Goal: Task Accomplishment & Management: Use online tool/utility

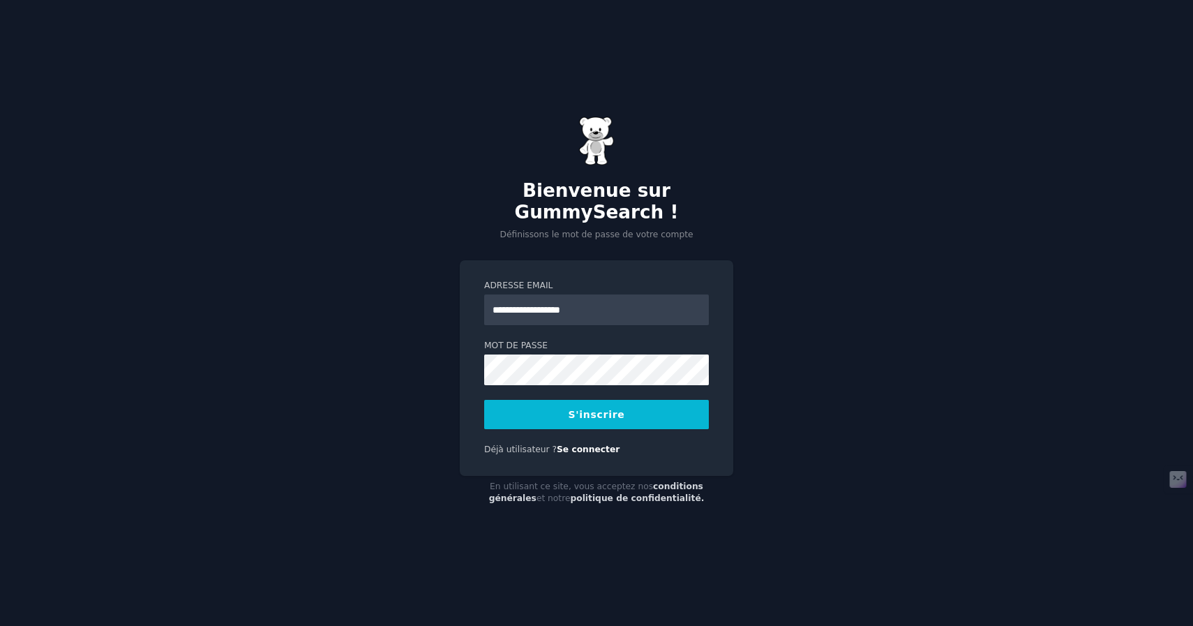
type input "**********"
drag, startPoint x: 627, startPoint y: 304, endPoint x: 472, endPoint y: 291, distance: 156.1
click at [472, 292] on div "**********" at bounding box center [597, 368] width 274 height 216
click at [613, 410] on button "S'inscrire" at bounding box center [596, 414] width 225 height 29
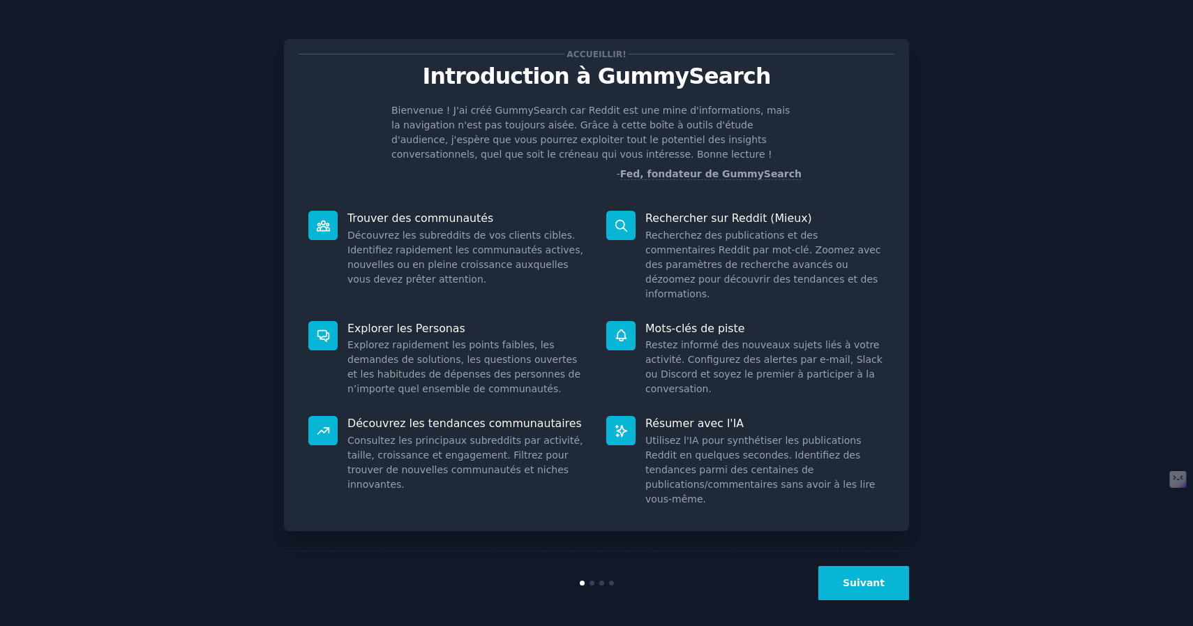
click at [865, 577] on font "Suivant" at bounding box center [864, 582] width 42 height 11
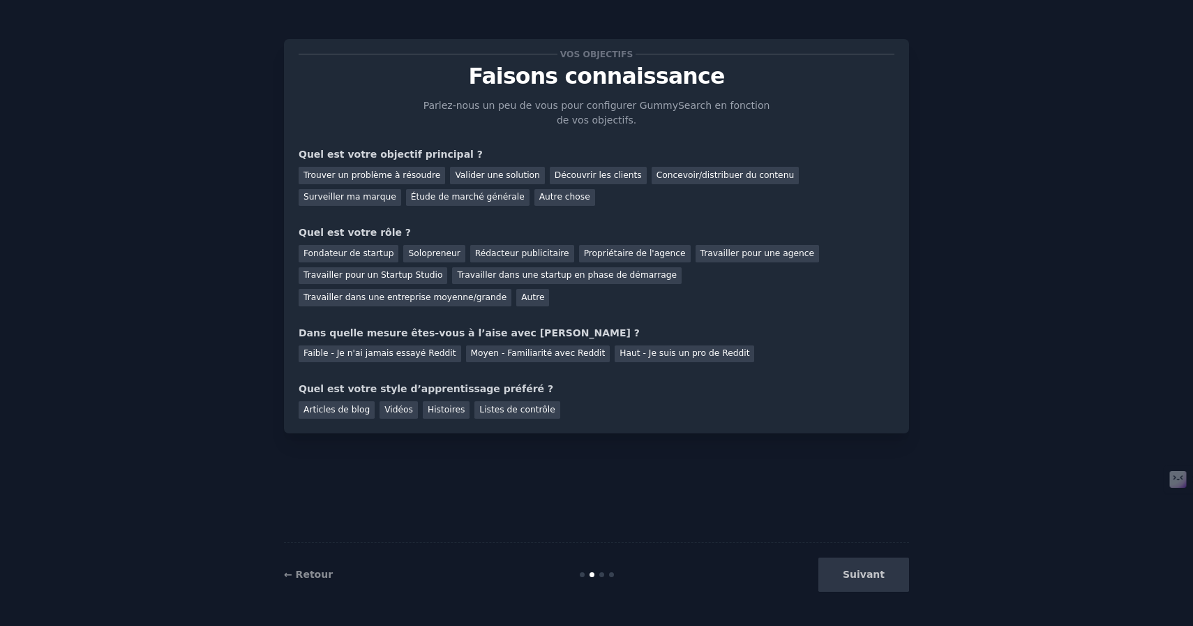
click at [298, 583] on div "← Retour Suivant" at bounding box center [596, 574] width 625 height 64
click at [304, 577] on font "← Retour" at bounding box center [308, 574] width 49 height 11
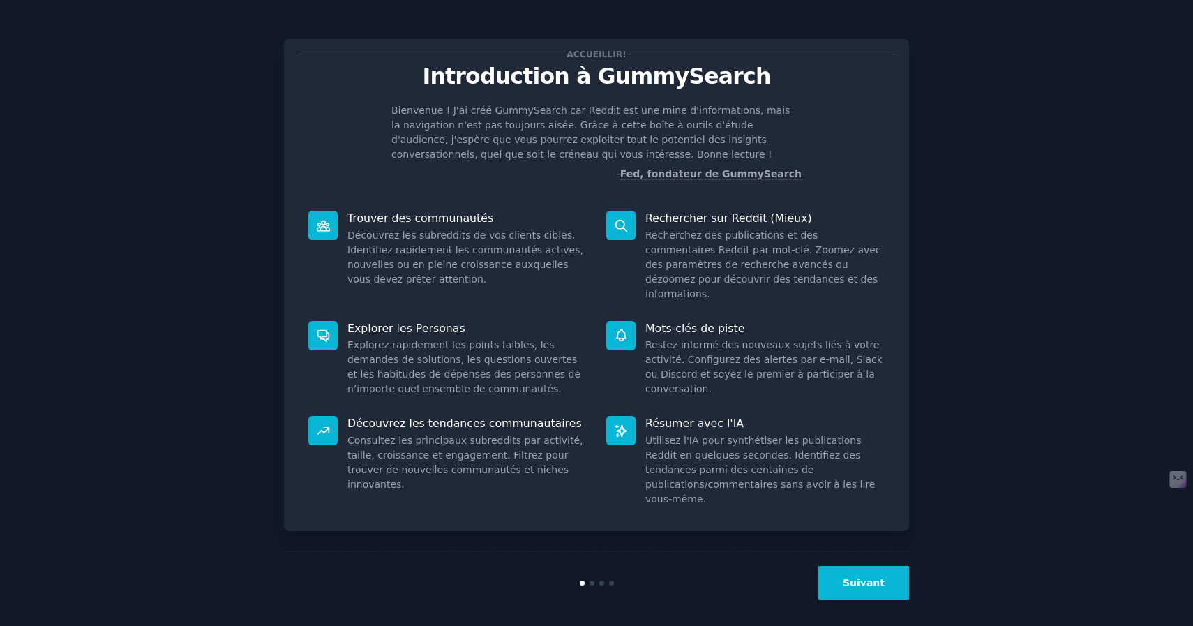
click at [486, 228] on dd "Découvrez les subreddits de vos clients cibles. Identifiez rapidement les commu…" at bounding box center [466, 257] width 239 height 59
click at [482, 244] on font "Découvrez les subreddits de vos clients cibles. Identifiez rapidement les commu…" at bounding box center [465, 257] width 236 height 55
click at [614, 232] on icon at bounding box center [621, 225] width 15 height 15
click at [693, 240] on font "Recherchez des publications et des commentaires Reddit par mot-clé. Zoomez avec…" at bounding box center [763, 265] width 236 height 70
click at [874, 577] on font "Suivant" at bounding box center [864, 582] width 42 height 11
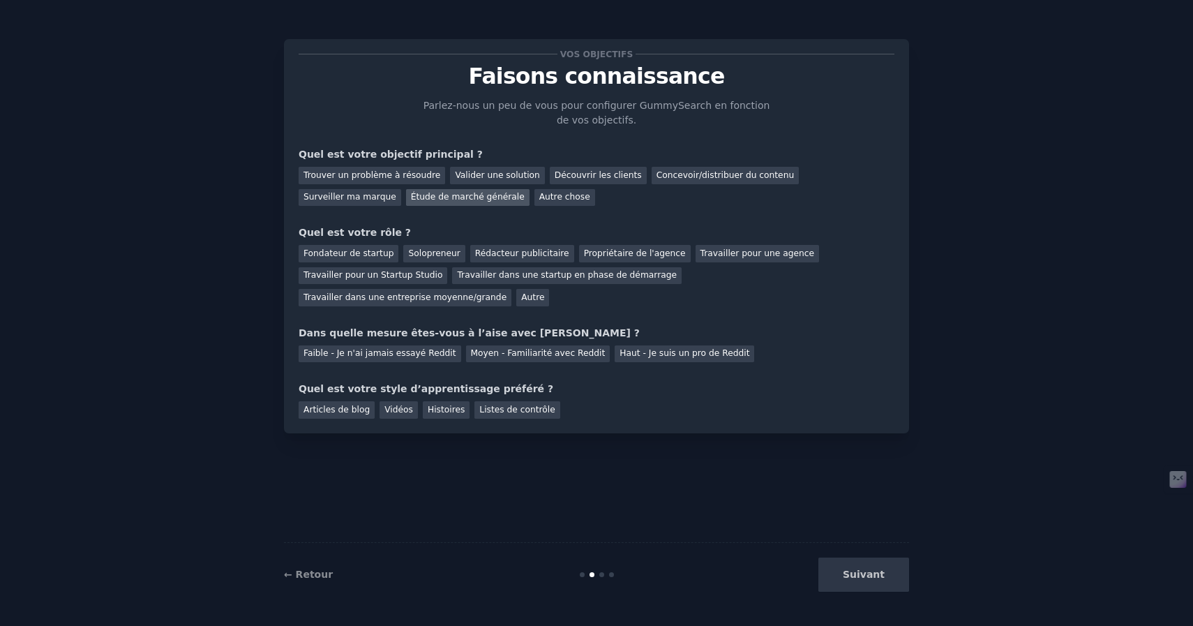
click at [411, 200] on font "Étude de marché générale" at bounding box center [468, 197] width 114 height 10
click at [601, 169] on div "Découvrir les clients" at bounding box center [598, 175] width 97 height 17
click at [428, 253] on font "Solopreneur" at bounding box center [434, 253] width 52 height 10
click at [433, 352] on font "Faible - Je n'ai jamais essayé Reddit" at bounding box center [380, 353] width 153 height 10
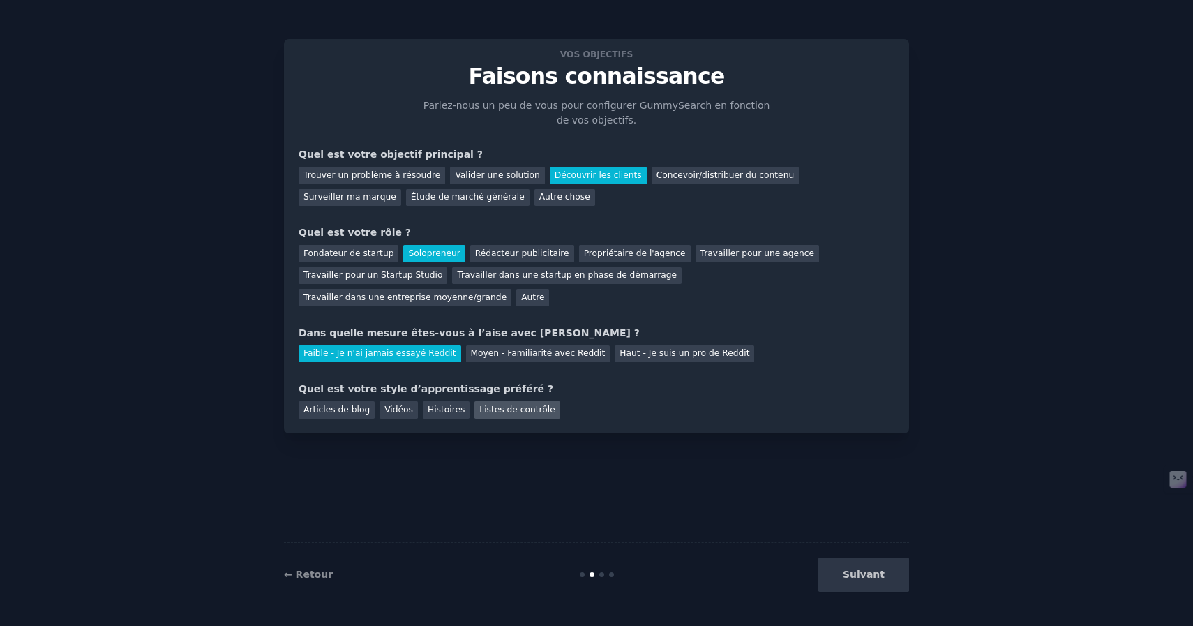
click at [533, 411] on font "Listes de contrôle" at bounding box center [516, 410] width 75 height 10
click at [891, 574] on button "Suivant" at bounding box center [863, 575] width 91 height 34
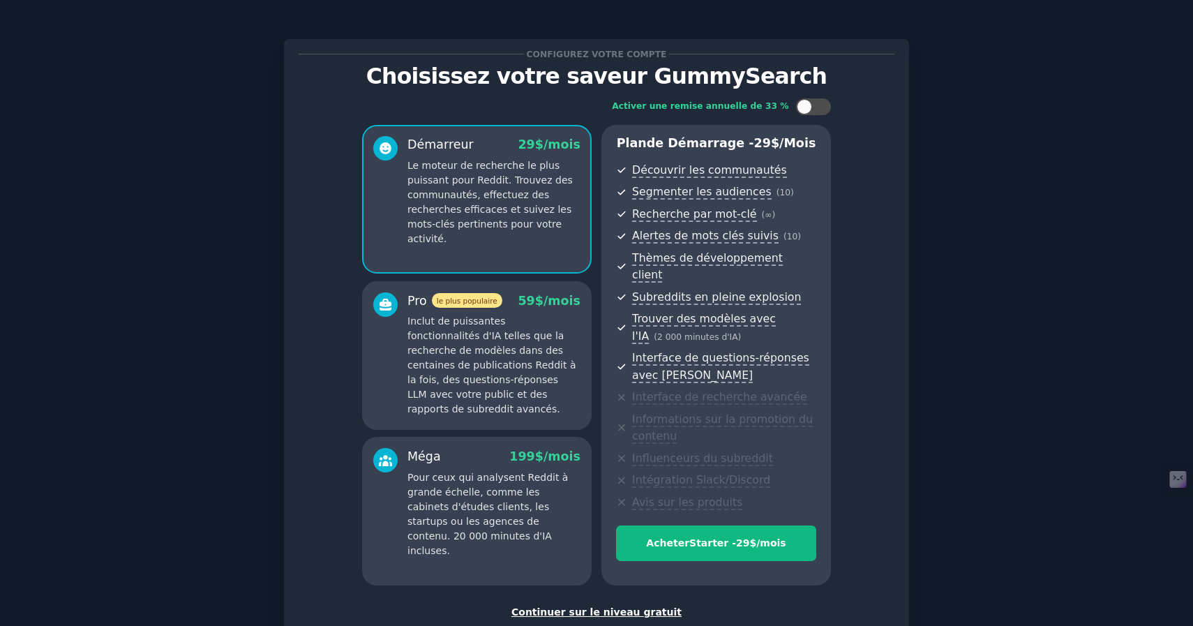
click at [602, 606] on font "Continuer sur le niveau gratuit" at bounding box center [596, 611] width 170 height 11
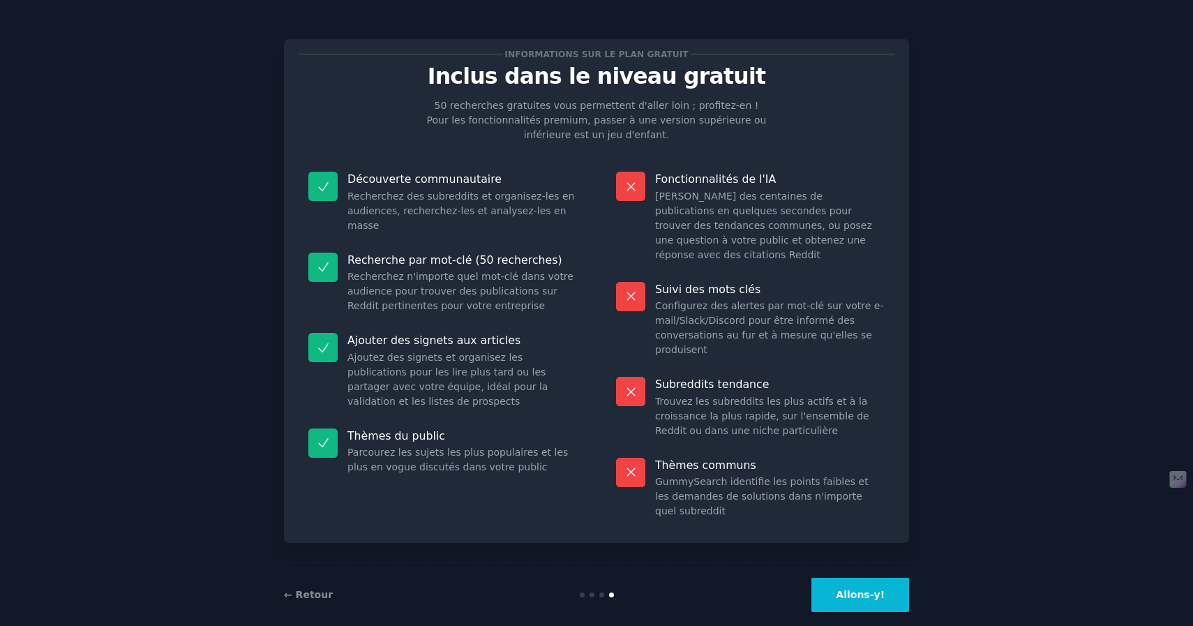
click at [871, 594] on button "Allons-y!" at bounding box center [860, 595] width 98 height 34
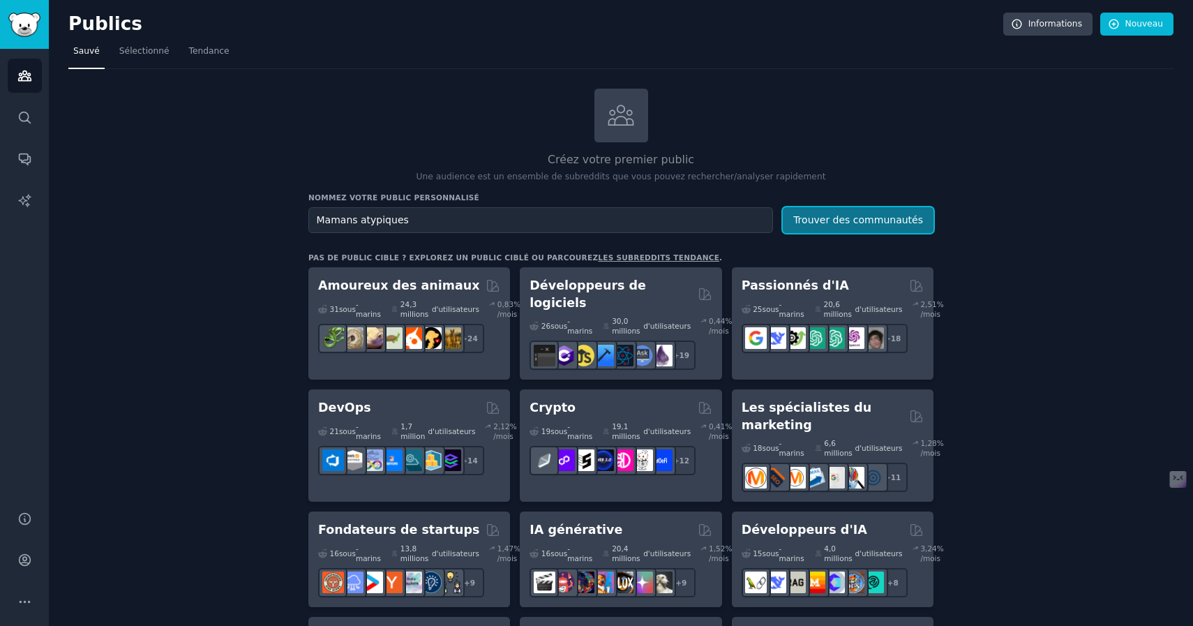
click at [824, 221] on font "Trouver des communautés" at bounding box center [858, 219] width 130 height 11
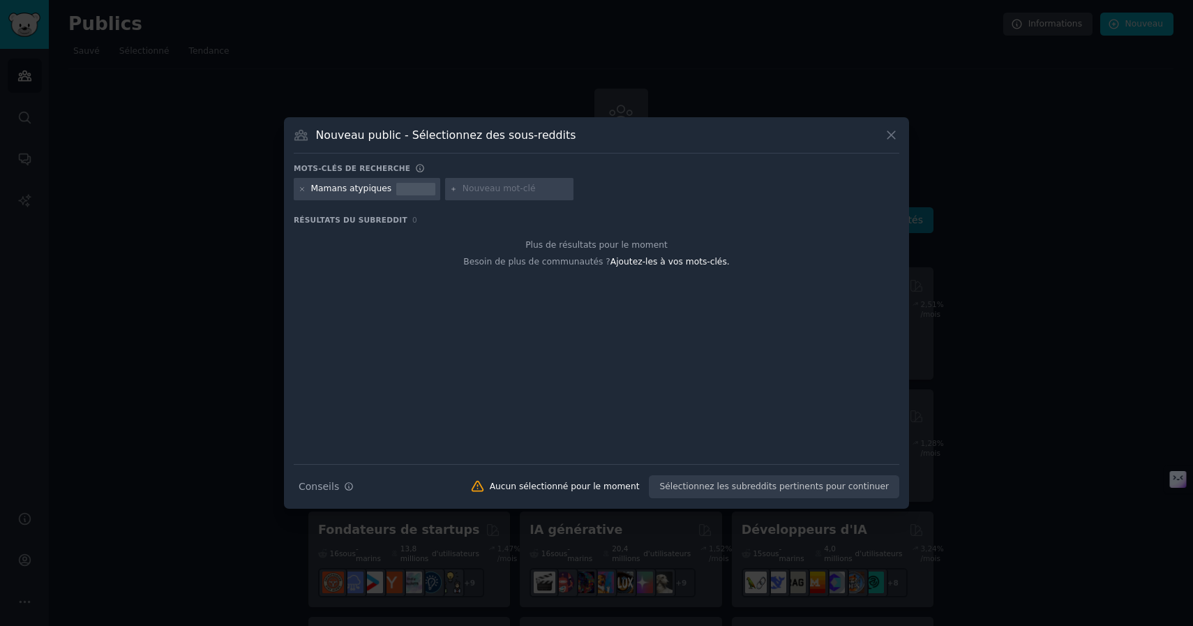
click at [895, 141] on icon at bounding box center [891, 135] width 15 height 15
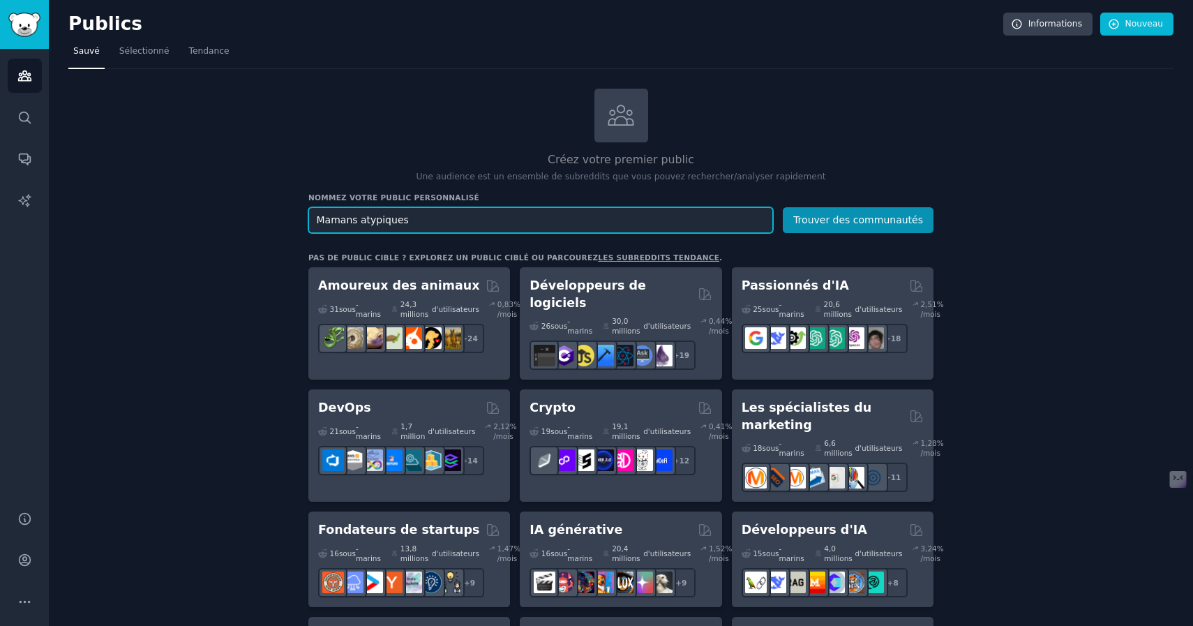
click at [441, 220] on input "Mamans atypiques" at bounding box center [540, 220] width 465 height 26
click at [364, 215] on input "Mamans atypiques" at bounding box center [540, 220] width 465 height 26
click at [495, 224] on input "Mamans atypiques" at bounding box center [540, 220] width 465 height 26
drag, startPoint x: 472, startPoint y: 213, endPoint x: 262, endPoint y: 216, distance: 210.0
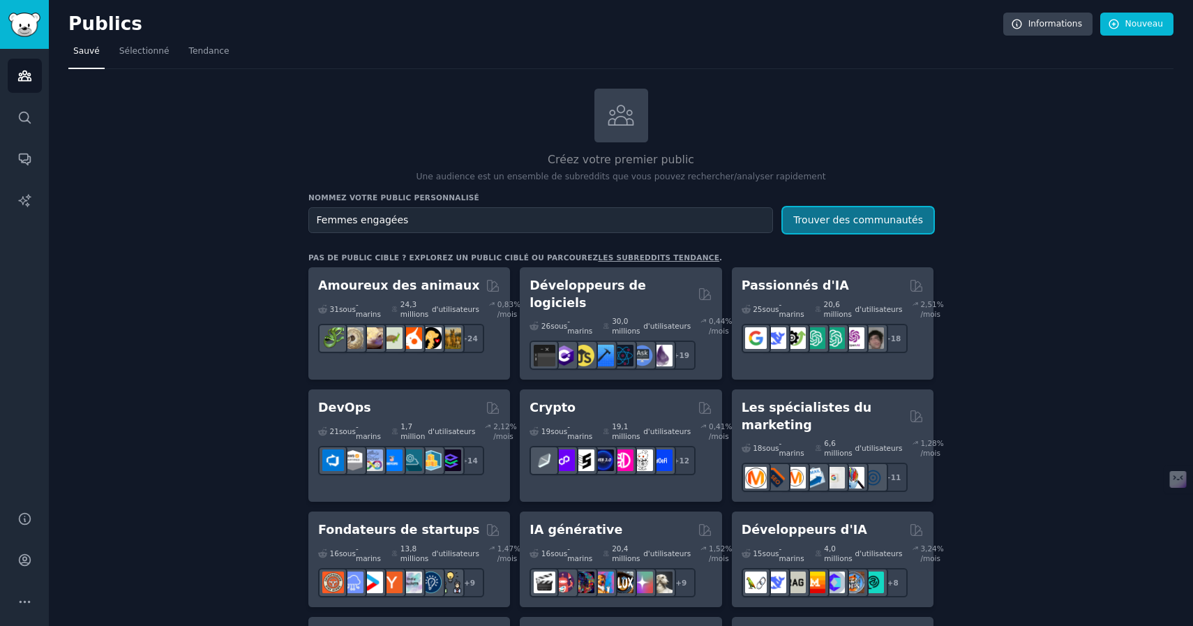
click at [842, 223] on font "Trouver des communautés" at bounding box center [858, 219] width 130 height 11
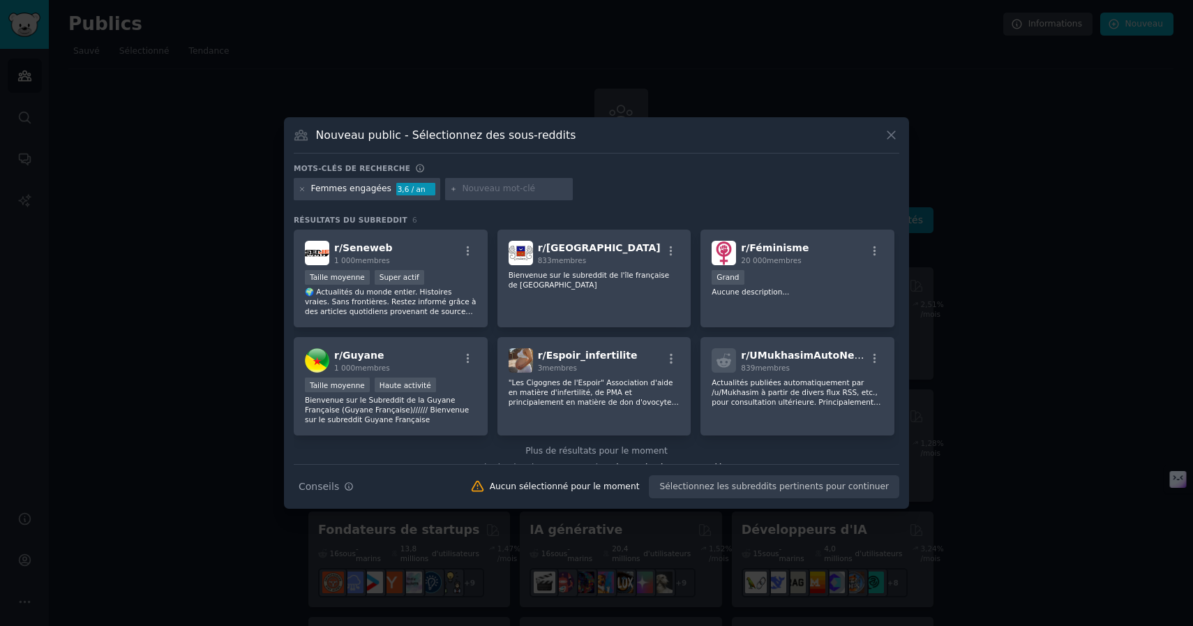
click at [895, 140] on icon at bounding box center [891, 135] width 15 height 15
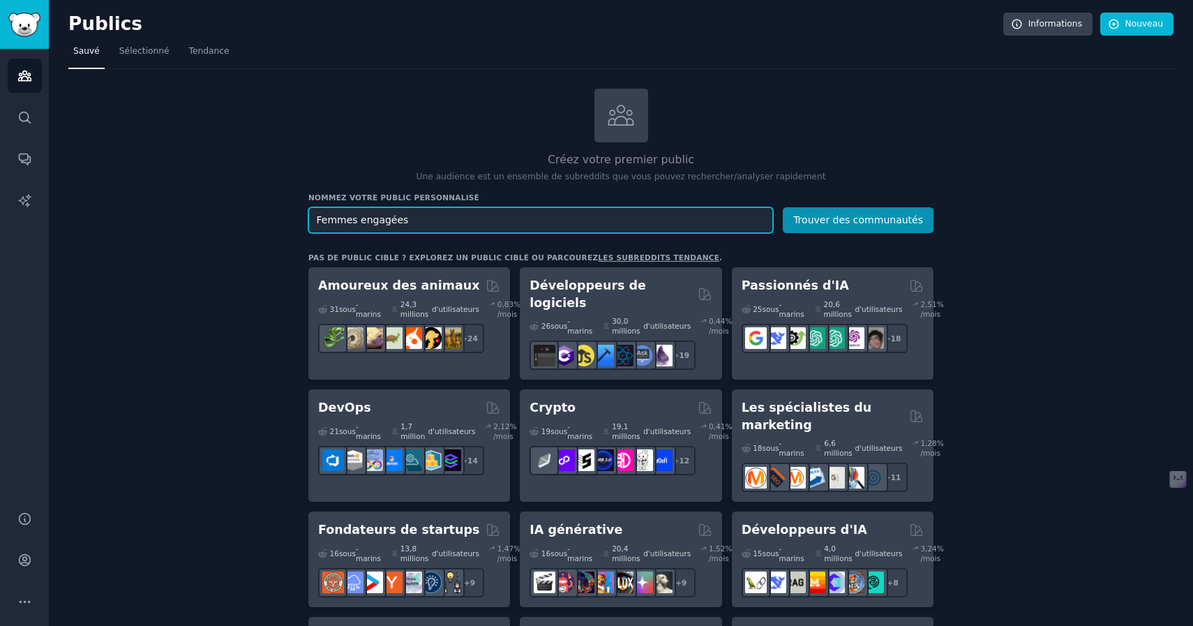
click at [431, 216] on input "Femmes engagées" at bounding box center [540, 220] width 465 height 26
click at [383, 219] on input "Femmes engagées" at bounding box center [540, 220] width 465 height 26
drag, startPoint x: 473, startPoint y: 219, endPoint x: 371, endPoint y: 217, distance: 101.9
click at [371, 217] on input "Femmes engagées" at bounding box center [540, 220] width 465 height 26
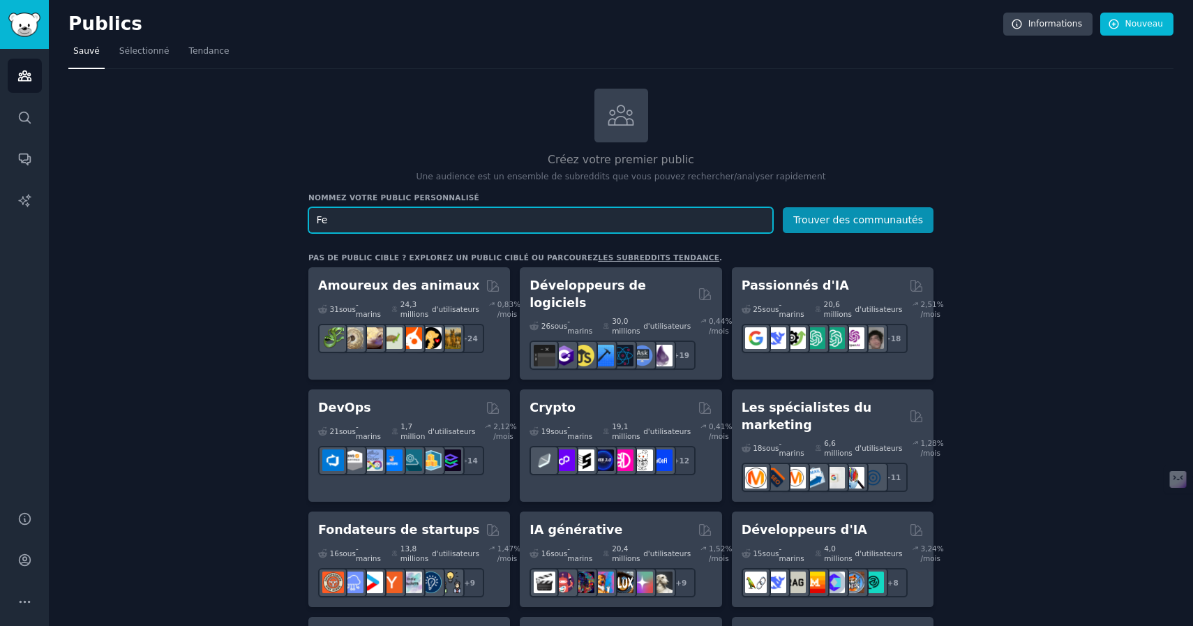
type input "F"
type input "Femmes responsables"
click at [783, 207] on button "Trouver des communautés" at bounding box center [858, 220] width 151 height 26
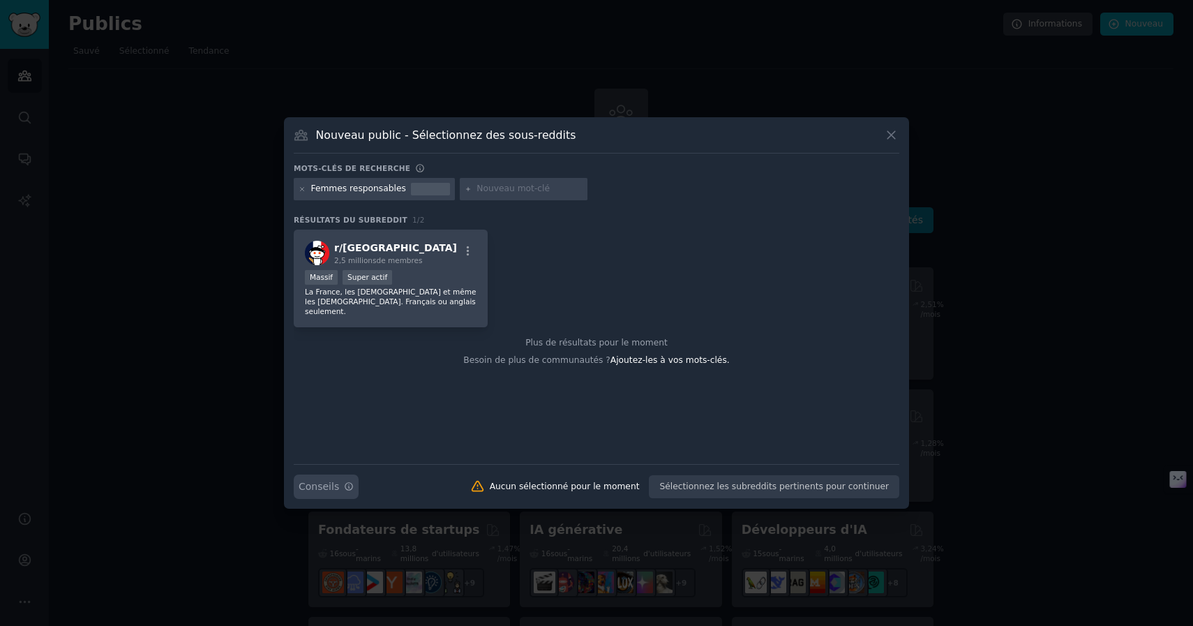
click at [319, 490] on font "Conseils" at bounding box center [319, 486] width 40 height 11
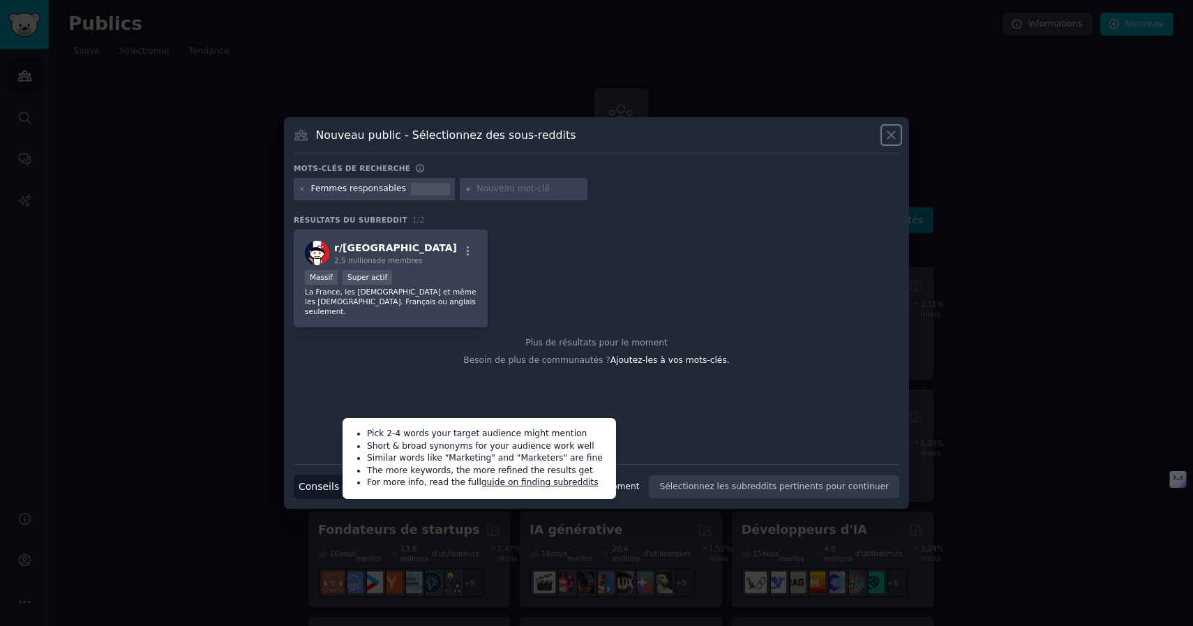
click at [895, 137] on icon at bounding box center [891, 135] width 15 height 15
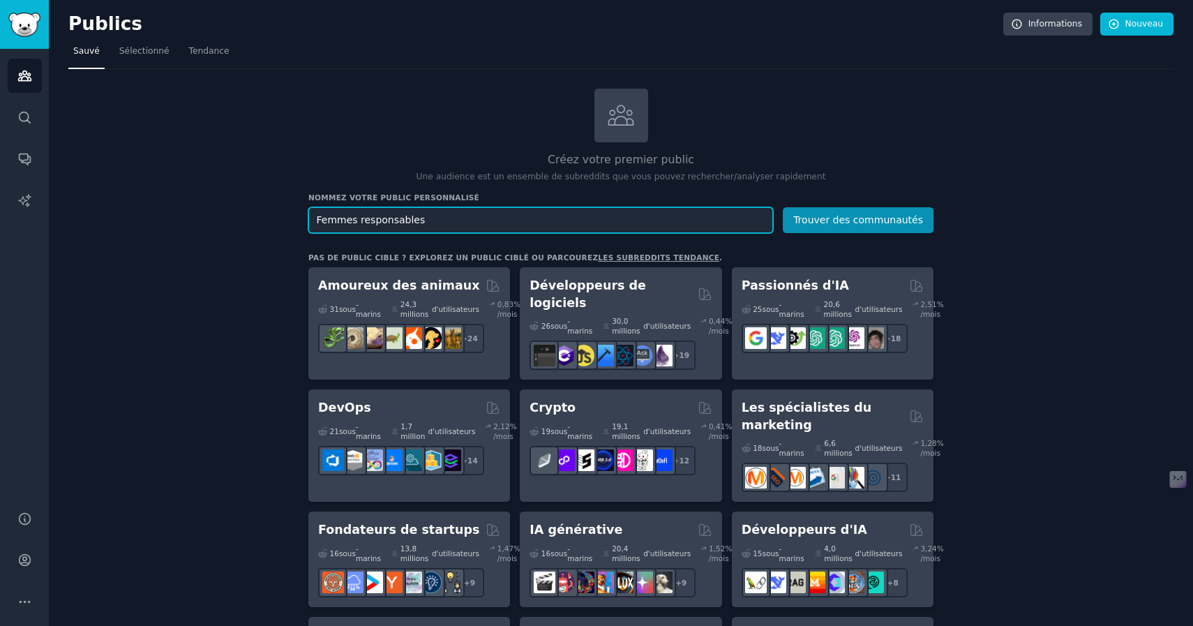
click at [442, 219] on input "Femmes responsables" at bounding box center [540, 220] width 465 height 26
click at [326, 218] on input "Femmes responsables" at bounding box center [540, 220] width 465 height 26
drag, startPoint x: 326, startPoint y: 218, endPoint x: 493, endPoint y: 219, distance: 166.8
click at [493, 219] on input "Femmes responsables" at bounding box center [540, 220] width 465 height 26
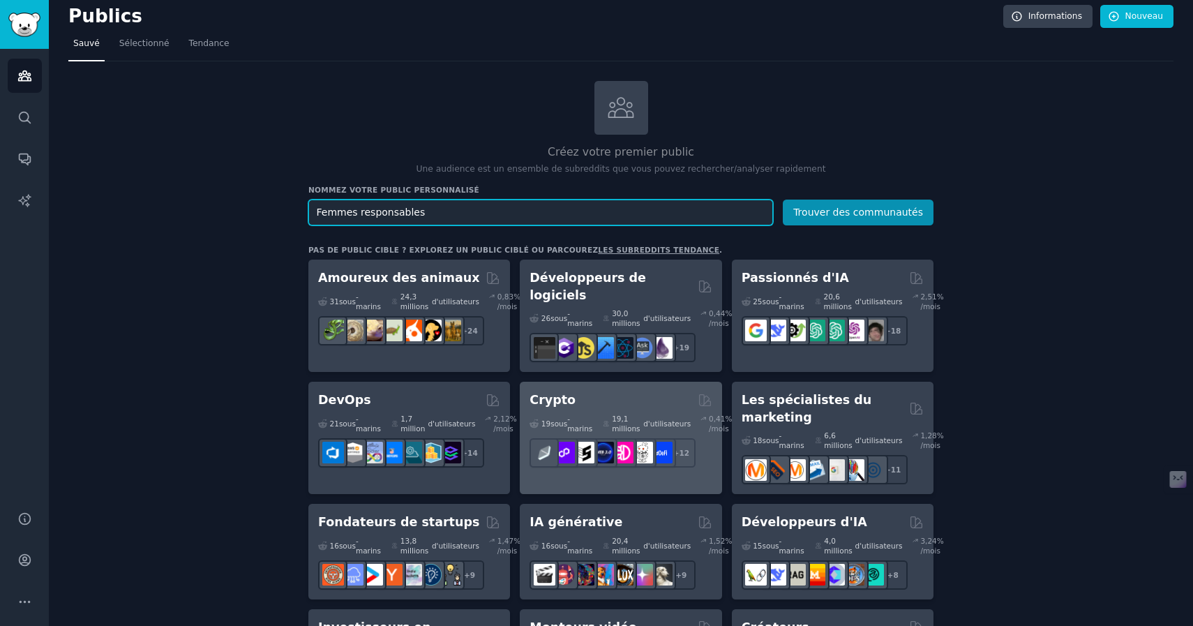
scroll to position [6, 0]
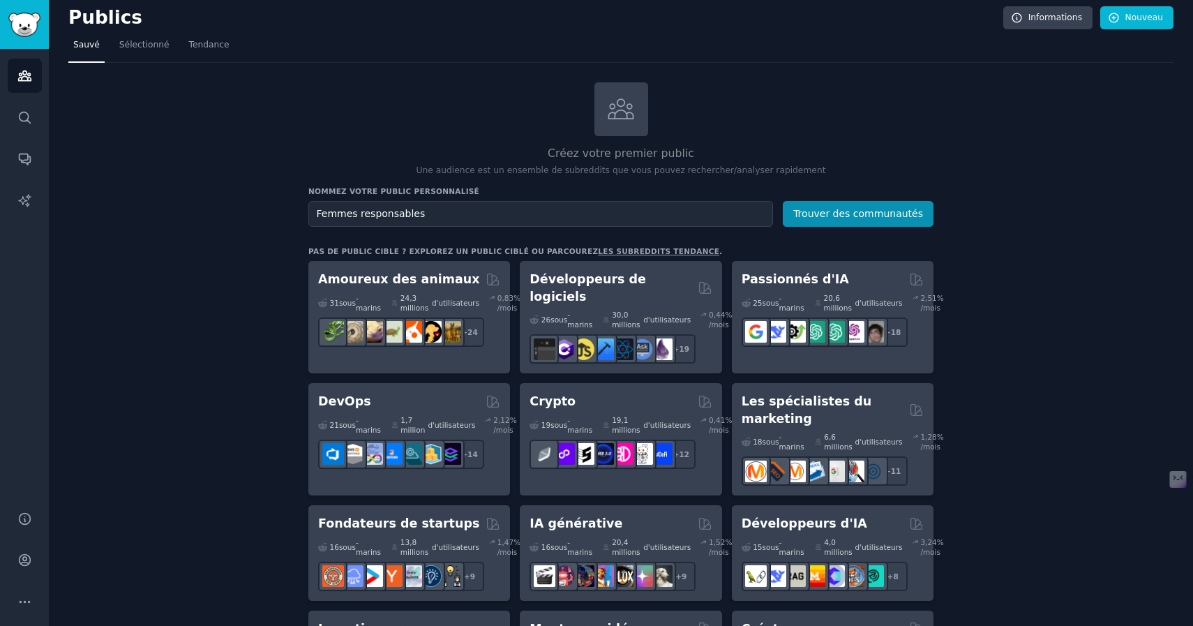
click at [598, 253] on font "les subreddits tendance" at bounding box center [658, 251] width 121 height 8
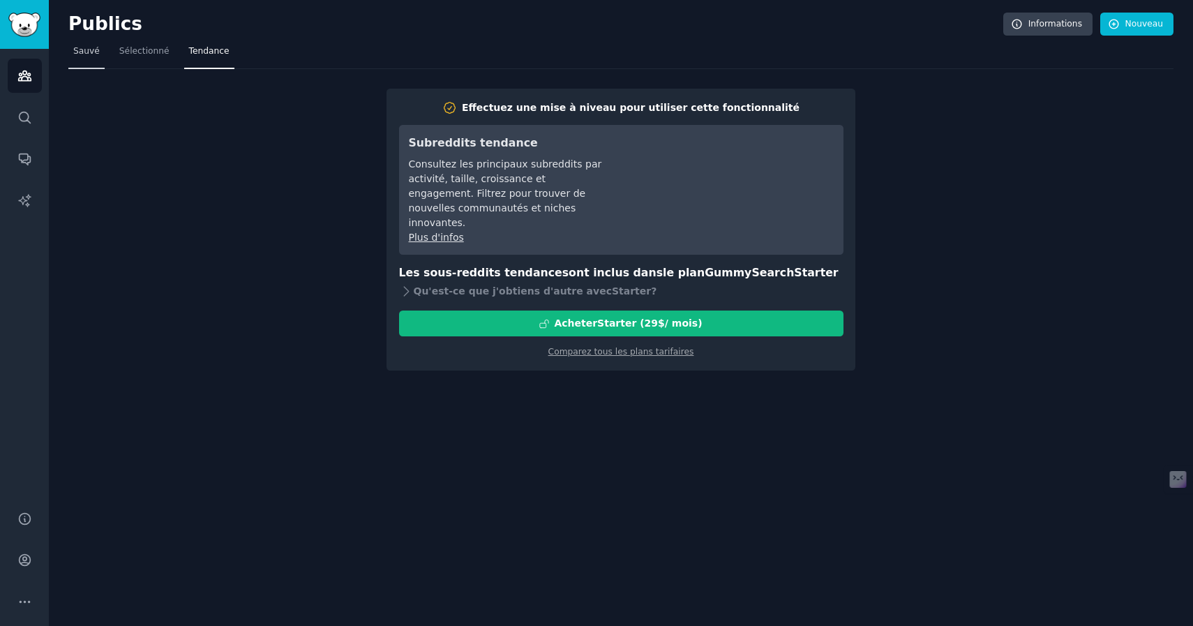
click at [89, 52] on font "Sauvé" at bounding box center [86, 51] width 27 height 10
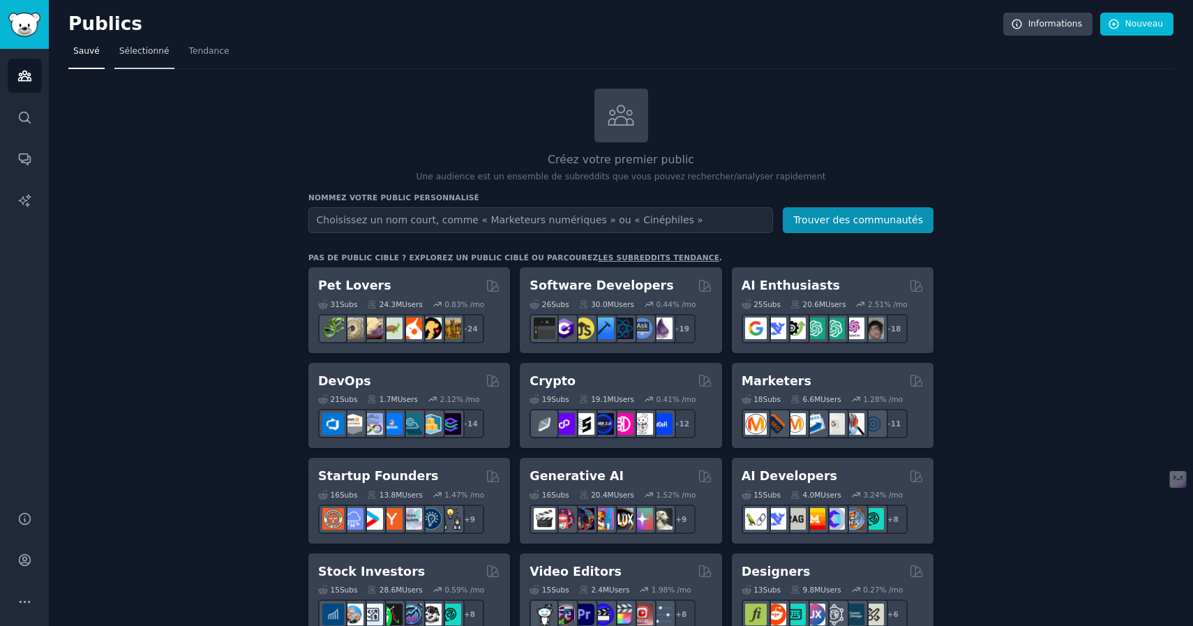
click at [142, 54] on font "Sélectionné" at bounding box center [144, 51] width 50 height 10
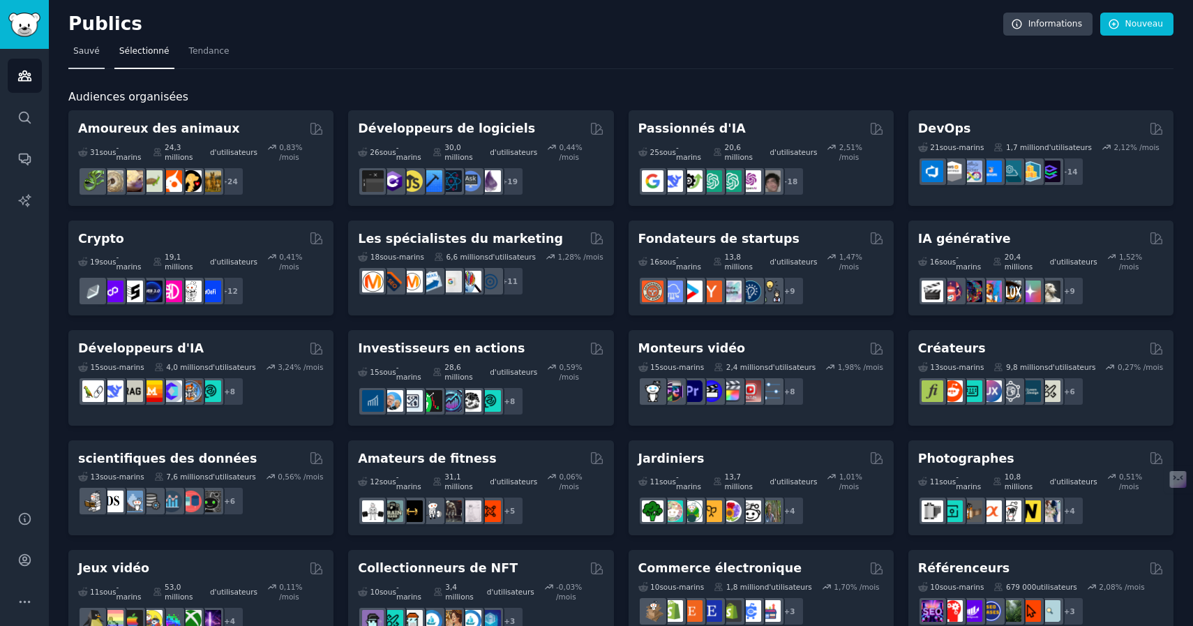
click at [87, 54] on font "Sauvé" at bounding box center [86, 51] width 27 height 10
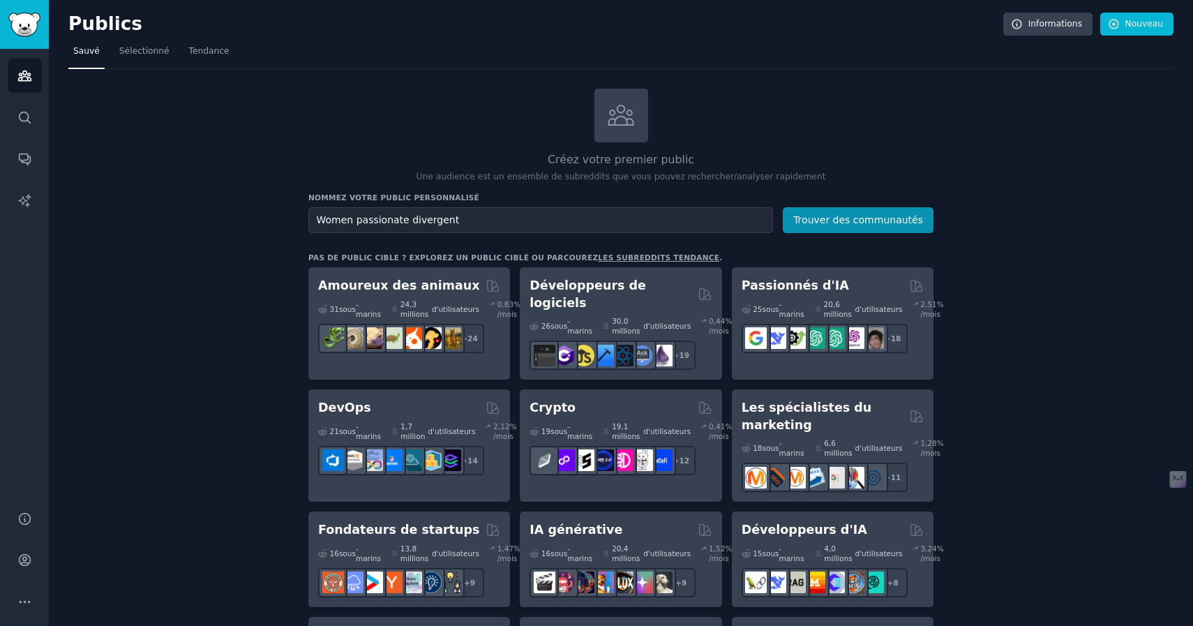
type input "Women passionate divergent"
click at [783, 207] on button "Trouver des communautés" at bounding box center [858, 220] width 151 height 26
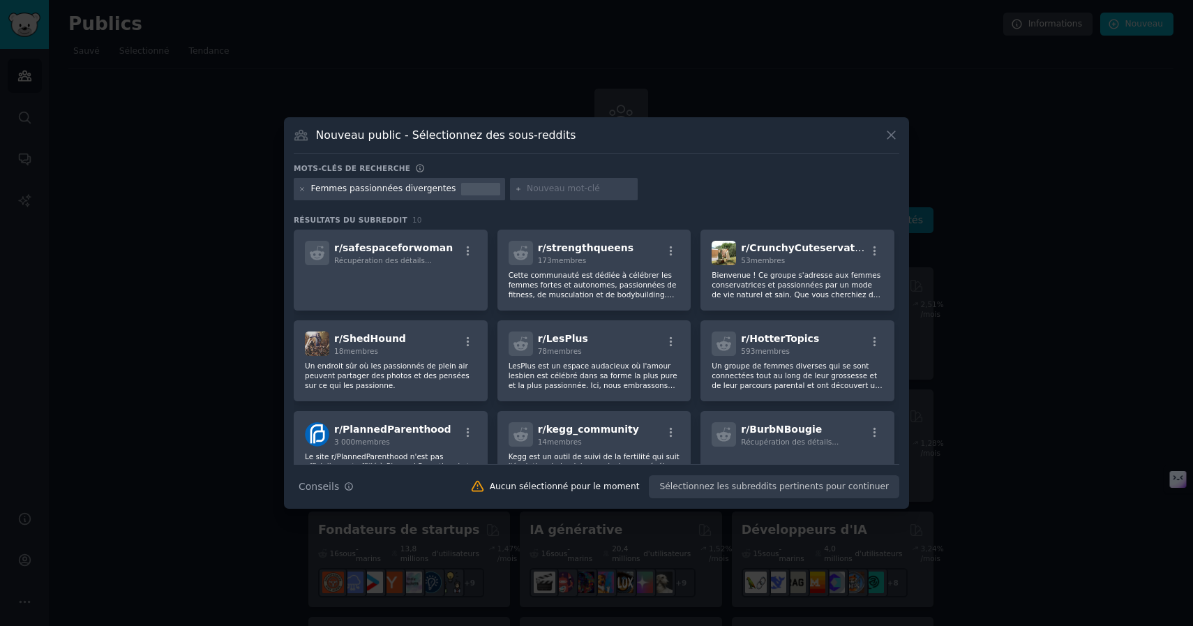
click at [515, 190] on icon at bounding box center [519, 190] width 8 height 8
click at [541, 190] on input "text" at bounding box center [580, 189] width 106 height 13
click at [383, 190] on font "Femmes passionnées divergentes" at bounding box center [383, 189] width 145 height 10
click at [895, 138] on icon at bounding box center [892, 136] width 8 height 8
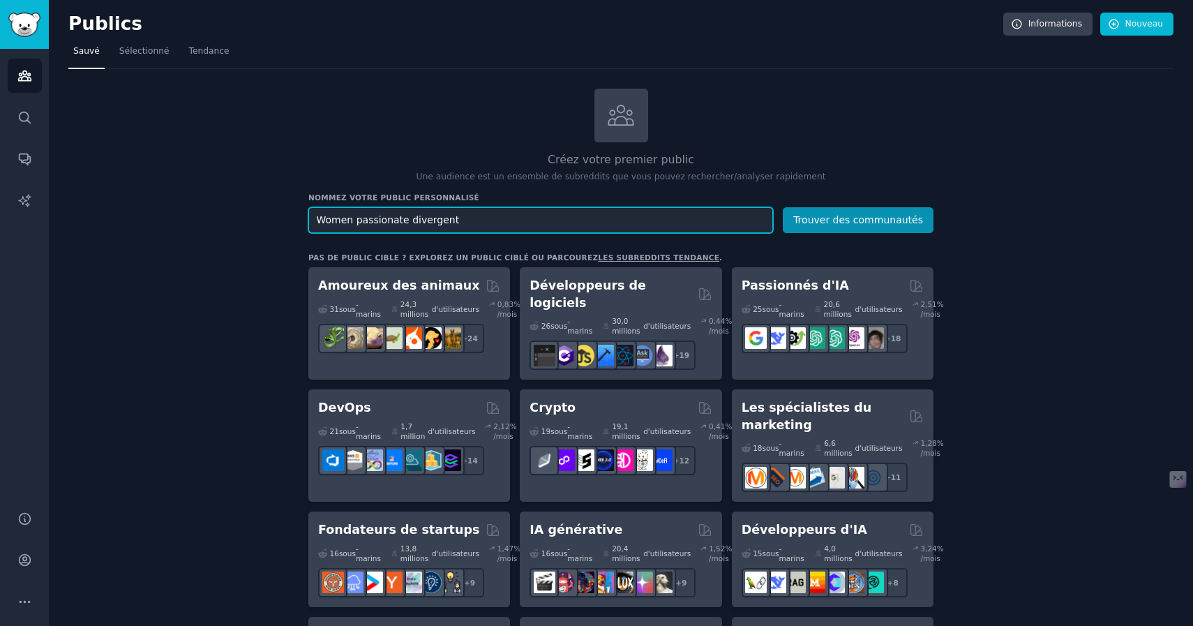
click at [325, 223] on input "Women passionate divergent" at bounding box center [540, 220] width 465 height 26
drag, startPoint x: 325, startPoint y: 223, endPoint x: 454, endPoint y: 224, distance: 129.1
click at [454, 225] on input "Women passionate divergent" at bounding box center [540, 220] width 465 height 26
type input "Woman"
click at [783, 207] on button "Trouver des communautés" at bounding box center [858, 220] width 151 height 26
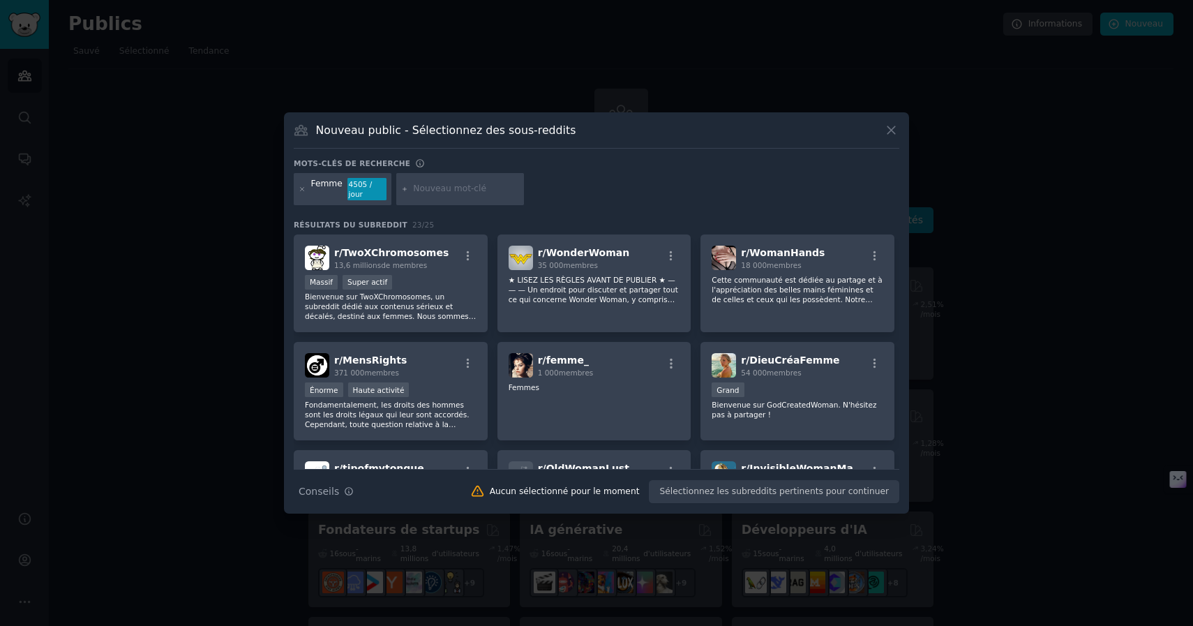
click at [404, 189] on icon at bounding box center [404, 188] width 3 height 3
click at [440, 188] on input "text" at bounding box center [466, 189] width 106 height 13
type input "divergent"
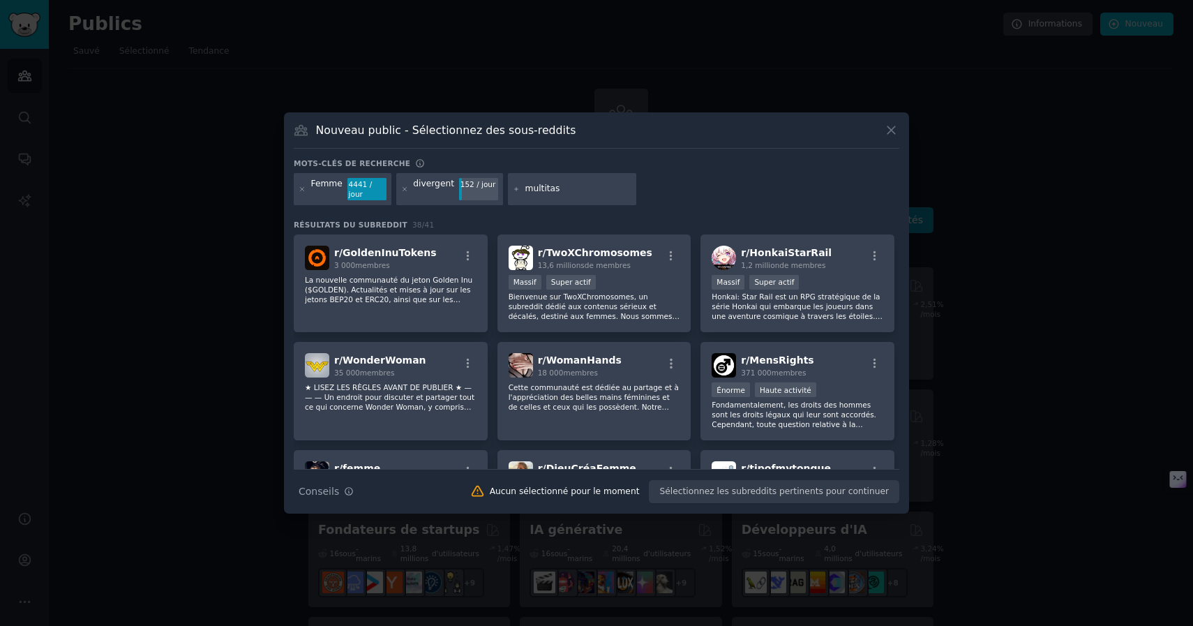
type input "multitask"
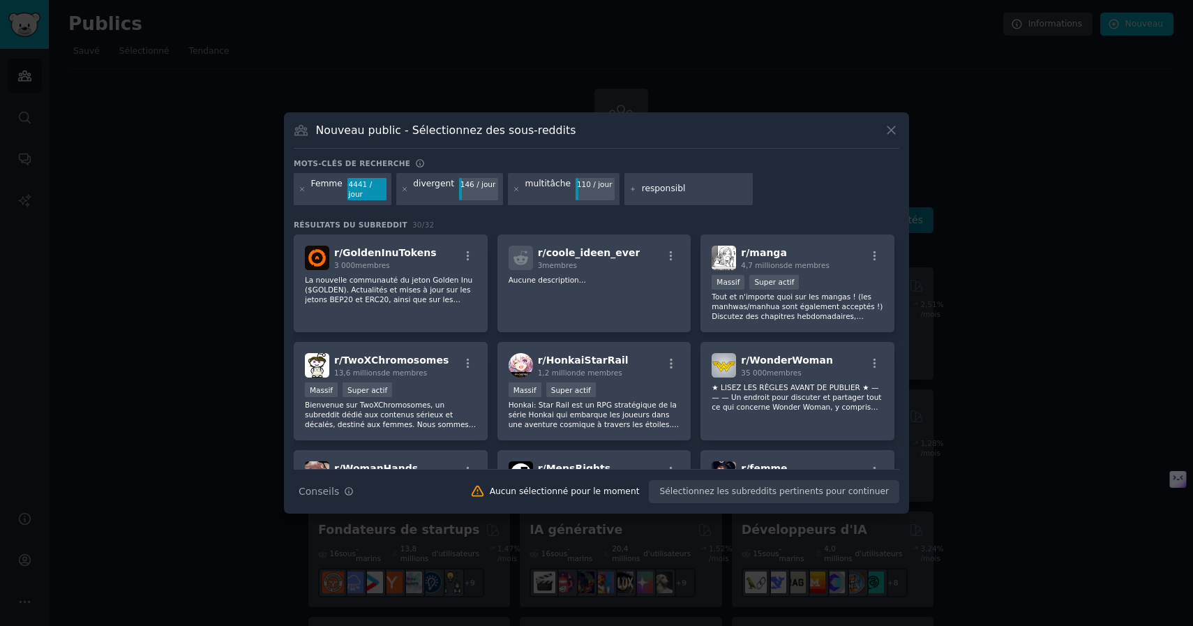
type input "responsible"
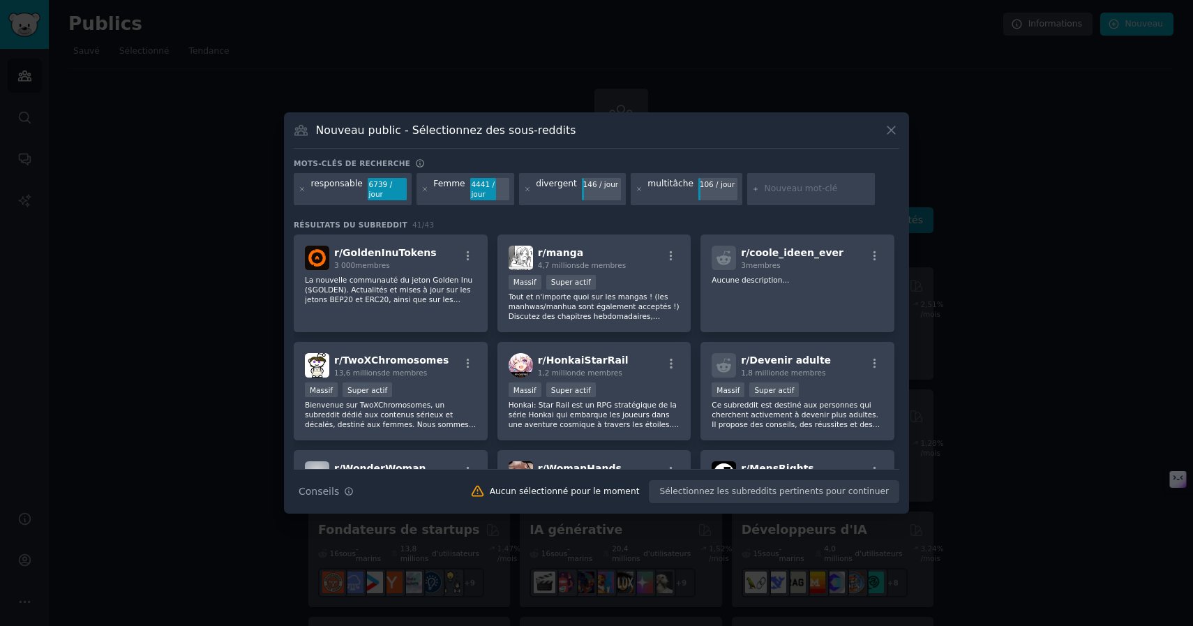
paste input "[DEMOGRAPHIC_DATA] neurodivergence"
type input "[DEMOGRAPHIC_DATA] neurodivergence"
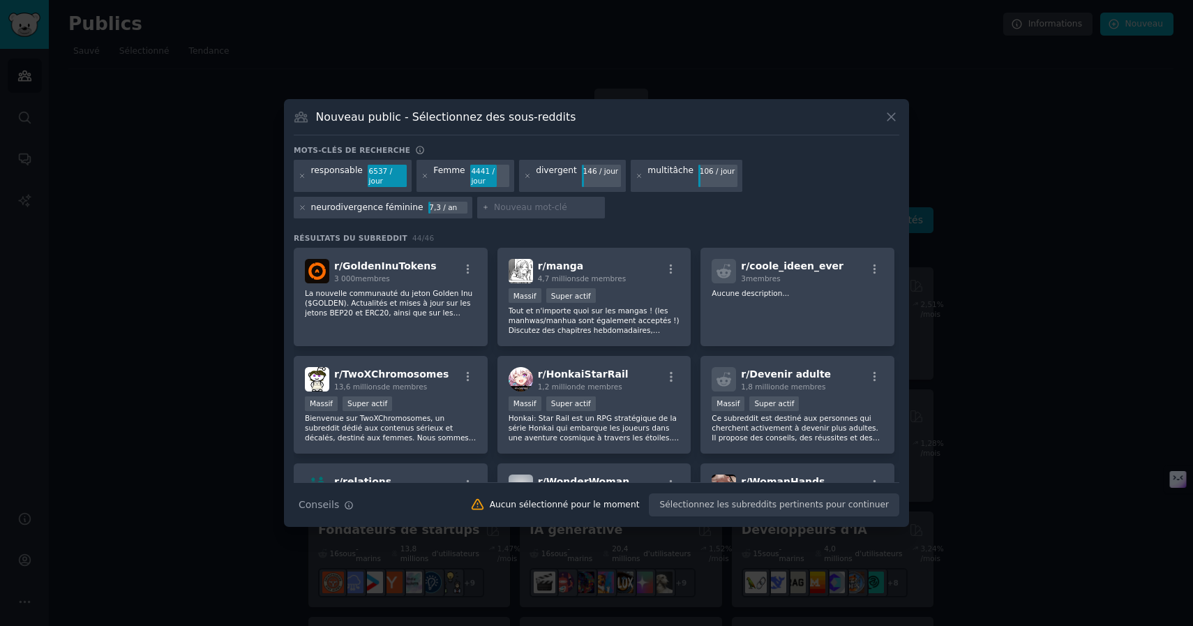
paste input "[DEMOGRAPHIC_DATA] neurodivergence" ou "neurodivergence in women"
click at [504, 207] on input "[DEMOGRAPHIC_DATA] neurodivergence" ou "neurodivergence in women" at bounding box center [547, 208] width 106 height 13
drag, startPoint x: 504, startPoint y: 207, endPoint x: 563, endPoint y: 204, distance: 58.7
click at [563, 204] on input "[DEMOGRAPHIC_DATA] neurodivergence" ou "neurodivergence in women" at bounding box center [547, 208] width 106 height 13
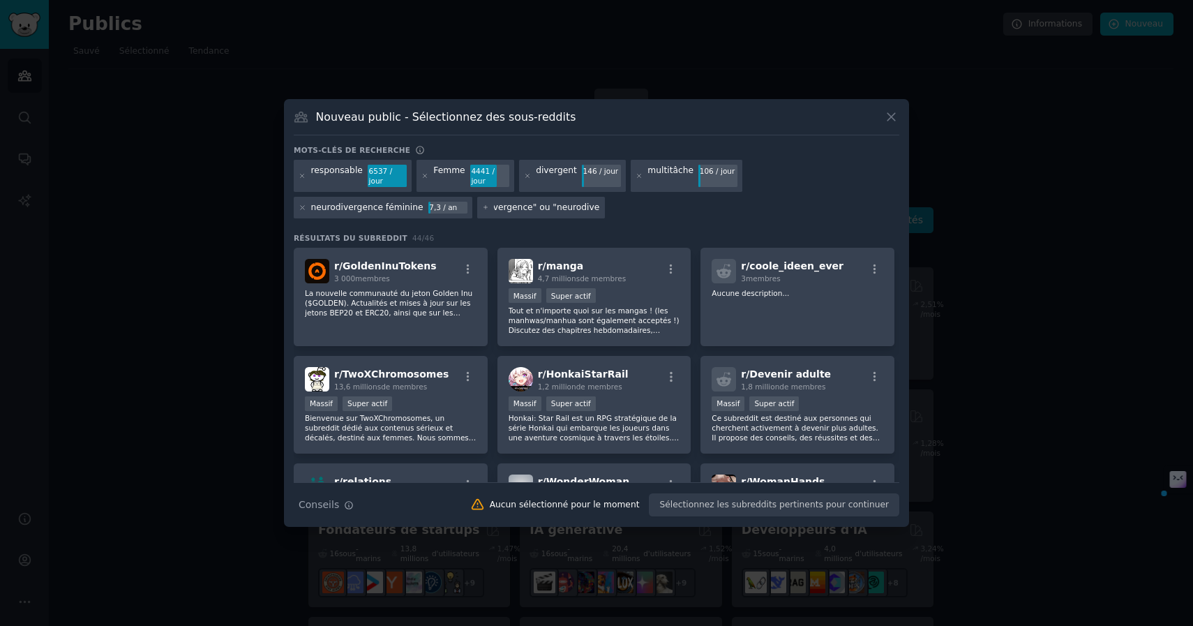
type input "[DEMOGRAPHIC_DATA] neurodivergence" ou ""
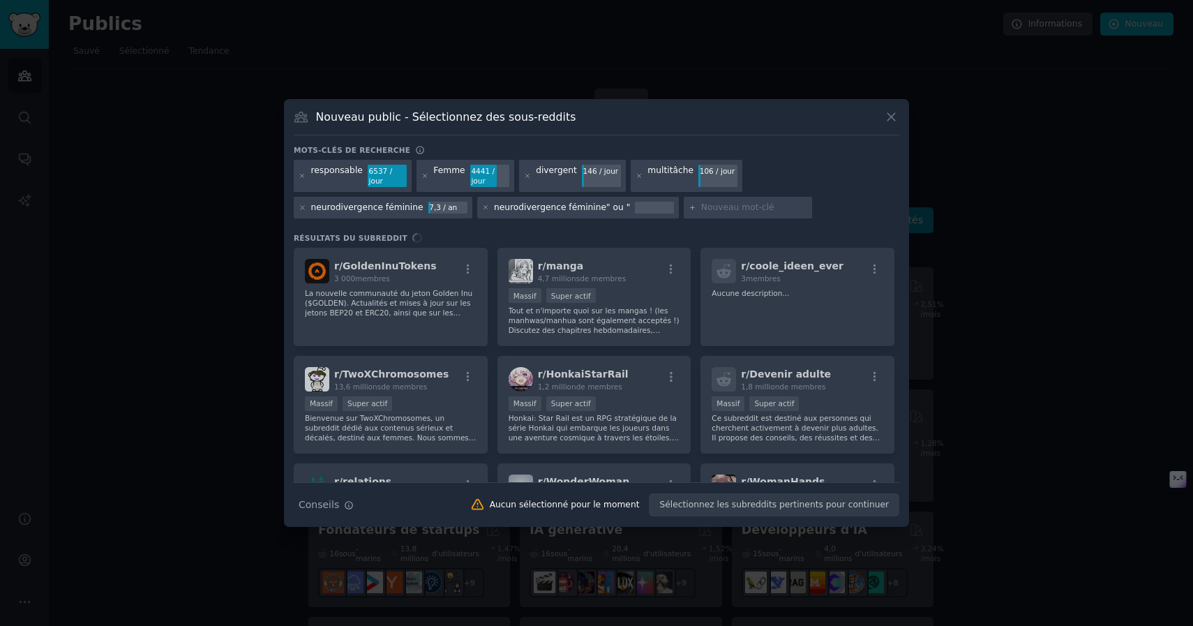
click at [590, 208] on font "neurodivergence féminine" ou "" at bounding box center [562, 207] width 136 height 10
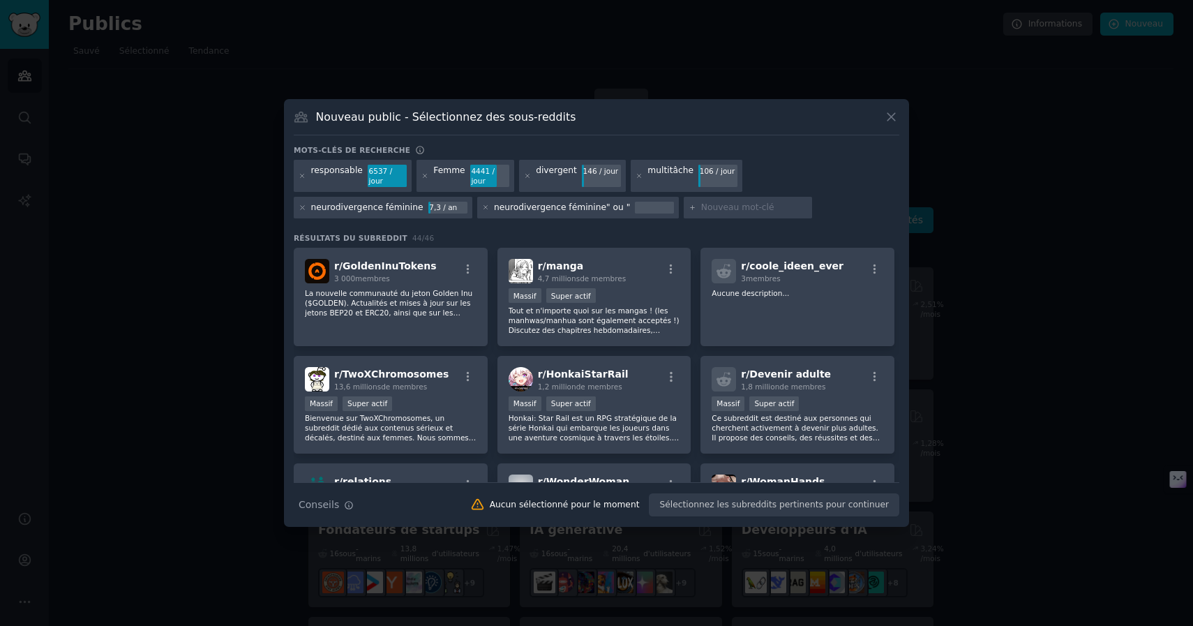
click at [635, 207] on div at bounding box center [654, 208] width 39 height 13
click at [594, 207] on font "neurodivergence féminine" ou "" at bounding box center [562, 207] width 136 height 10
click at [635, 208] on div at bounding box center [654, 208] width 39 height 13
click at [612, 205] on font "neurodivergence féminine" ou "" at bounding box center [562, 207] width 136 height 10
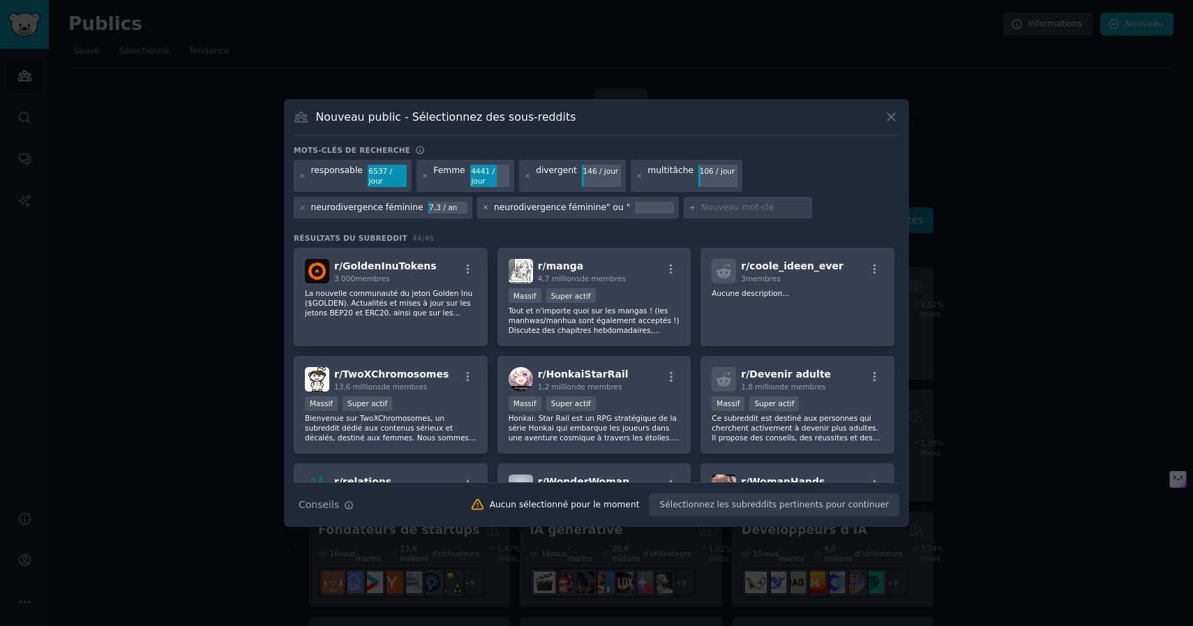
click at [482, 207] on icon at bounding box center [486, 208] width 8 height 8
click at [559, 209] on input "text" at bounding box center [547, 208] width 106 height 13
paste input "[DEMOGRAPHIC_DATA] neurodivergence"
type input "[DEMOGRAPHIC_DATA] neurodivergence"
paste input "[DEMOGRAPHIC_DATA] neurodivergence"
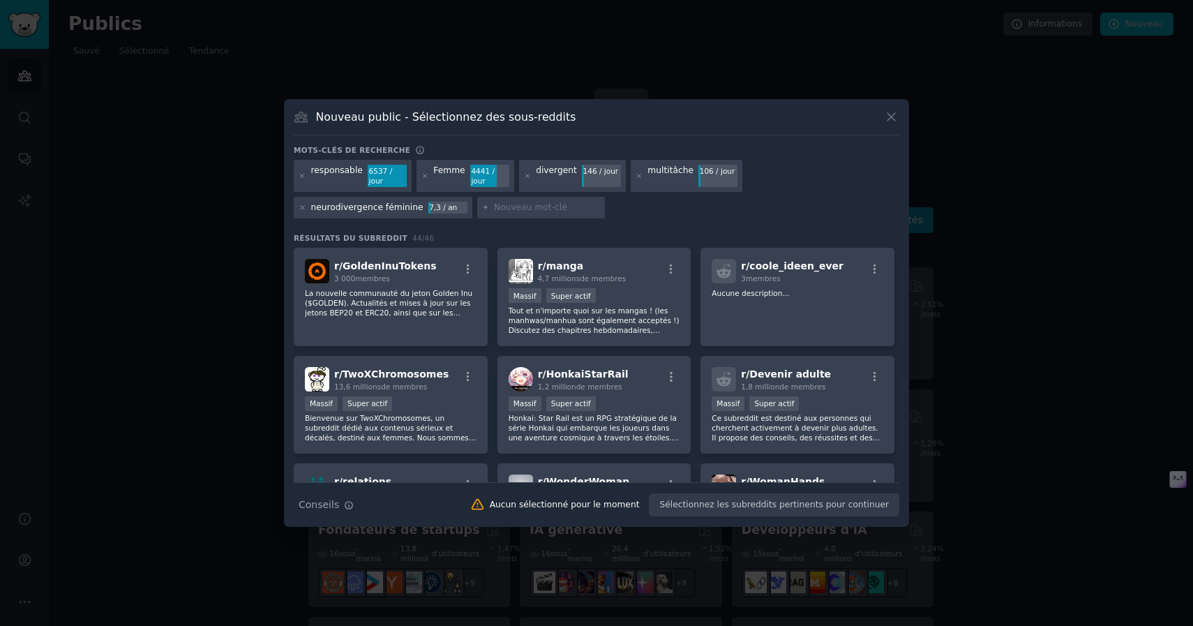
type input "[DEMOGRAPHIC_DATA] neurodivergence"
click at [301, 209] on icon at bounding box center [302, 207] width 3 height 3
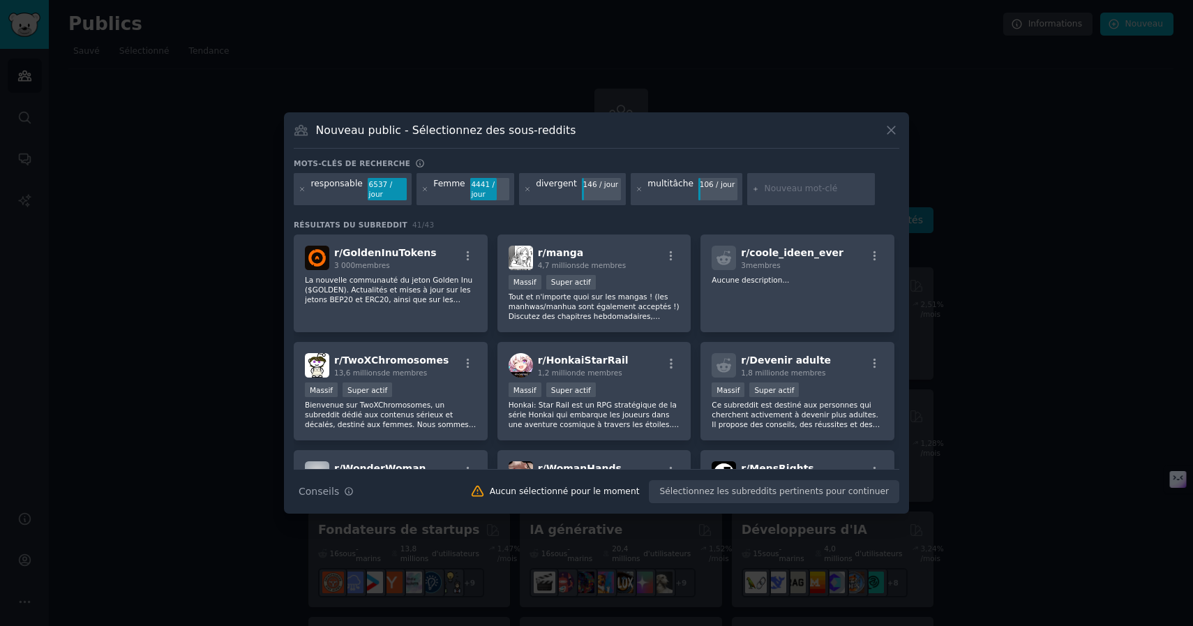
click at [781, 186] on input "text" at bounding box center [817, 189] width 106 height 13
paste input "[DEMOGRAPHIC_DATA] neurodivergence"
type input "[DEMOGRAPHIC_DATA] neurodivergence"
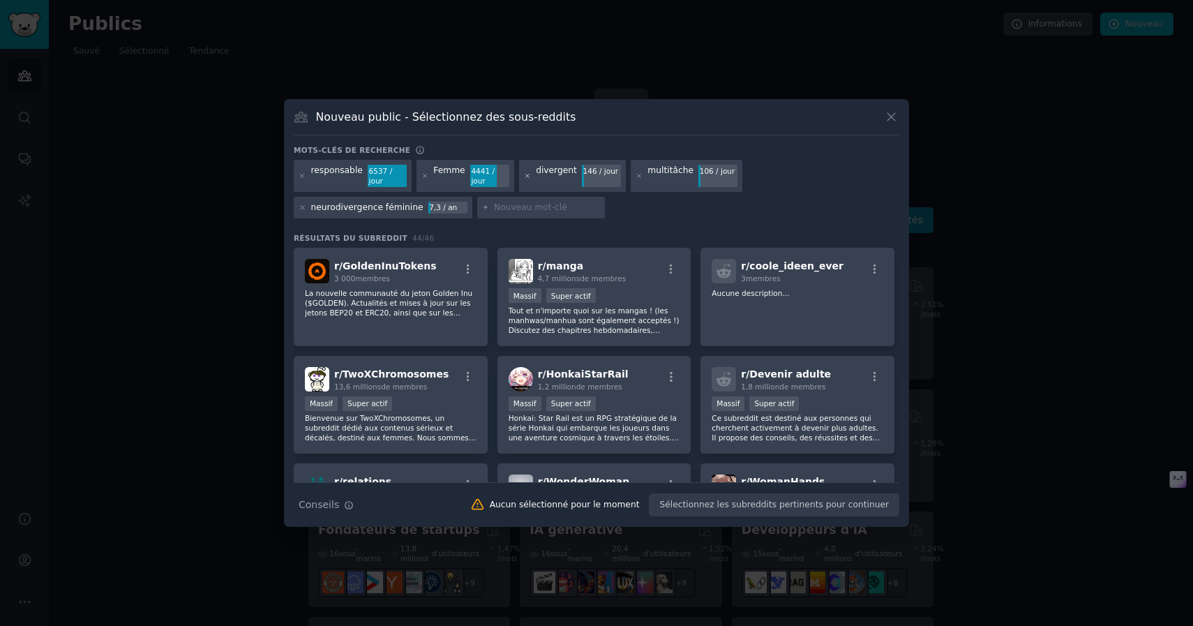
click at [524, 173] on icon at bounding box center [528, 176] width 8 height 8
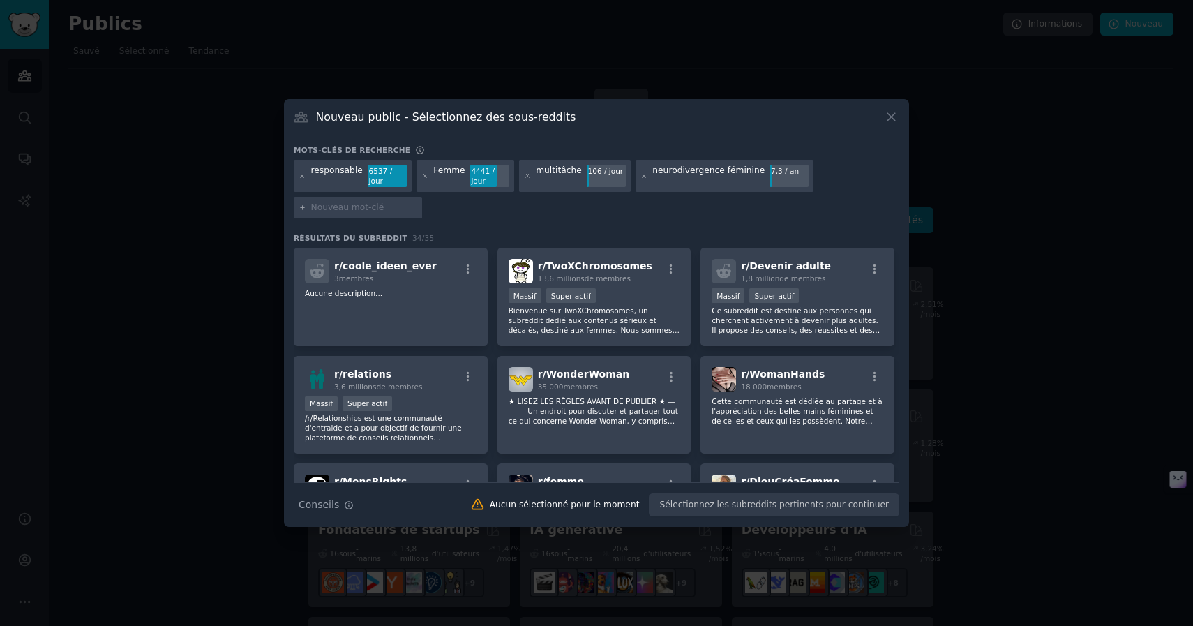
click at [363, 207] on input "text" at bounding box center [364, 208] width 106 height 13
paste input "neurodivergence in women"
type input "neurodivergence in women"
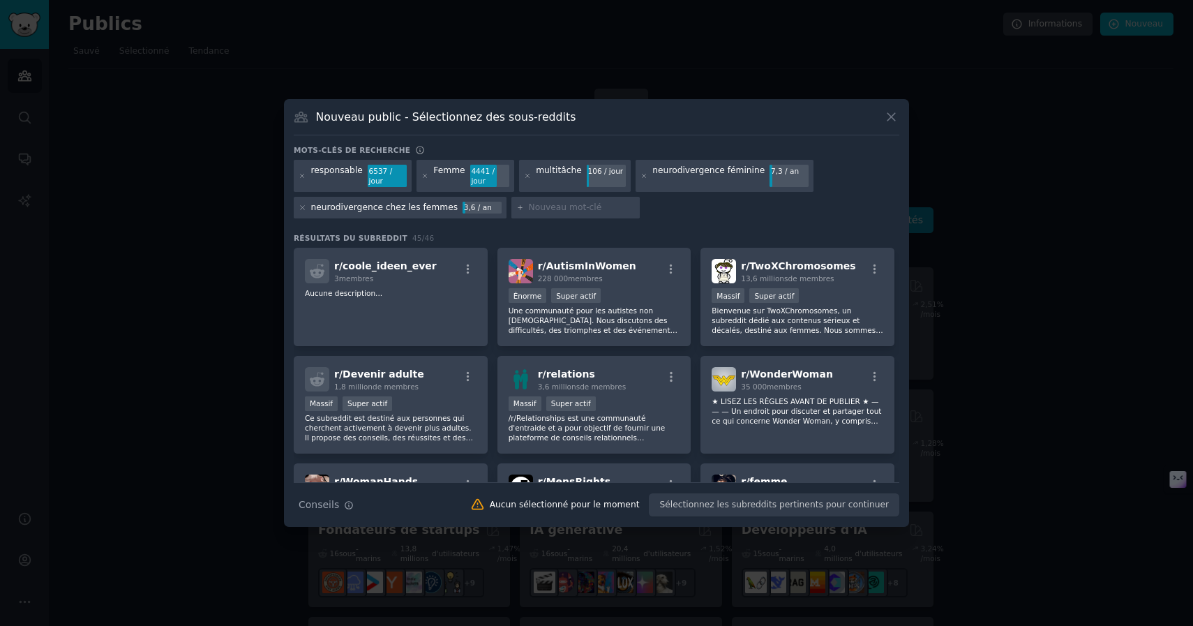
click at [767, 514] on div "Conseils de recherche Conseils Aucun sélectionné pour le moment Sélectionnez le…" at bounding box center [597, 499] width 606 height 35
click at [771, 504] on div "Conseils de recherche Conseils Aucun sélectionné pour le moment Sélectionnez le…" at bounding box center [597, 499] width 606 height 35
click at [749, 502] on div "Conseils de recherche Conseils Aucun sélectionné pour le moment Sélectionnez le…" at bounding box center [597, 499] width 606 height 35
click at [691, 505] on div "Conseils de recherche Conseils Aucun sélectionné pour le moment Sélectionnez le…" at bounding box center [597, 499] width 606 height 35
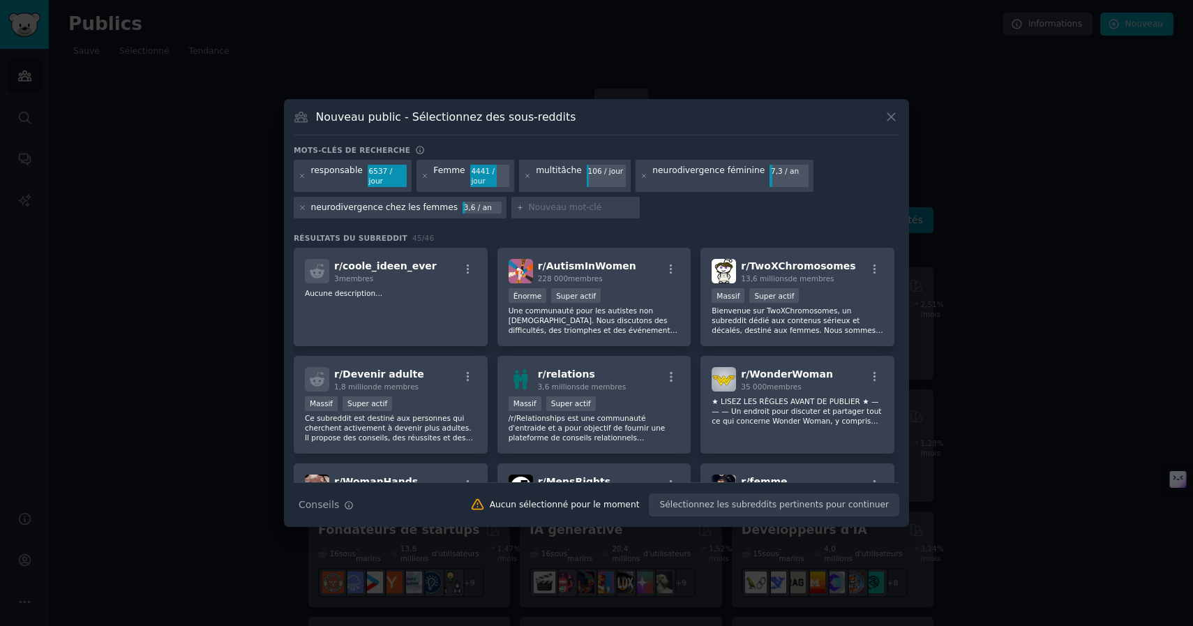
click at [601, 504] on font "Aucun sélectionné pour le moment" at bounding box center [565, 505] width 150 height 10
click at [599, 301] on div ">= 95e percentile pour les soumissions / jour Énorme Super actif" at bounding box center [595, 296] width 172 height 17
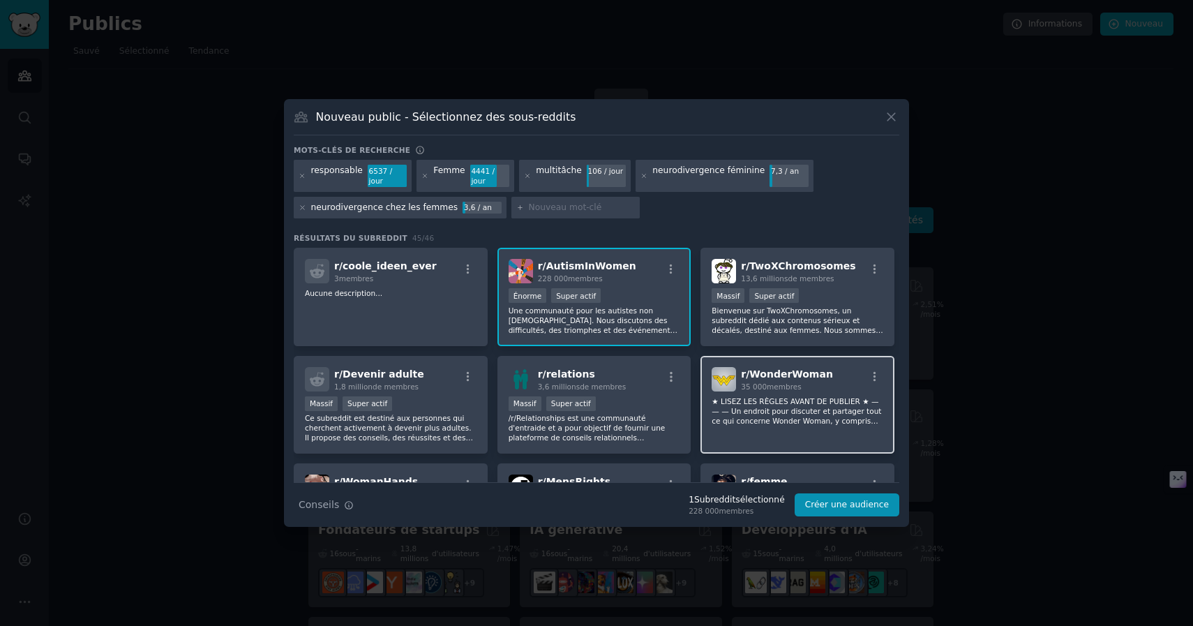
click at [784, 380] on h2 "r/ WonderWoman 35 000 membres" at bounding box center [787, 379] width 92 height 24
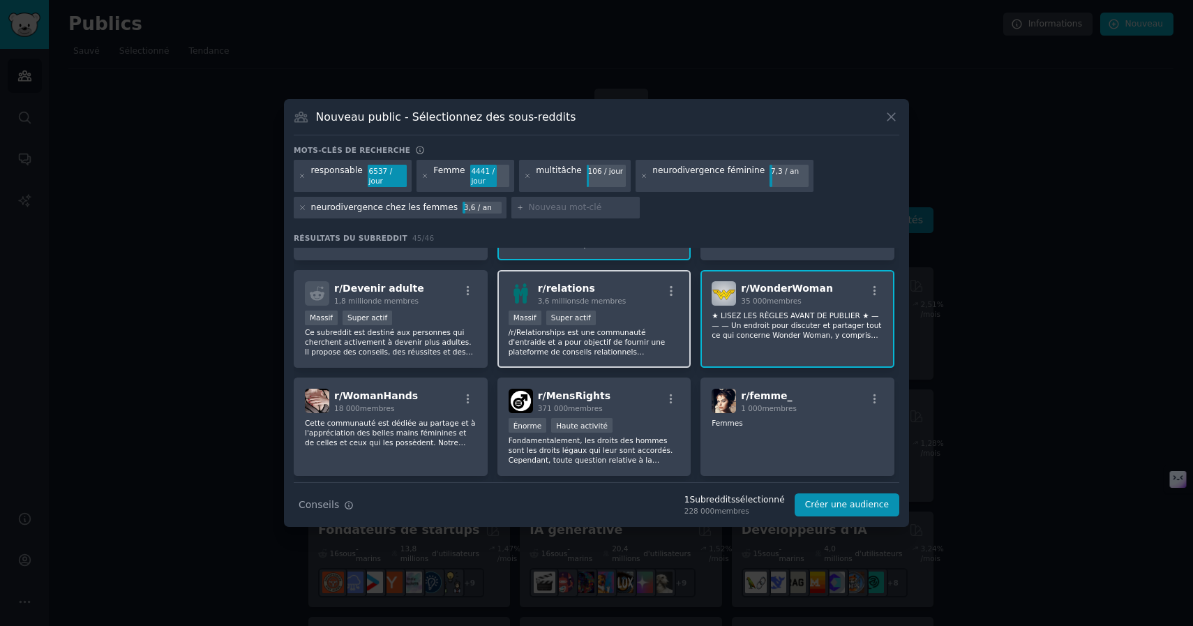
scroll to position [81, 0]
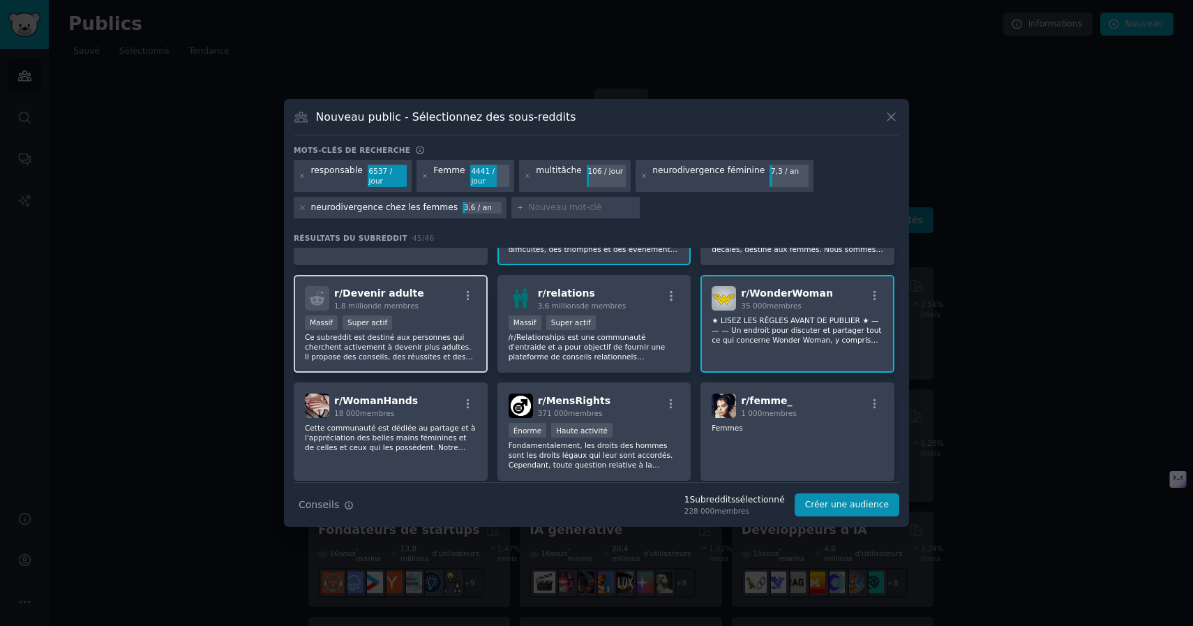
click at [375, 332] on p "Ce subreddit est destiné aux personnes qui cherchent activement à devenir plus …" at bounding box center [391, 346] width 172 height 29
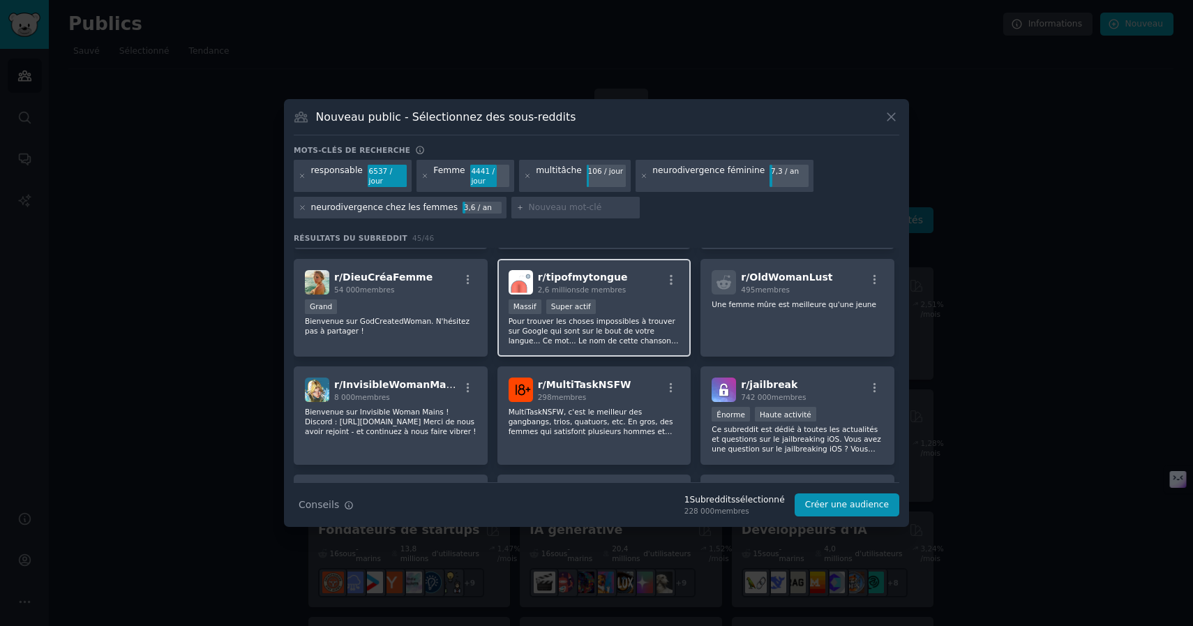
scroll to position [323, 0]
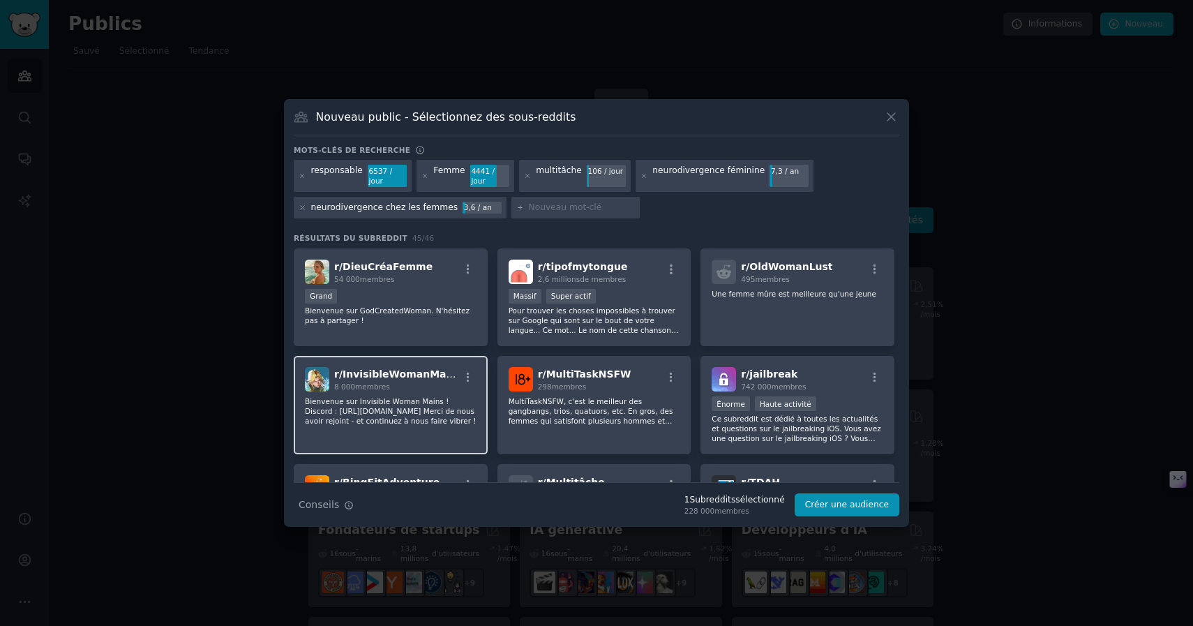
click at [401, 433] on div "r/ InvisibleWomanMains 8 000 membres Bienvenue sur Invisible Woman Mains ! Disc…" at bounding box center [391, 405] width 194 height 98
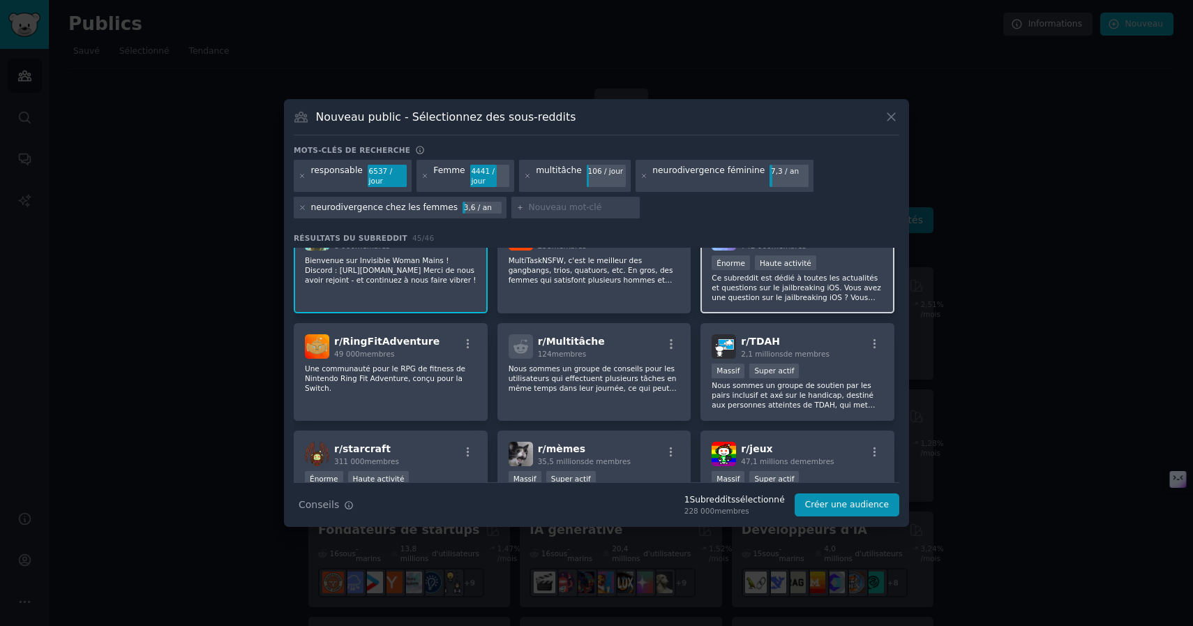
scroll to position [468, 0]
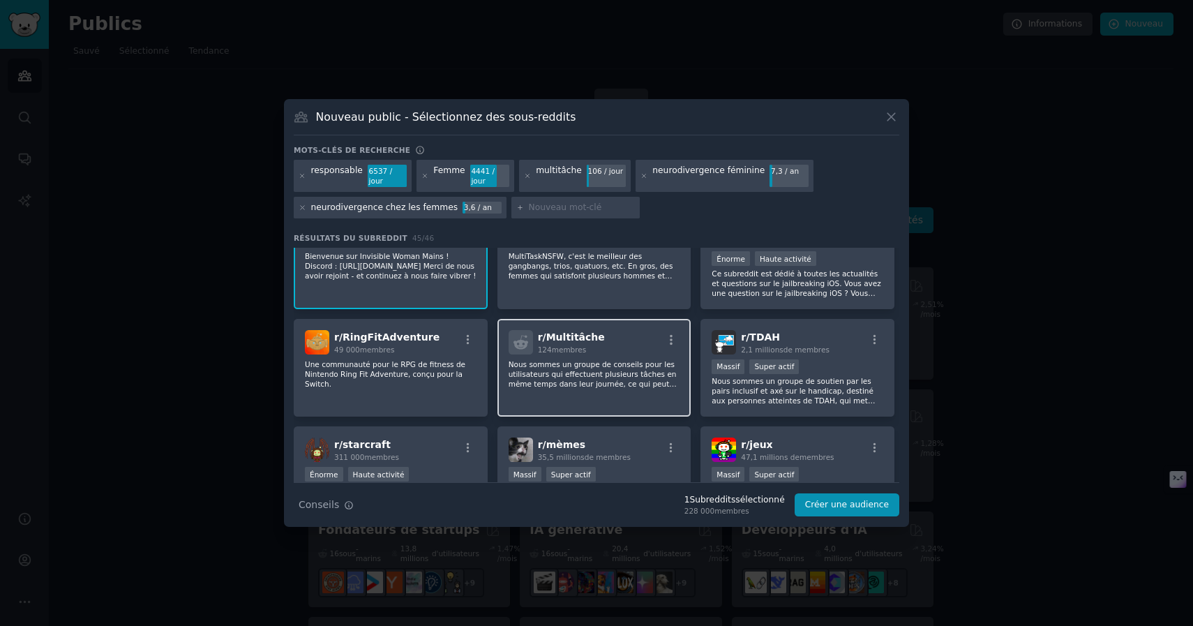
click at [629, 405] on div "r/ Multitâche 124 membres Nous sommes un groupe de conseils pour les utilisateu…" at bounding box center [594, 368] width 194 height 98
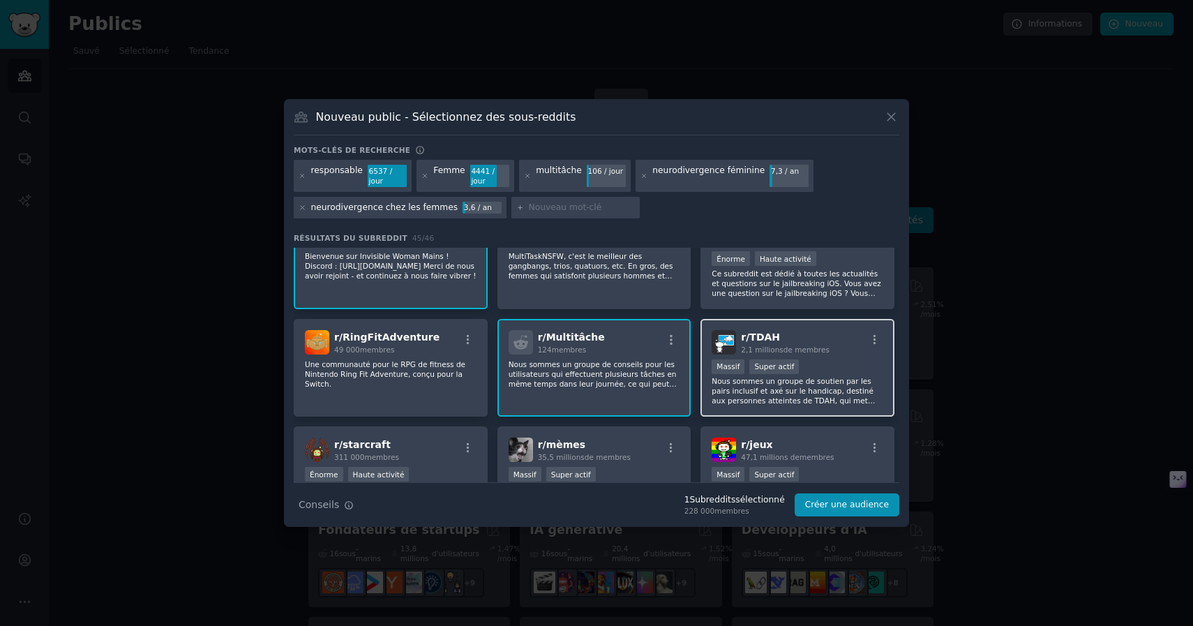
click at [850, 396] on font "Nous sommes un groupe de soutien par les pairs inclusif et axé sur le handicap,…" at bounding box center [796, 420] width 168 height 87
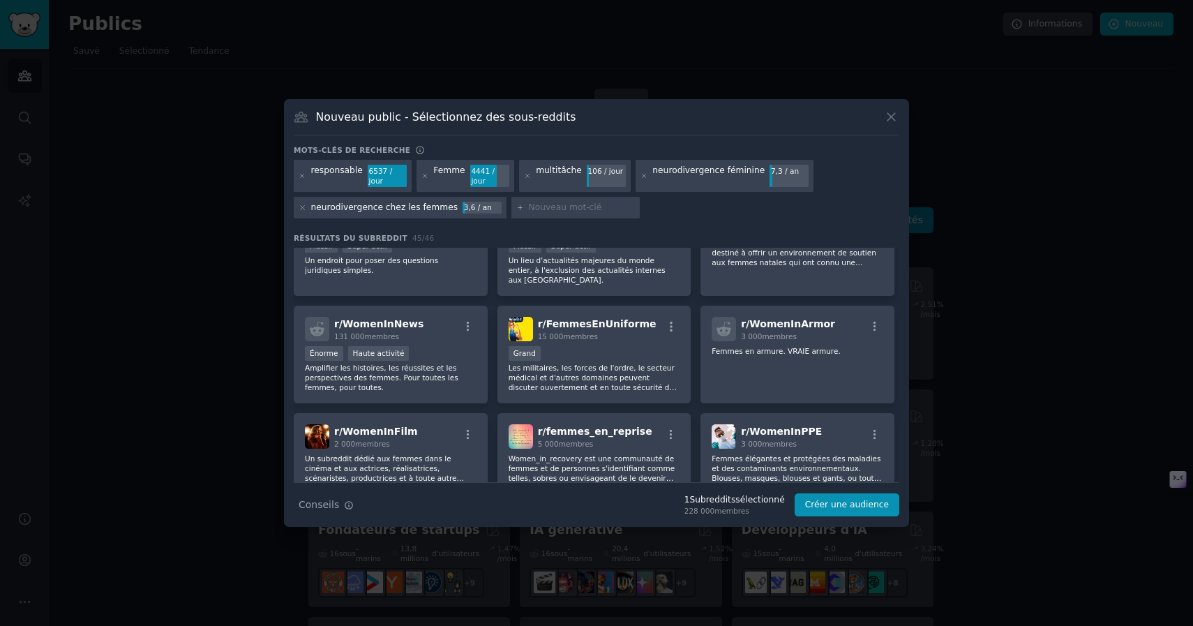
scroll to position [1131, 0]
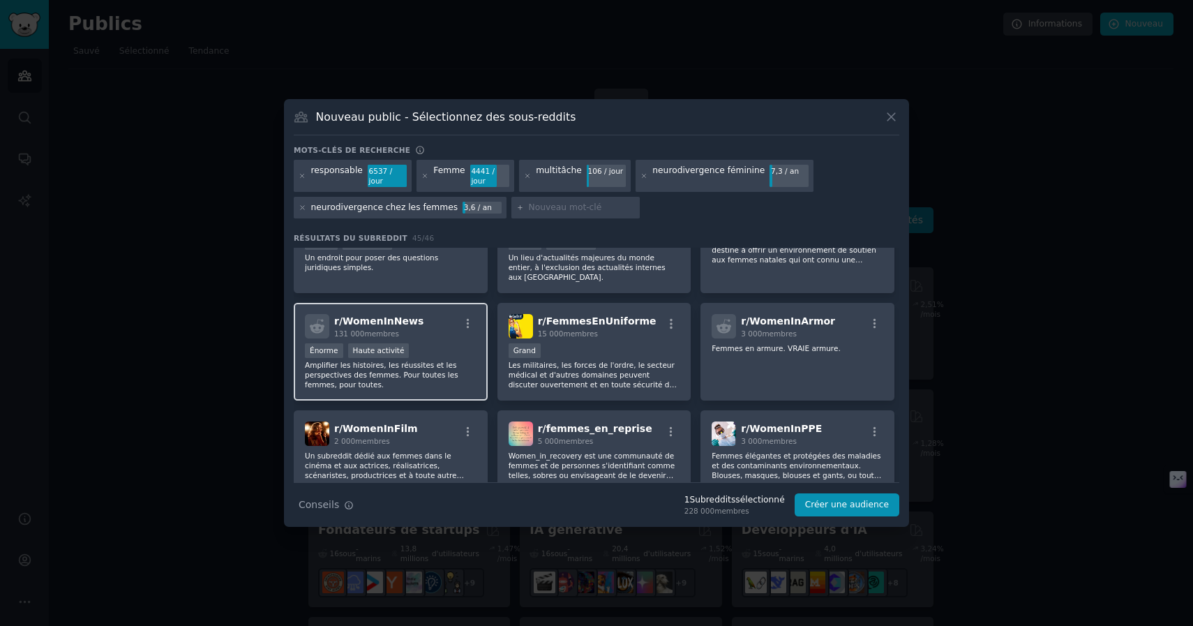
click at [454, 382] on p "Amplifier les histoires, les réussites et les perspectives des femmes. Pour tou…" at bounding box center [391, 374] width 172 height 29
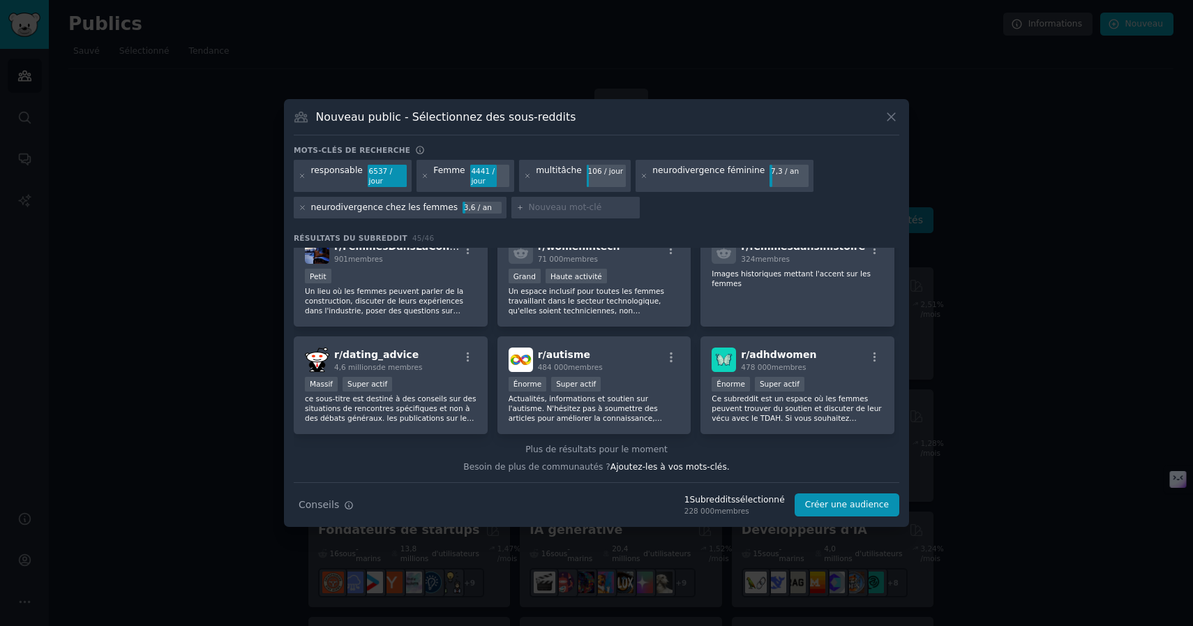
scroll to position [1405, 0]
click at [602, 359] on div "r/ autisme 484 000 membres" at bounding box center [595, 359] width 172 height 24
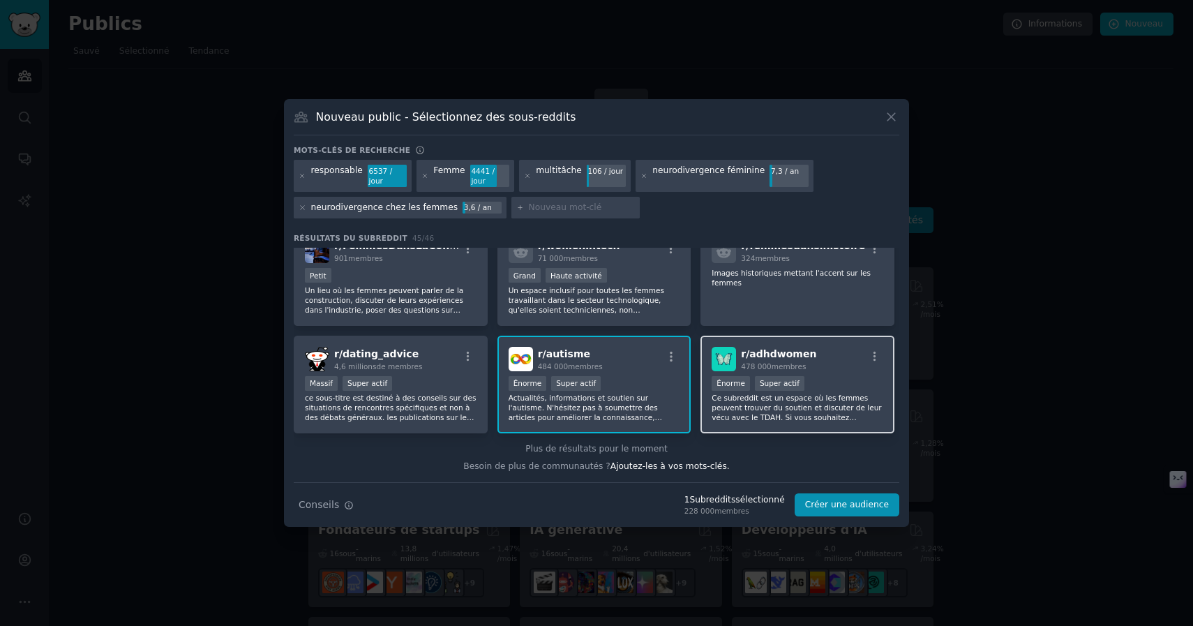
click at [734, 417] on font "Ce subreddit est un espace où les femmes peuvent trouver du soutien et discuter…" at bounding box center [797, 422] width 170 height 57
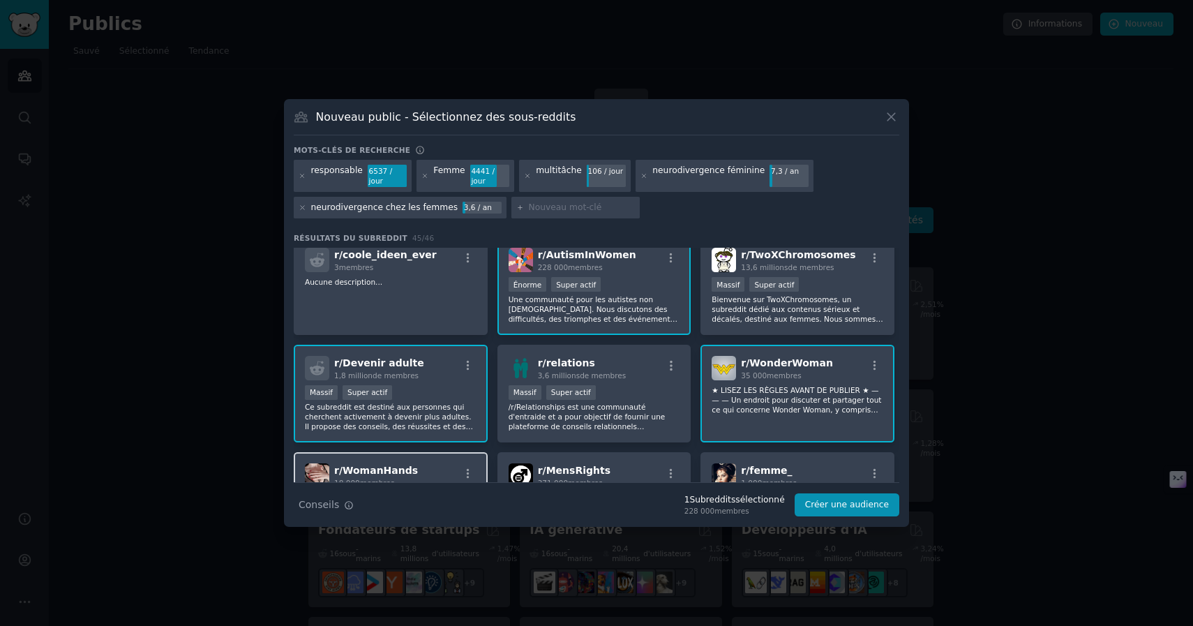
scroll to position [0, 0]
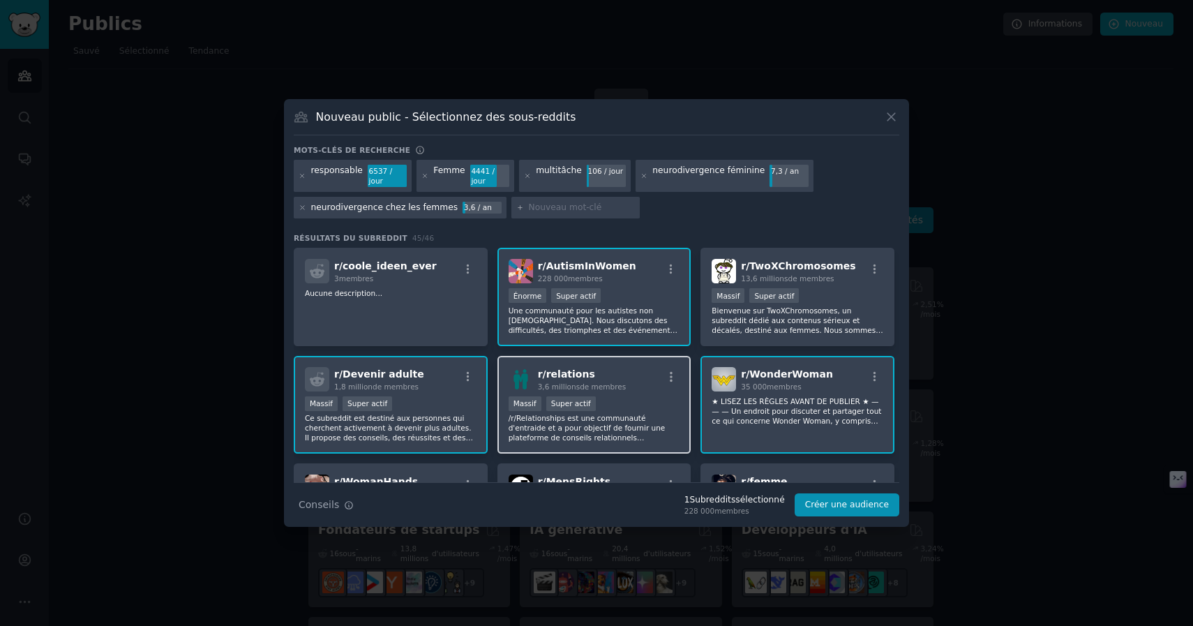
click at [636, 377] on div "r/ relations 3,6 millions de membres" at bounding box center [595, 379] width 172 height 24
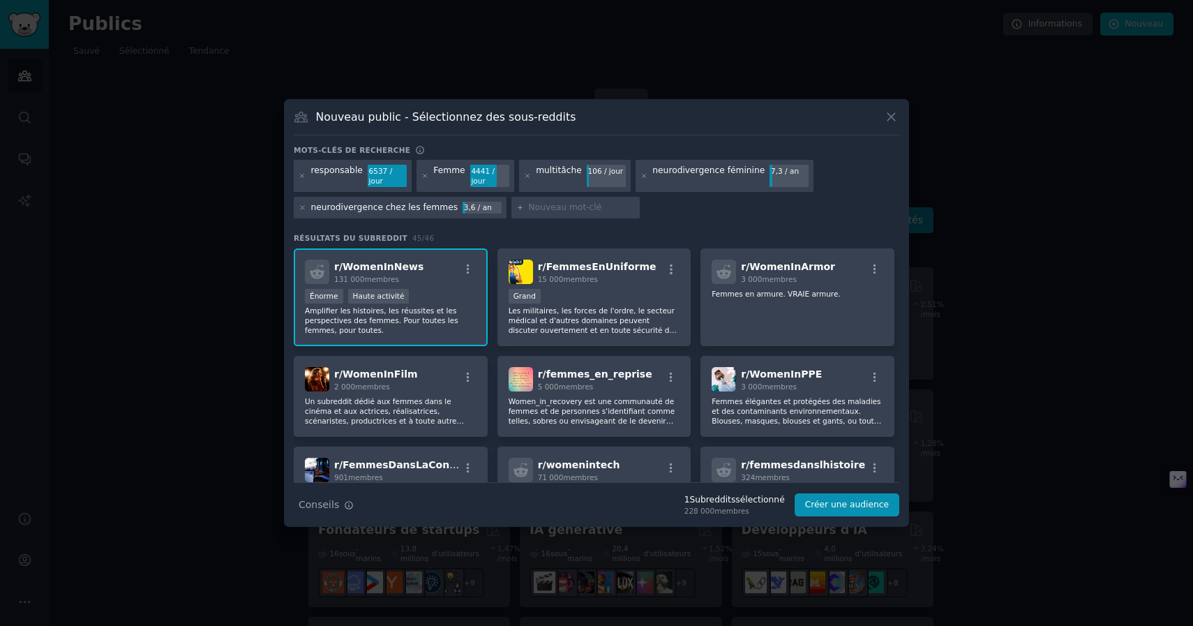
scroll to position [1405, 0]
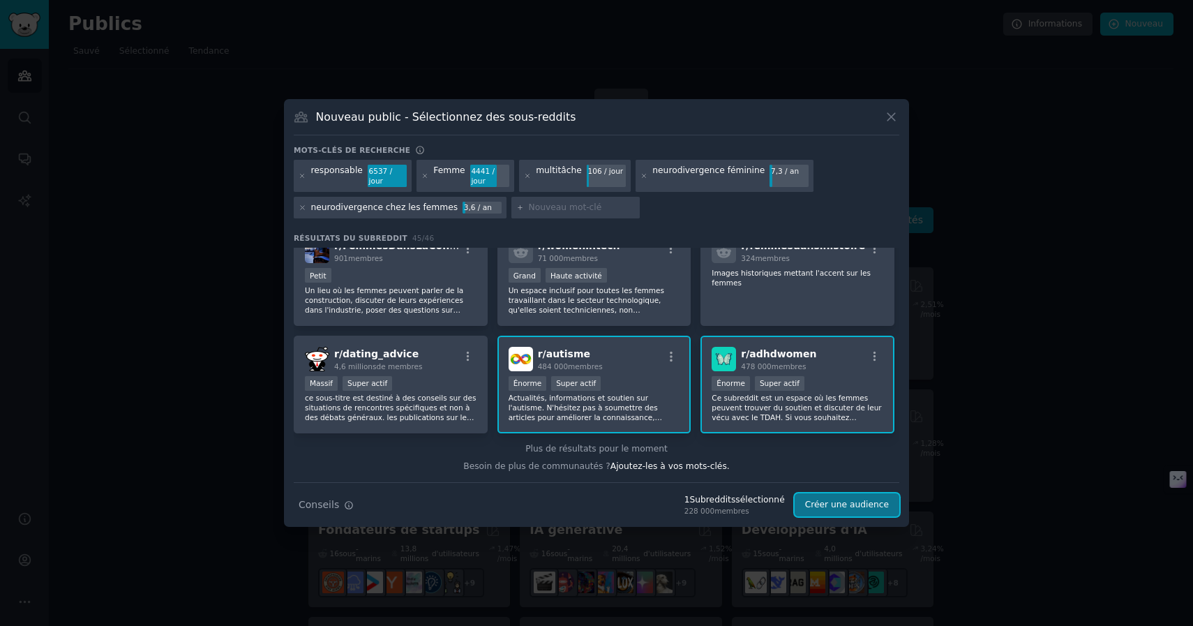
click at [866, 509] on font "Créer une audience" at bounding box center [847, 505] width 84 height 10
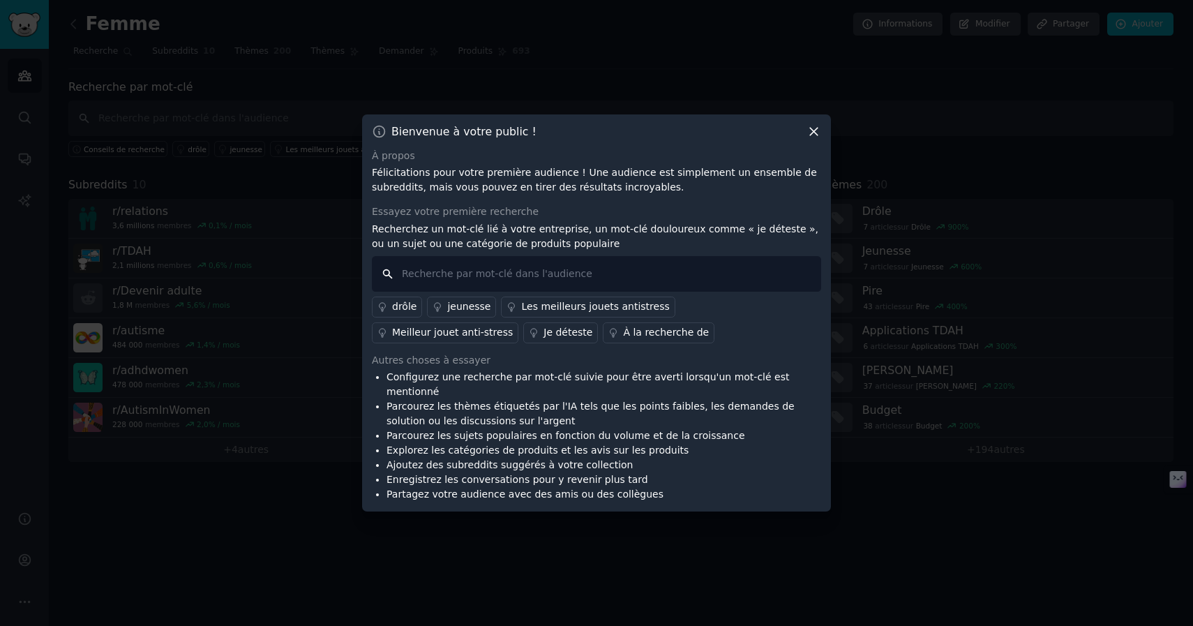
click at [569, 282] on input "text" at bounding box center [596, 274] width 449 height 36
type input "je désire"
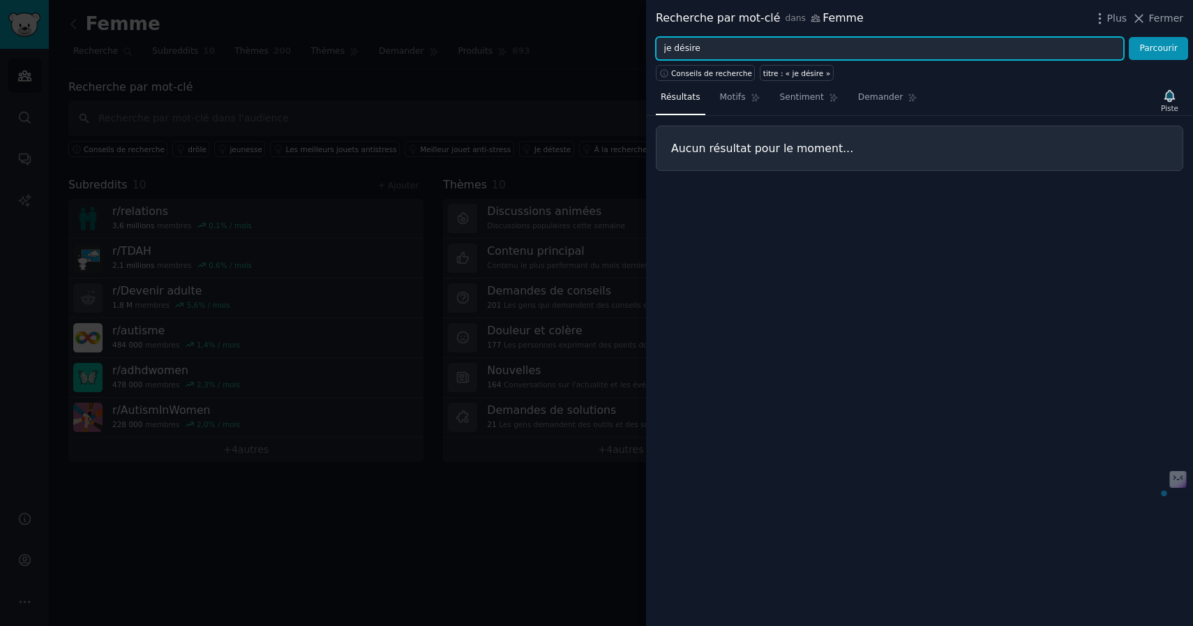
drag, startPoint x: 726, startPoint y: 48, endPoint x: 618, endPoint y: 46, distance: 108.2
click at [618, 46] on div "Recherche par mot-clé dans Femme Plus Fermer je désire Parcourir Conseils de re…" at bounding box center [596, 313] width 1193 height 626
type input "i wish"
click at [1129, 37] on button "Parcourir" at bounding box center [1158, 49] width 59 height 24
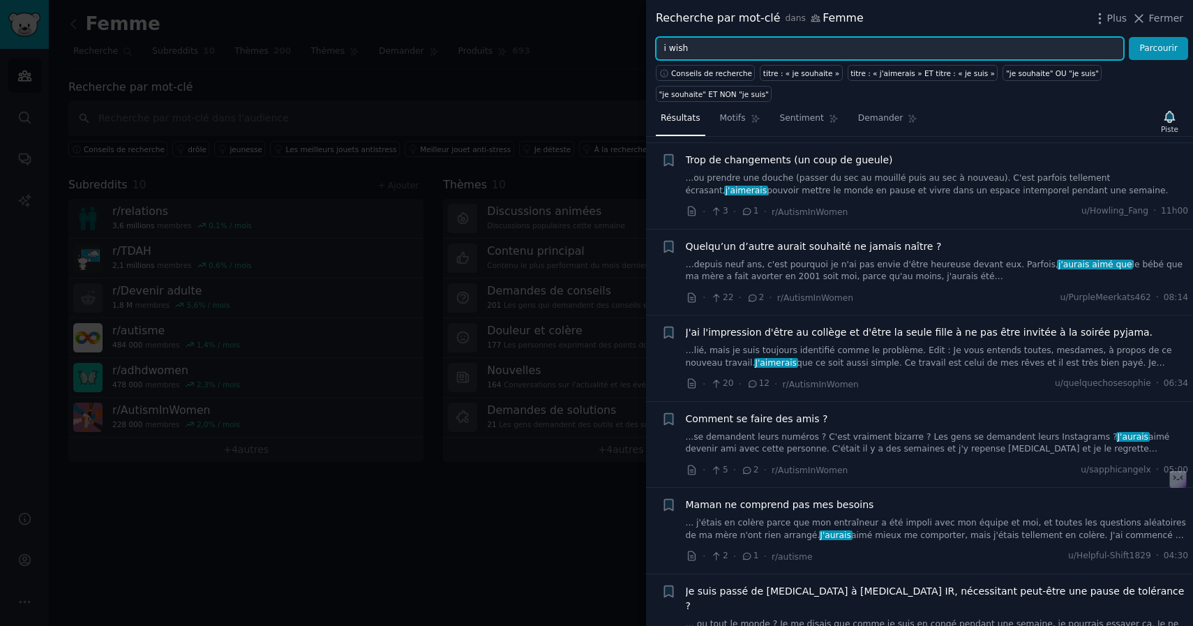
scroll to position [828, 0]
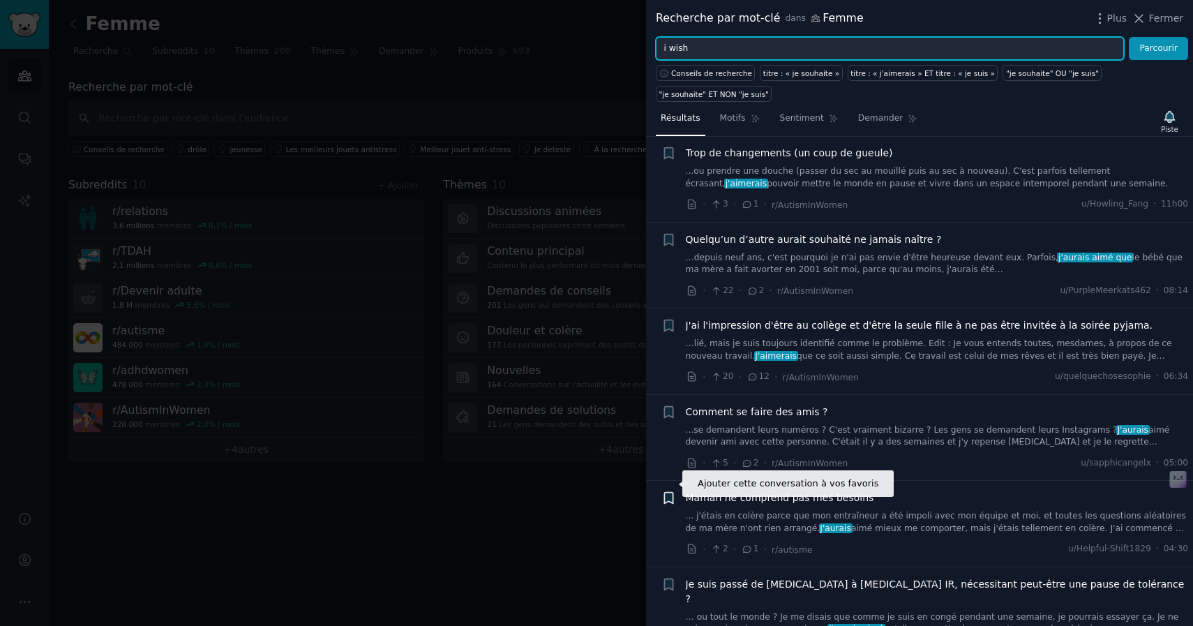
click at [666, 493] on icon "button" at bounding box center [668, 498] width 8 height 11
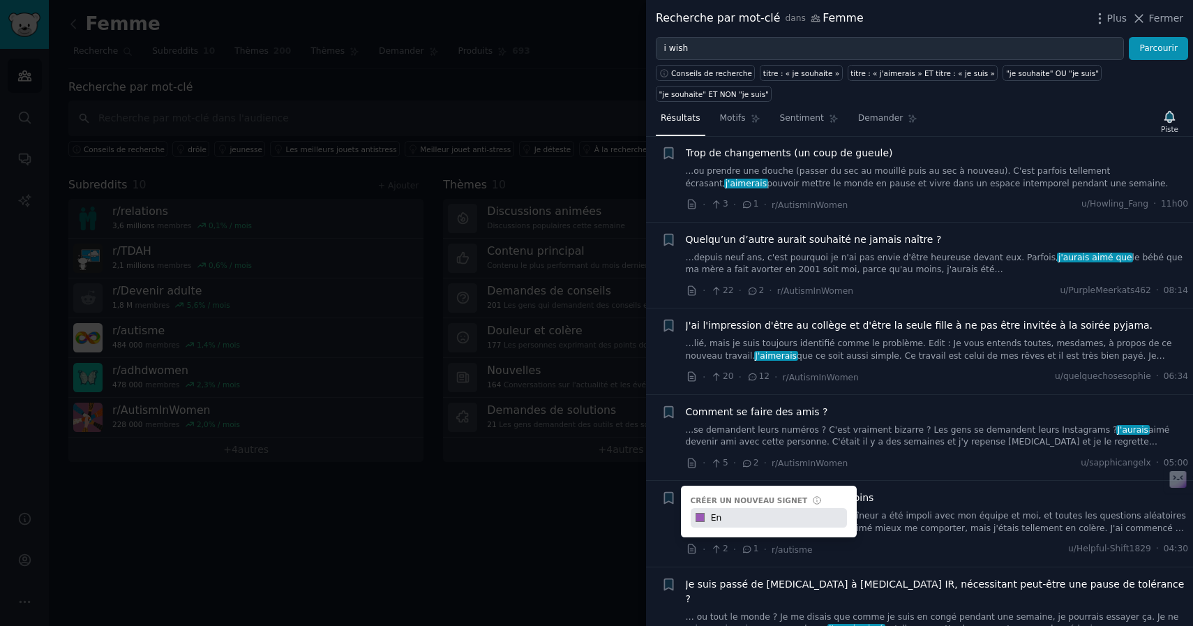
type input "E"
type input "Enfants"
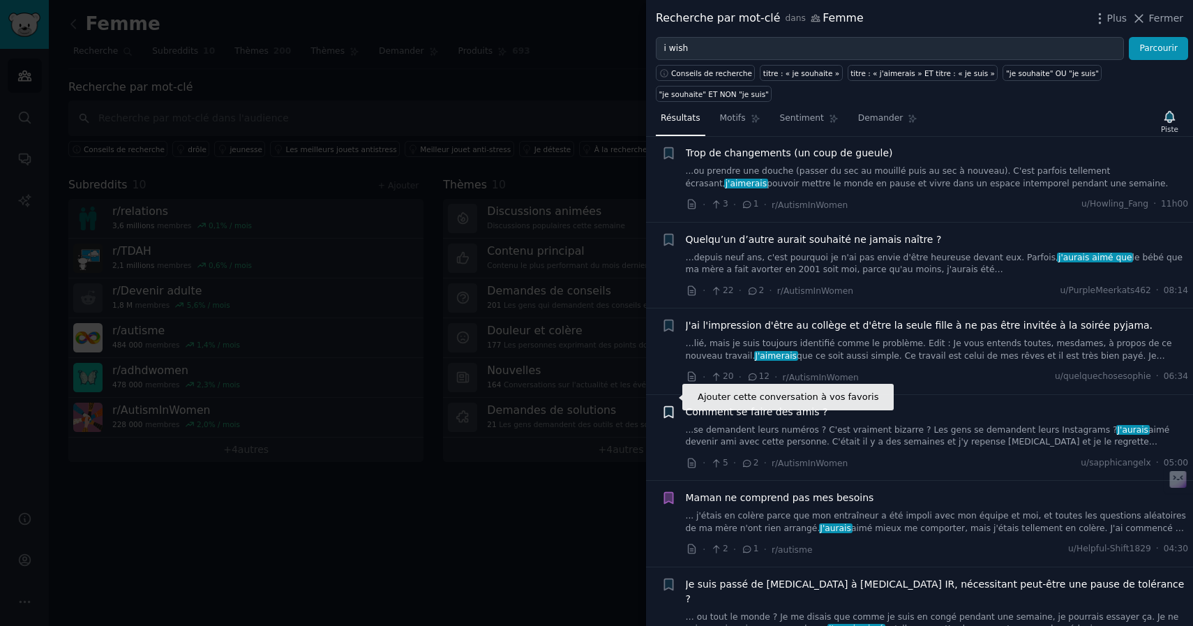
click at [668, 406] on icon "button" at bounding box center [668, 411] width 8 height 11
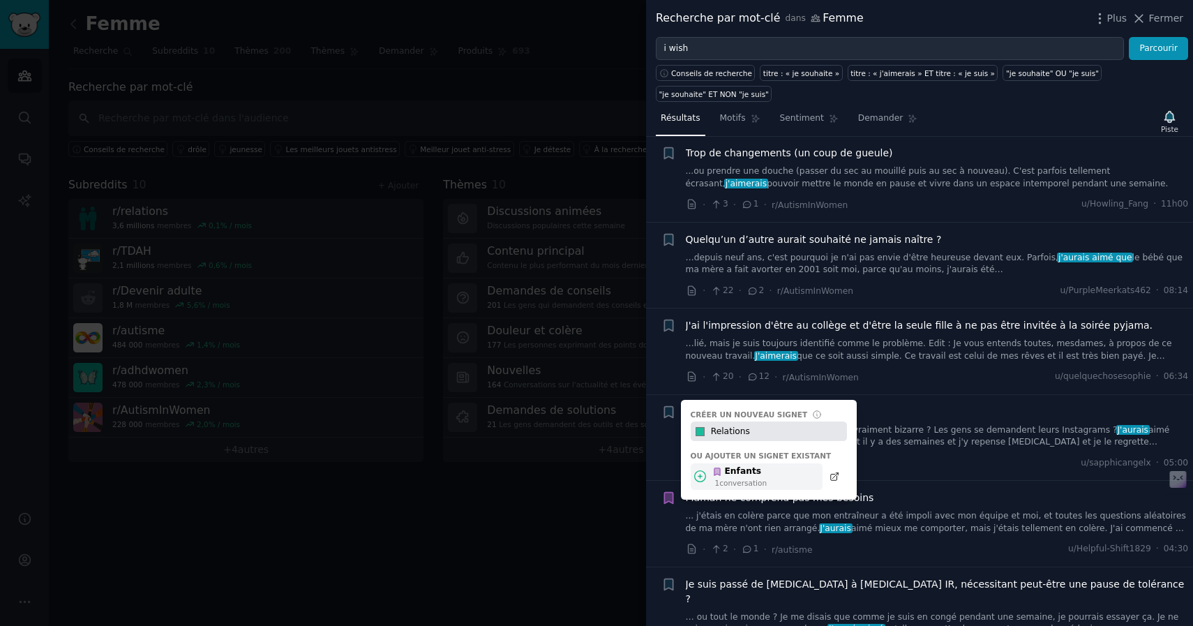
type input "Relations"
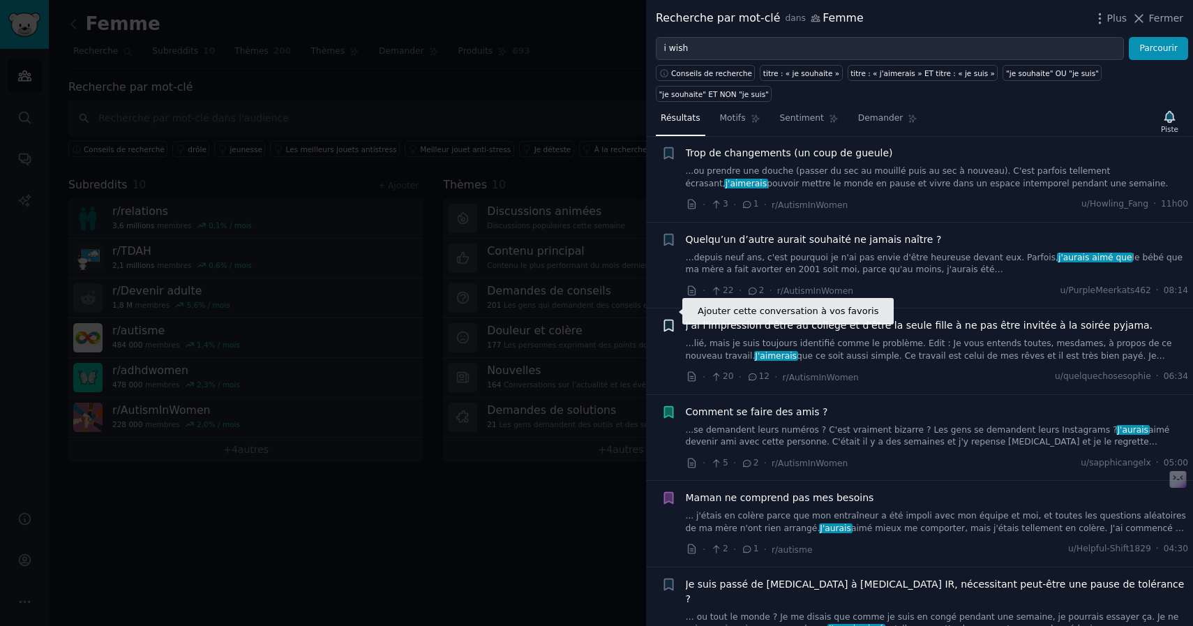
click at [668, 320] on icon "button" at bounding box center [668, 325] width 8 height 11
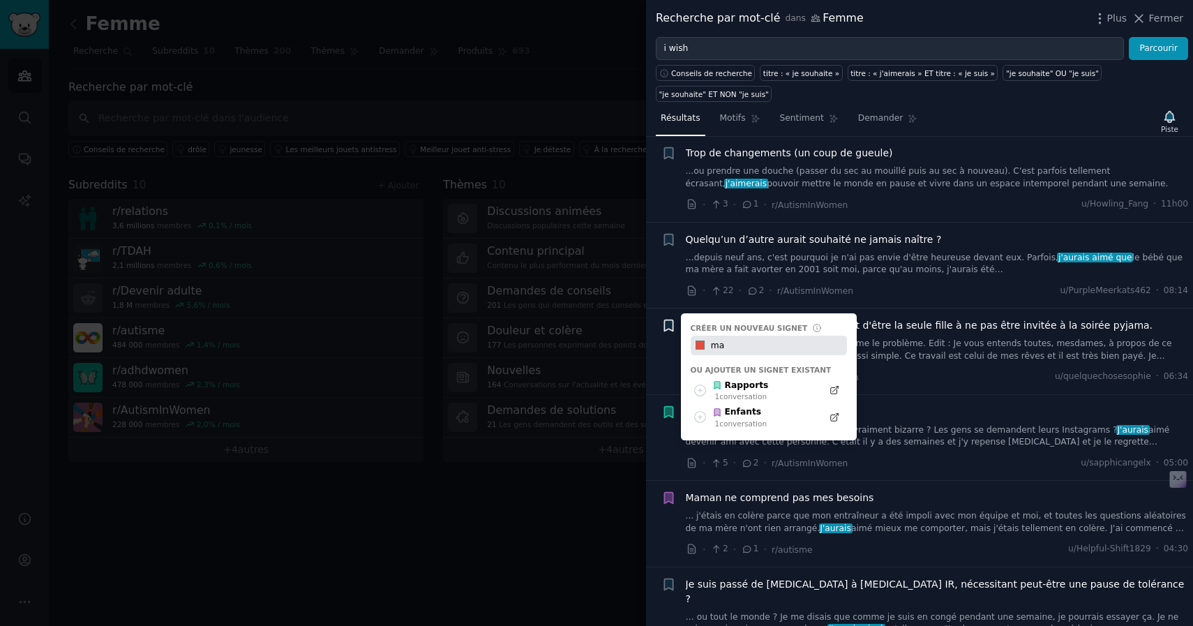
type input "m"
click at [738, 380] on font "Rapports" at bounding box center [747, 385] width 44 height 10
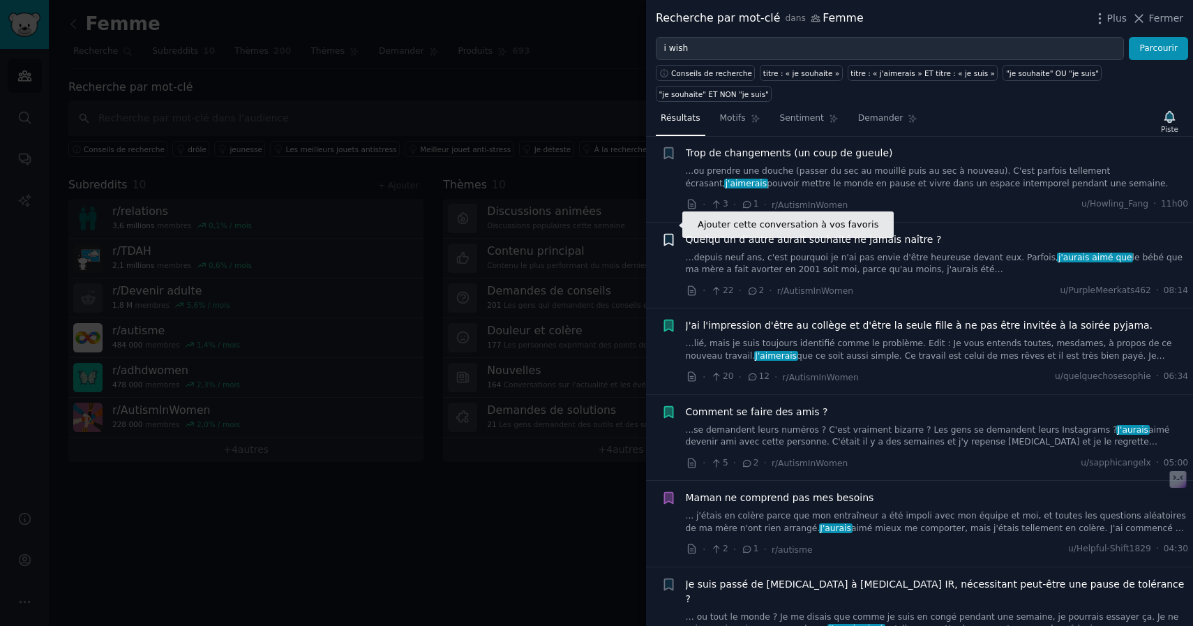
click at [664, 234] on icon "button" at bounding box center [668, 239] width 8 height 11
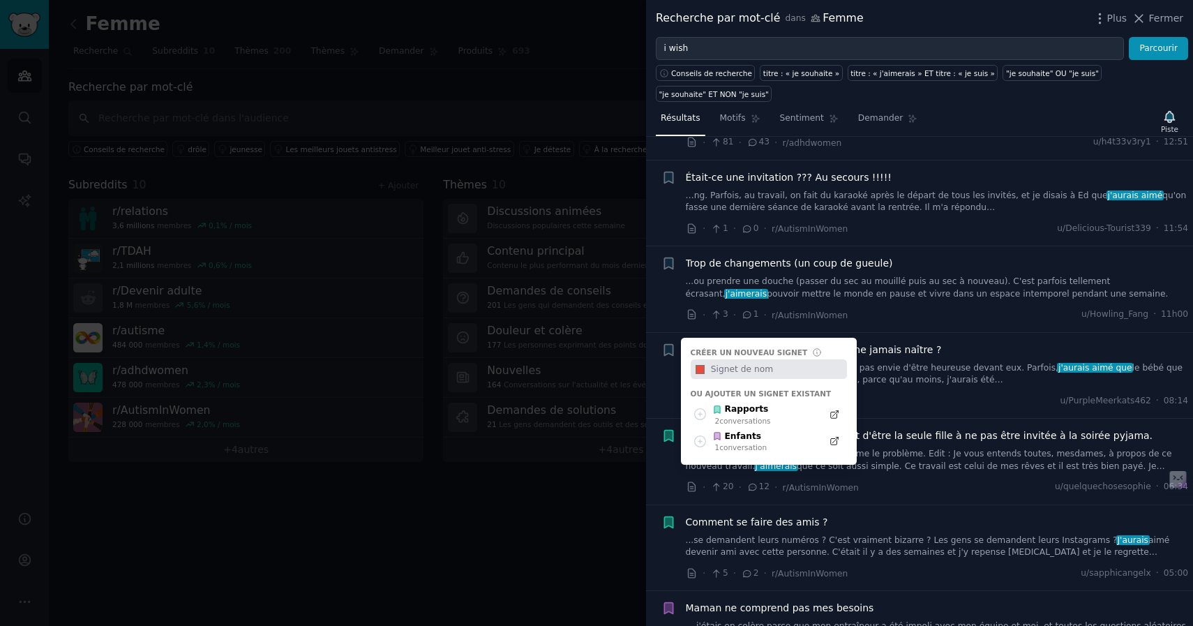
scroll to position [718, 0]
type input "s"
type input "Douleurs"
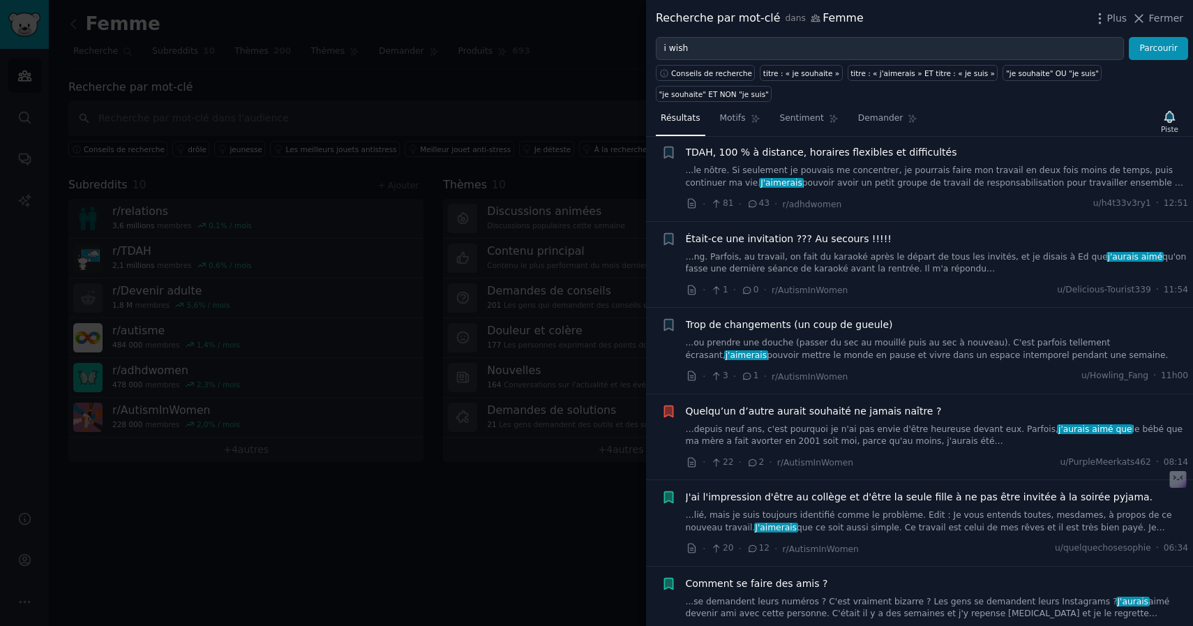
scroll to position [648, 0]
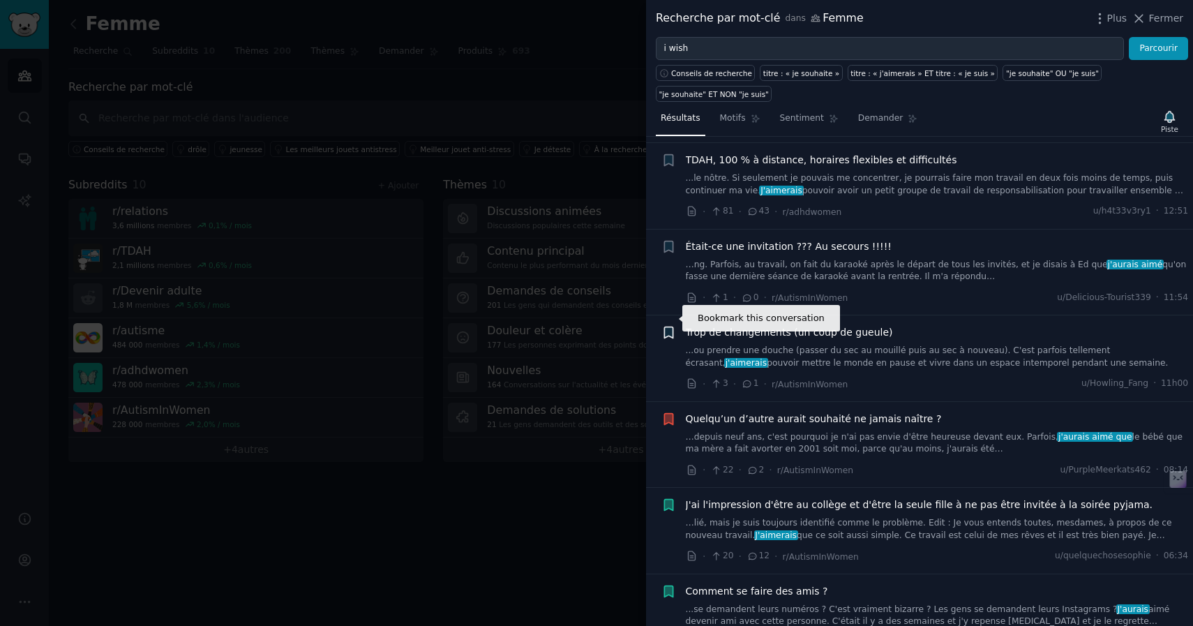
click at [671, 327] on icon "button" at bounding box center [668, 332] width 8 height 11
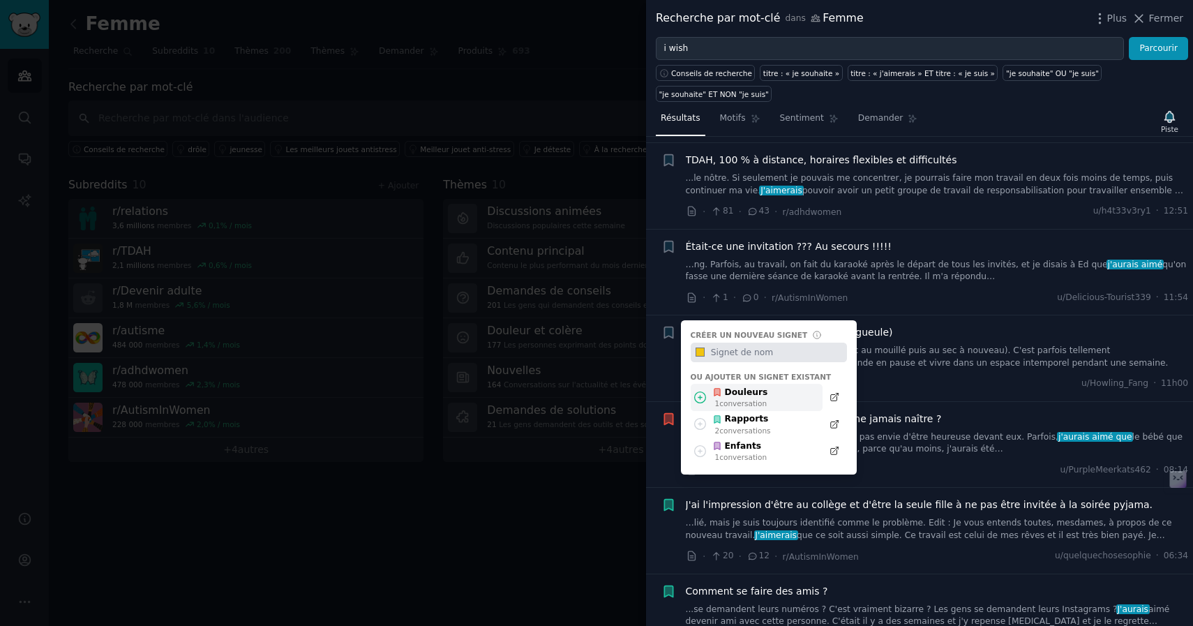
click at [742, 387] on font "Douleurs" at bounding box center [746, 392] width 43 height 10
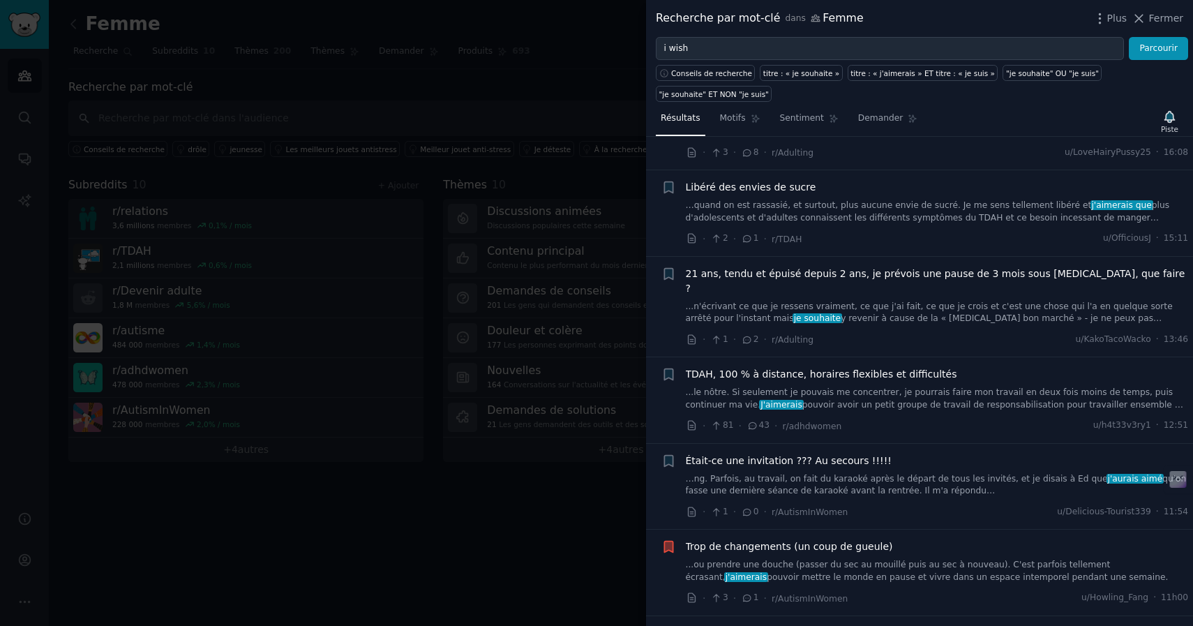
scroll to position [430, 0]
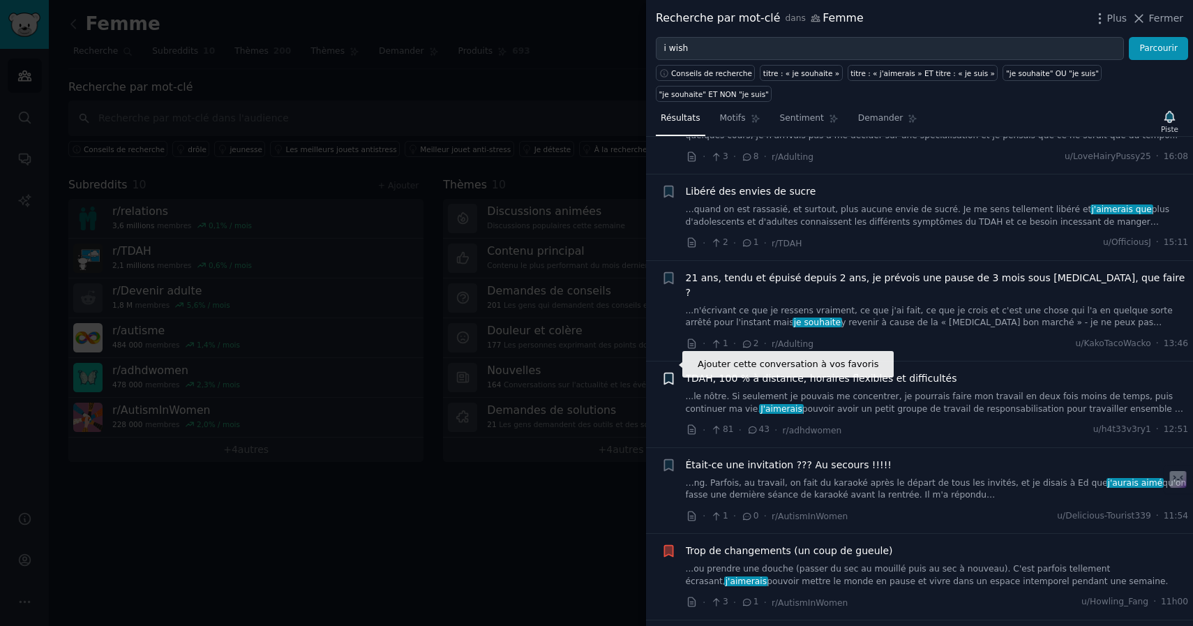
click at [671, 373] on icon "button" at bounding box center [668, 378] width 8 height 11
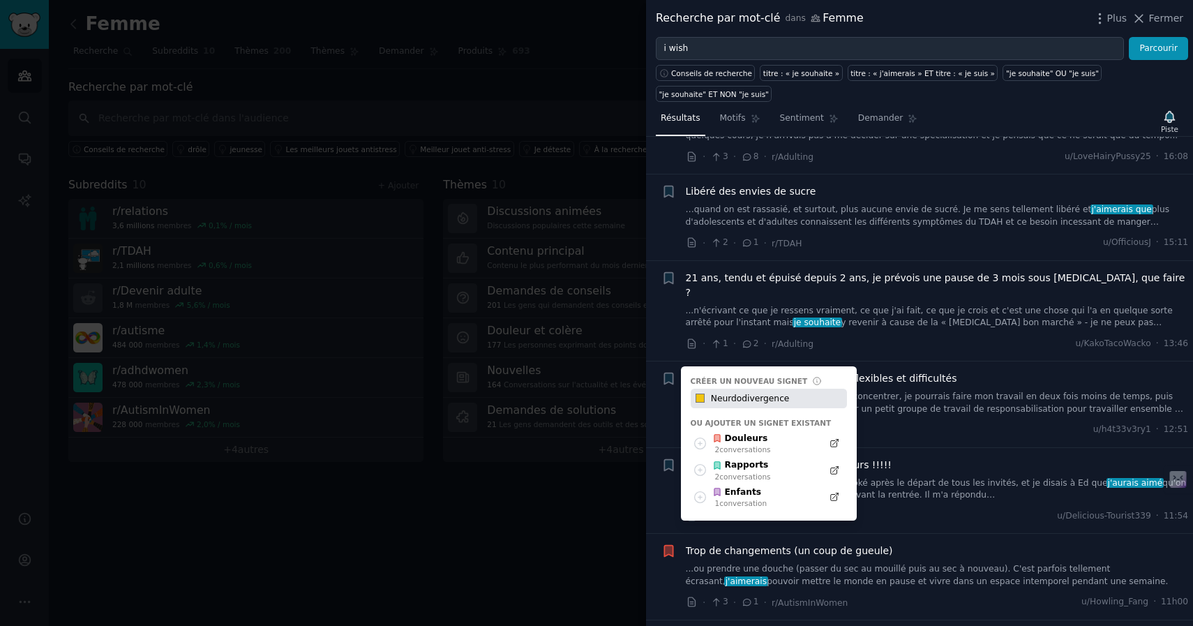
type input "Neurdodivergence"
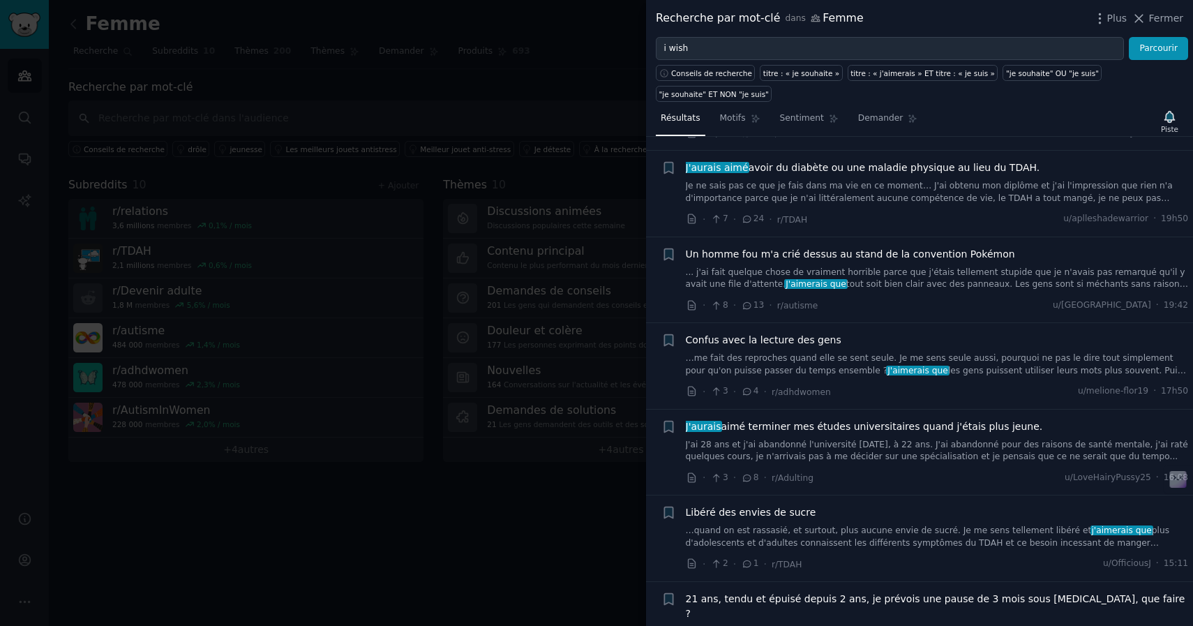
scroll to position [0, 0]
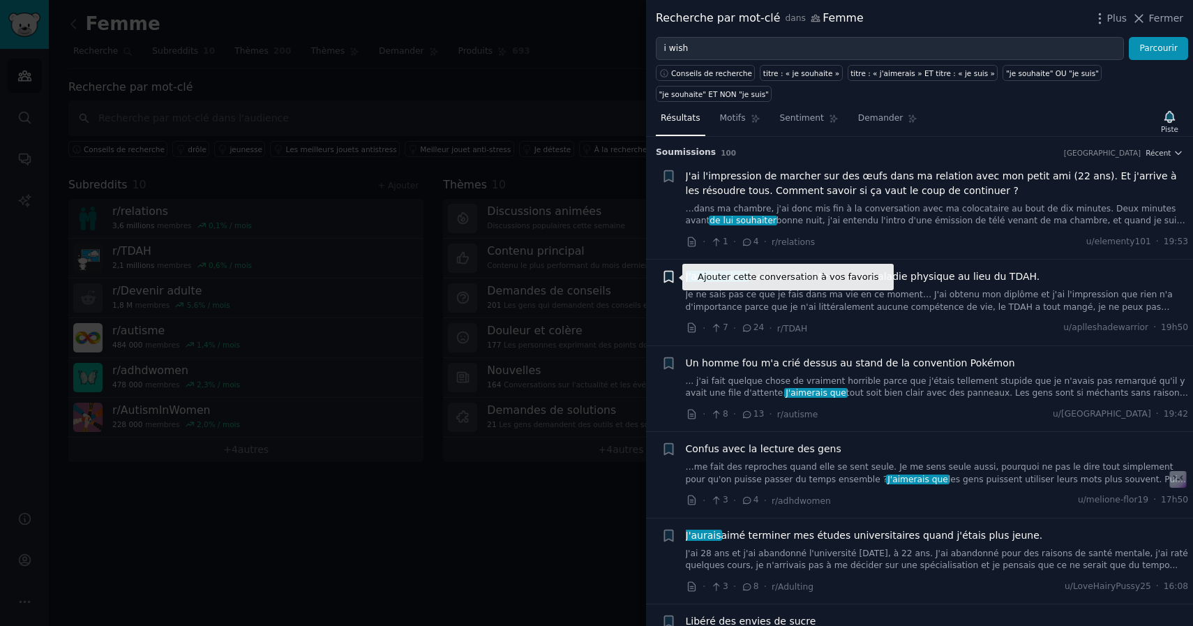
click at [665, 280] on icon "button" at bounding box center [668, 276] width 8 height 11
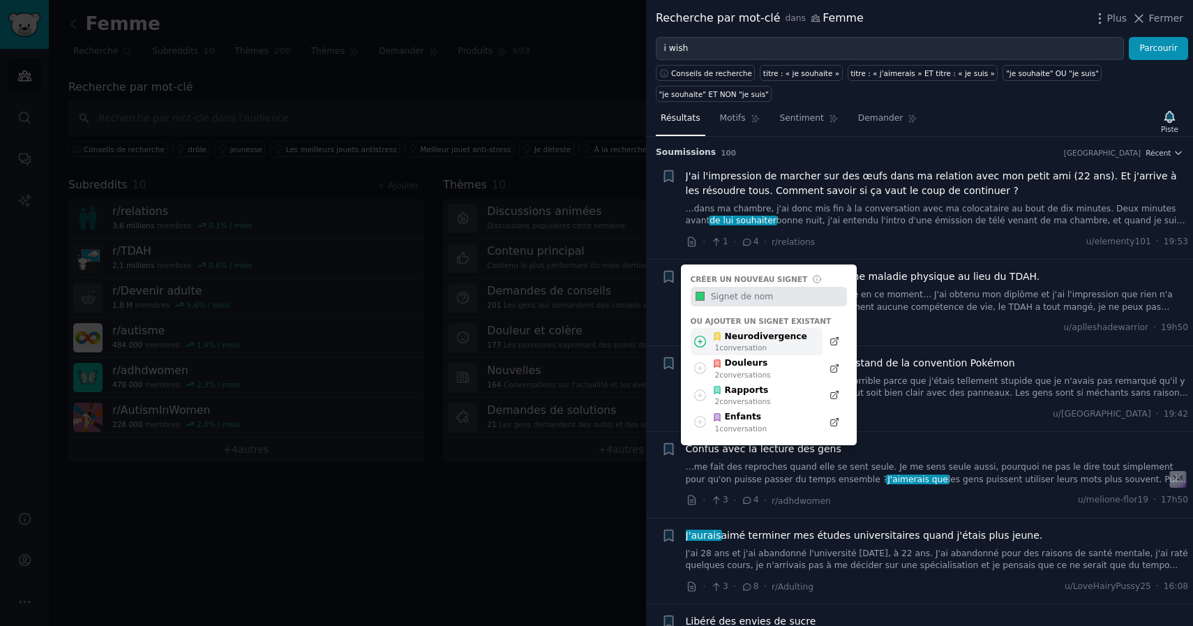
click at [788, 338] on font "Neurodivergence" at bounding box center [766, 336] width 82 height 10
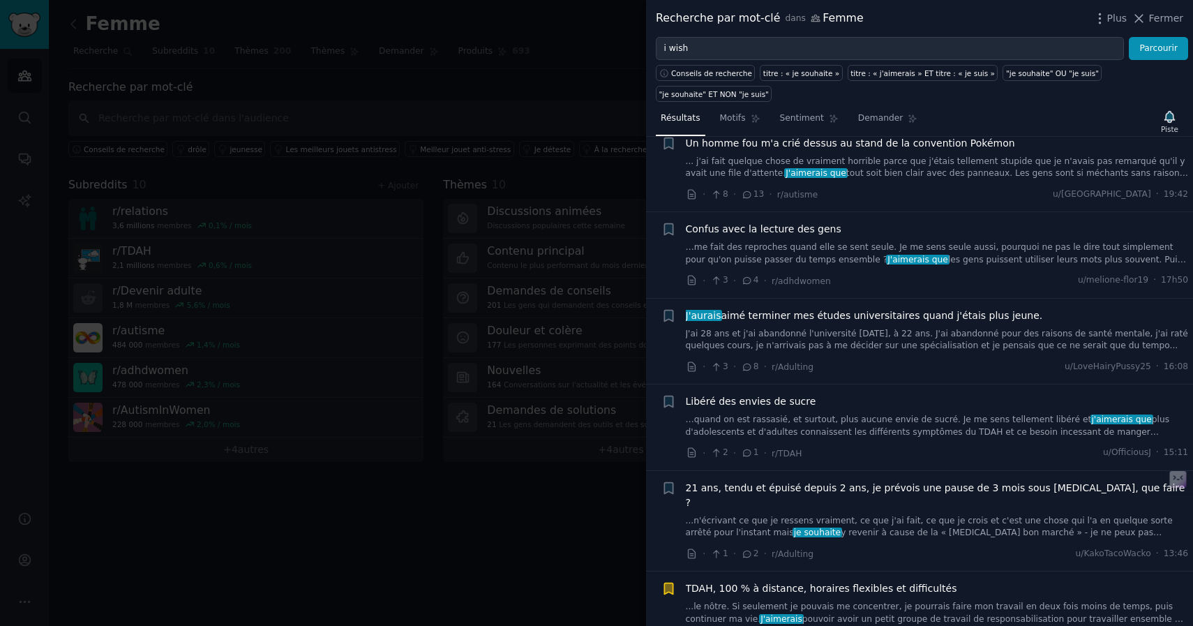
scroll to position [252, 0]
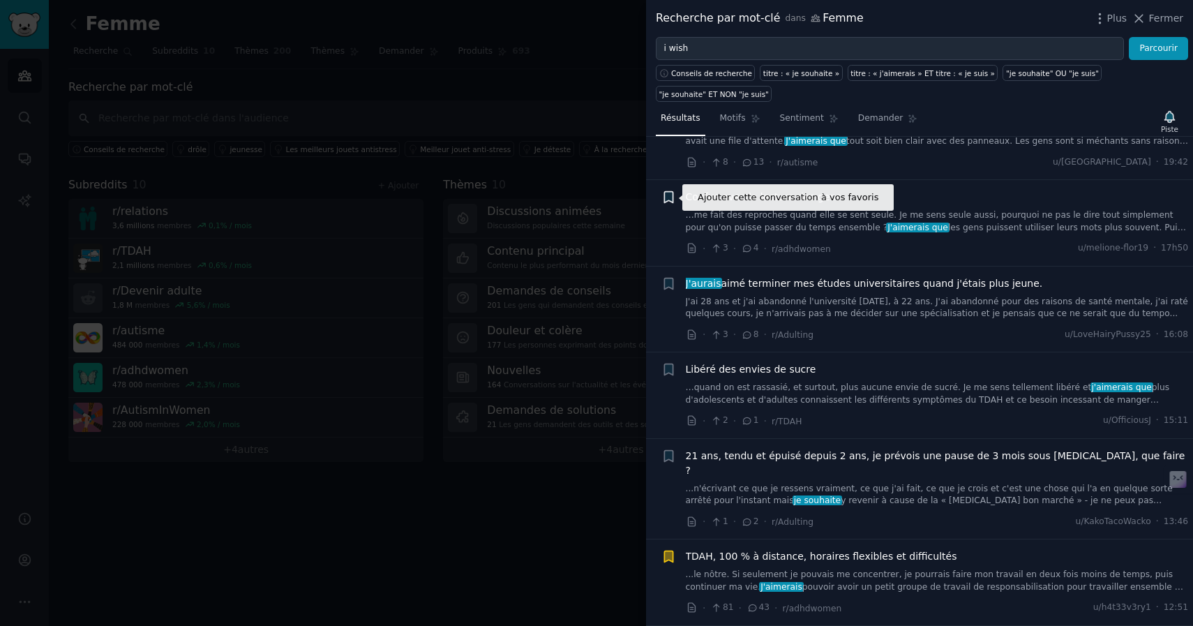
click at [671, 197] on icon "button" at bounding box center [668, 197] width 8 height 11
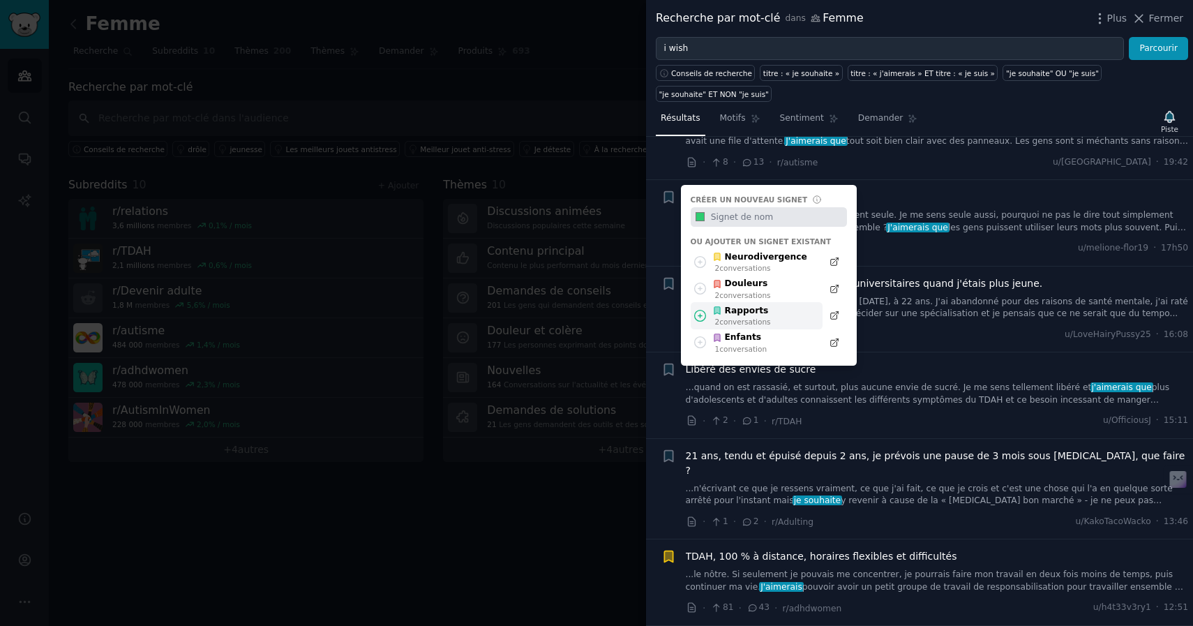
click at [766, 316] on div "Rapports" at bounding box center [741, 311] width 59 height 13
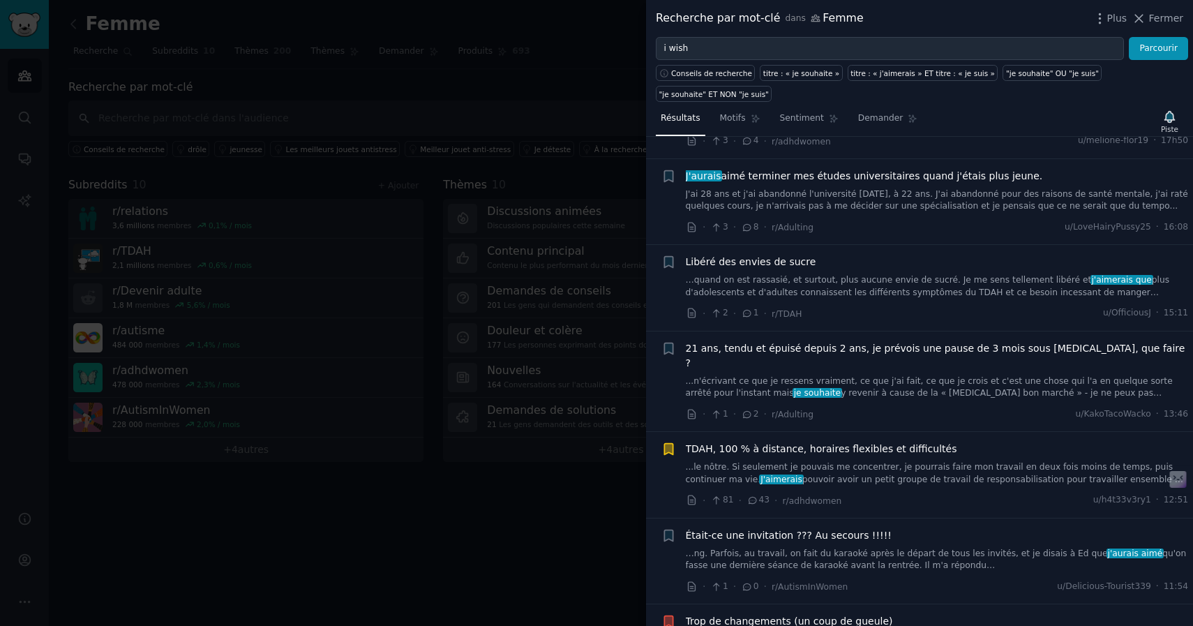
scroll to position [353, 0]
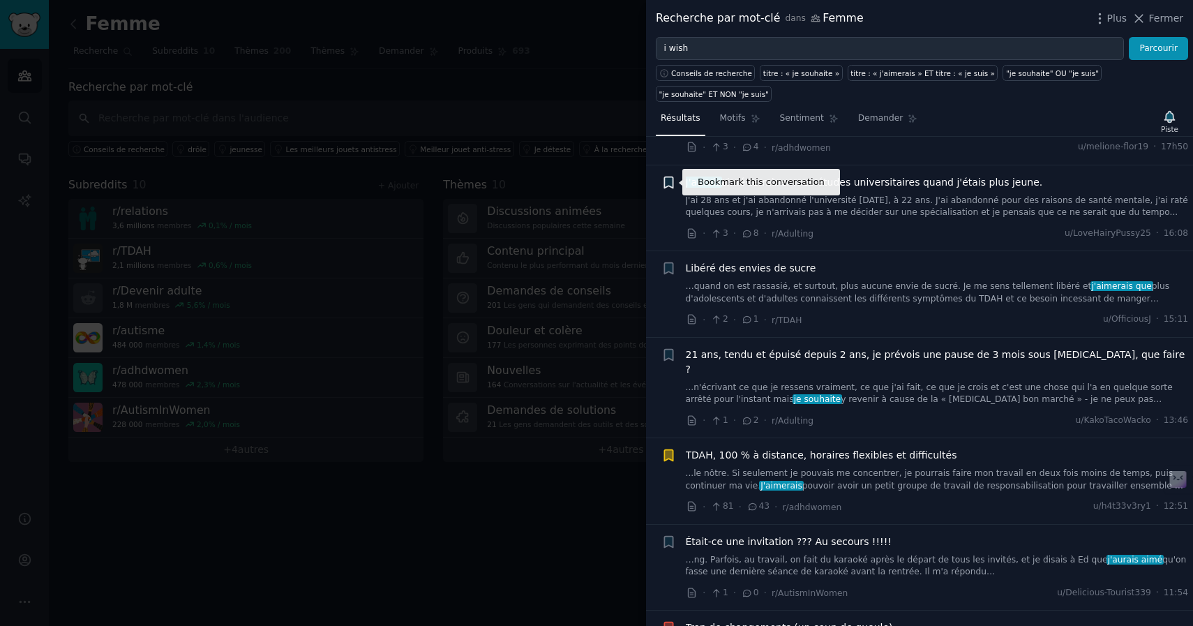
click at [667, 188] on icon "button" at bounding box center [668, 182] width 15 height 15
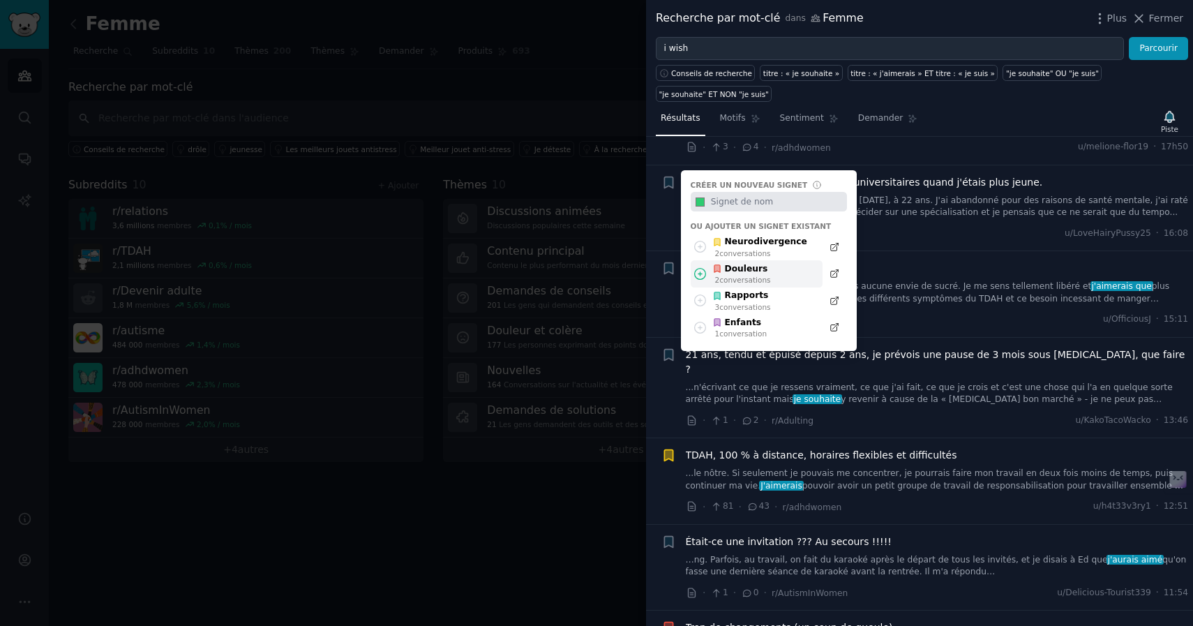
click at [765, 274] on div "Douleurs" at bounding box center [741, 269] width 59 height 13
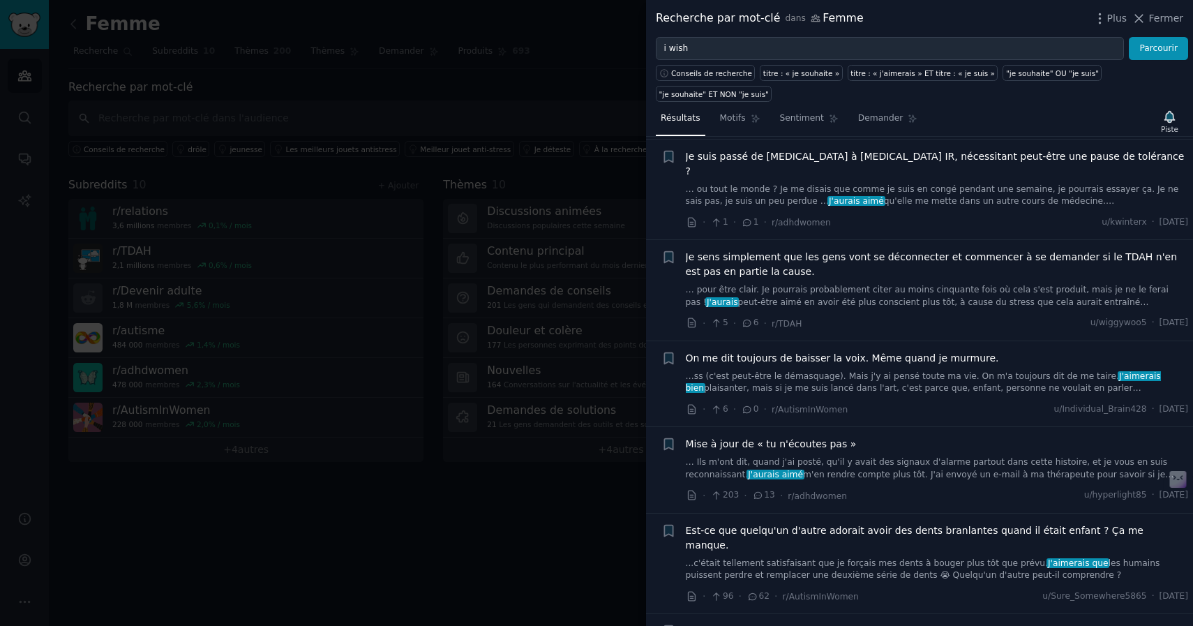
scroll to position [1257, 0]
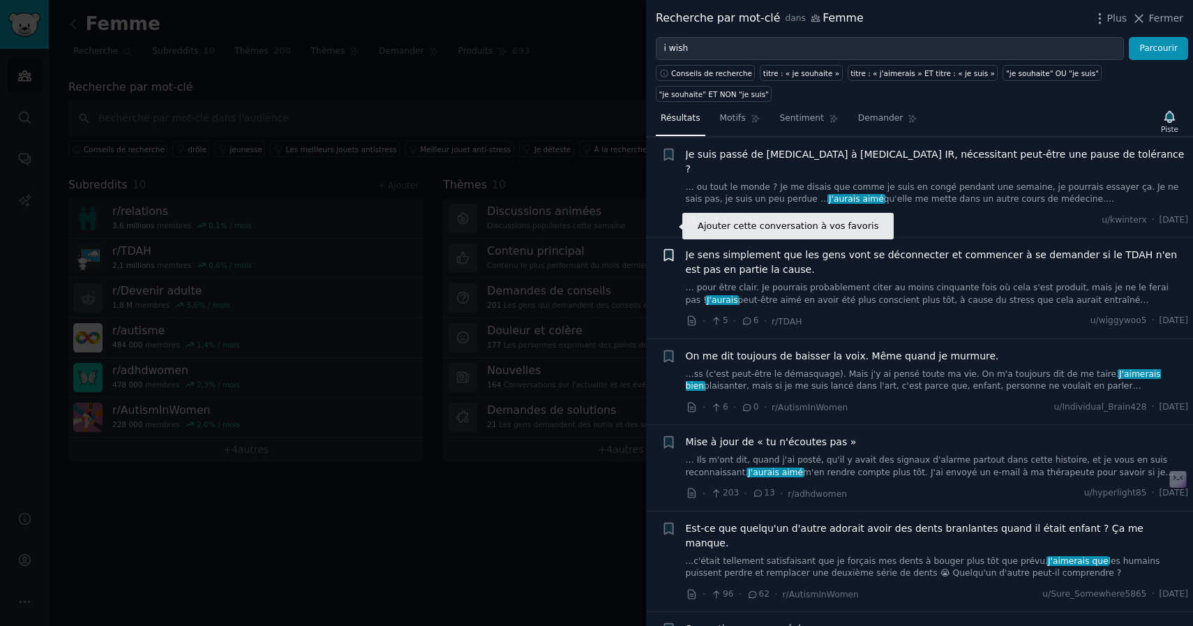
click at [670, 250] on icon "button" at bounding box center [668, 255] width 8 height 11
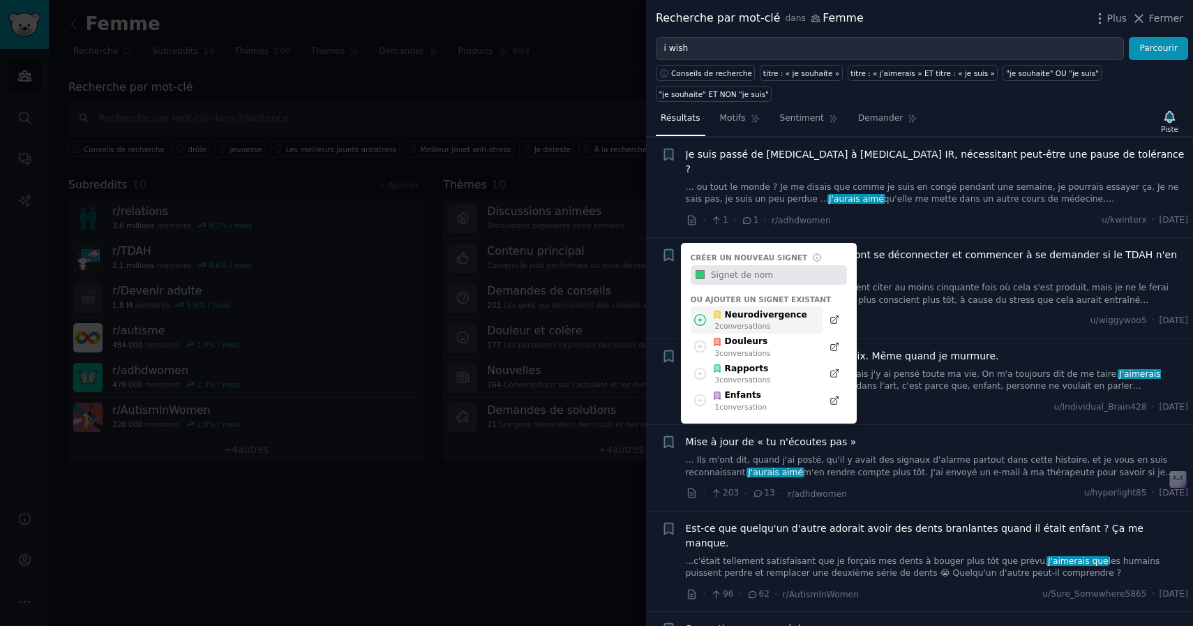
click at [784, 321] on div "2 conversations ​" at bounding box center [761, 326] width 92 height 10
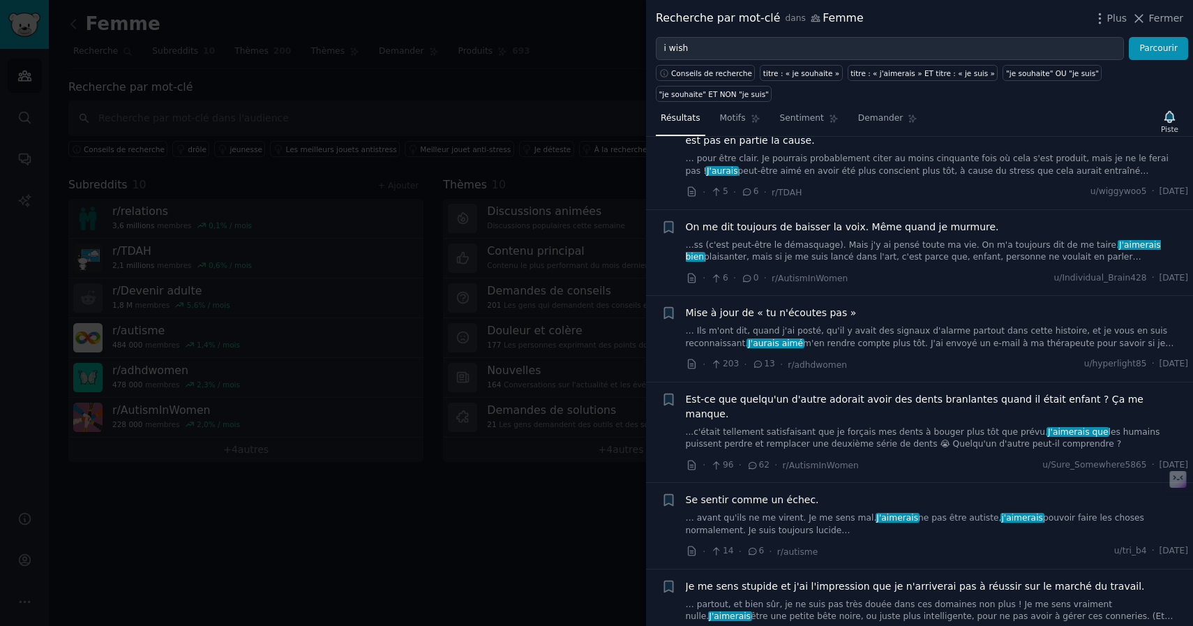
scroll to position [1385, 0]
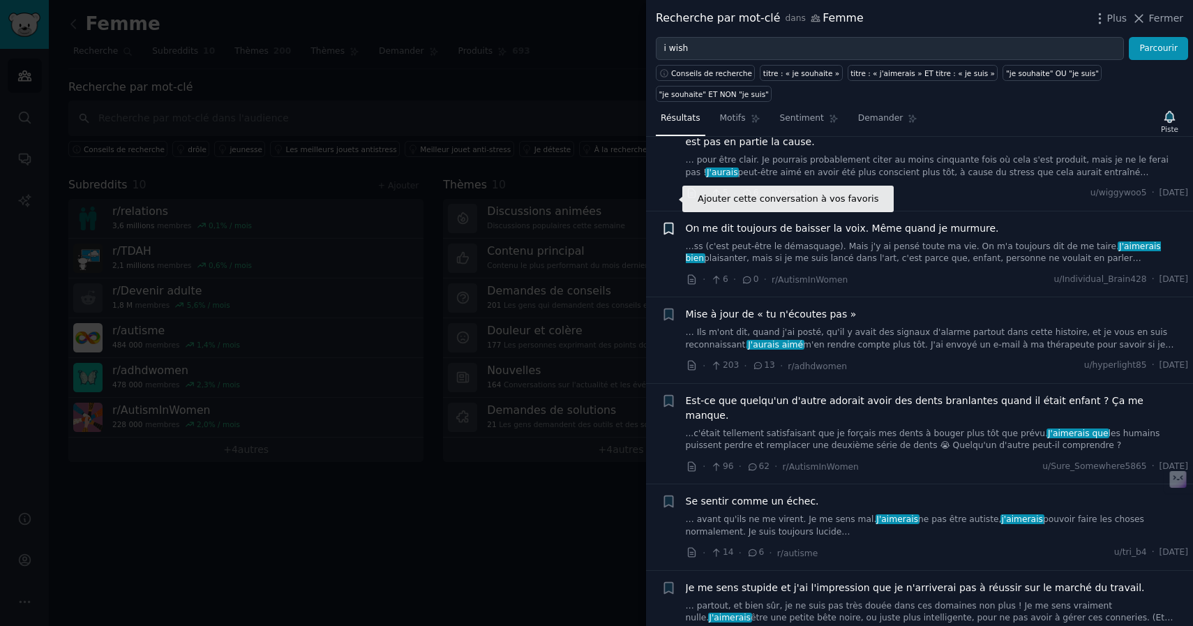
click at [670, 223] on icon "button" at bounding box center [668, 228] width 8 height 11
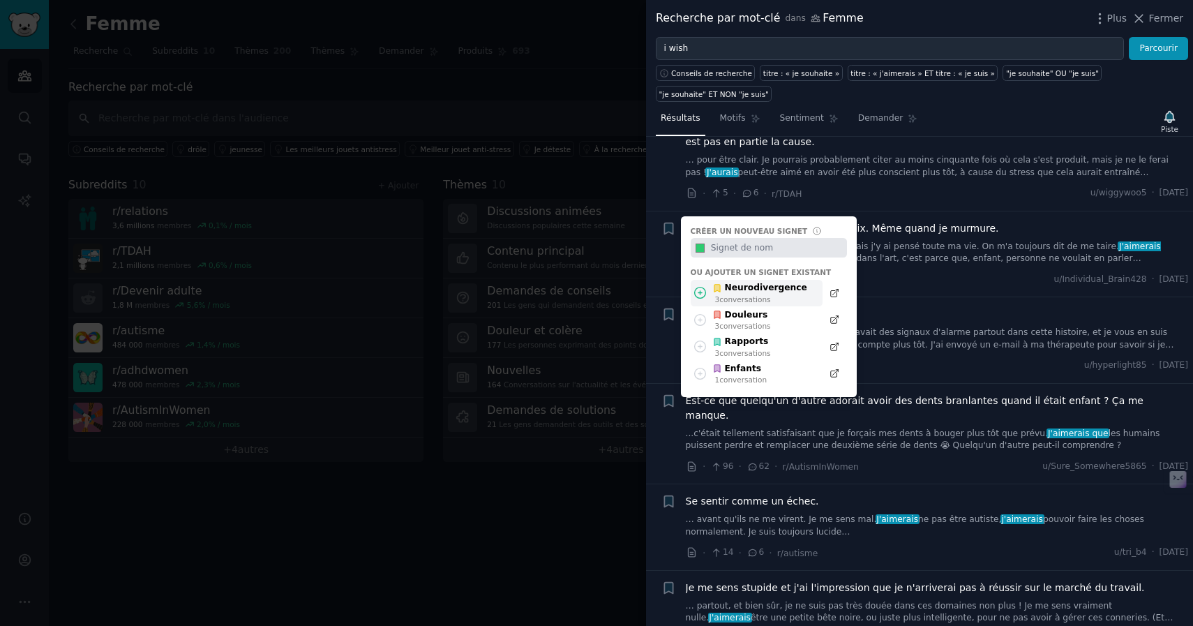
click at [784, 283] on font "Neurodivergence" at bounding box center [766, 288] width 82 height 10
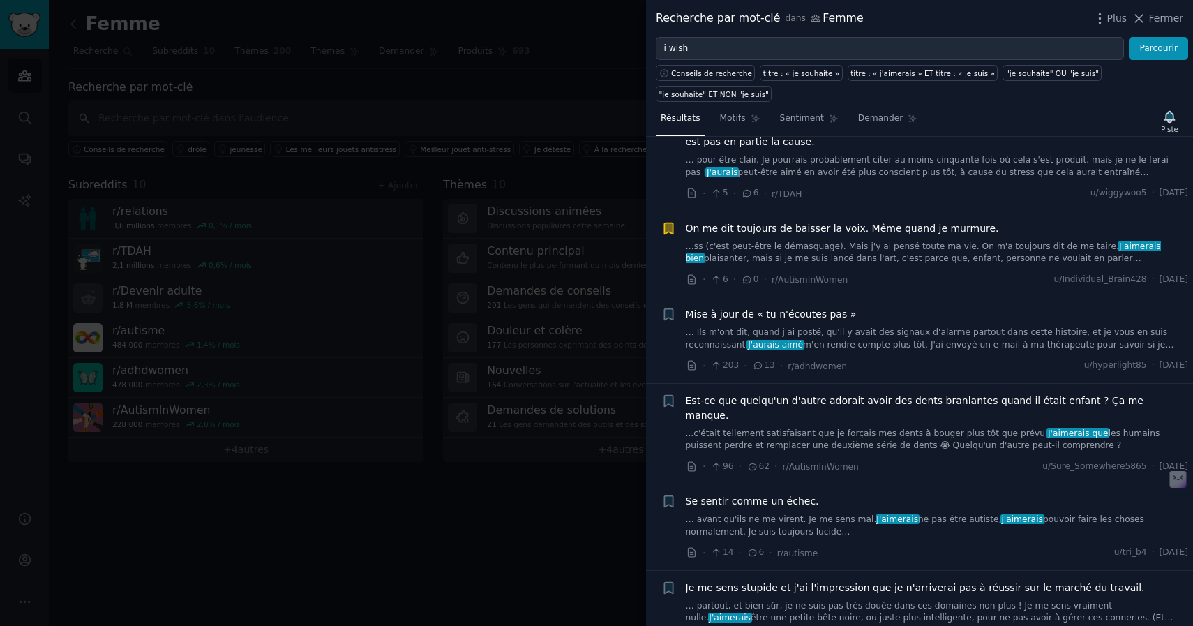
click at [668, 223] on icon "button" at bounding box center [668, 228] width 8 height 11
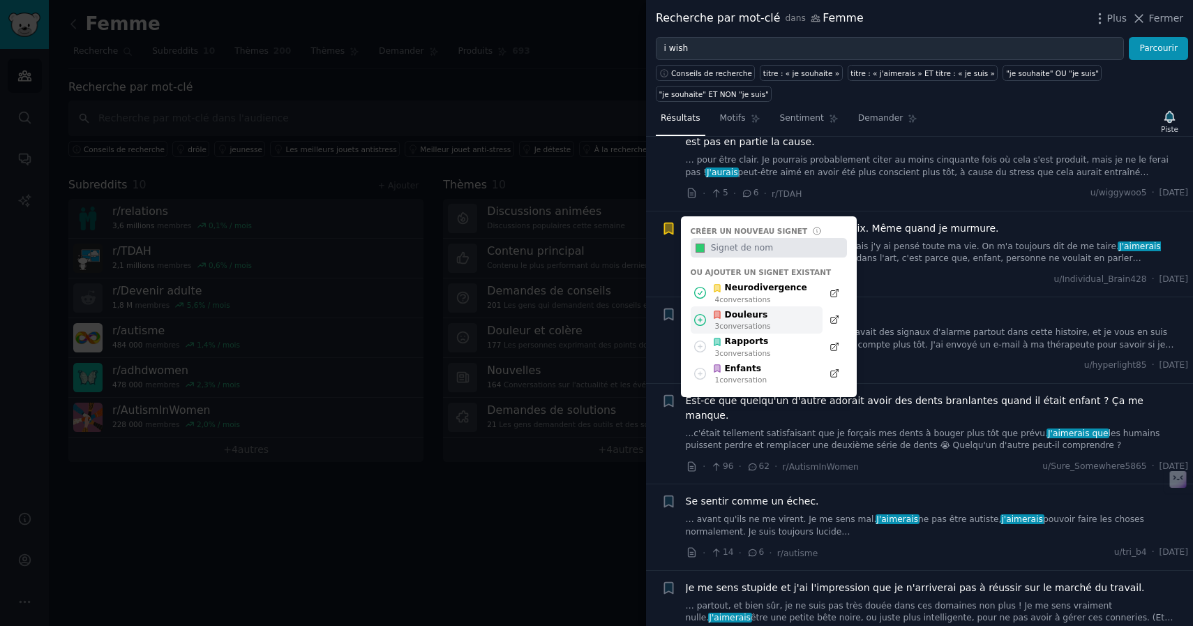
click at [758, 310] on font "Douleurs" at bounding box center [746, 315] width 43 height 10
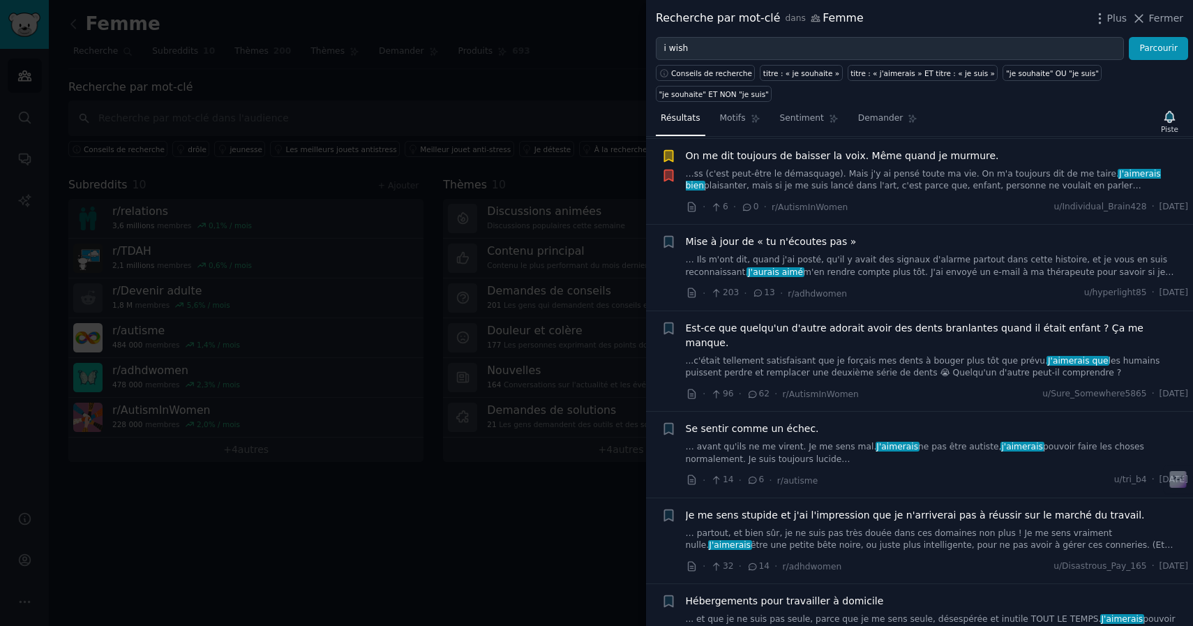
scroll to position [1460, 0]
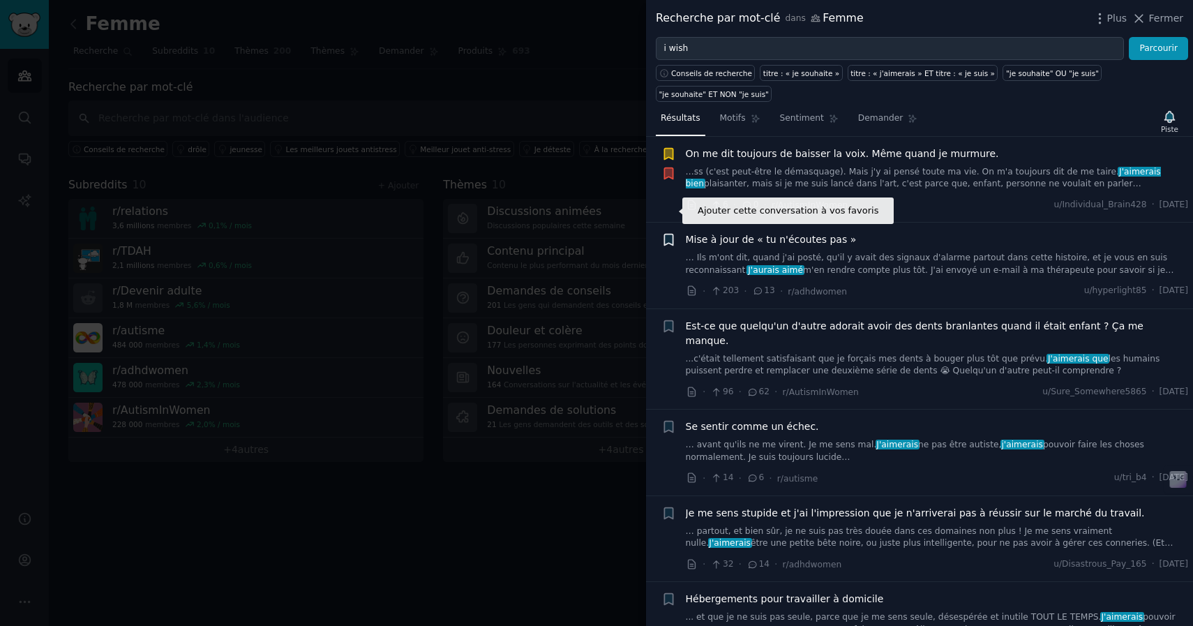
click at [670, 234] on icon "button" at bounding box center [668, 239] width 8 height 11
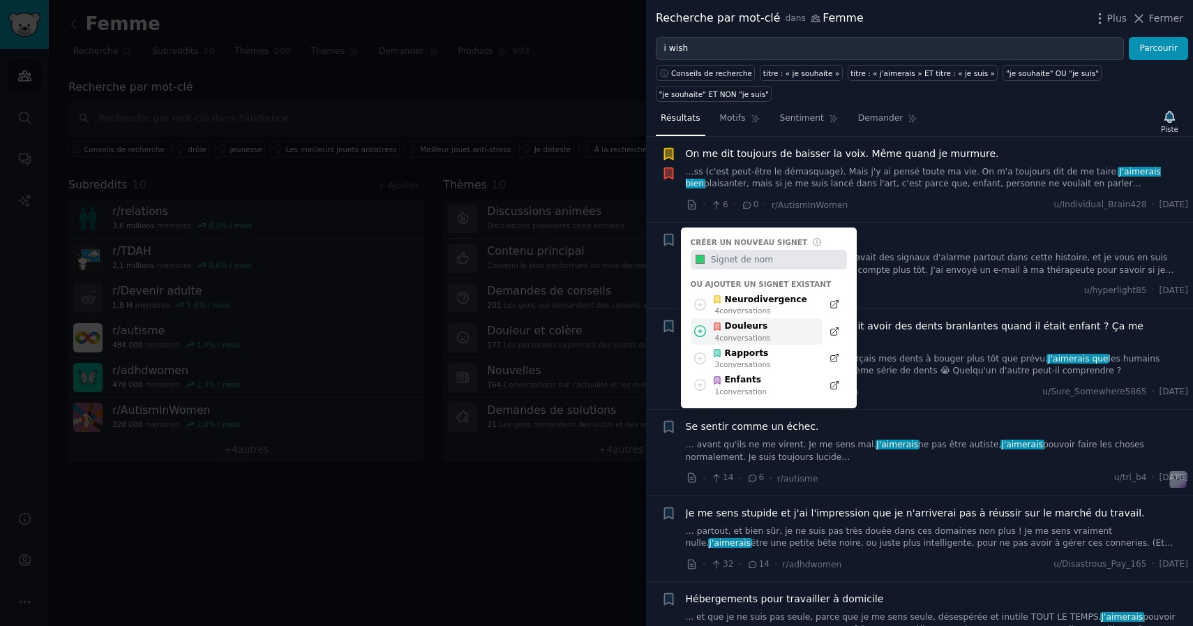
click at [748, 333] on div "4 conversations ​" at bounding box center [743, 338] width 56 height 10
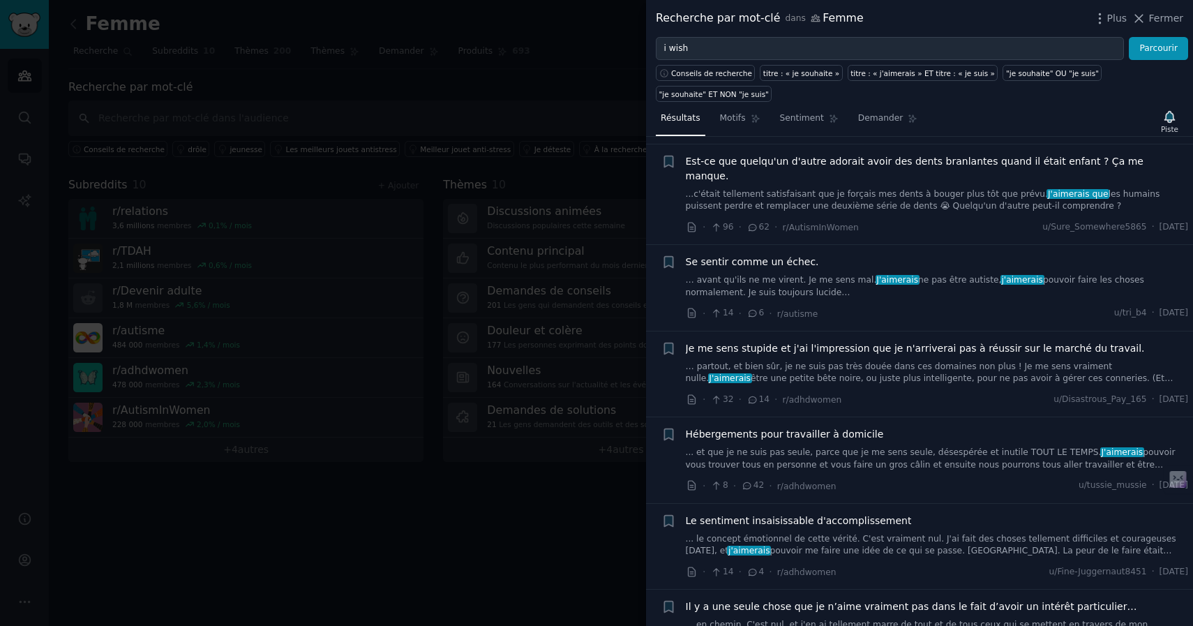
scroll to position [1634, 0]
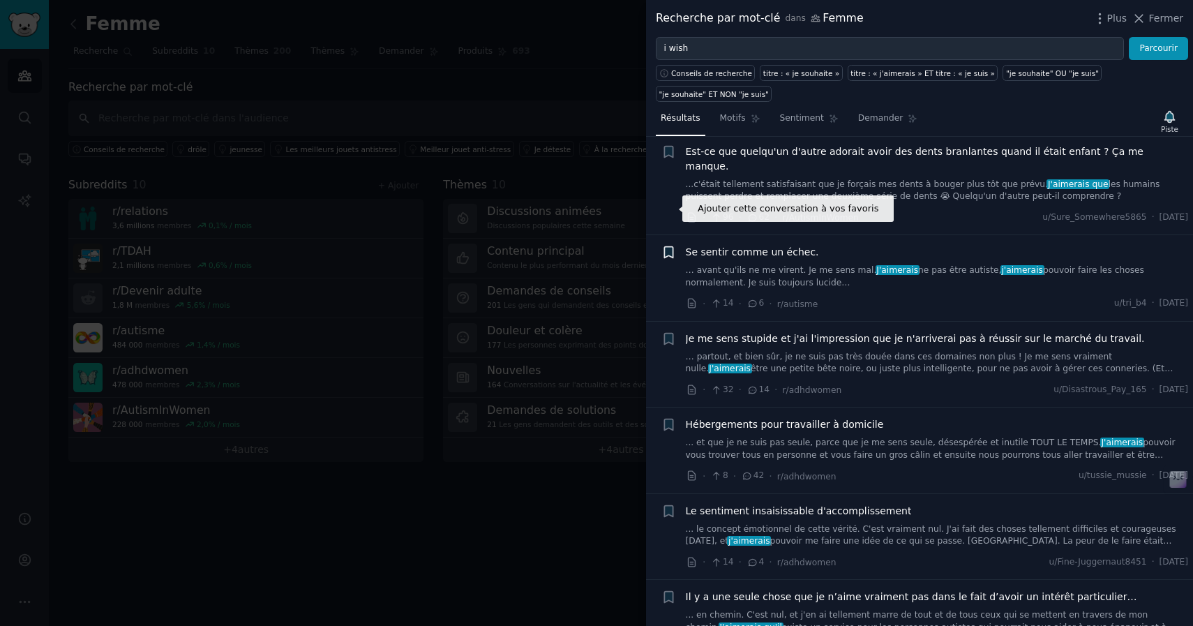
click at [667, 245] on icon "button" at bounding box center [668, 252] width 15 height 15
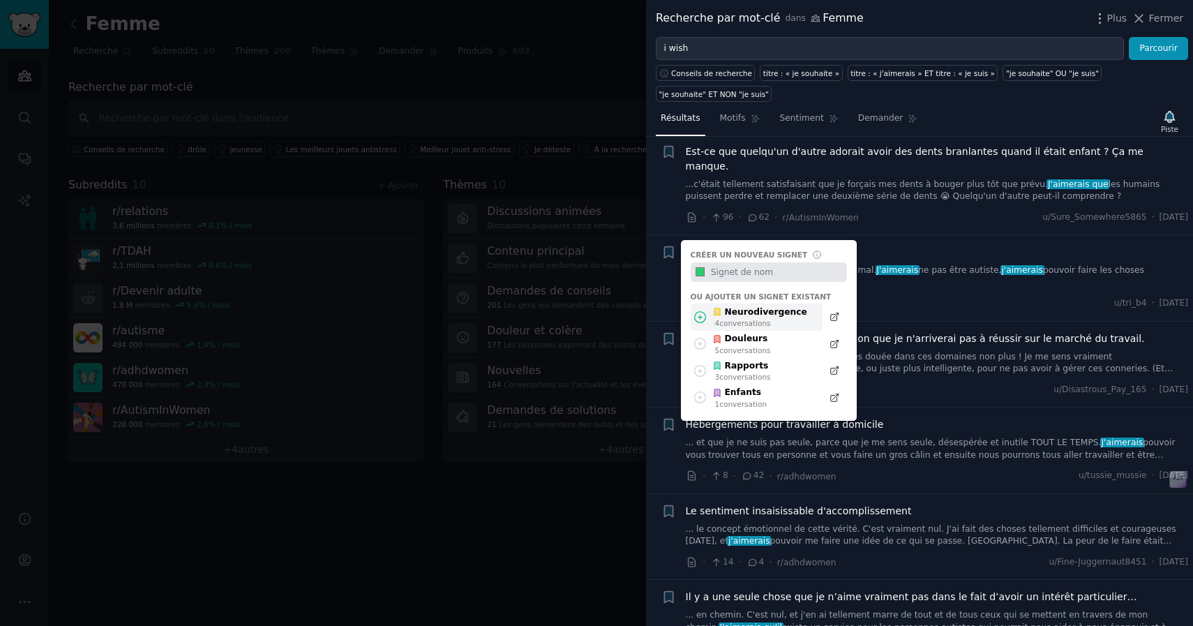
click at [763, 318] on div "4 conversations ​" at bounding box center [761, 323] width 92 height 10
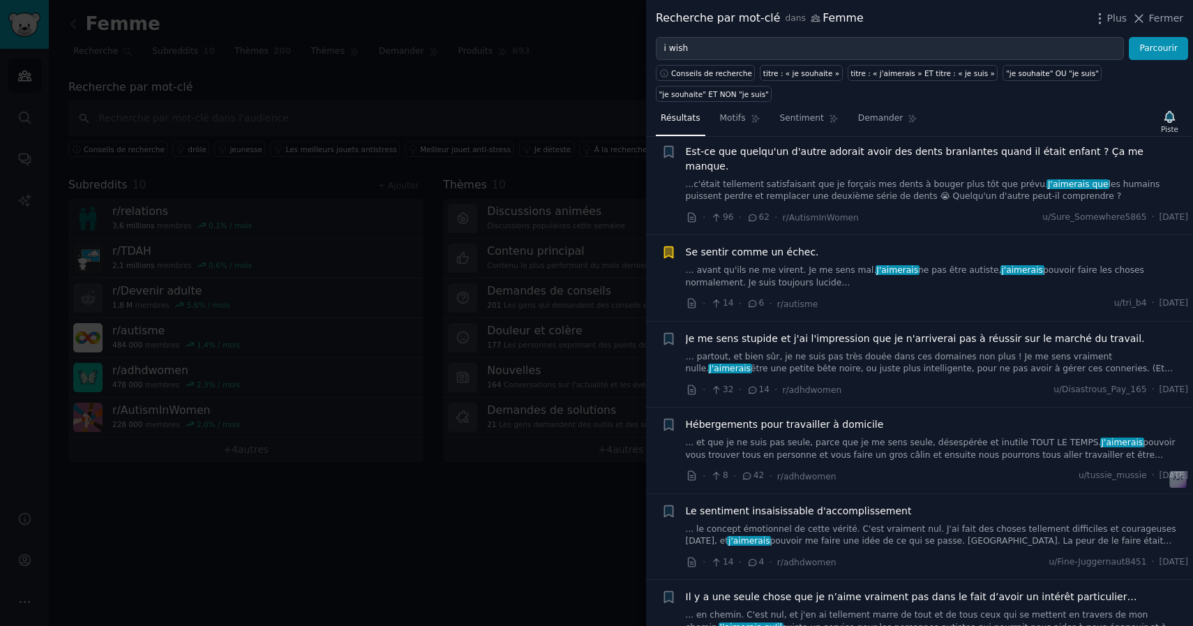
click at [705, 246] on font "Se sentir comme un échec." at bounding box center [752, 251] width 133 height 11
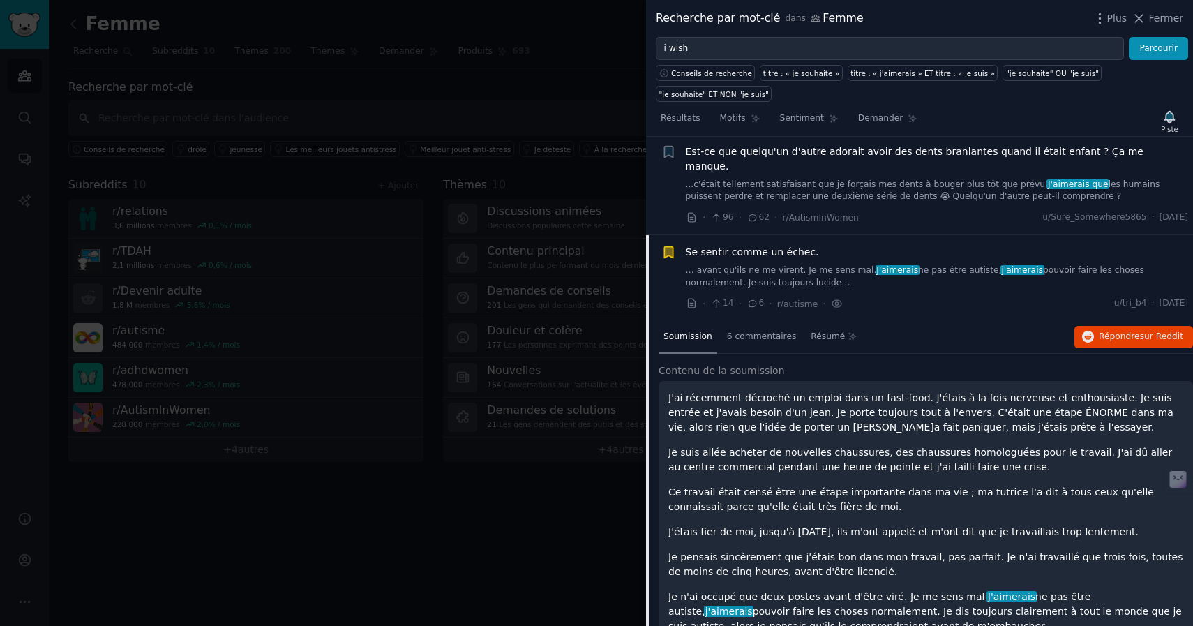
scroll to position [1689, 0]
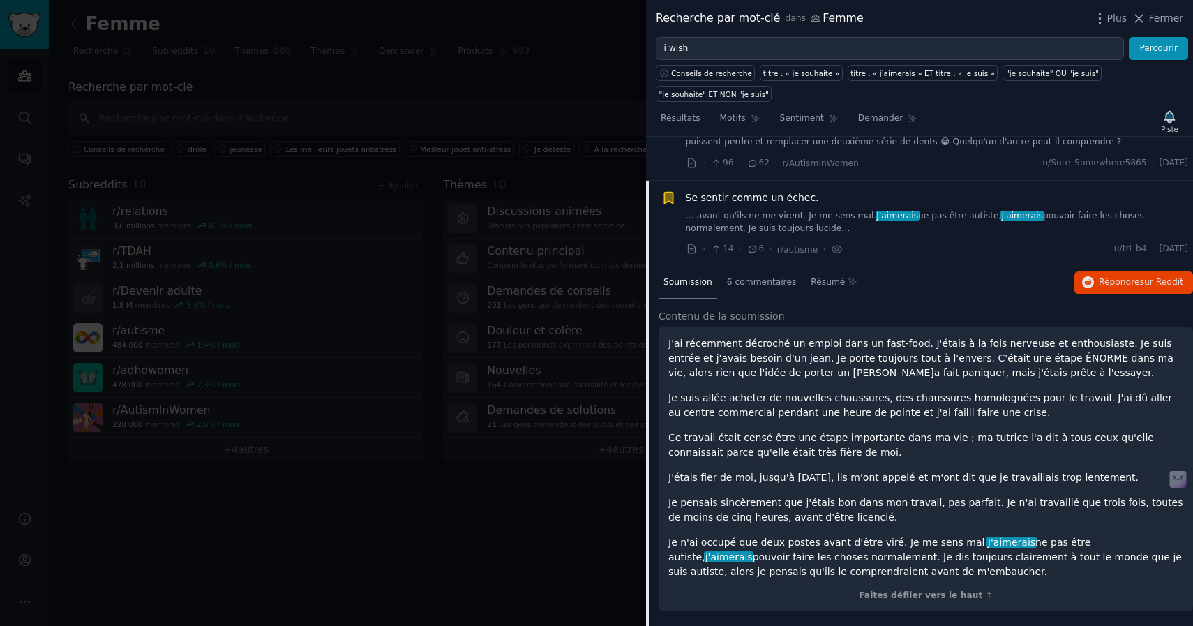
click at [704, 244] on font "·" at bounding box center [704, 249] width 3 height 11
click at [971, 242] on div "· 14 · 6 · r/autisme · u/tri_b4 · [DATE]" at bounding box center [937, 249] width 503 height 15
click at [754, 192] on font "Se sentir comme un échec." at bounding box center [752, 197] width 133 height 11
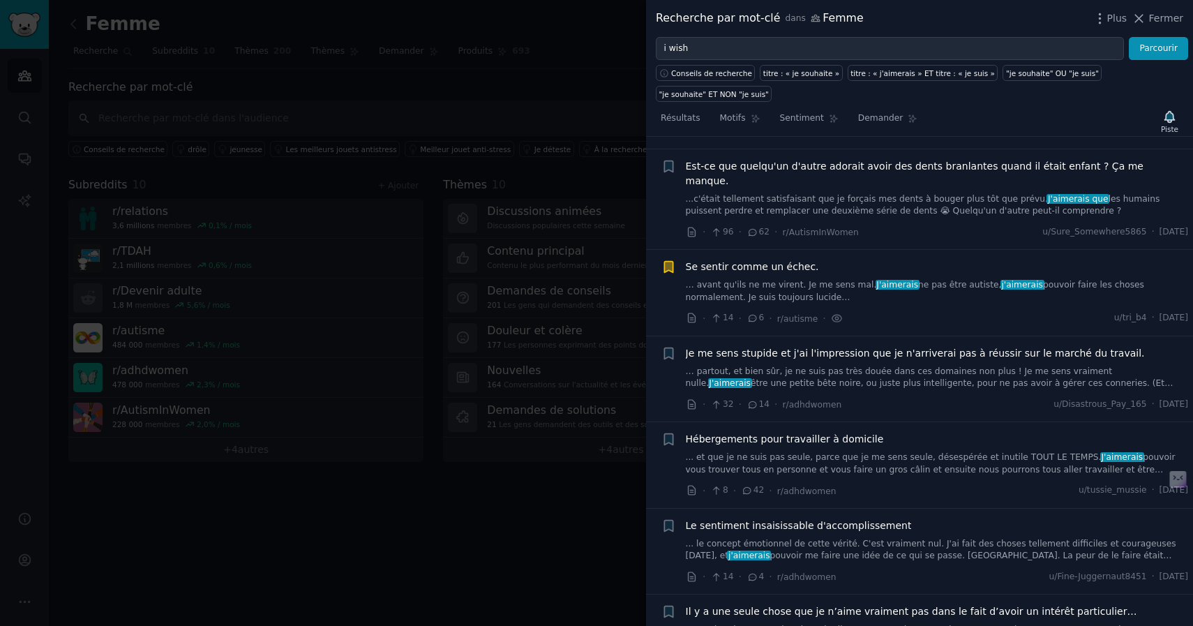
scroll to position [1616, 0]
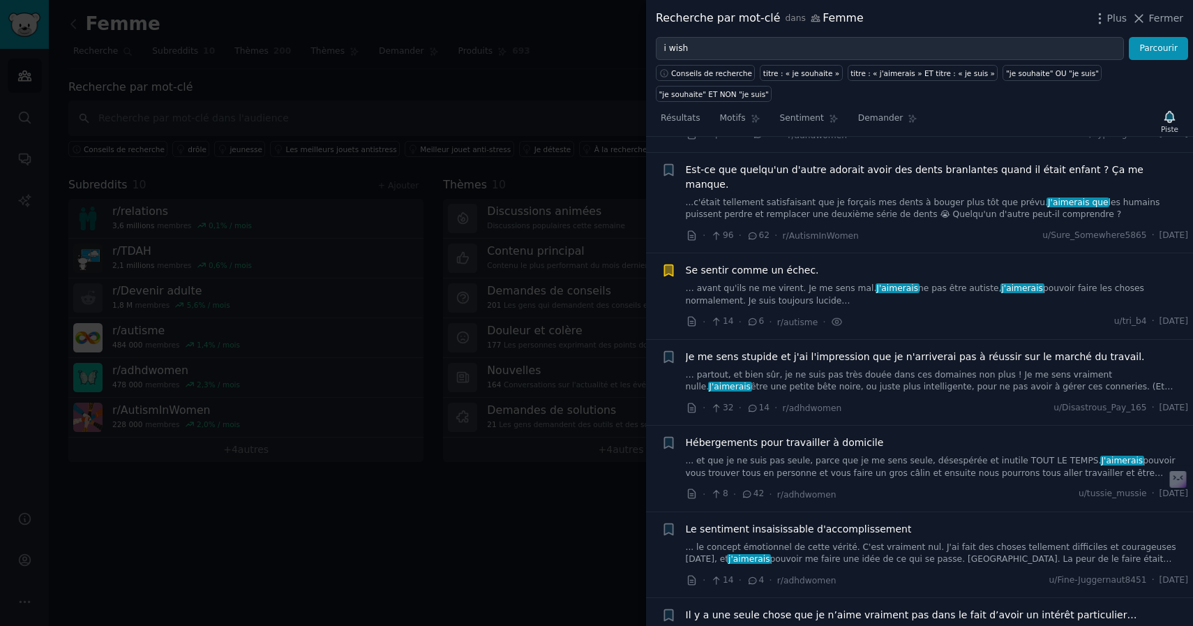
click at [668, 265] on icon "button" at bounding box center [668, 270] width 8 height 11
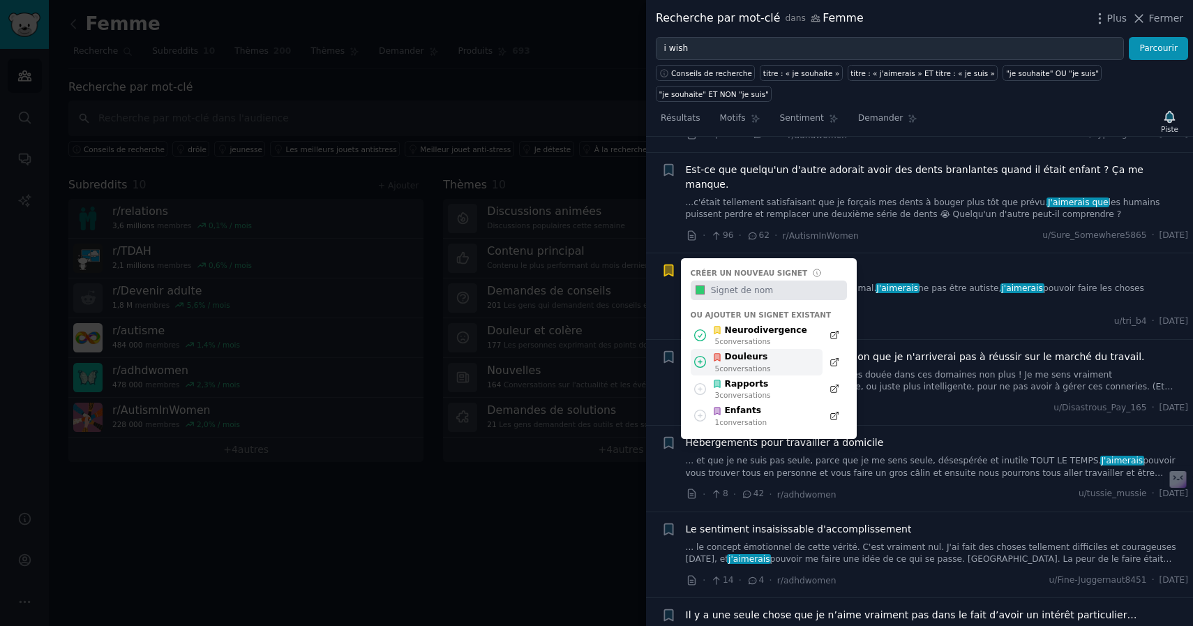
click at [766, 351] on div "Douleurs" at bounding box center [741, 357] width 59 height 13
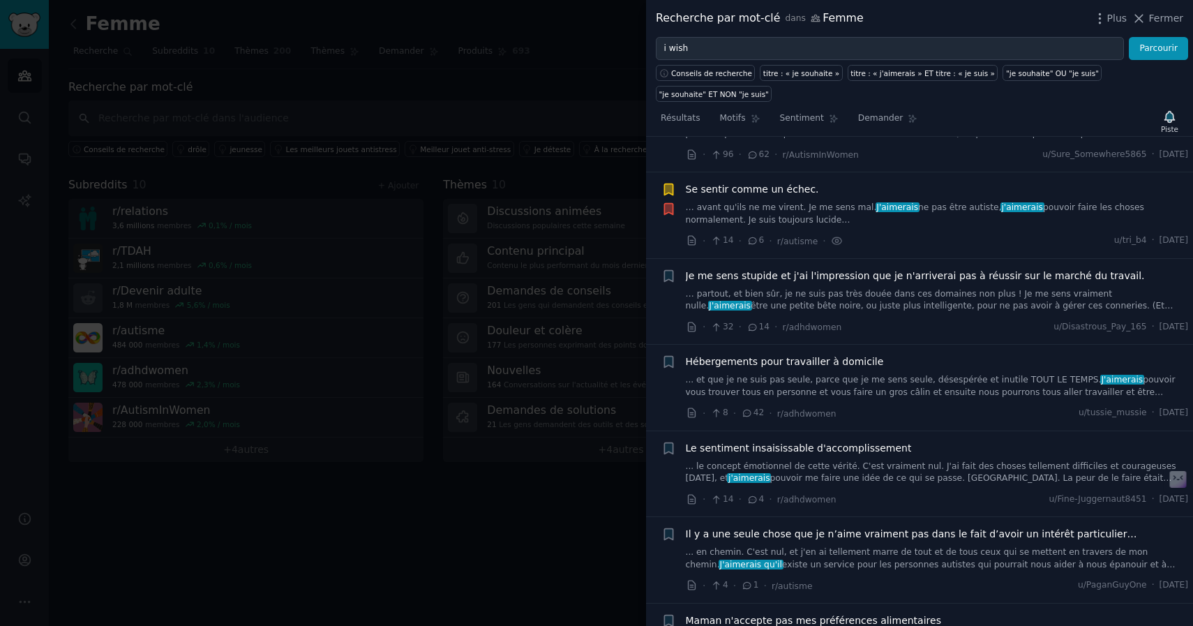
scroll to position [1698, 0]
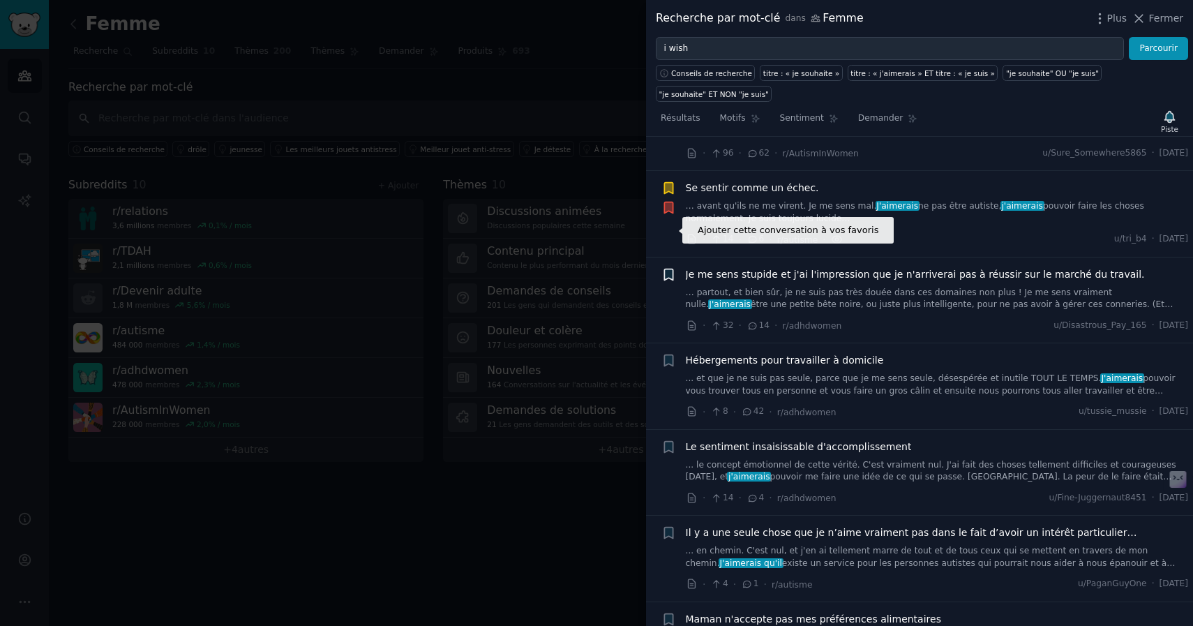
click at [668, 269] on icon "button" at bounding box center [668, 274] width 8 height 11
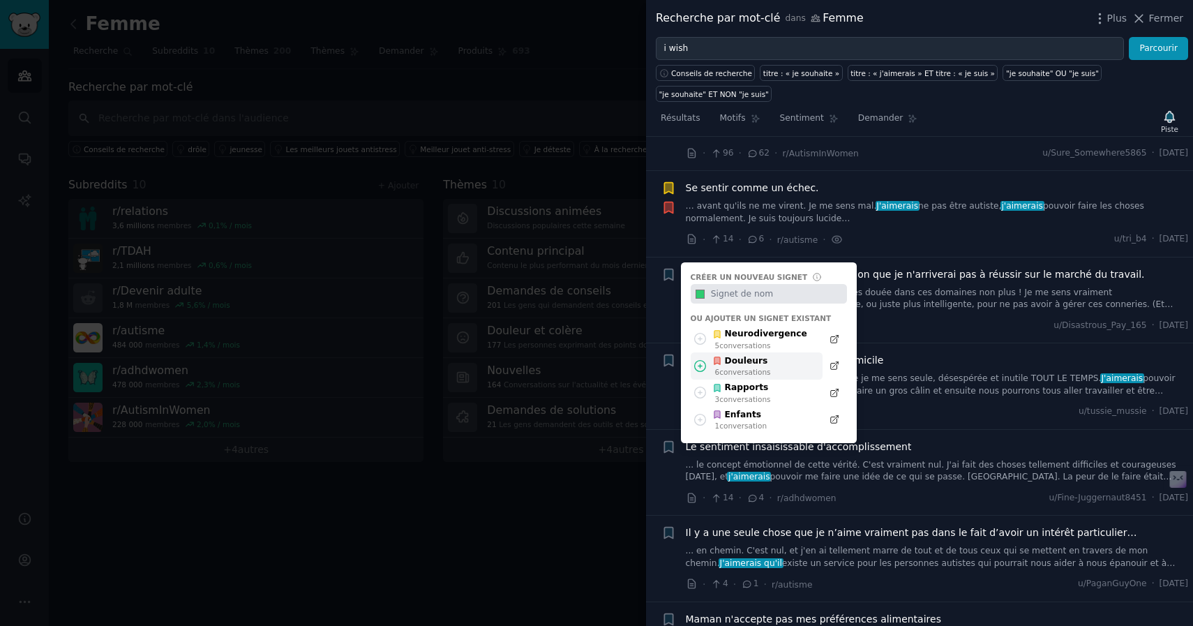
click at [724, 355] on div "Douleurs" at bounding box center [741, 361] width 59 height 13
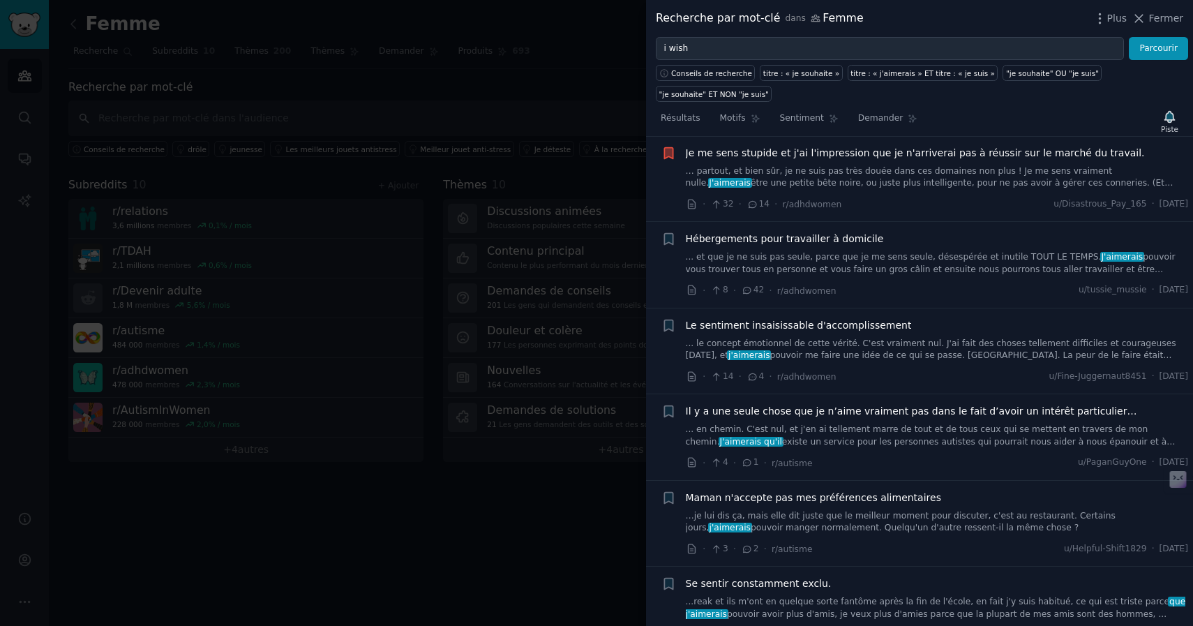
scroll to position [1821, 0]
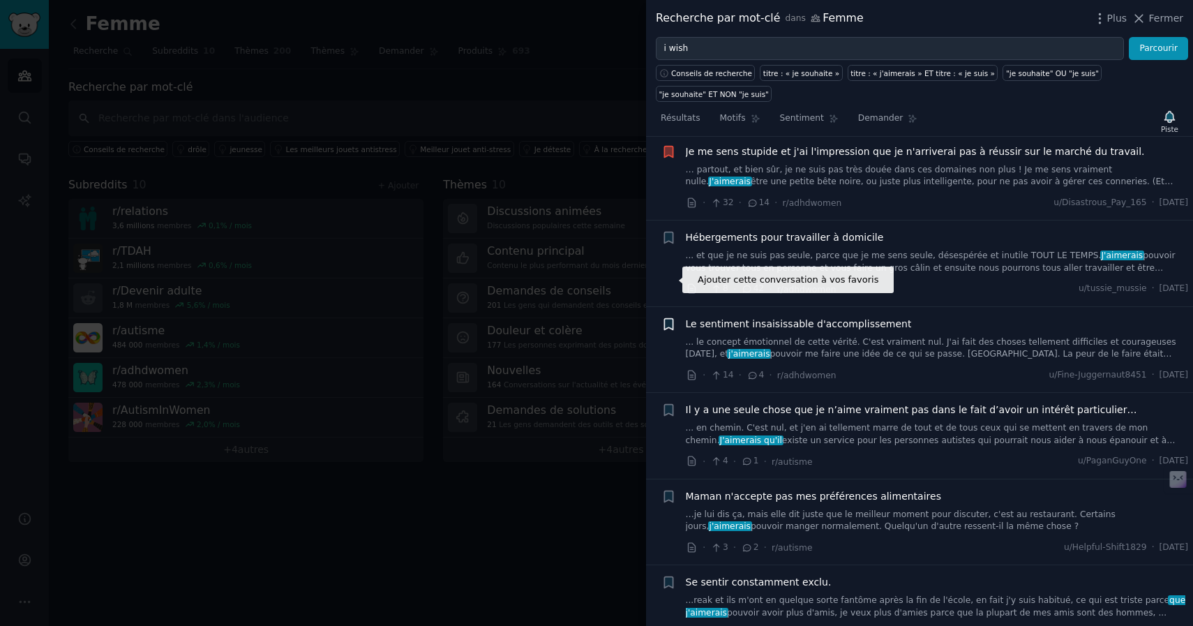
click at [668, 318] on icon "button" at bounding box center [668, 323] width 8 height 11
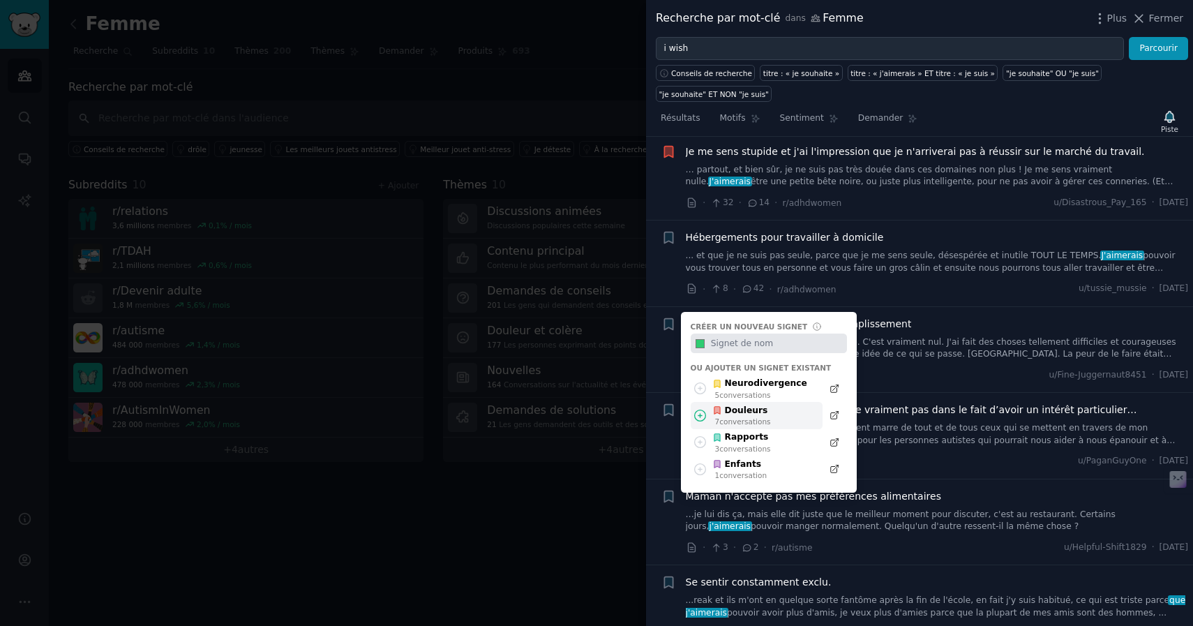
click at [716, 407] on icon at bounding box center [717, 411] width 6 height 8
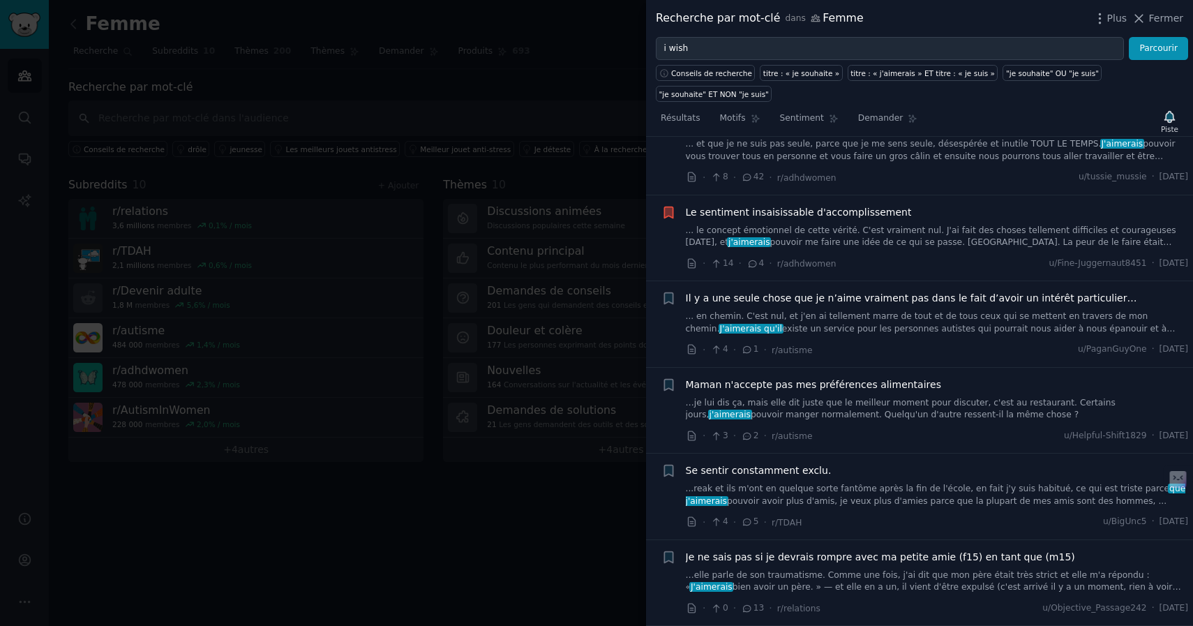
scroll to position [1937, 0]
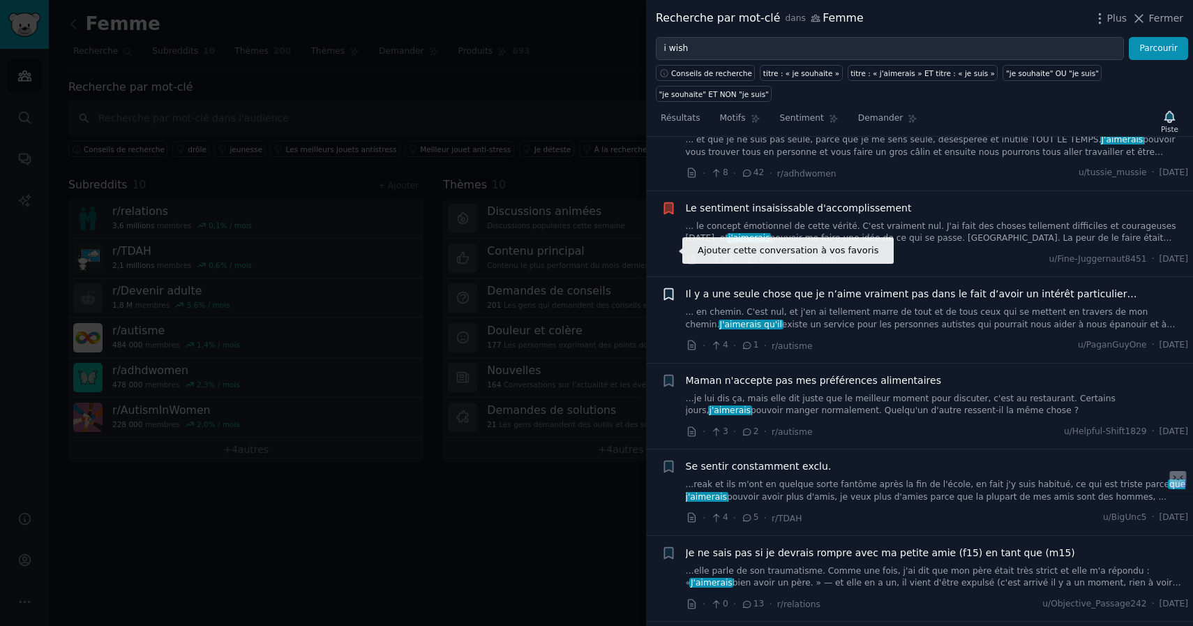
click at [675, 287] on icon "button" at bounding box center [668, 294] width 15 height 15
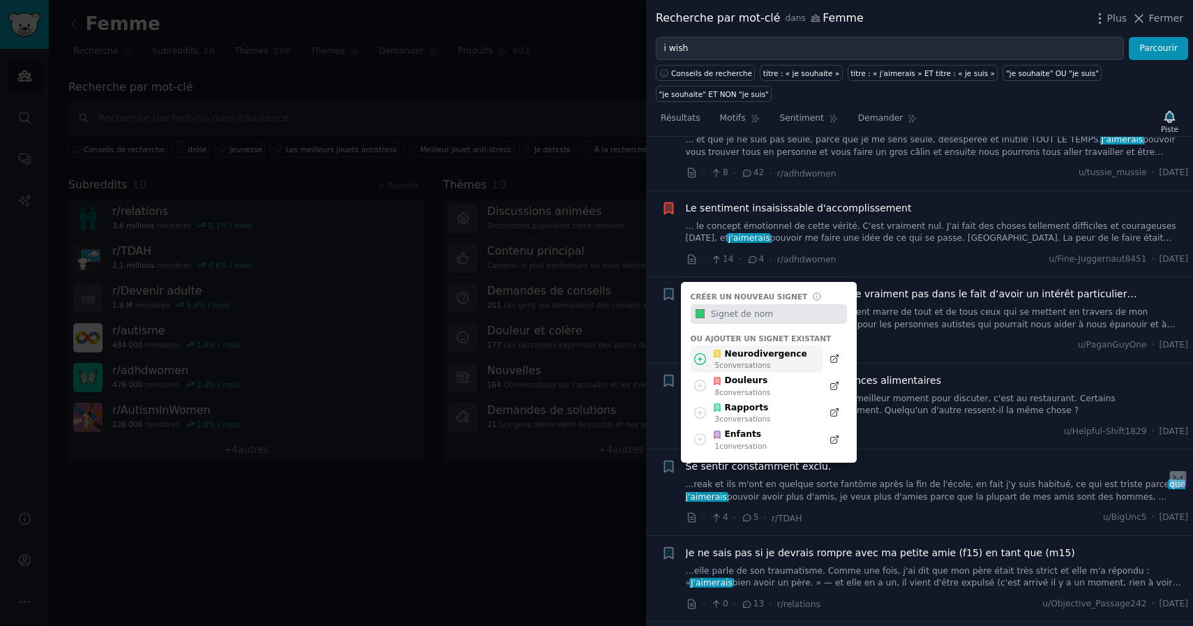
click at [747, 349] on font "Neurodivergence" at bounding box center [766, 354] width 82 height 10
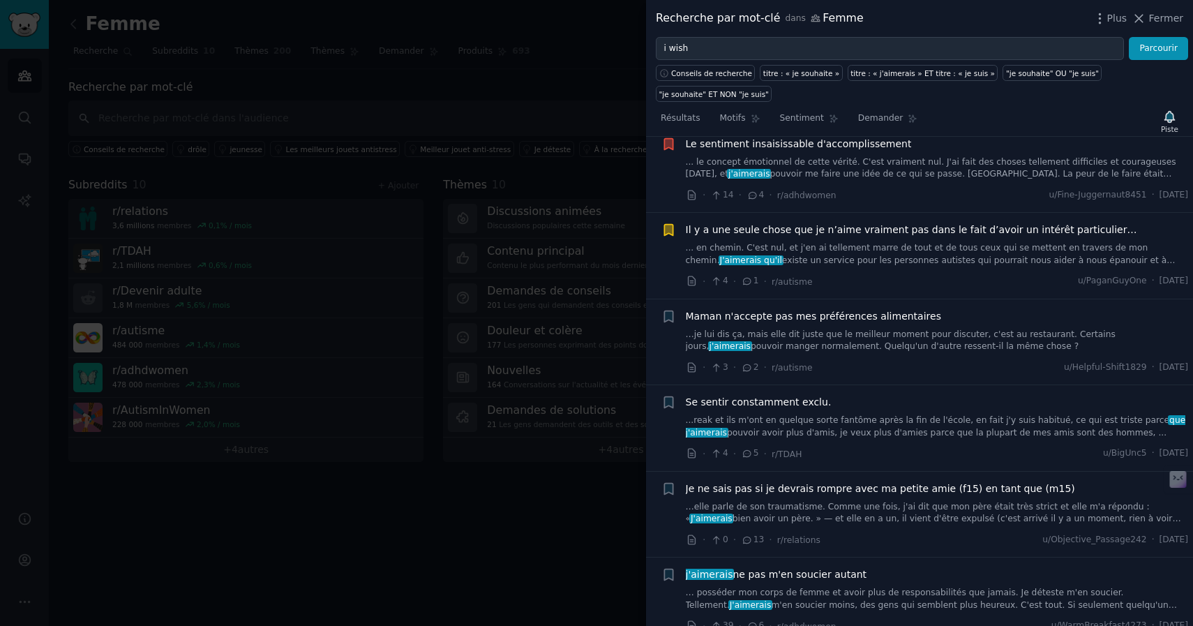
scroll to position [2003, 0]
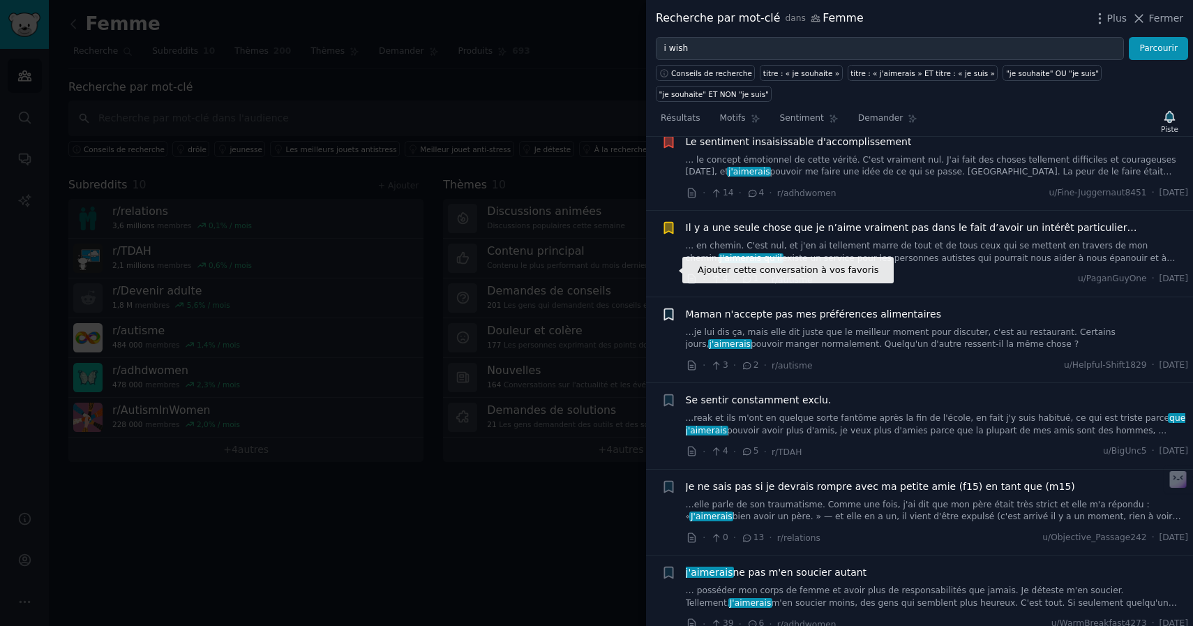
click at [668, 307] on icon "button" at bounding box center [668, 314] width 15 height 15
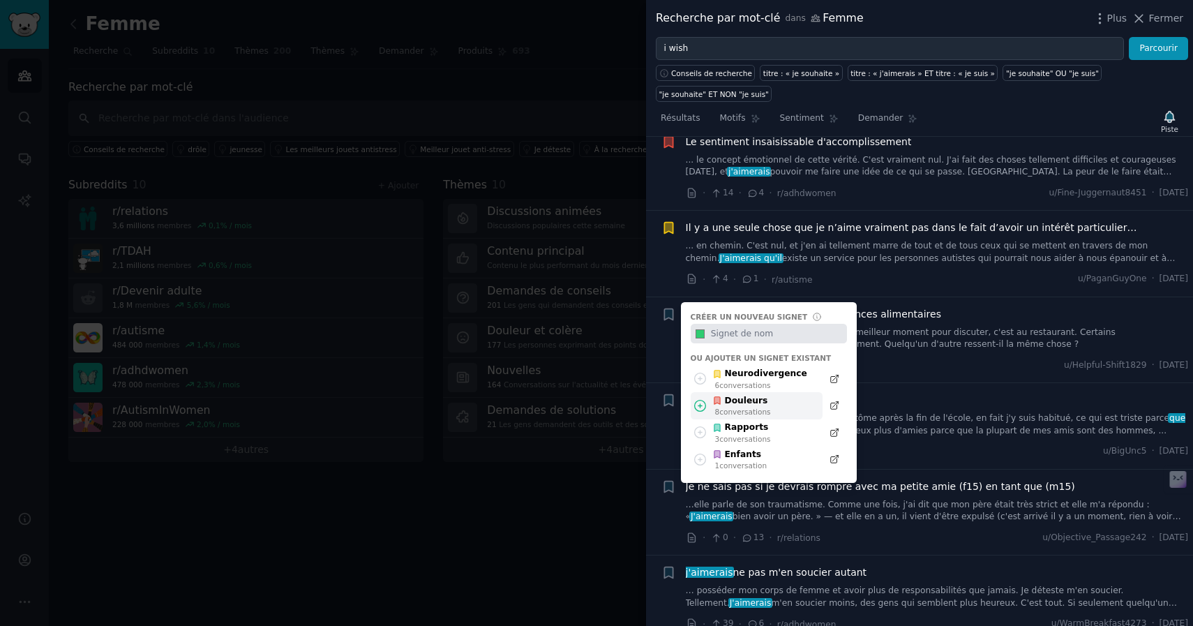
click at [717, 396] on icon at bounding box center [717, 401] width 10 height 10
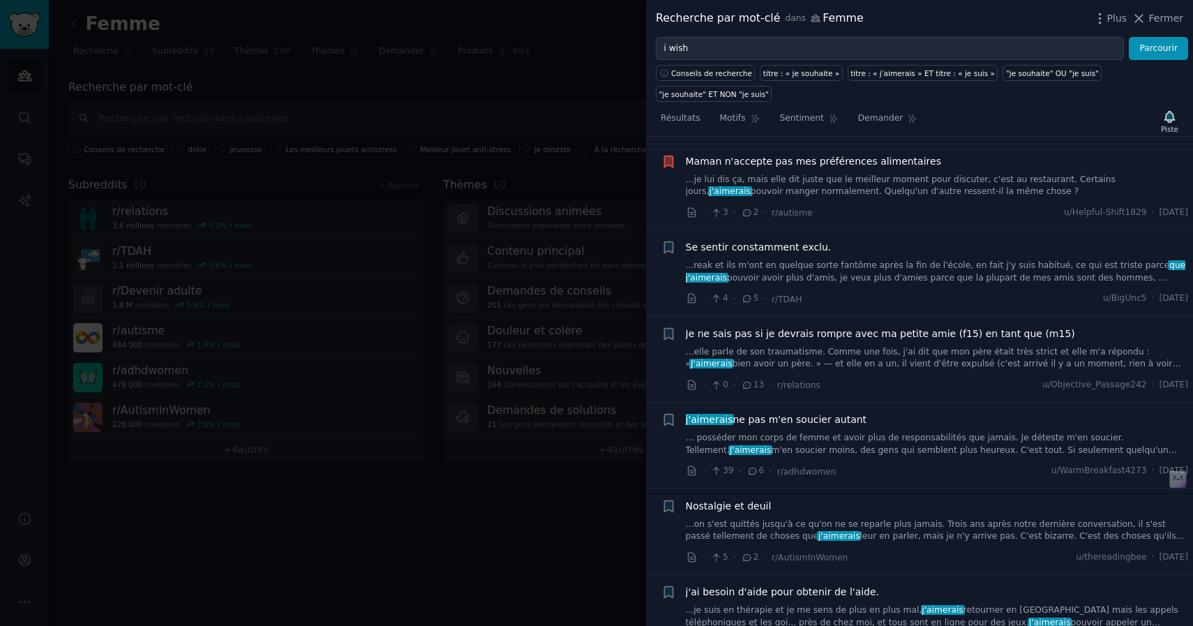
scroll to position [2157, 0]
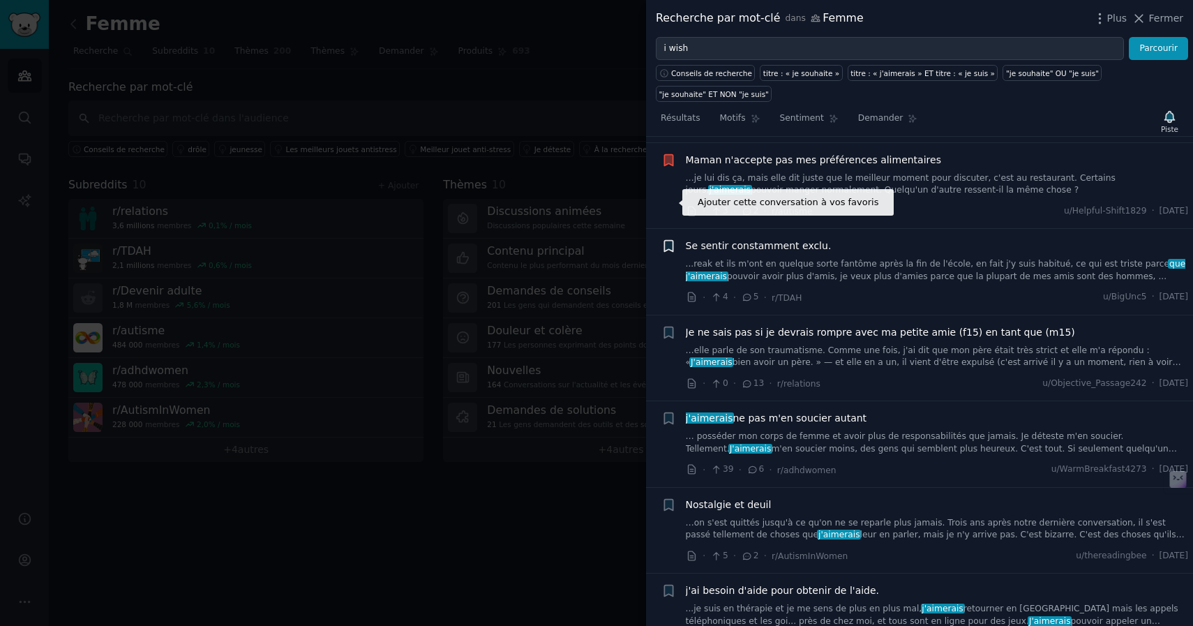
click at [666, 241] on icon "button" at bounding box center [668, 246] width 8 height 11
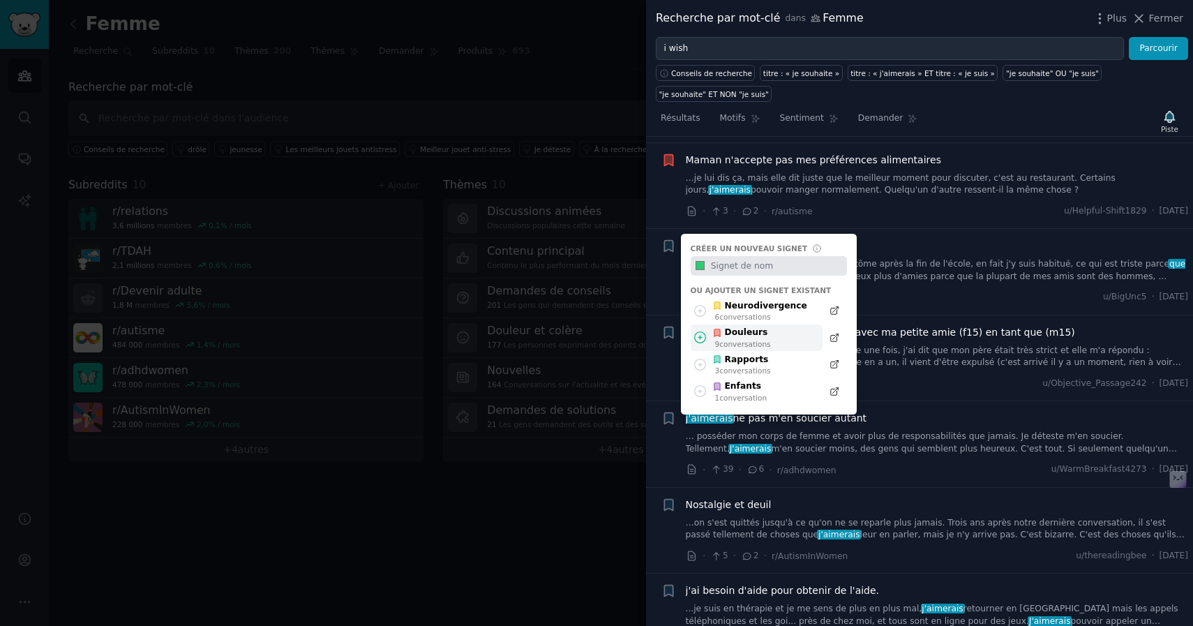
click at [732, 340] on font "conversations" at bounding box center [744, 344] width 51 height 8
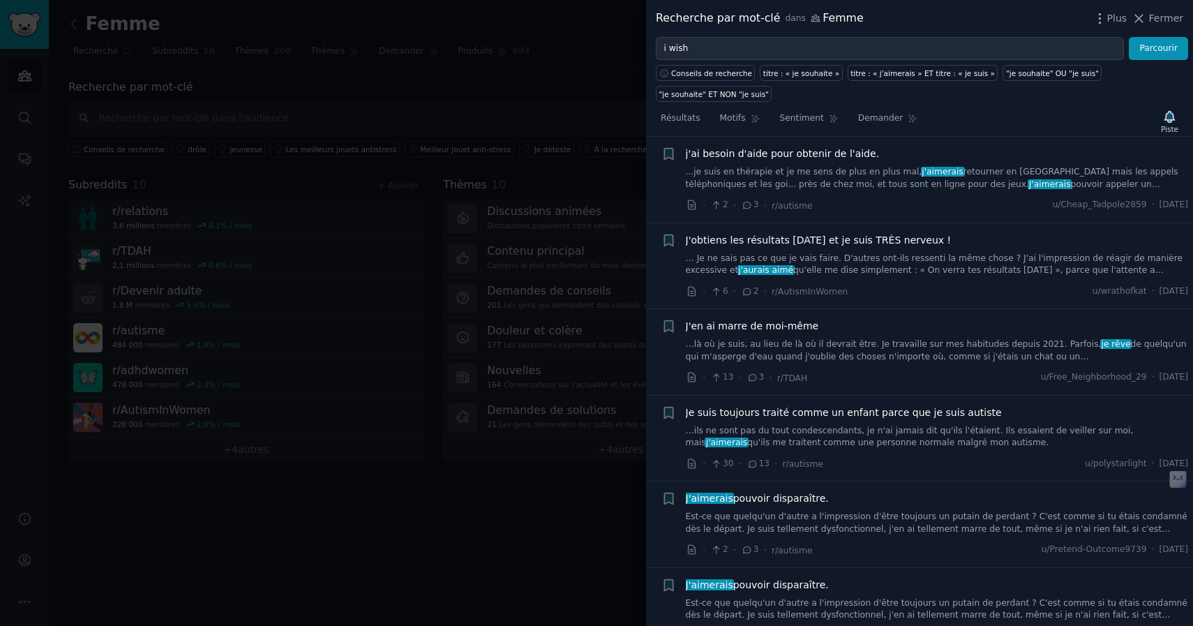
scroll to position [2598, 0]
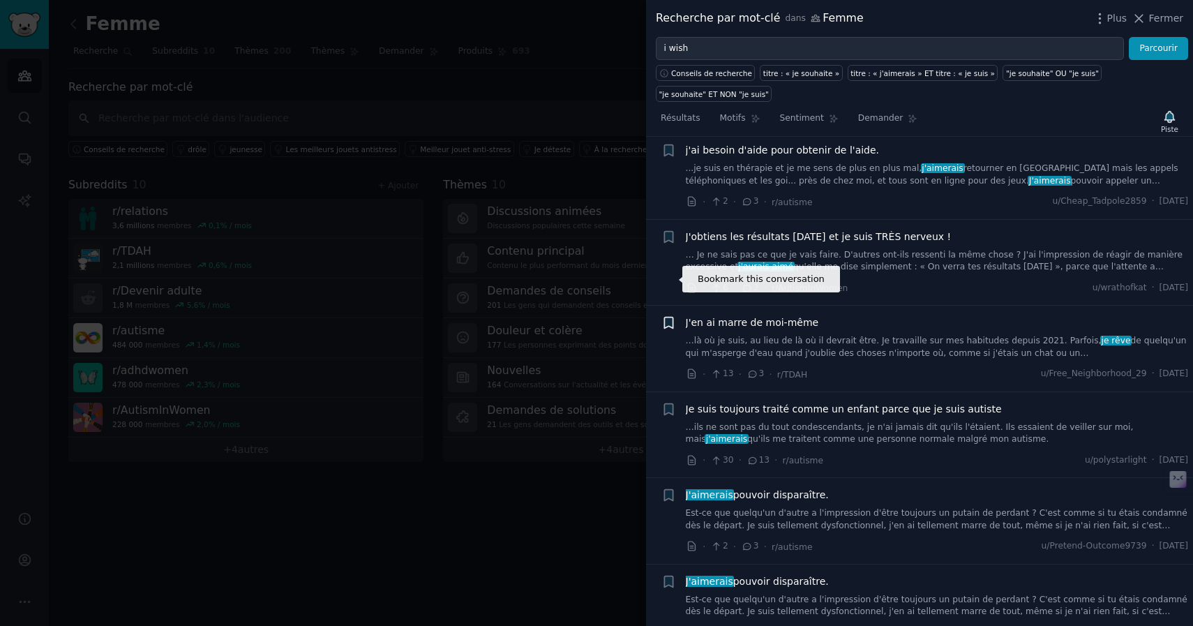
click at [669, 315] on icon "button" at bounding box center [668, 322] width 15 height 15
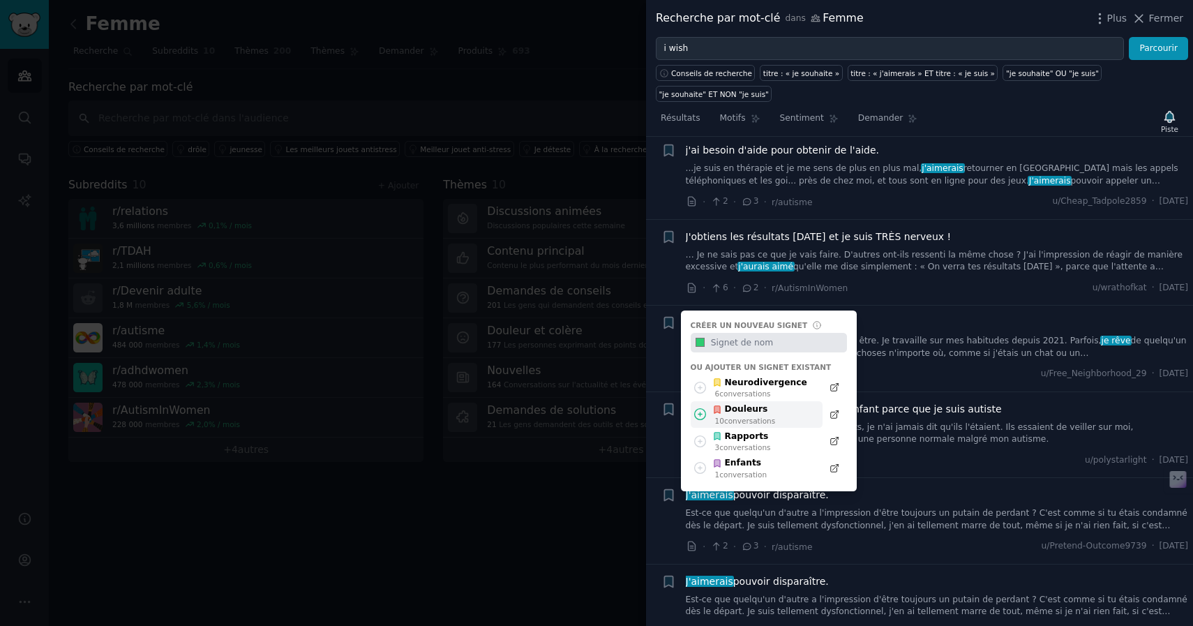
click at [727, 404] on font "Douleurs" at bounding box center [746, 409] width 43 height 10
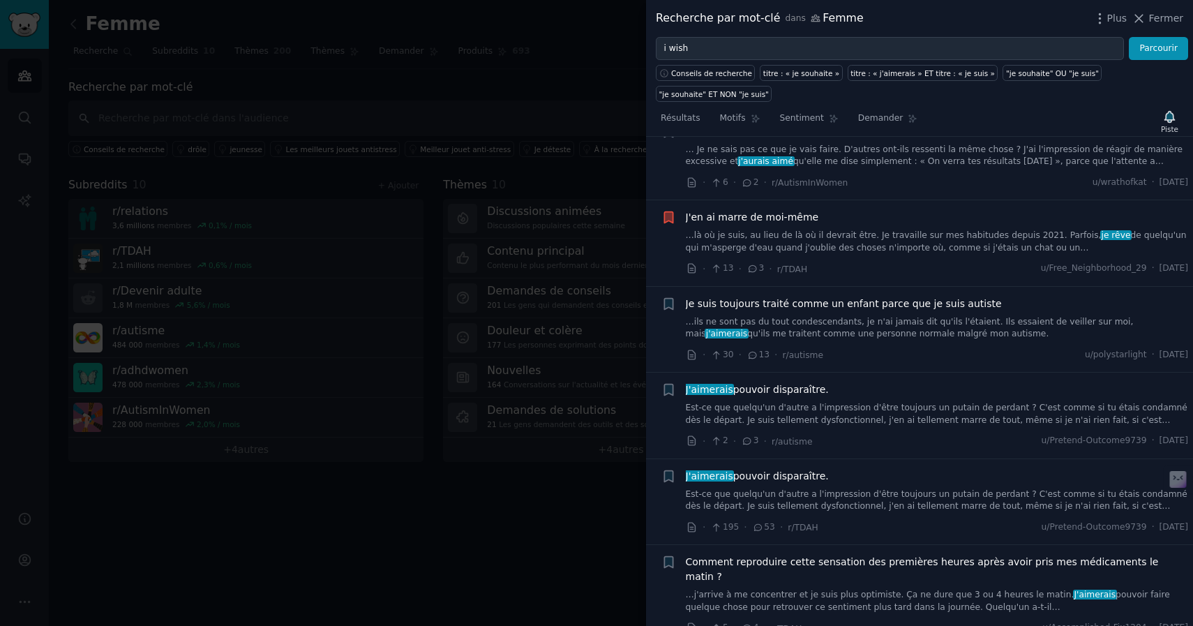
scroll to position [2706, 0]
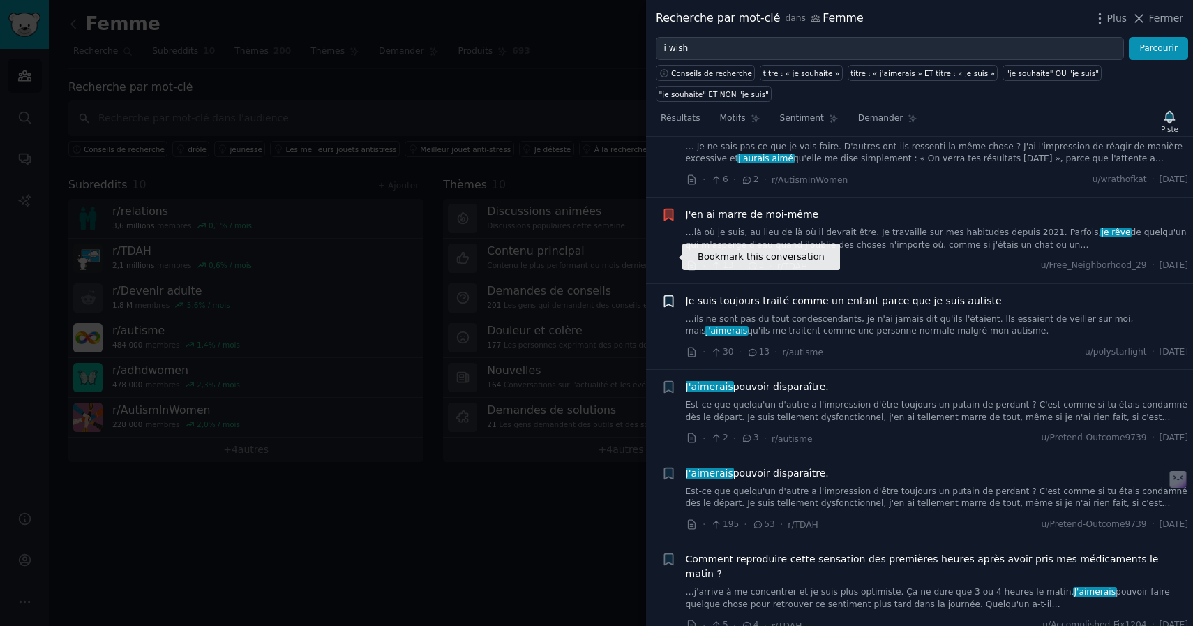
click at [666, 295] on icon "button" at bounding box center [668, 300] width 8 height 11
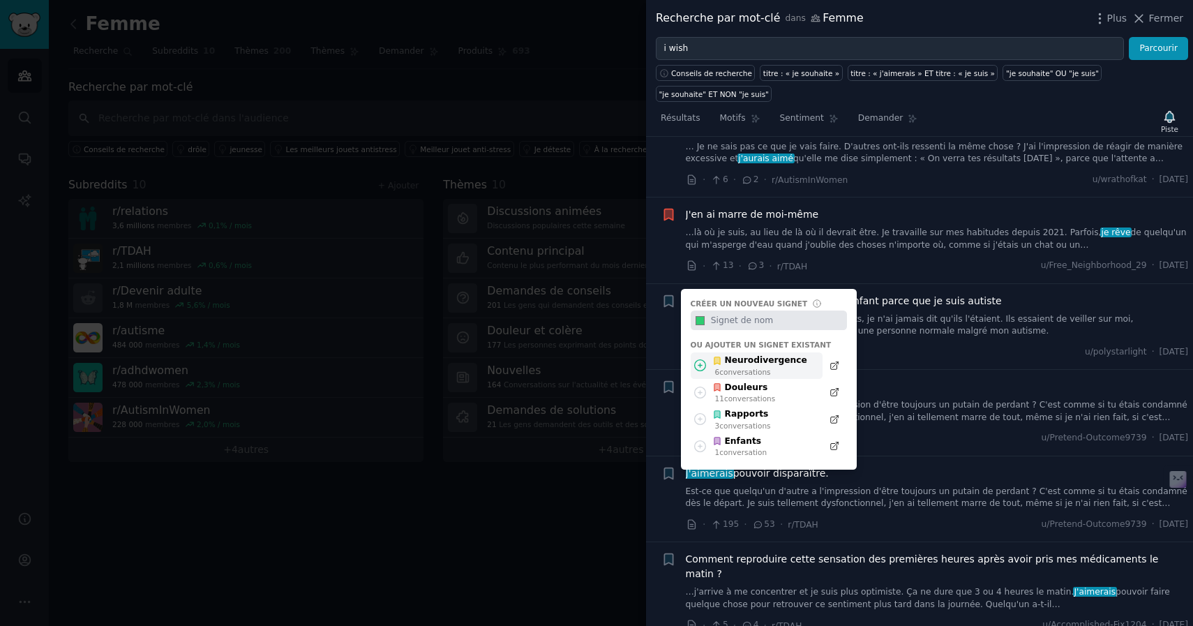
click at [727, 355] on font "Neurodivergence" at bounding box center [766, 360] width 82 height 10
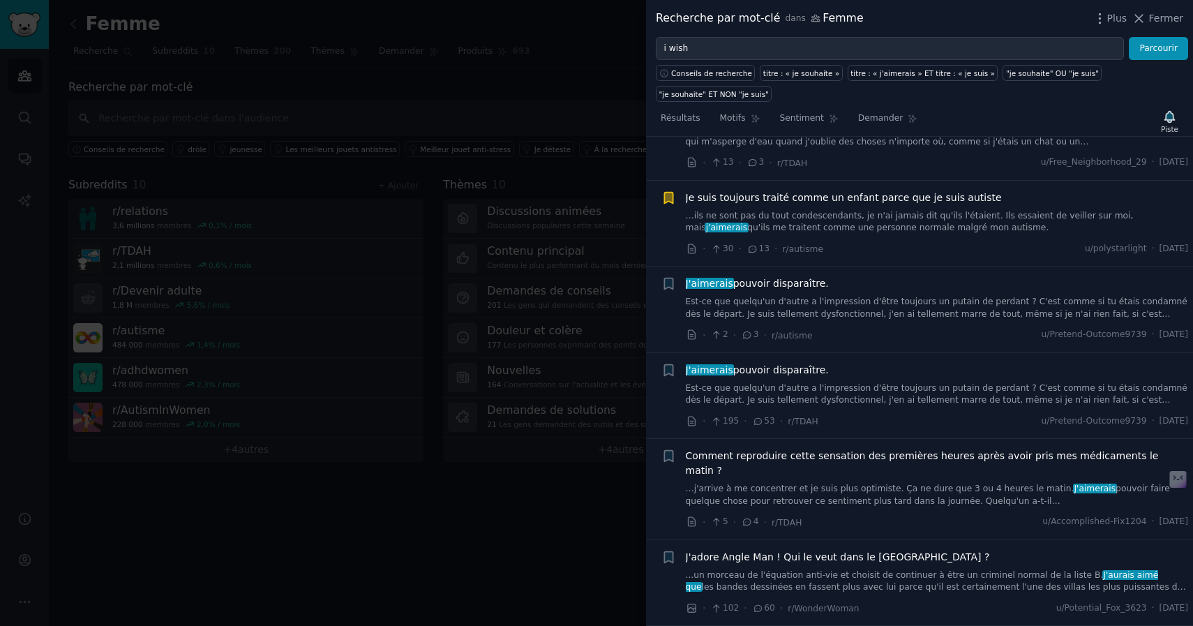
scroll to position [2835, 0]
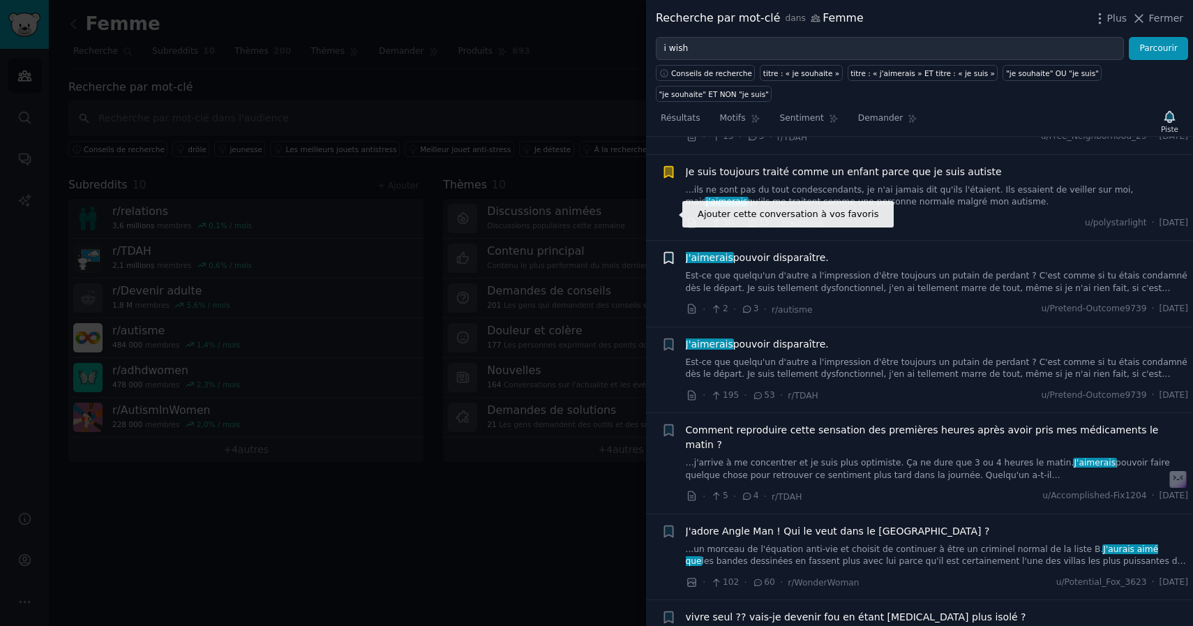
click at [669, 253] on icon "button" at bounding box center [668, 258] width 8 height 11
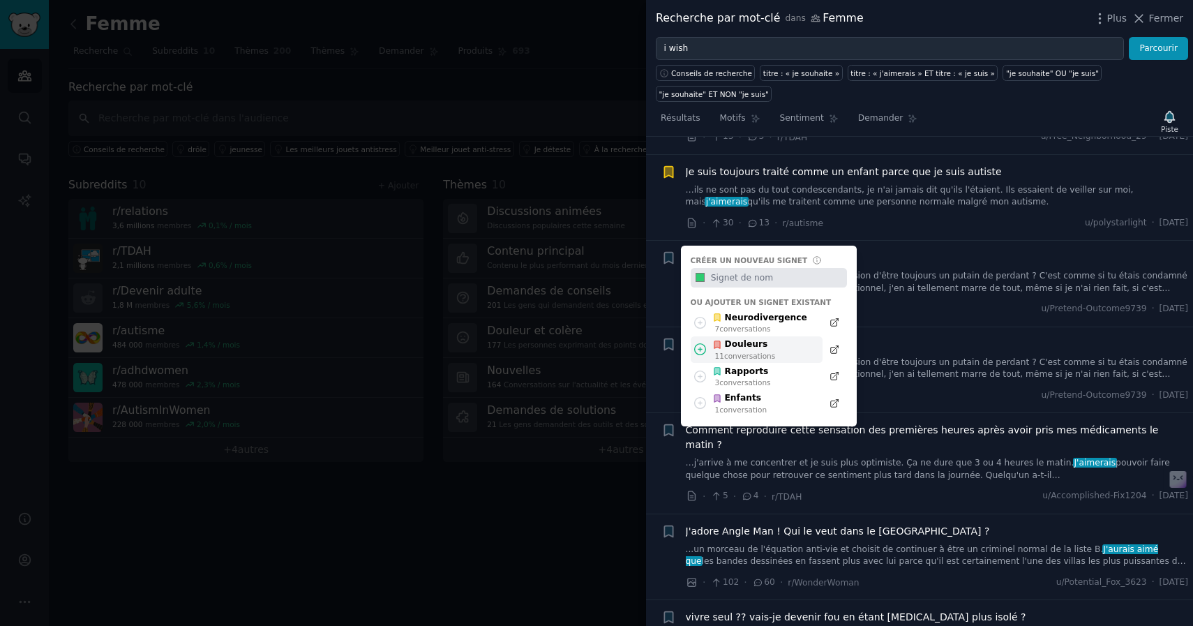
click at [728, 338] on font "Douleurs" at bounding box center [746, 344] width 43 height 13
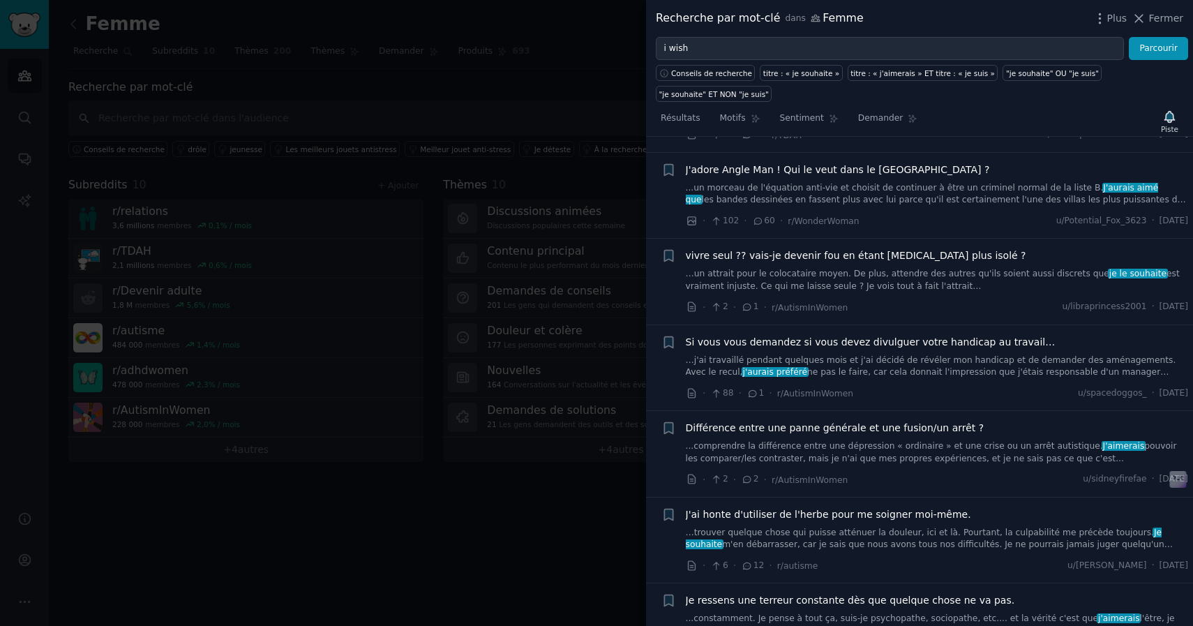
scroll to position [3233, 0]
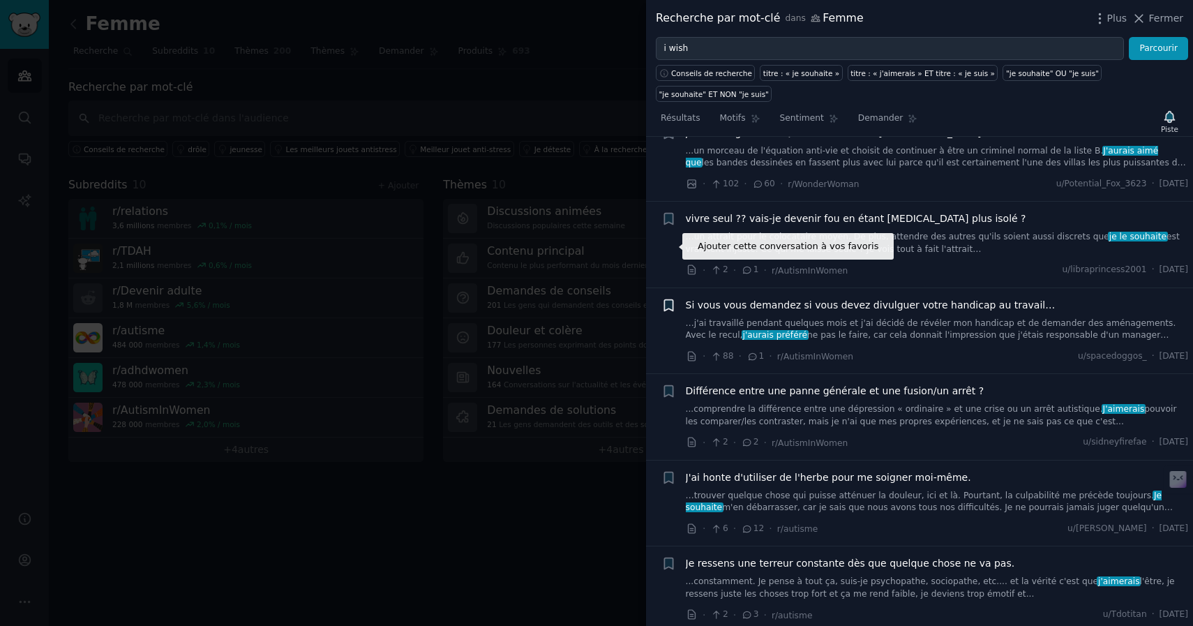
click at [668, 299] on icon "button" at bounding box center [668, 304] width 8 height 11
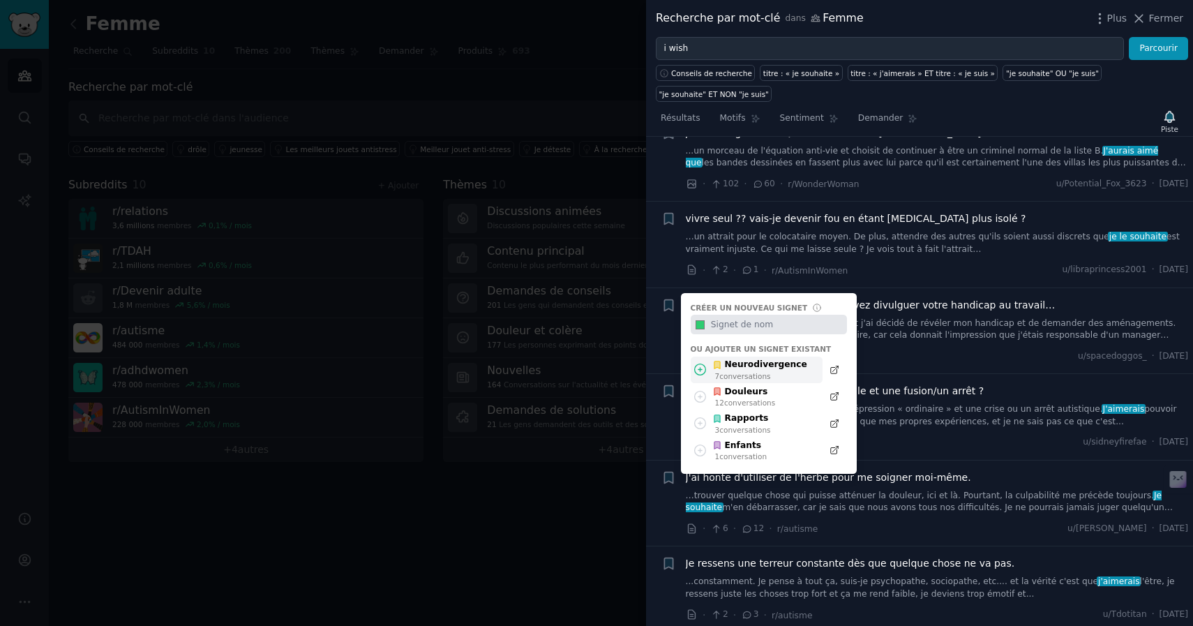
click at [762, 359] on font "Neurodivergence" at bounding box center [766, 364] width 82 height 10
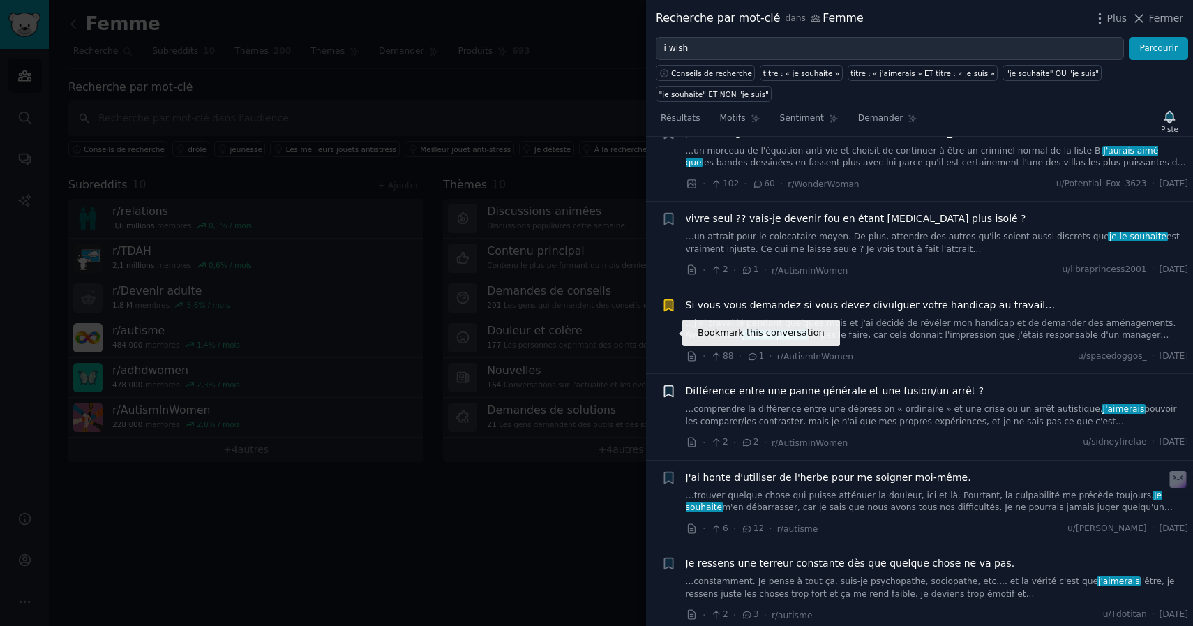
click at [669, 386] on icon "button" at bounding box center [668, 391] width 8 height 11
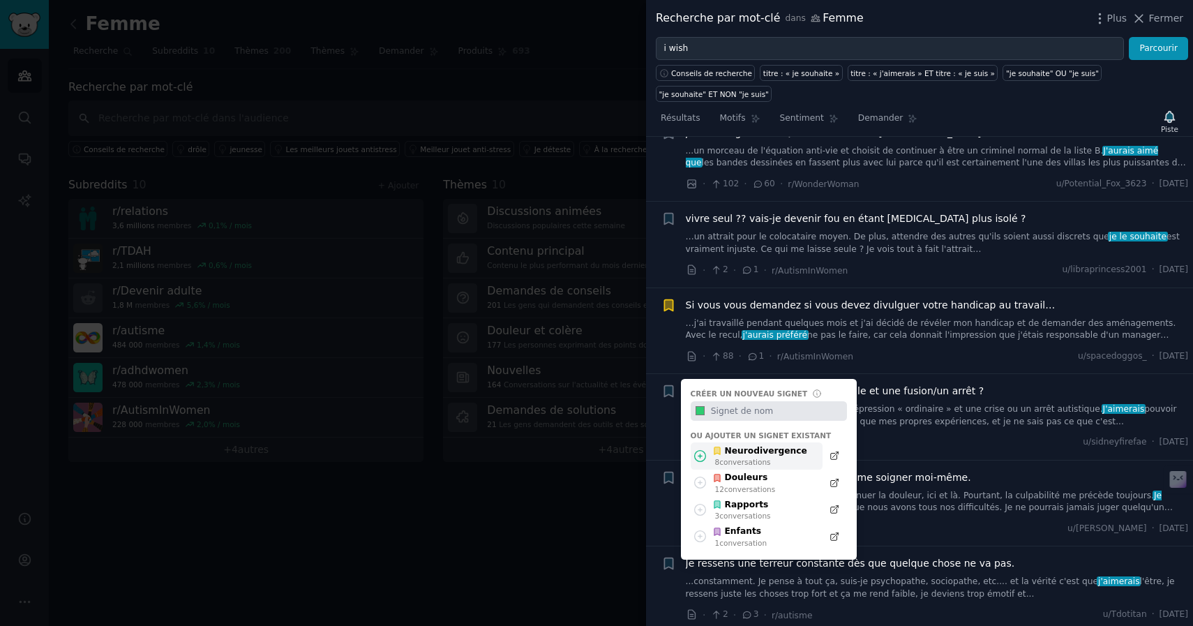
click at [754, 458] on font "conversations" at bounding box center [744, 462] width 51 height 8
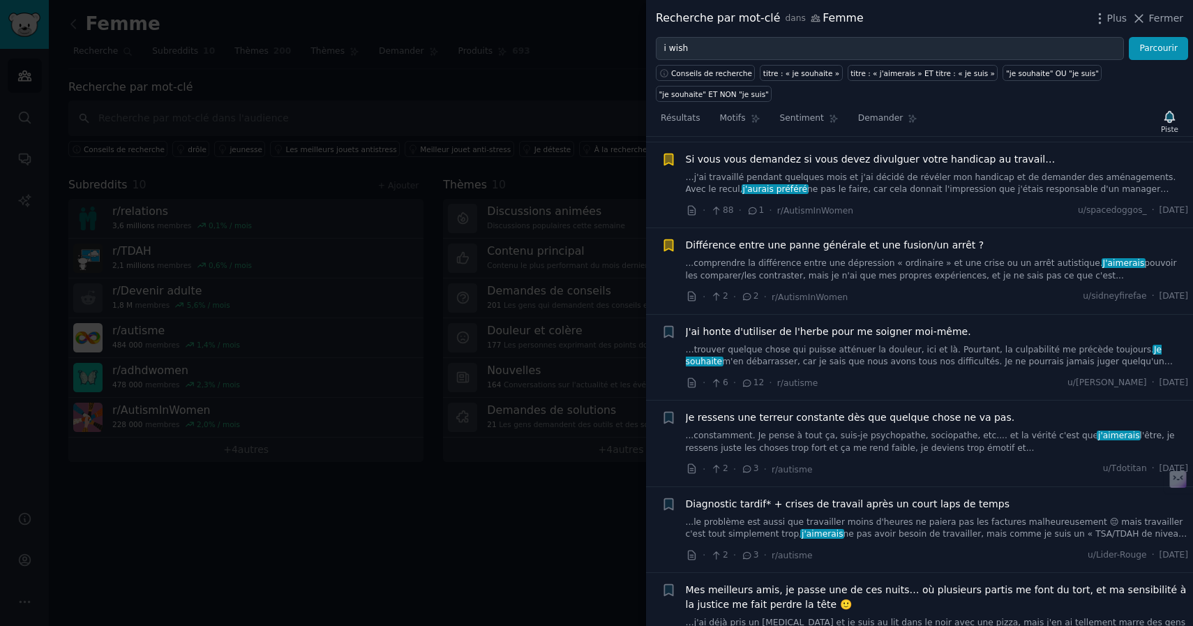
scroll to position [3376, 0]
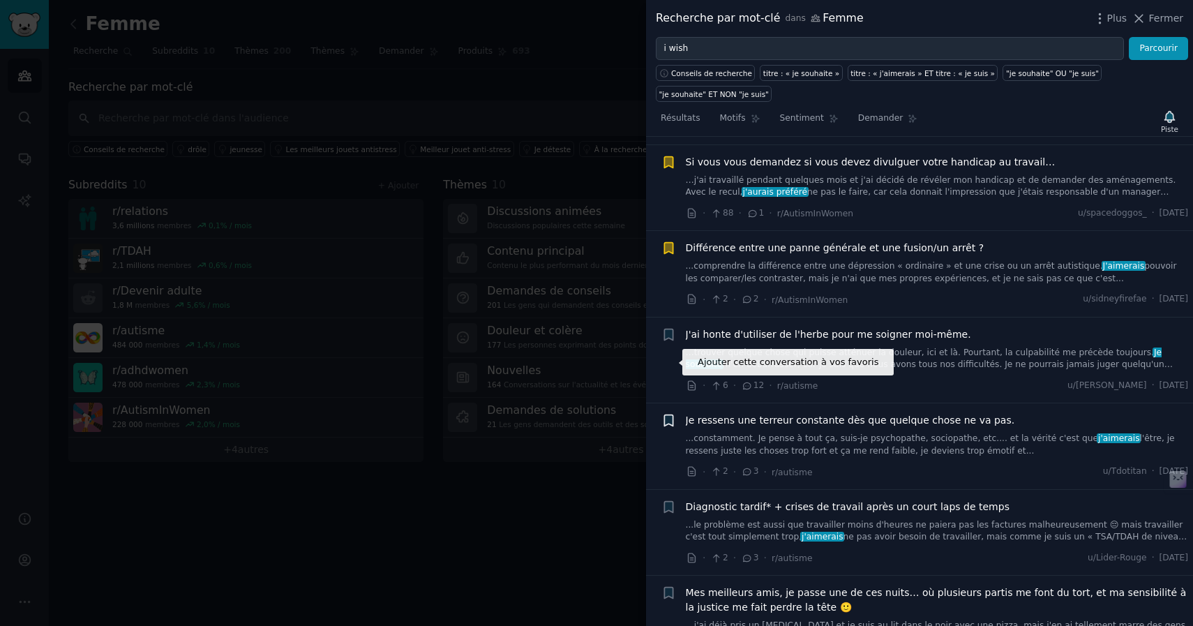
click at [666, 415] on icon "button" at bounding box center [668, 420] width 8 height 11
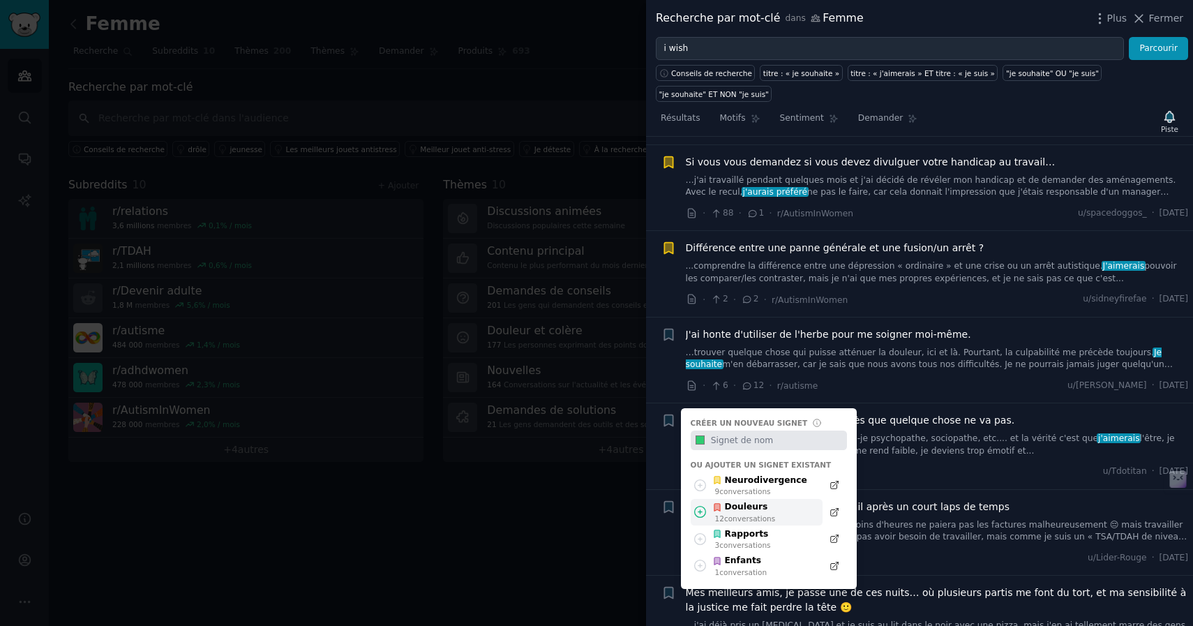
click at [746, 502] on font "Douleurs" at bounding box center [746, 507] width 43 height 10
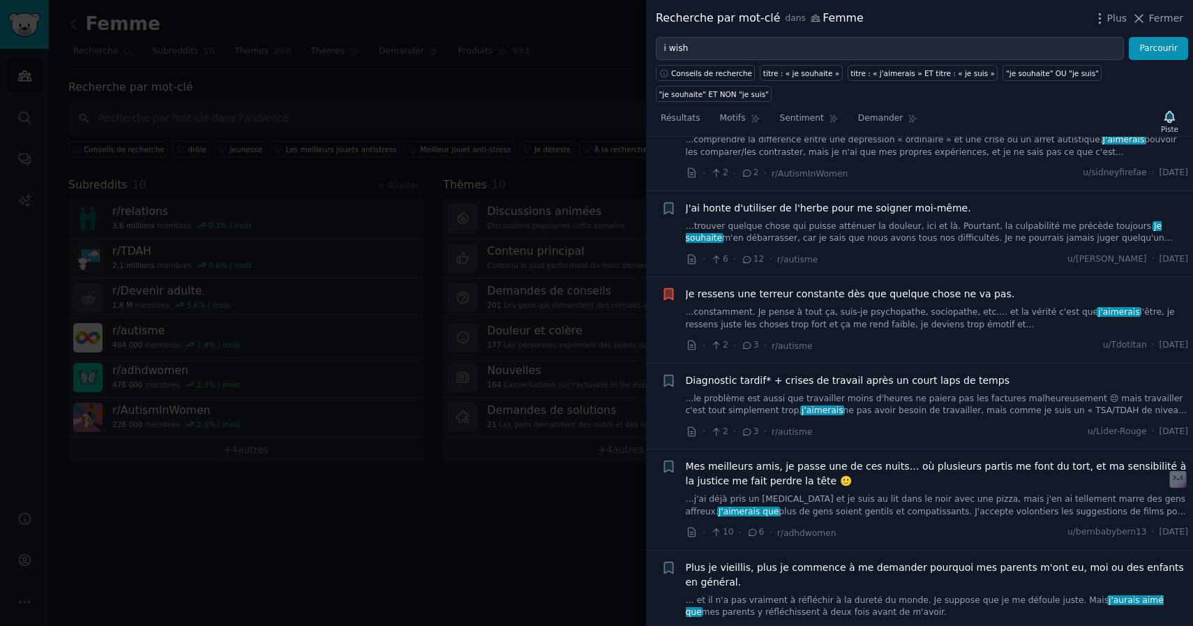
scroll to position [3507, 0]
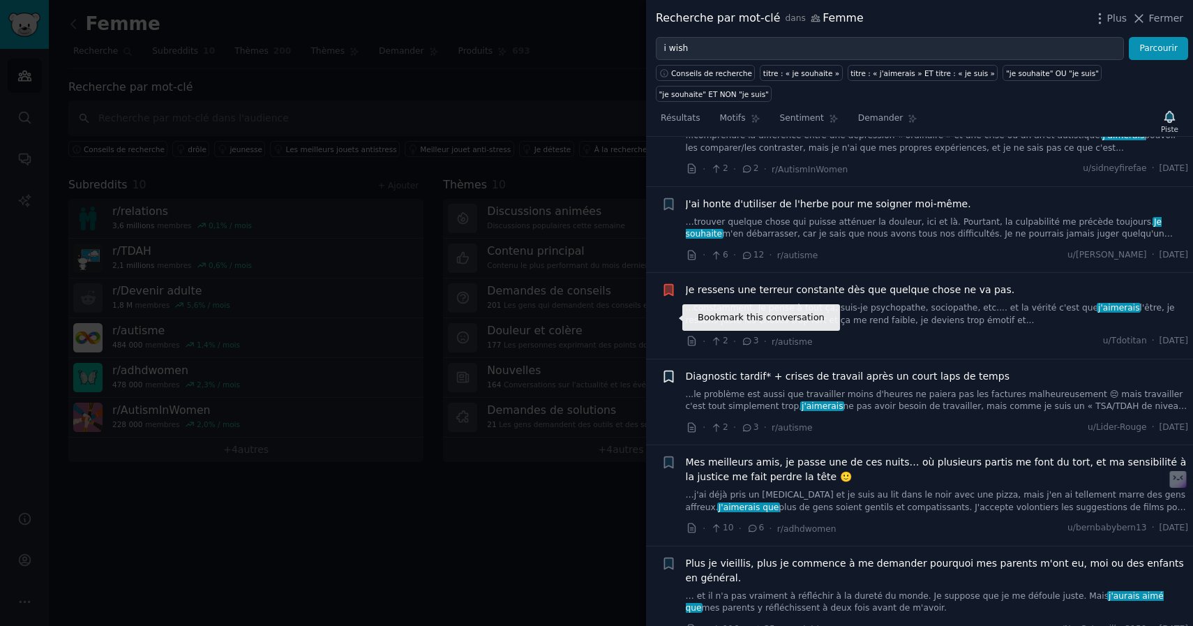
click at [671, 371] on icon "button" at bounding box center [668, 376] width 8 height 11
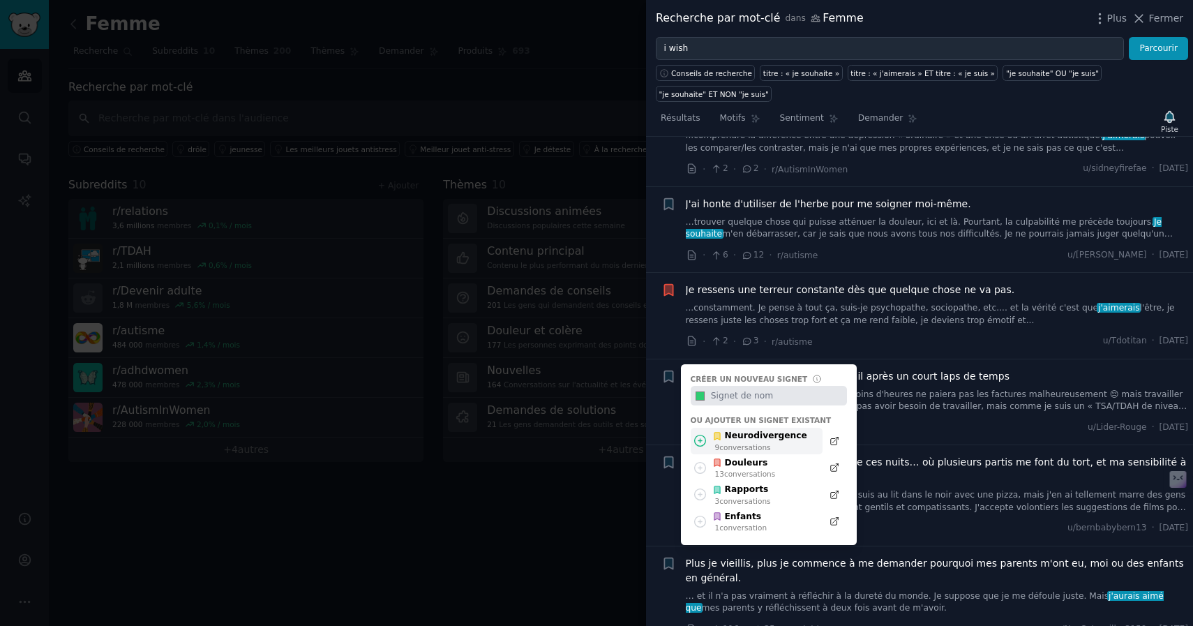
click at [744, 431] on font "Neurodivergence" at bounding box center [766, 436] width 82 height 10
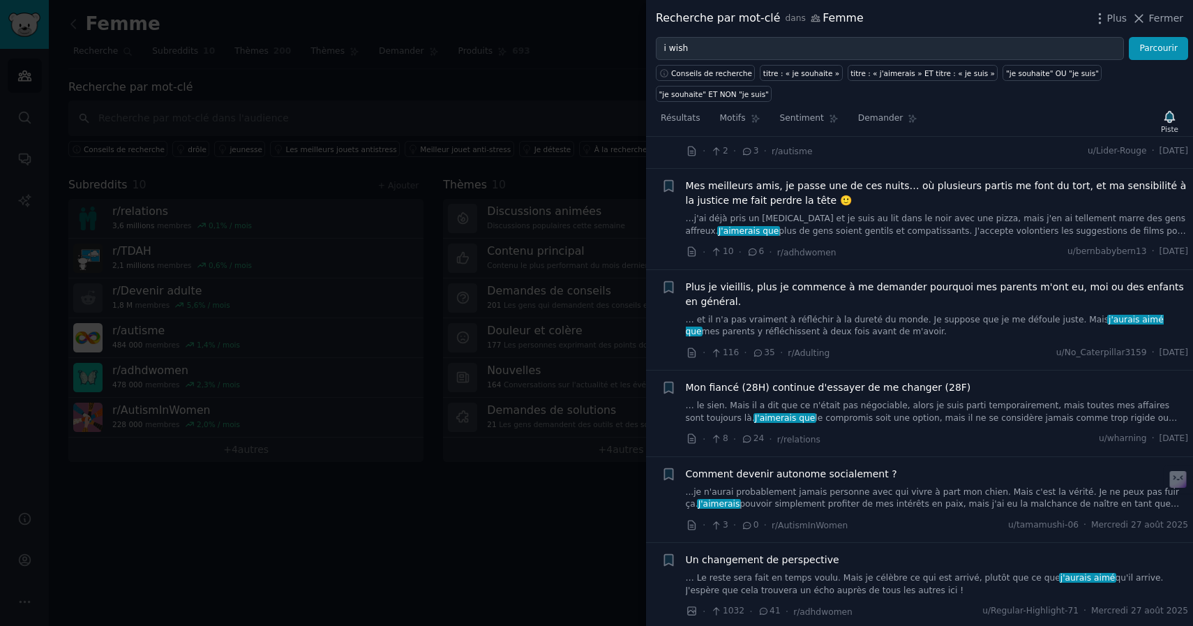
scroll to position [3786, 0]
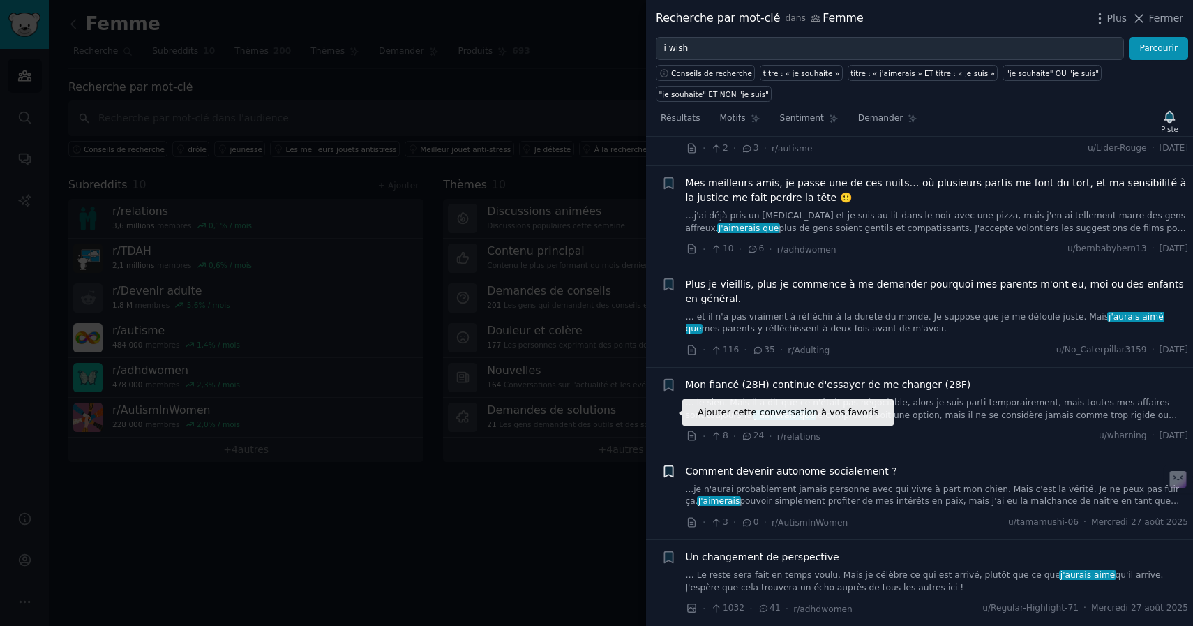
click at [669, 464] on icon "button" at bounding box center [668, 471] width 15 height 15
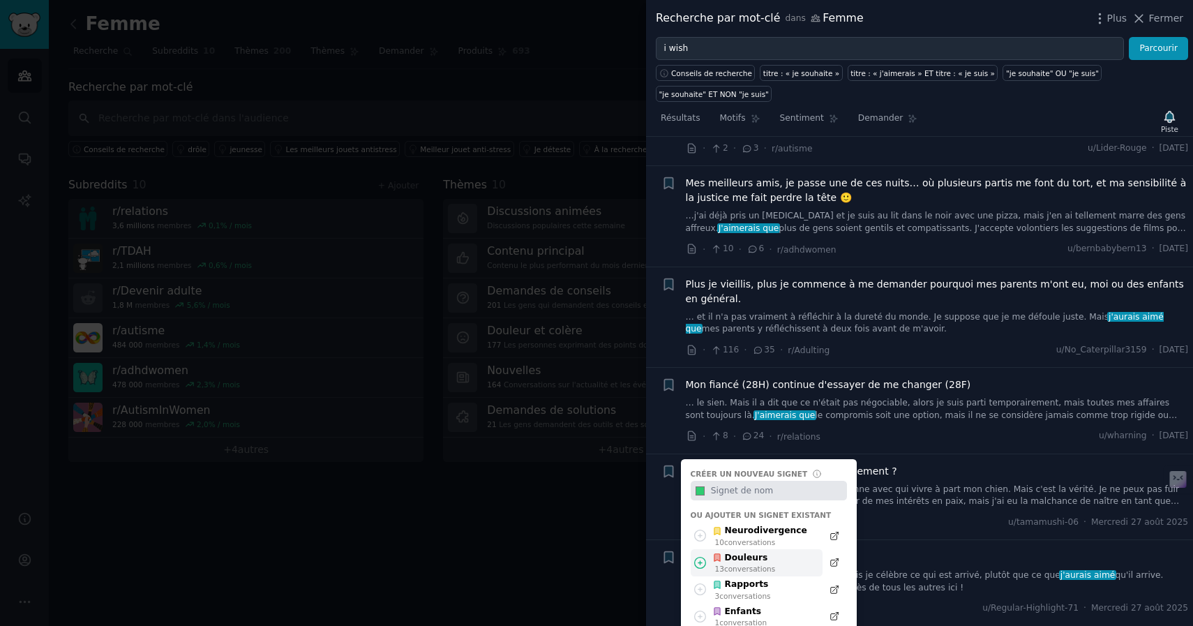
click at [737, 553] on font "Douleurs" at bounding box center [746, 558] width 43 height 10
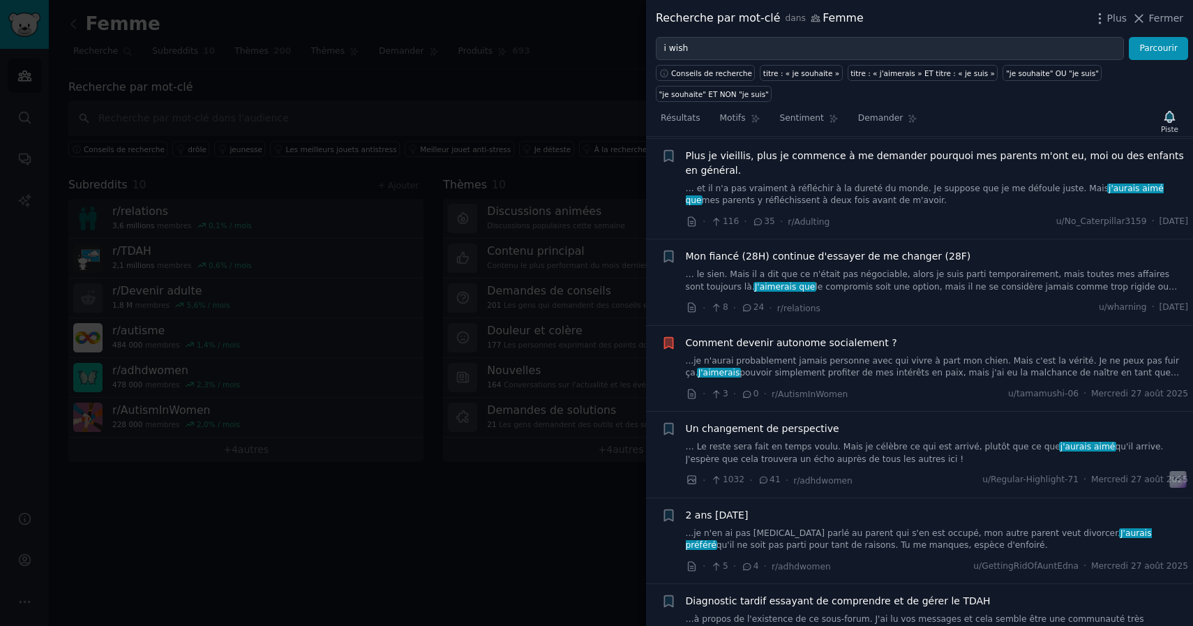
scroll to position [3995, 0]
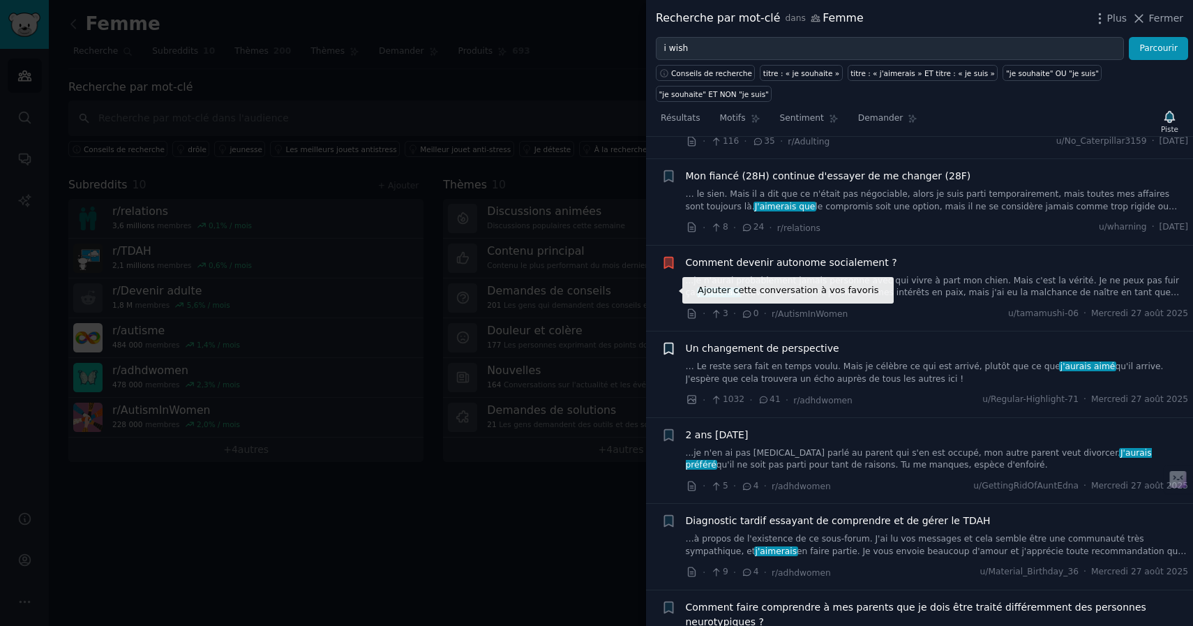
click at [671, 343] on icon "button" at bounding box center [668, 348] width 8 height 11
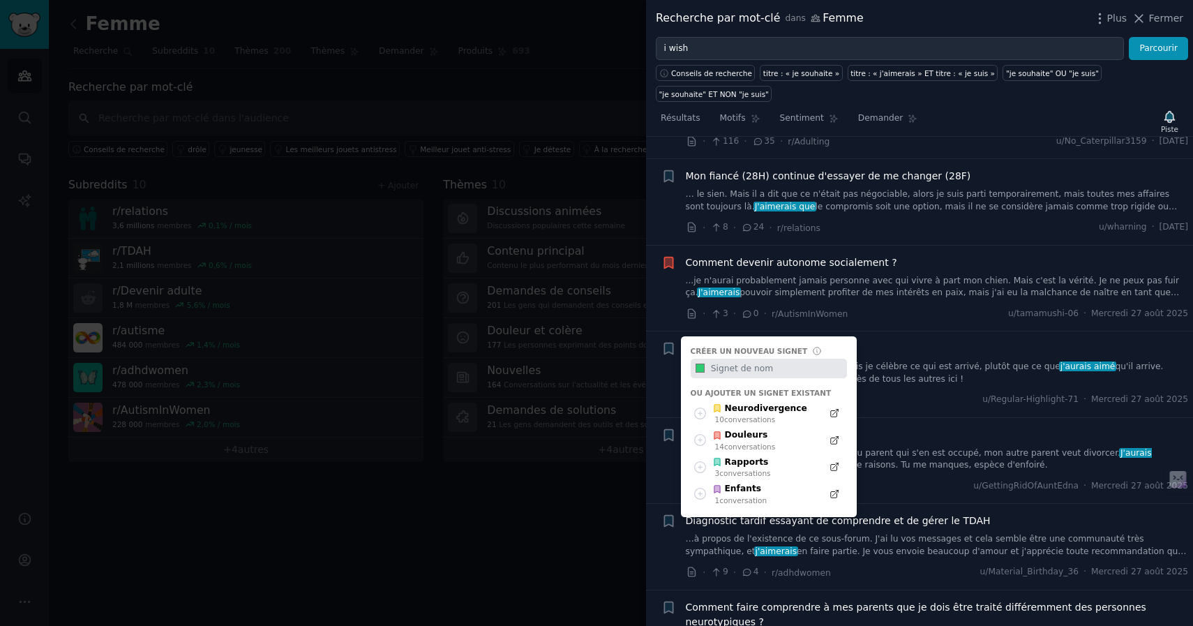
click at [664, 341] on div "Soumission d'images sur Reddit Ajouter cette conversation à vos favoris + [PERS…" at bounding box center [668, 374] width 15 height 66
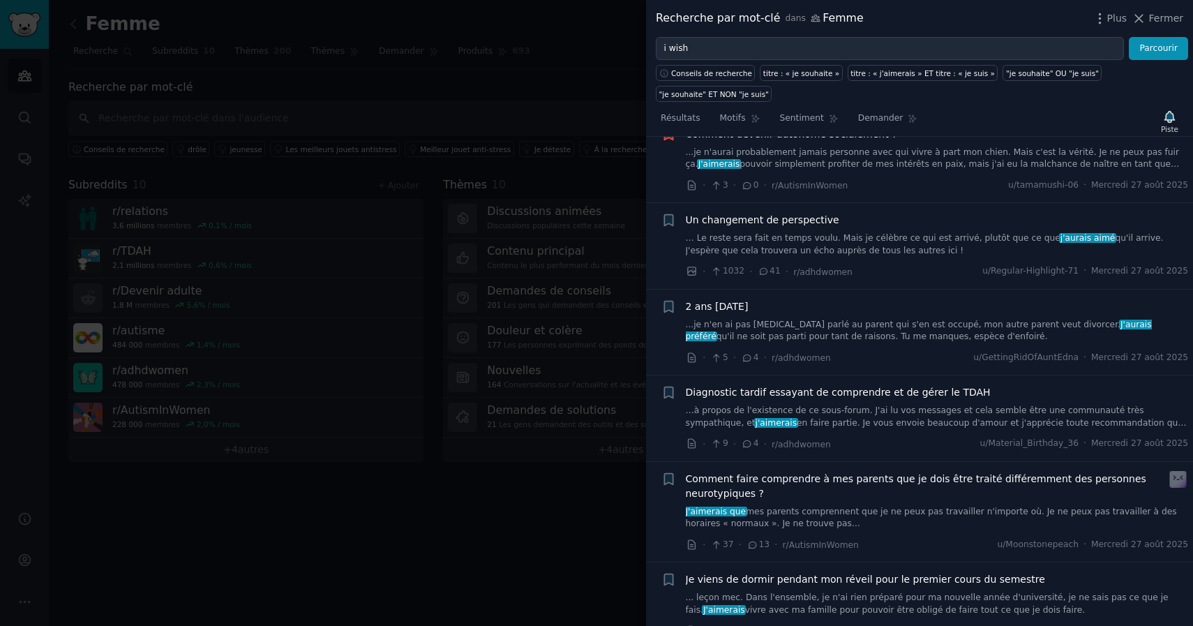
scroll to position [4124, 0]
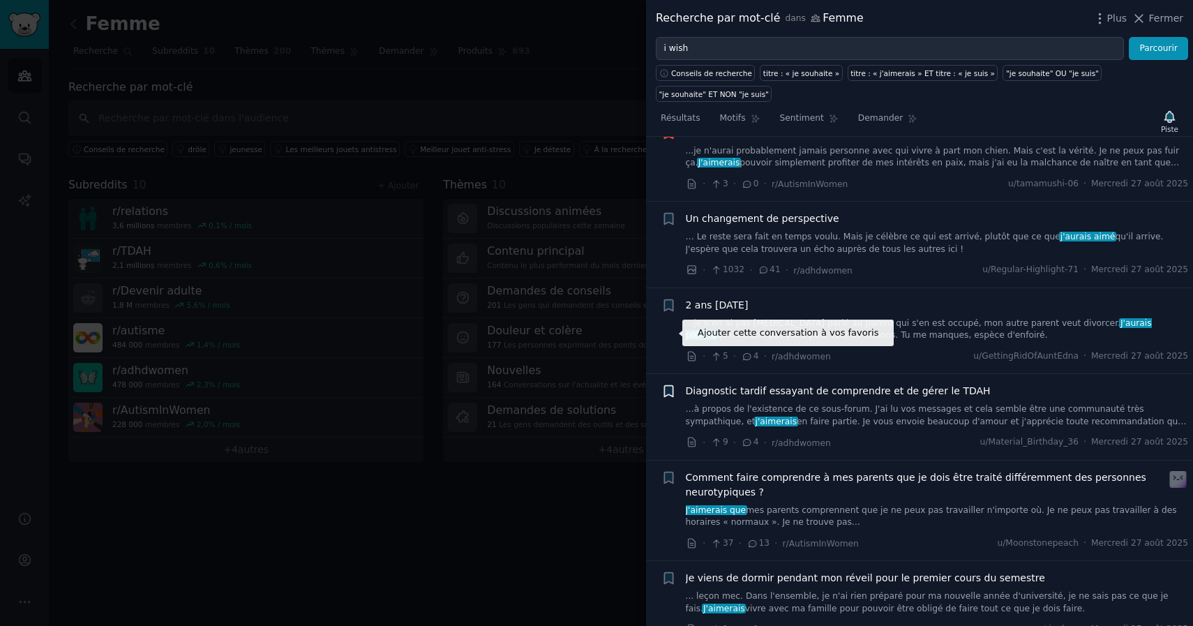
click at [671, 386] on icon "button" at bounding box center [668, 391] width 8 height 11
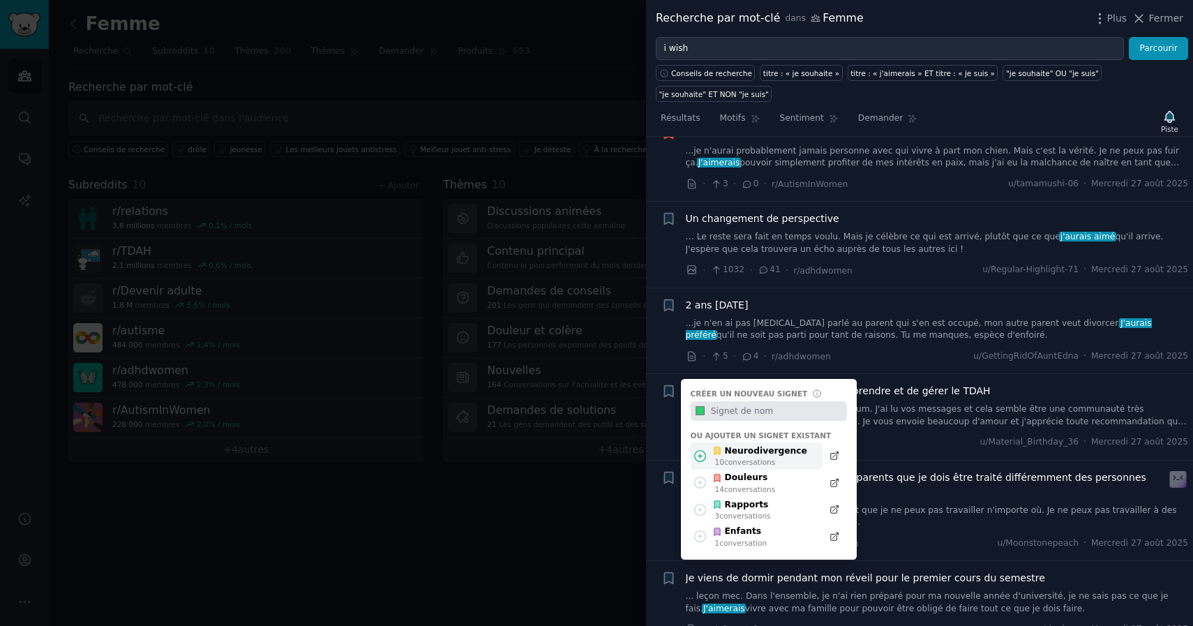
click at [770, 445] on font "Neurodivergence" at bounding box center [766, 451] width 82 height 13
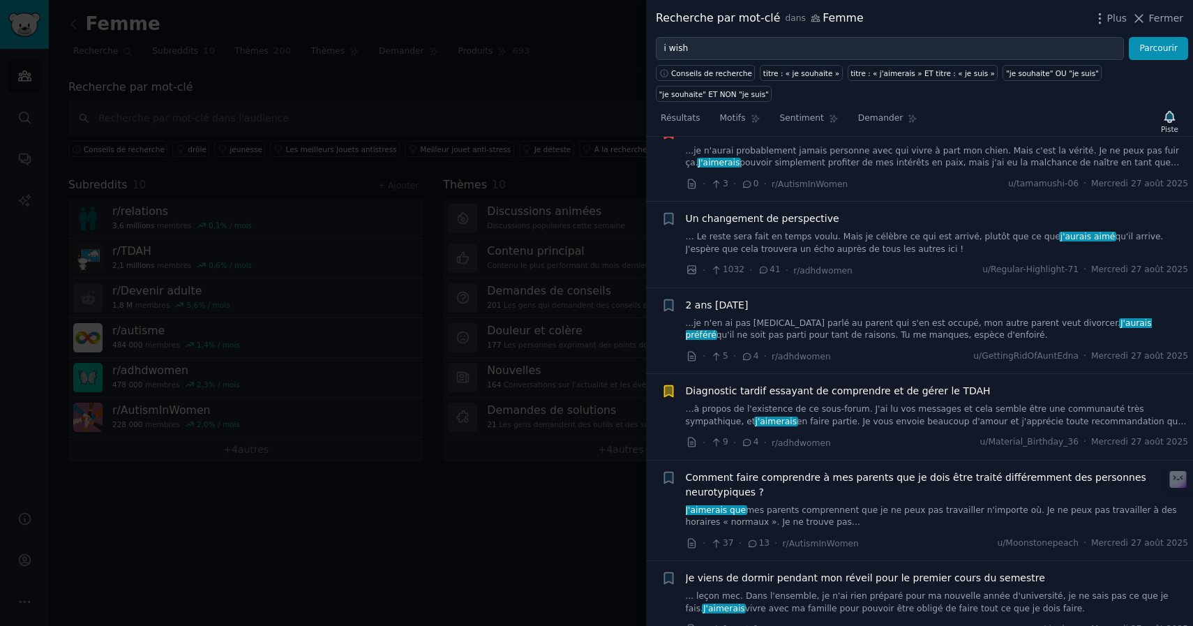
scroll to position [4258, 0]
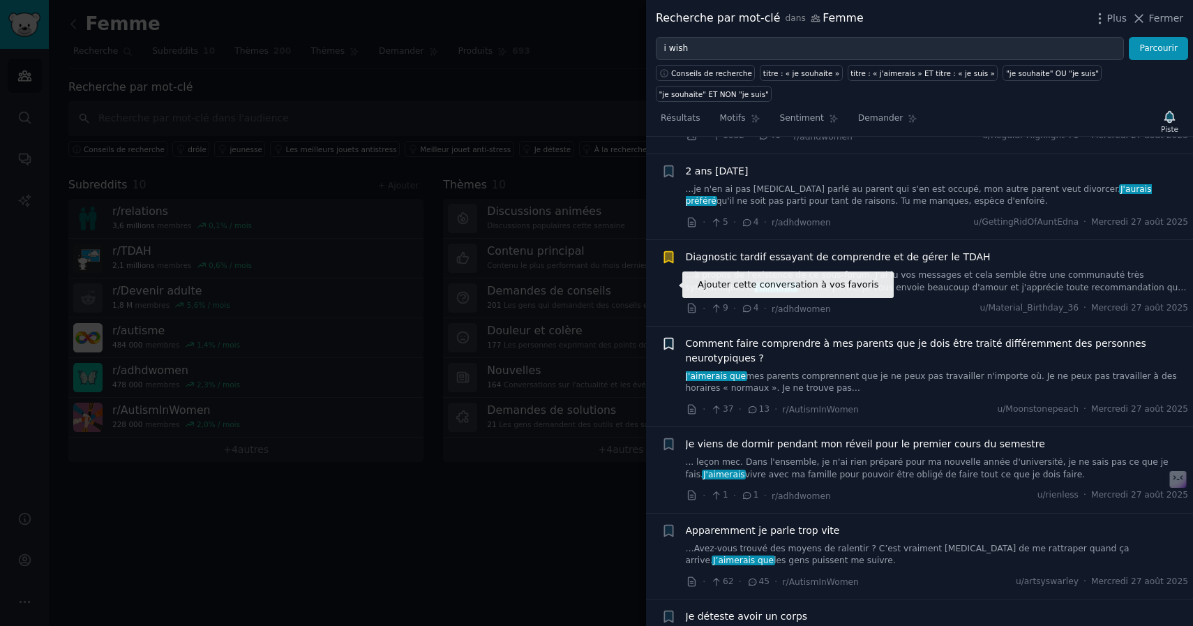
click at [666, 338] on icon "button" at bounding box center [668, 343] width 8 height 11
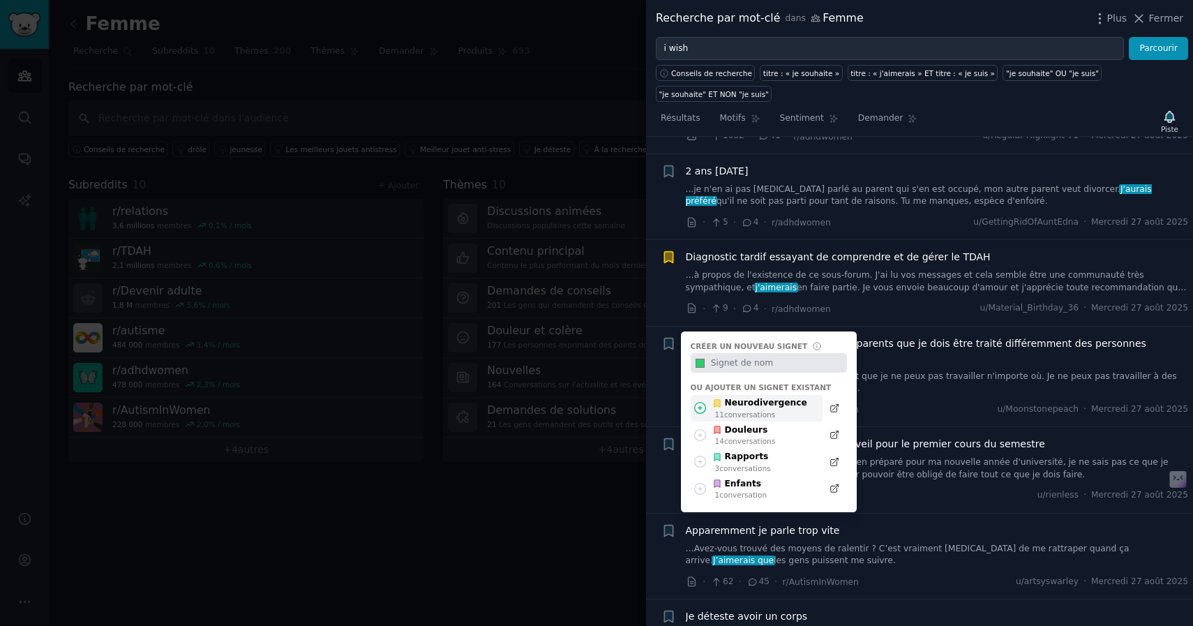
click at [751, 410] on font "conversations" at bounding box center [749, 414] width 51 height 8
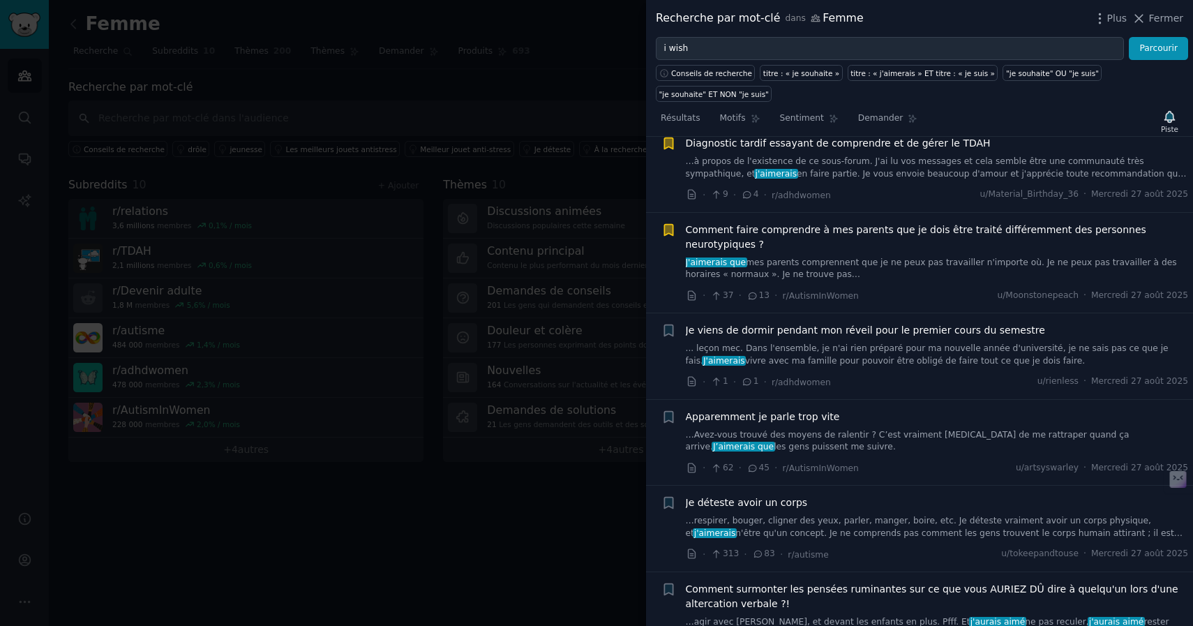
scroll to position [4406, 0]
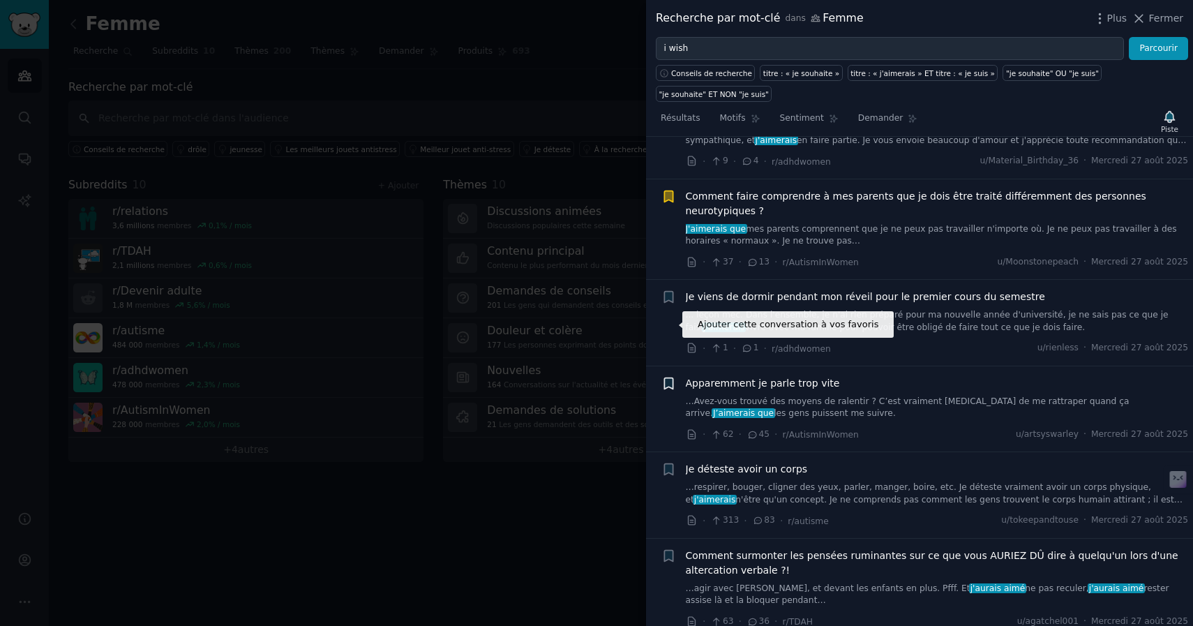
click at [664, 377] on icon "button" at bounding box center [668, 382] width 8 height 11
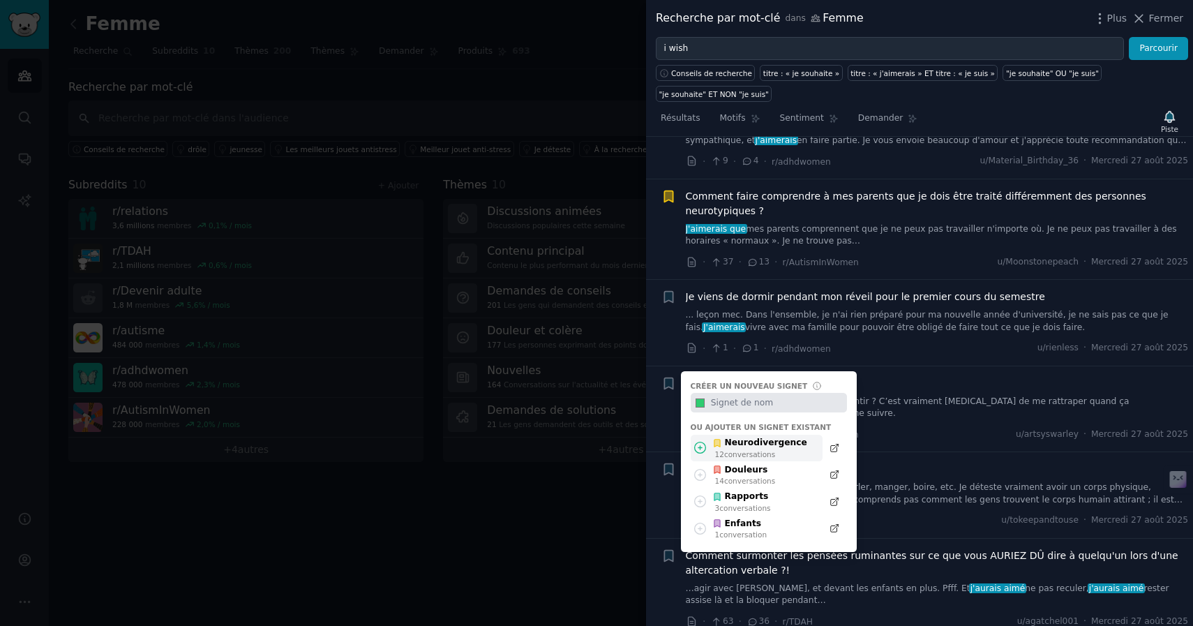
click at [772, 450] on font "conversations" at bounding box center [749, 454] width 51 height 8
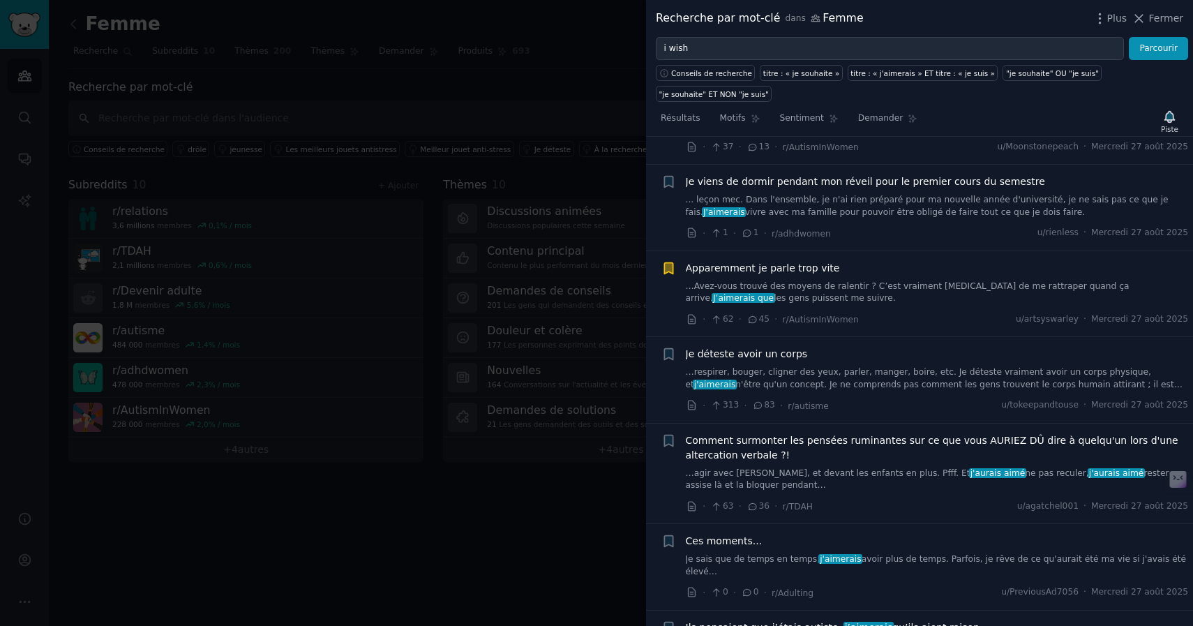
scroll to position [4523, 0]
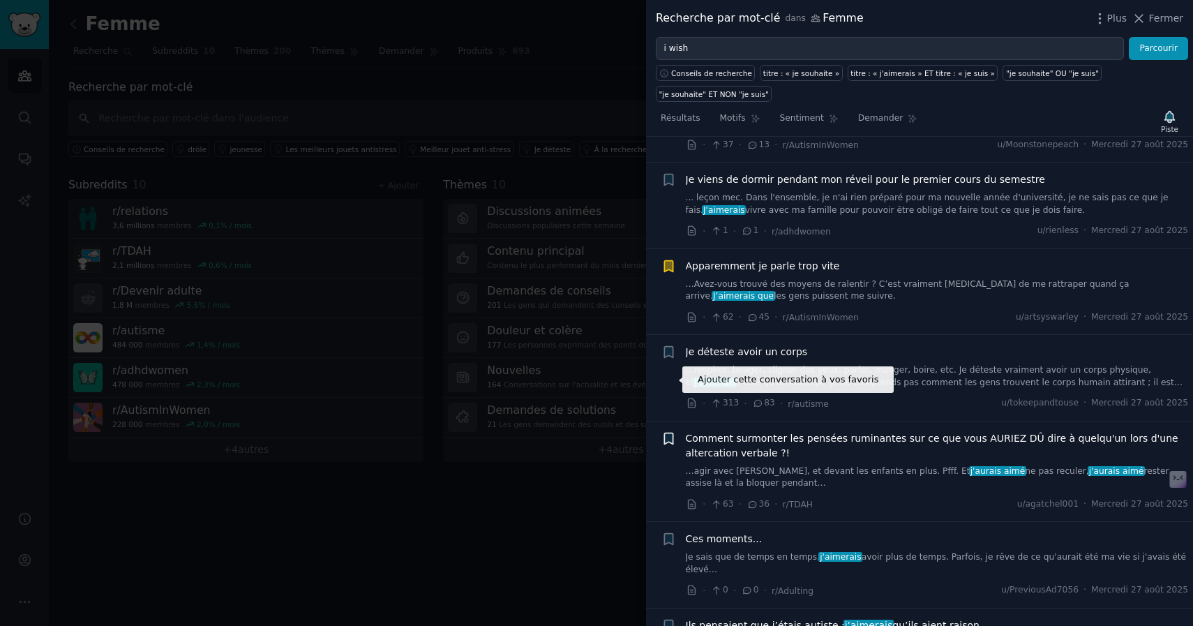
click at [663, 431] on icon "button" at bounding box center [668, 438] width 15 height 15
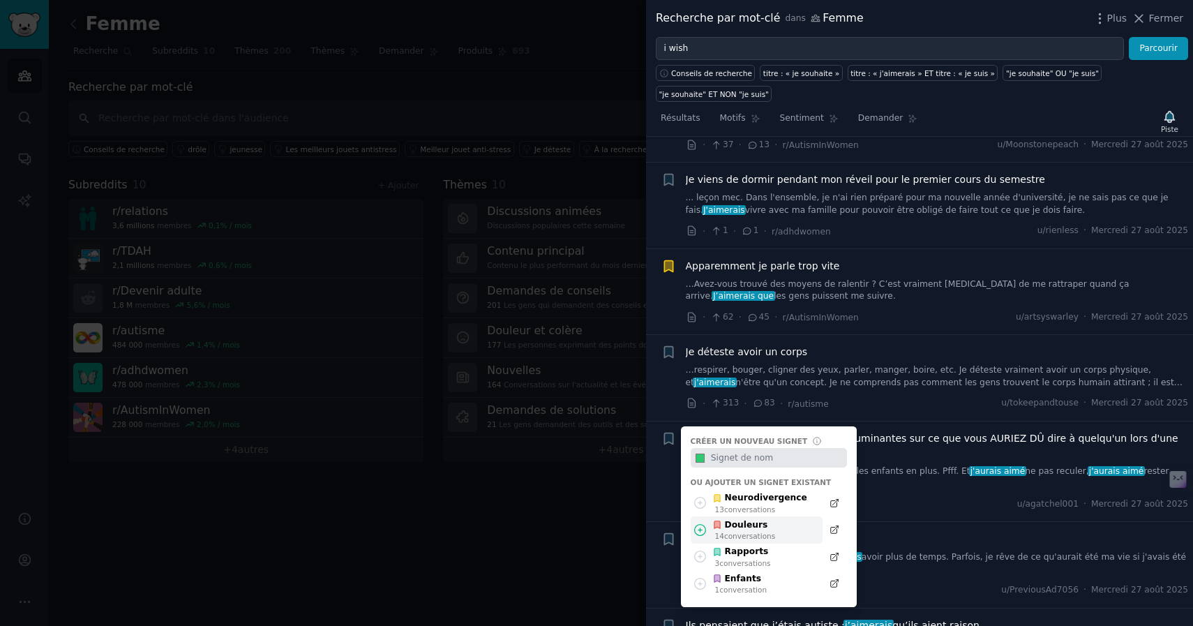
click at [740, 519] on font "Douleurs" at bounding box center [746, 525] width 43 height 13
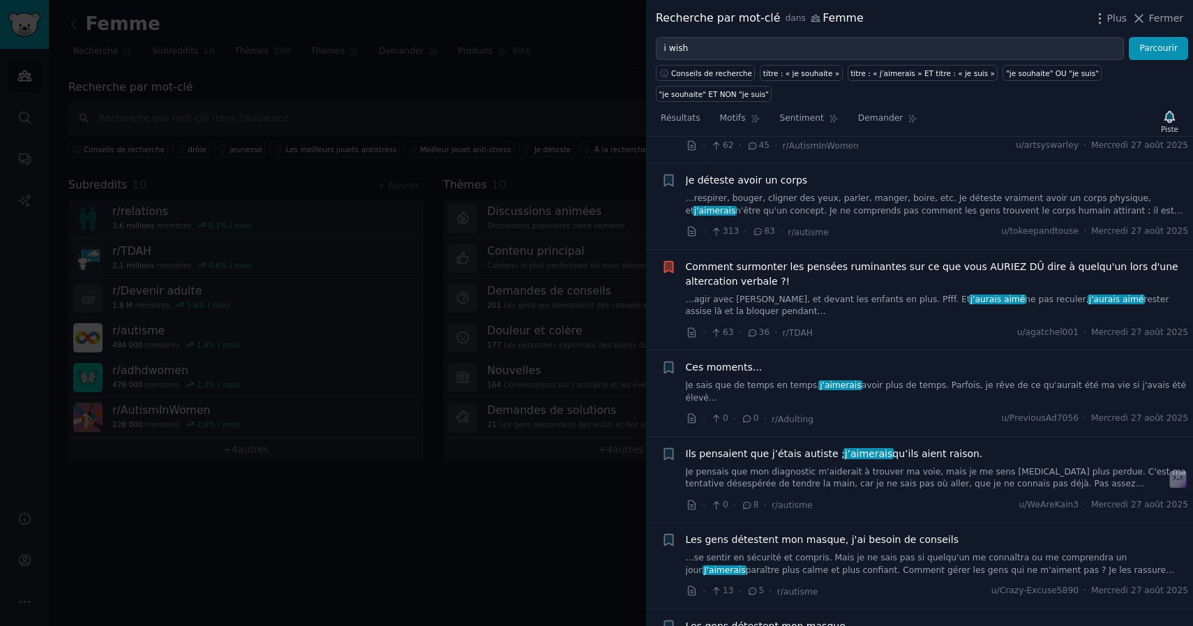
scroll to position [4713, 0]
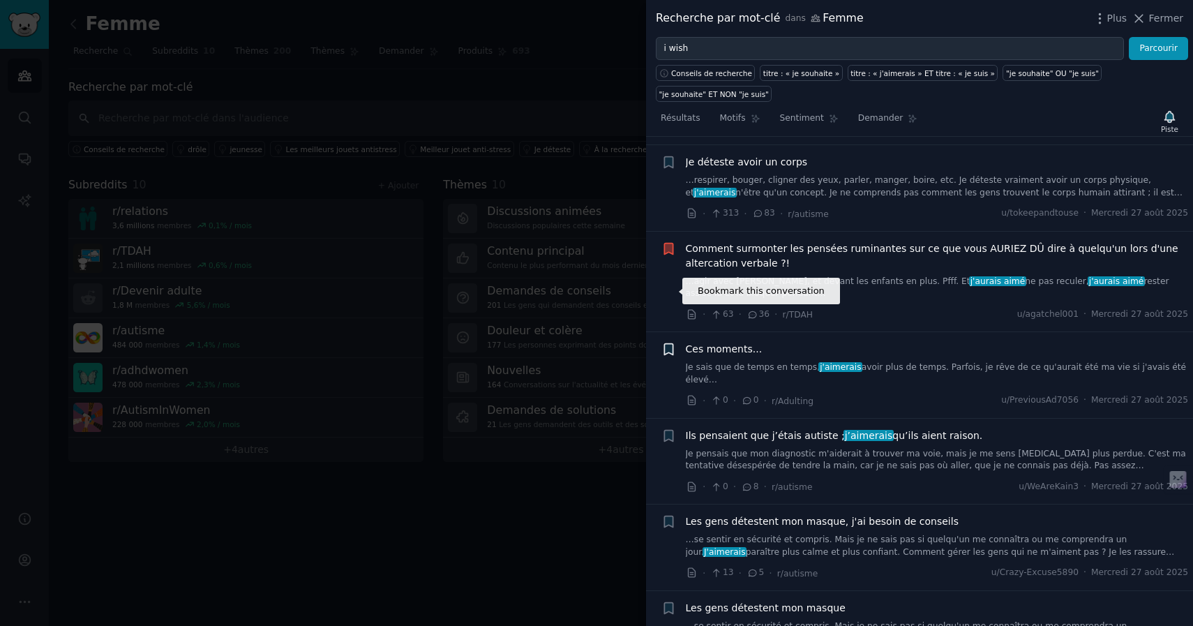
click at [668, 342] on icon "button" at bounding box center [668, 349] width 15 height 15
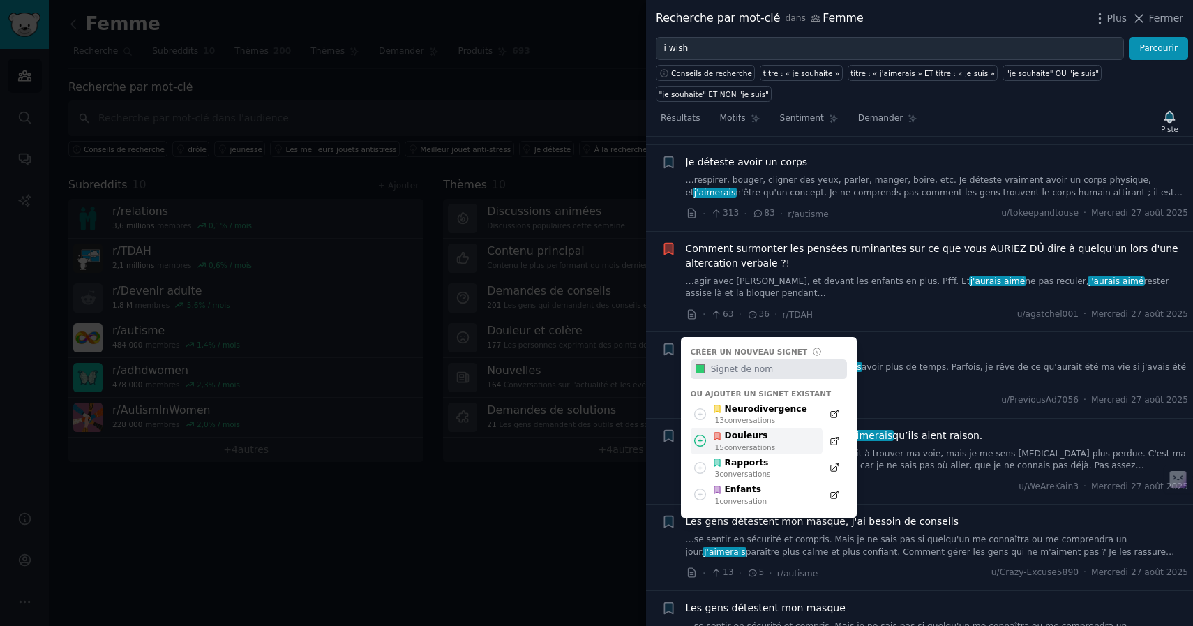
click at [728, 430] on font "Douleurs" at bounding box center [746, 436] width 43 height 13
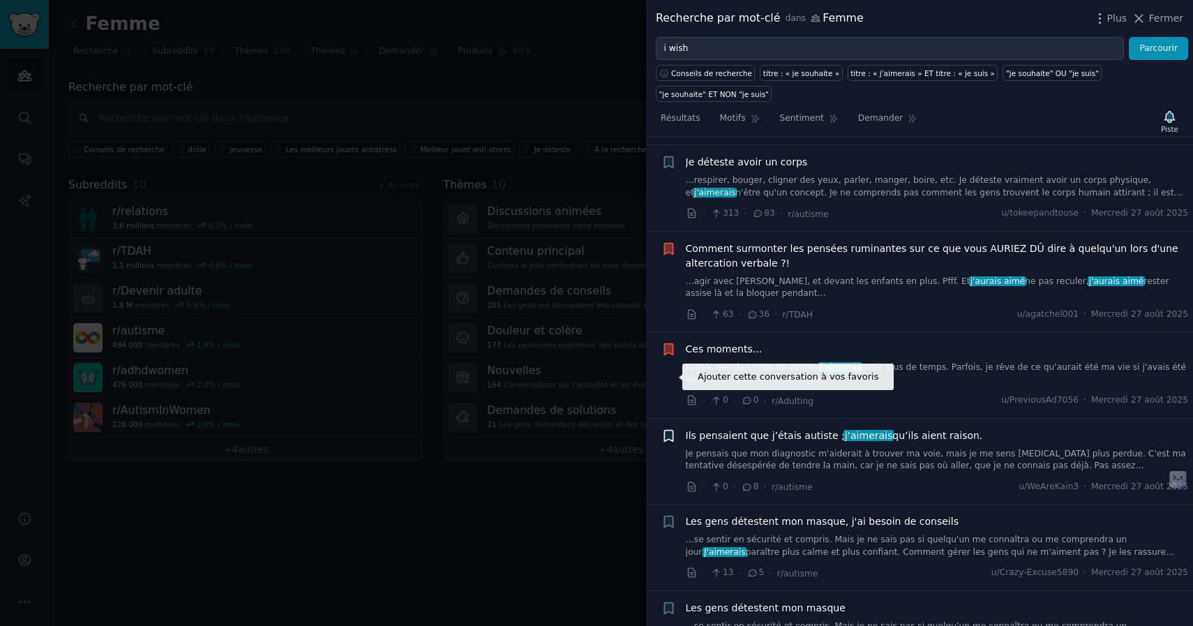
click at [664, 430] on icon "button" at bounding box center [668, 435] width 8 height 11
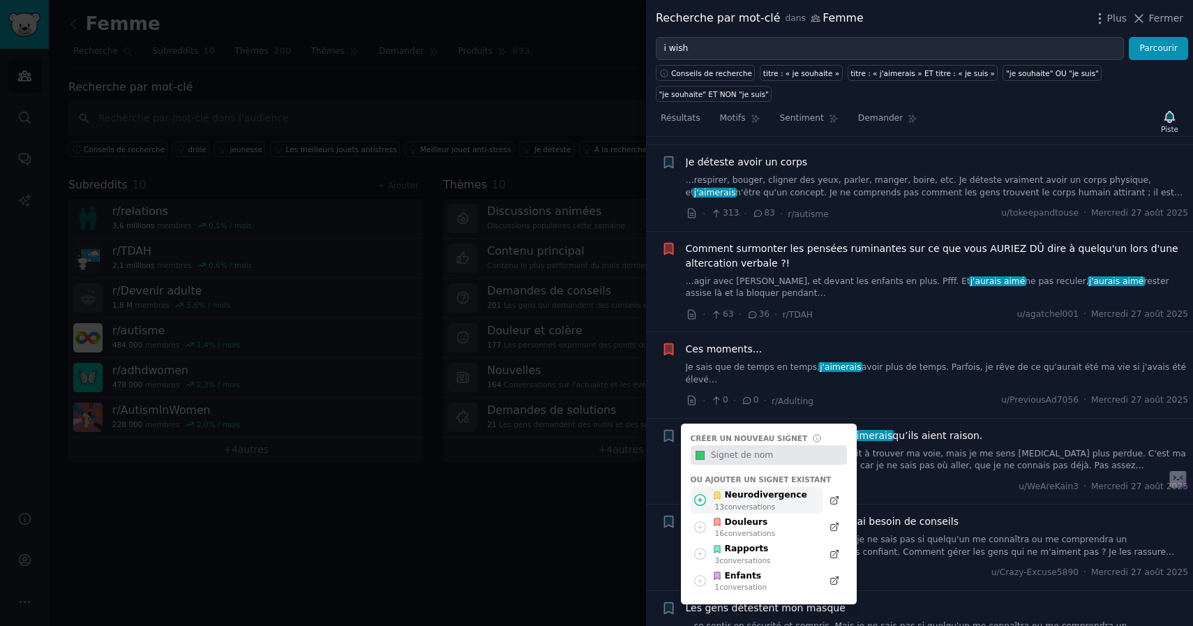
click at [758, 502] on font "conversations" at bounding box center [749, 506] width 51 height 8
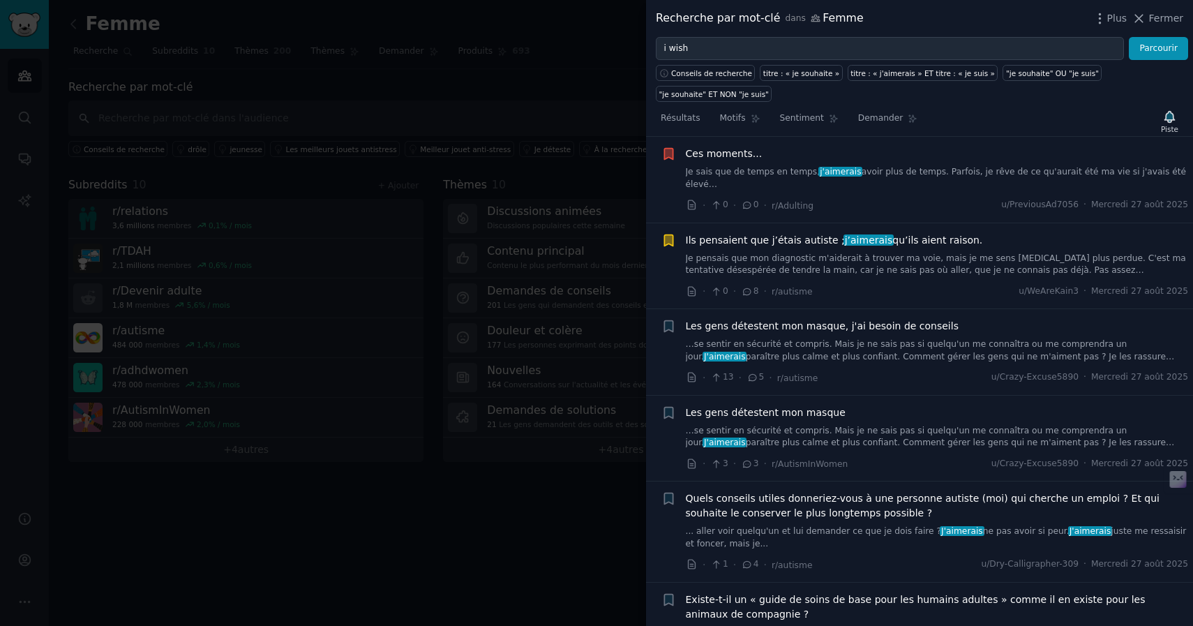
scroll to position [4910, 0]
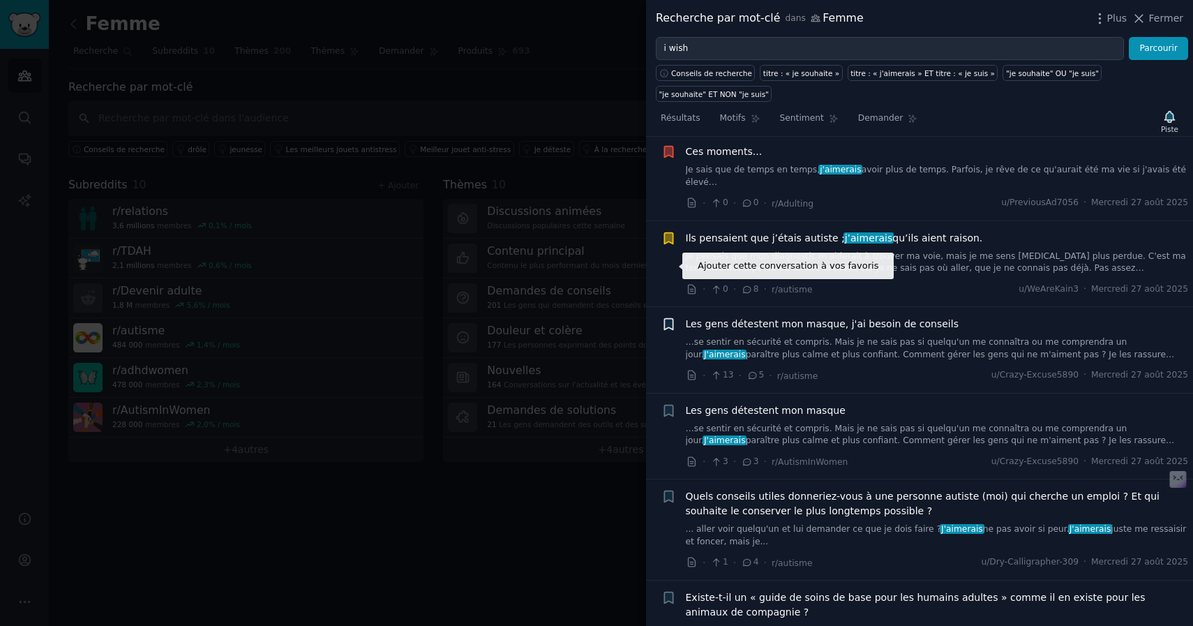
click at [667, 319] on icon "button" at bounding box center [668, 324] width 8 height 11
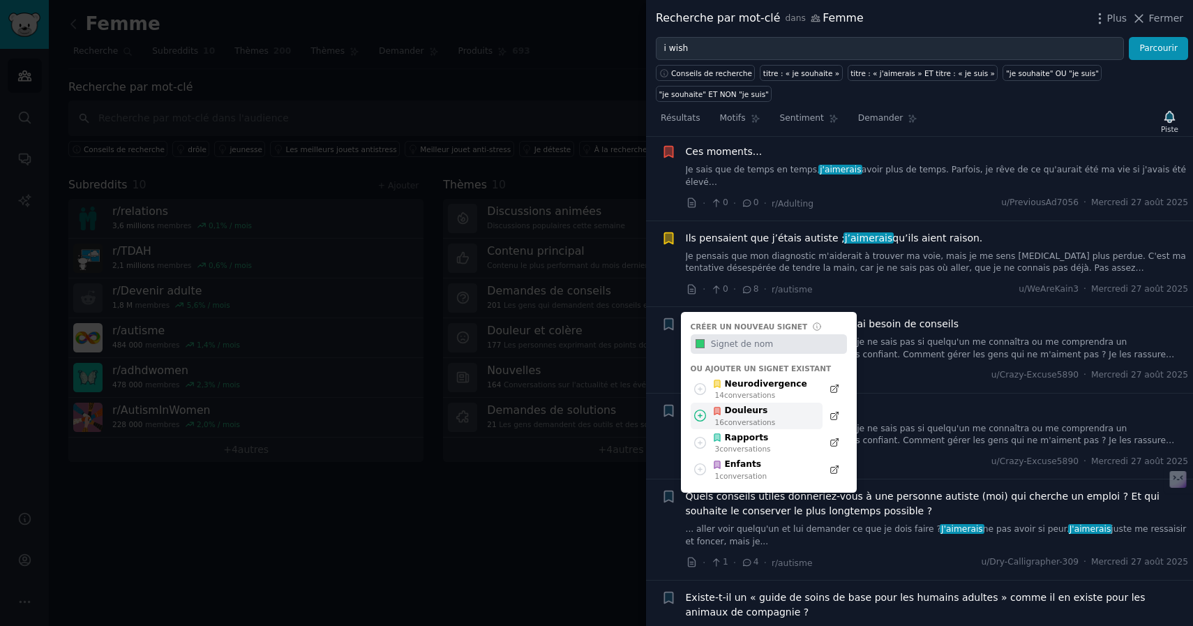
click at [731, 405] on font "Douleurs" at bounding box center [746, 410] width 43 height 10
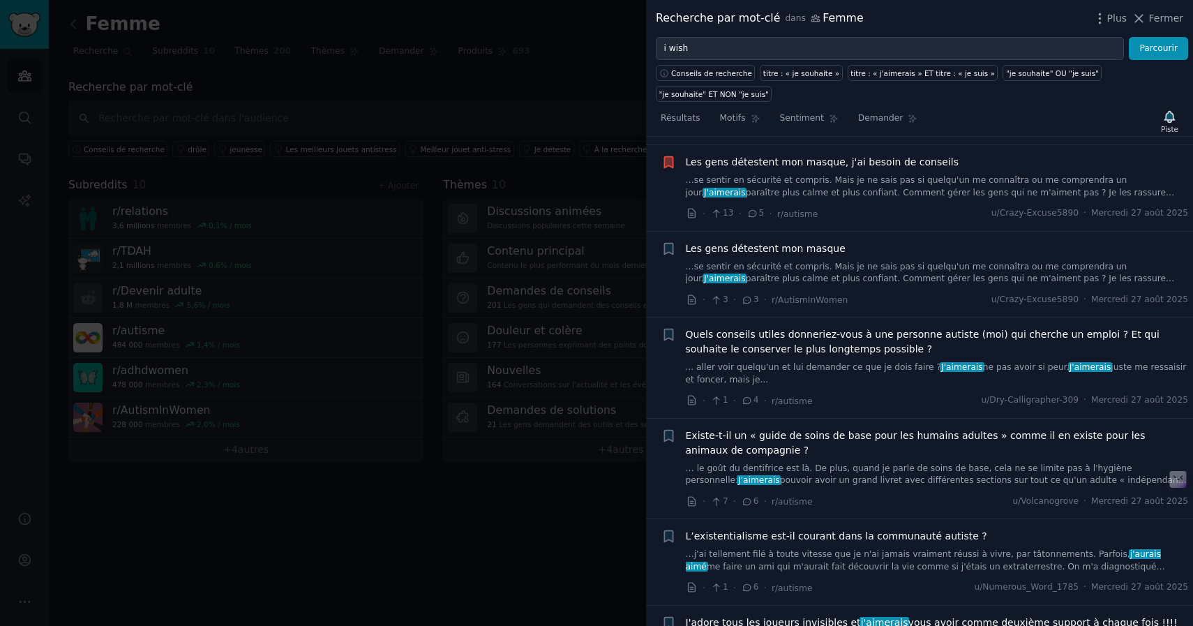
scroll to position [5076, 0]
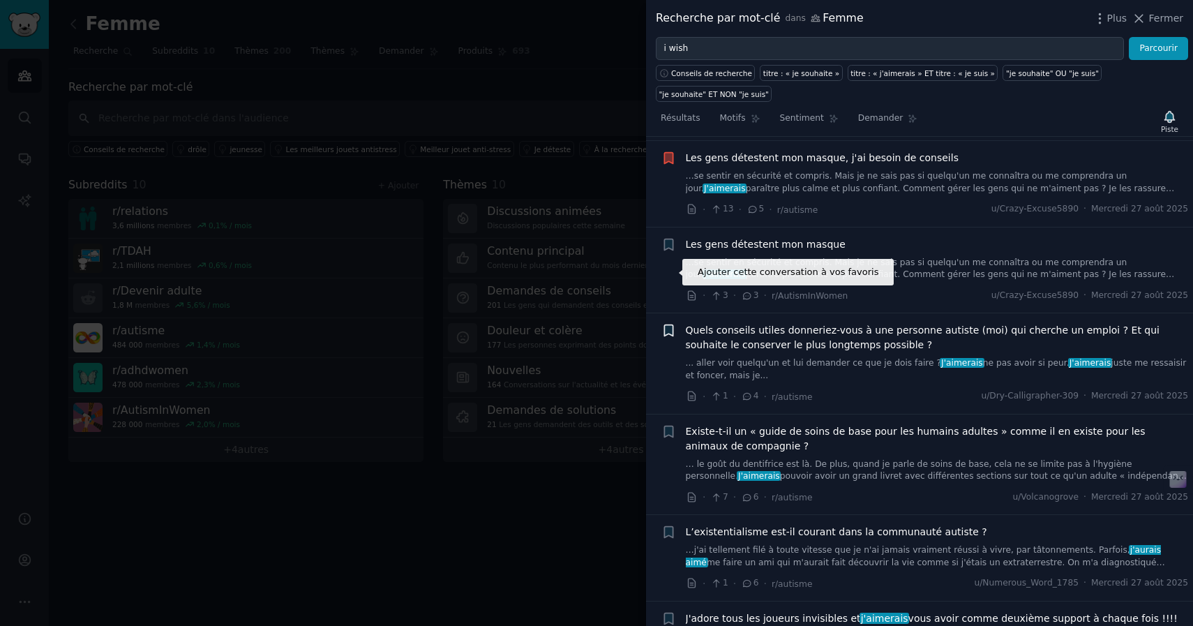
click at [671, 325] on icon "button" at bounding box center [668, 330] width 8 height 11
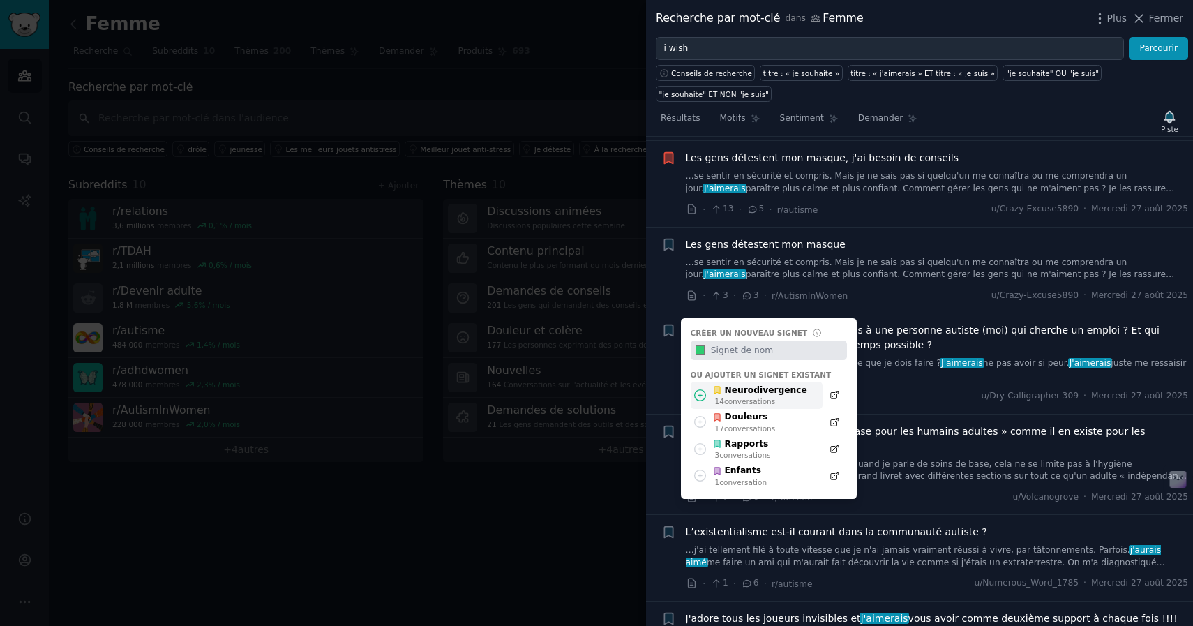
click at [758, 397] on font "conversations" at bounding box center [749, 401] width 51 height 8
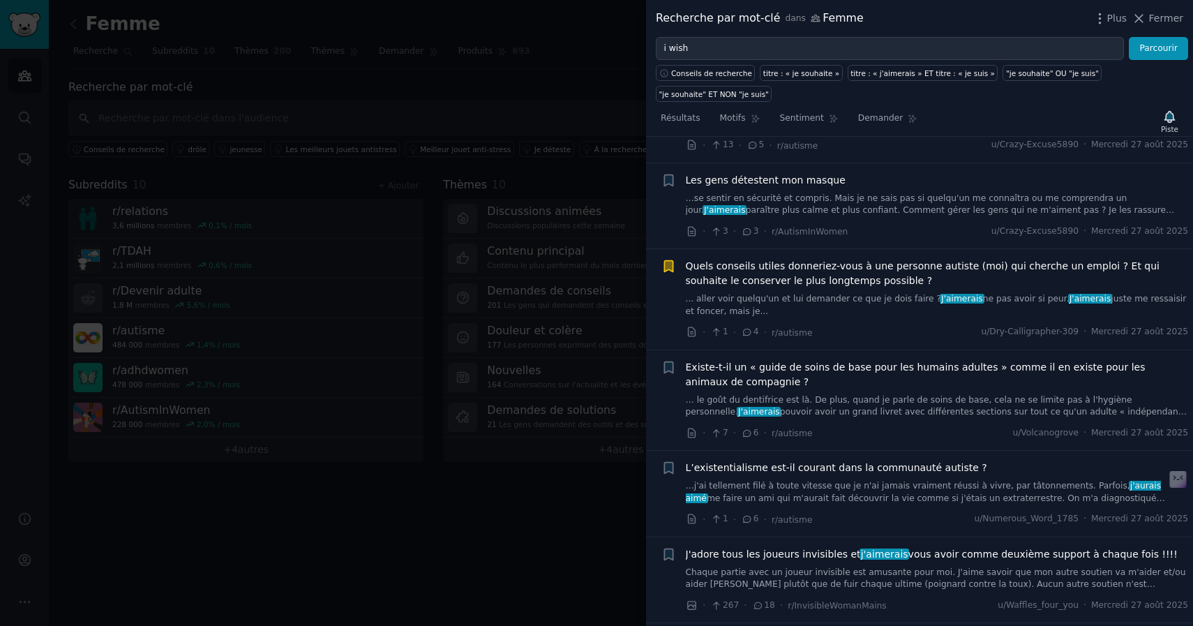
scroll to position [5168, 0]
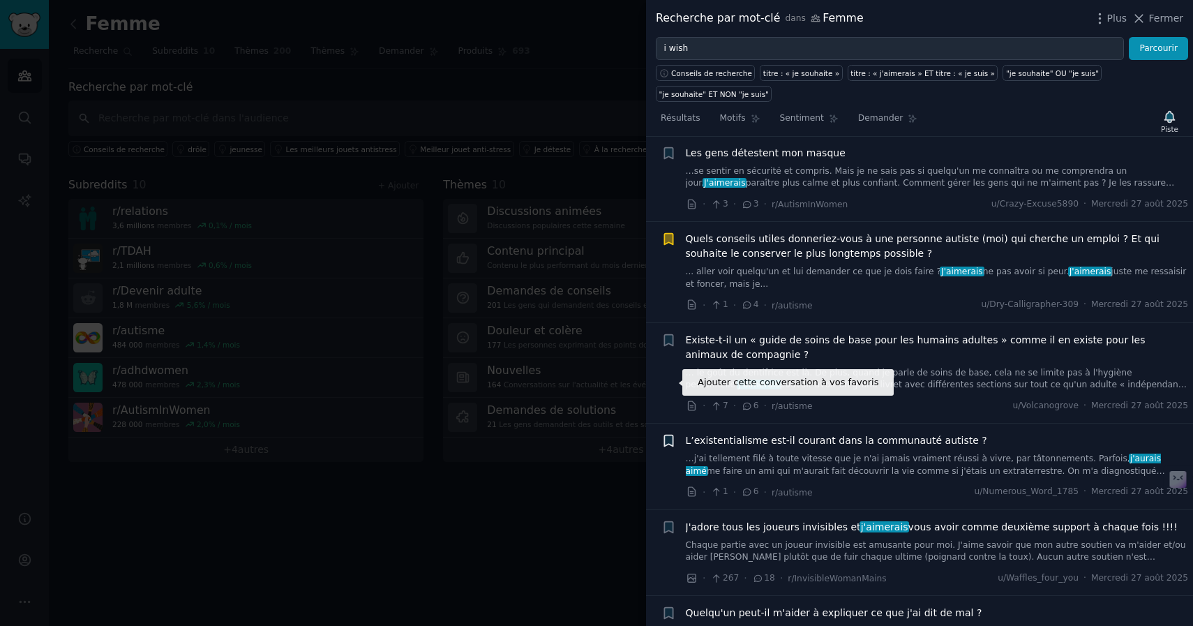
click at [668, 433] on icon "button" at bounding box center [668, 440] width 15 height 15
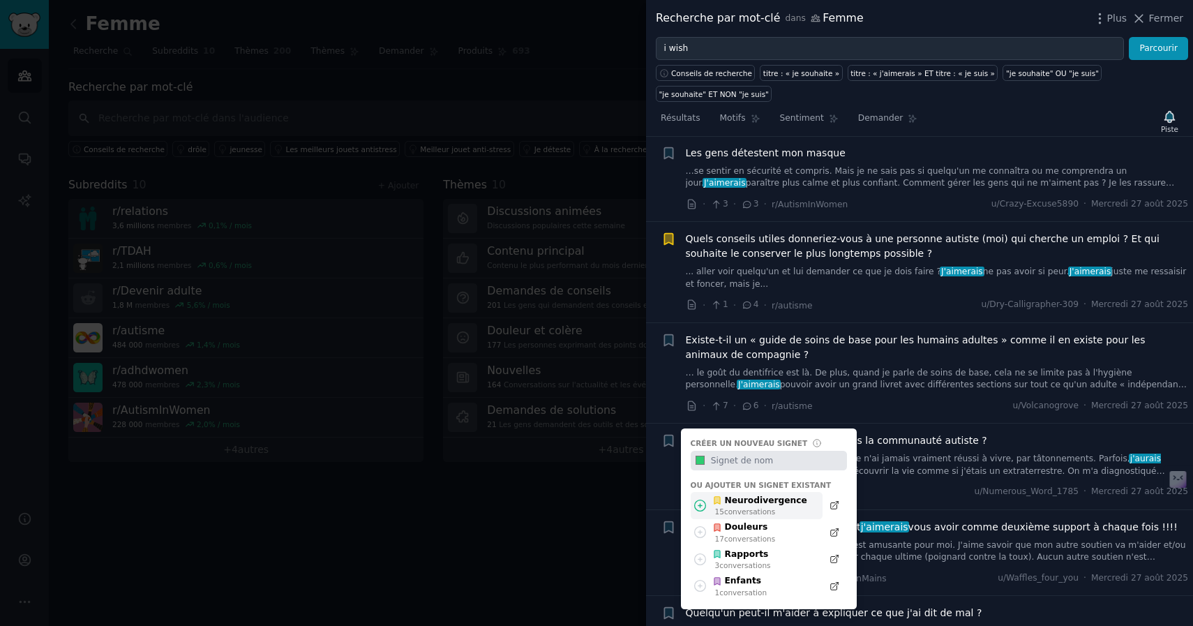
click at [749, 507] on font "conversations" at bounding box center [749, 511] width 51 height 8
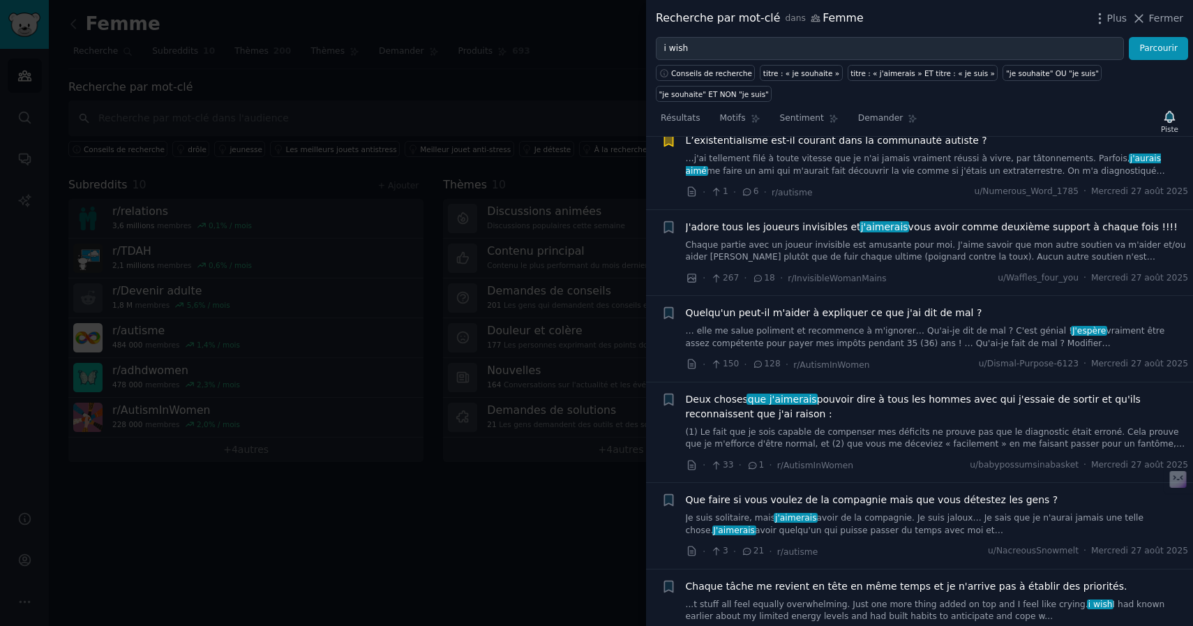
scroll to position [5470, 0]
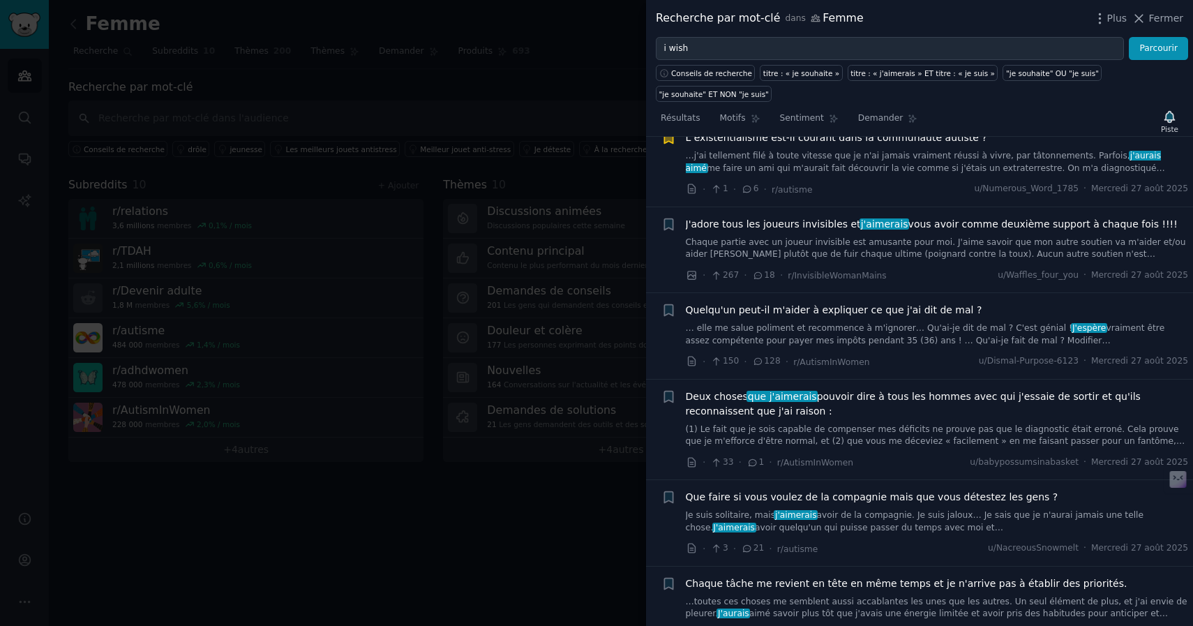
click at [669, 576] on div "Ajouter cette conversation à vos favoris +" at bounding box center [668, 609] width 15 height 66
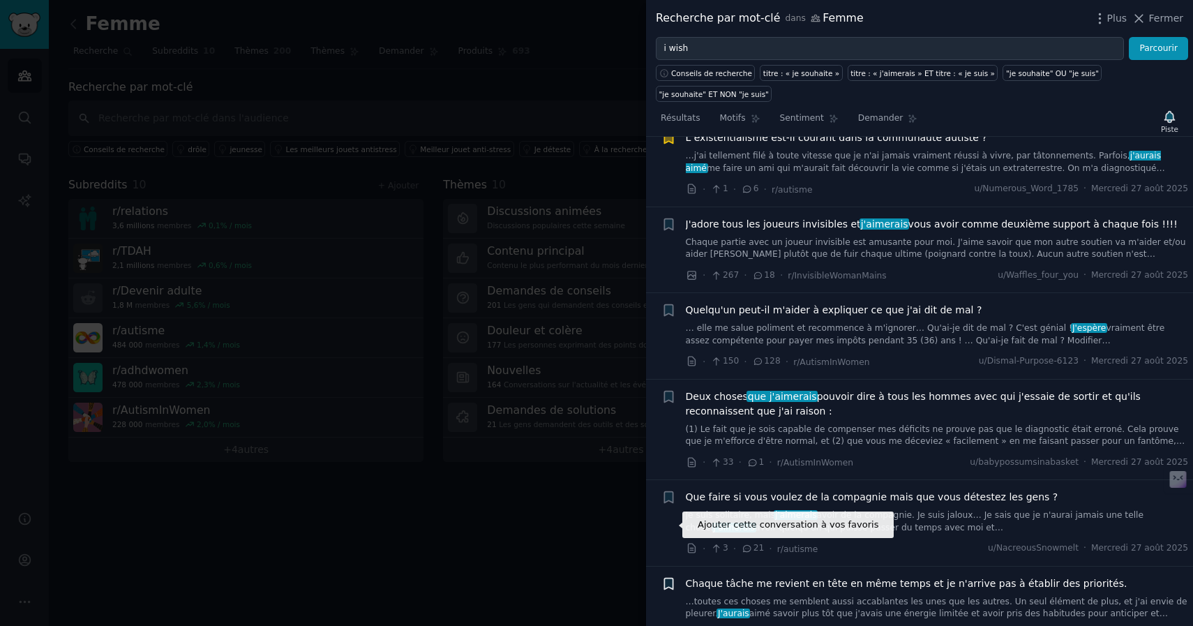
click at [668, 578] on icon "button" at bounding box center [668, 583] width 8 height 11
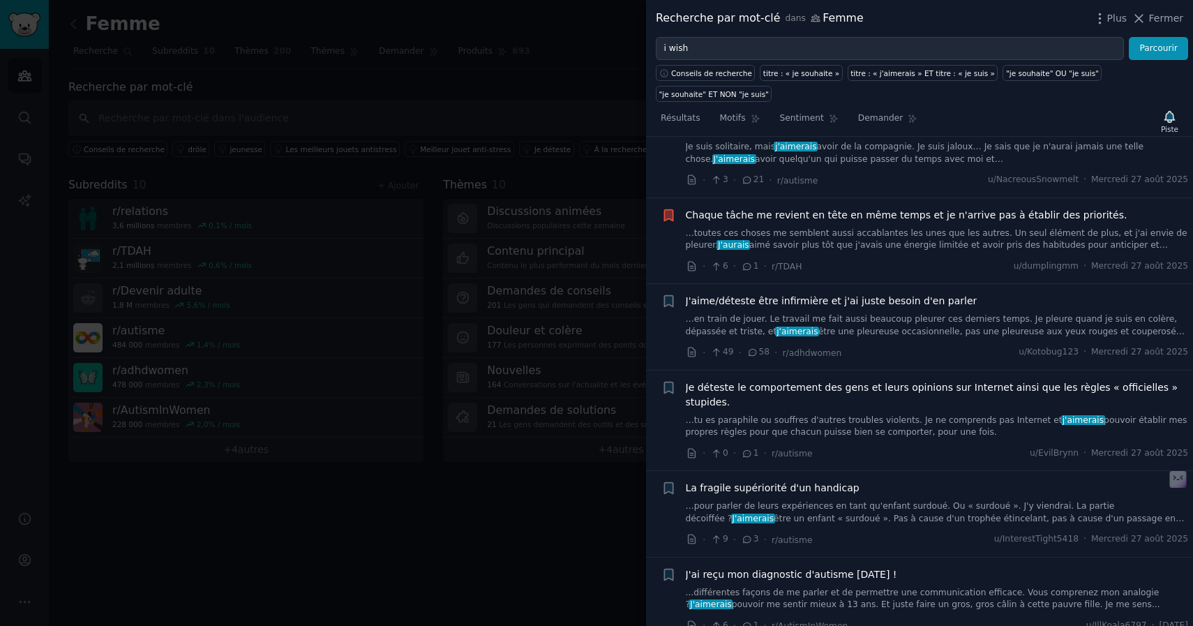
scroll to position [5851, 0]
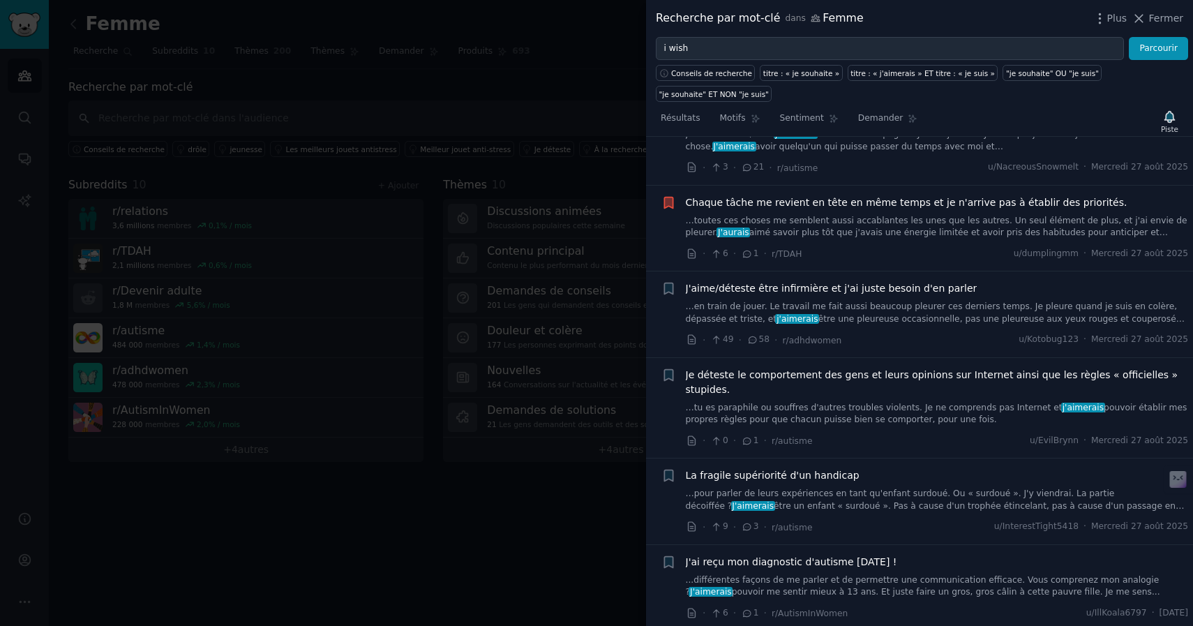
click at [665, 468] on div "Soumission de texte sur Reddit +" at bounding box center [668, 501] width 15 height 66
click at [668, 470] on icon "button" at bounding box center [668, 475] width 8 height 11
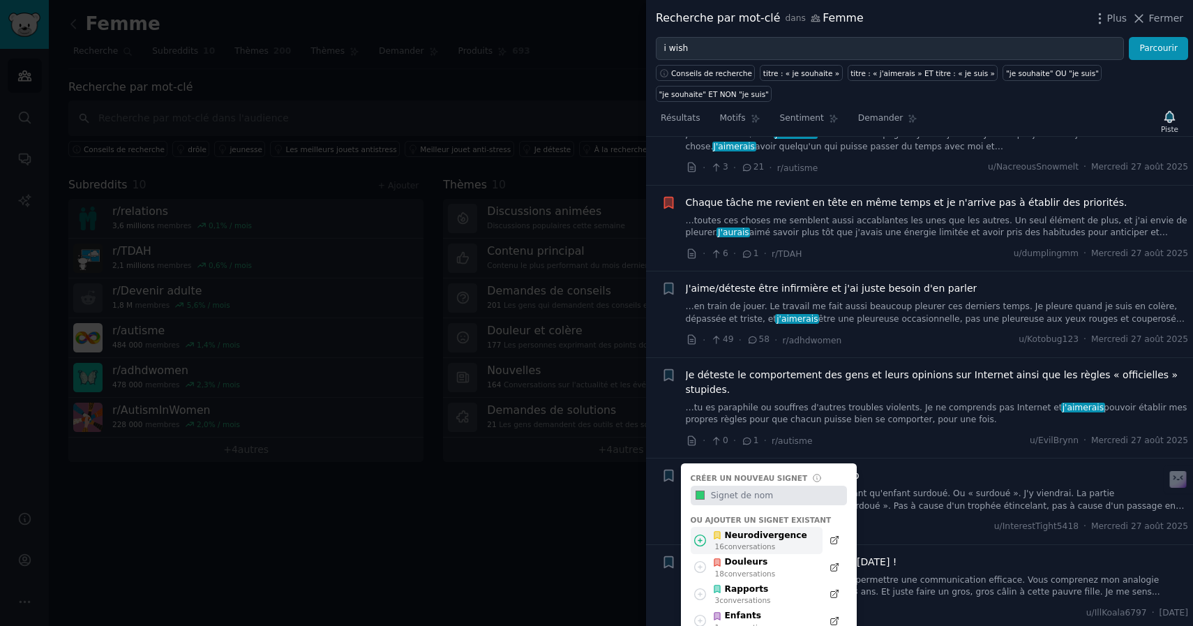
click at [728, 530] on font "Neurodivergence" at bounding box center [766, 535] width 82 height 10
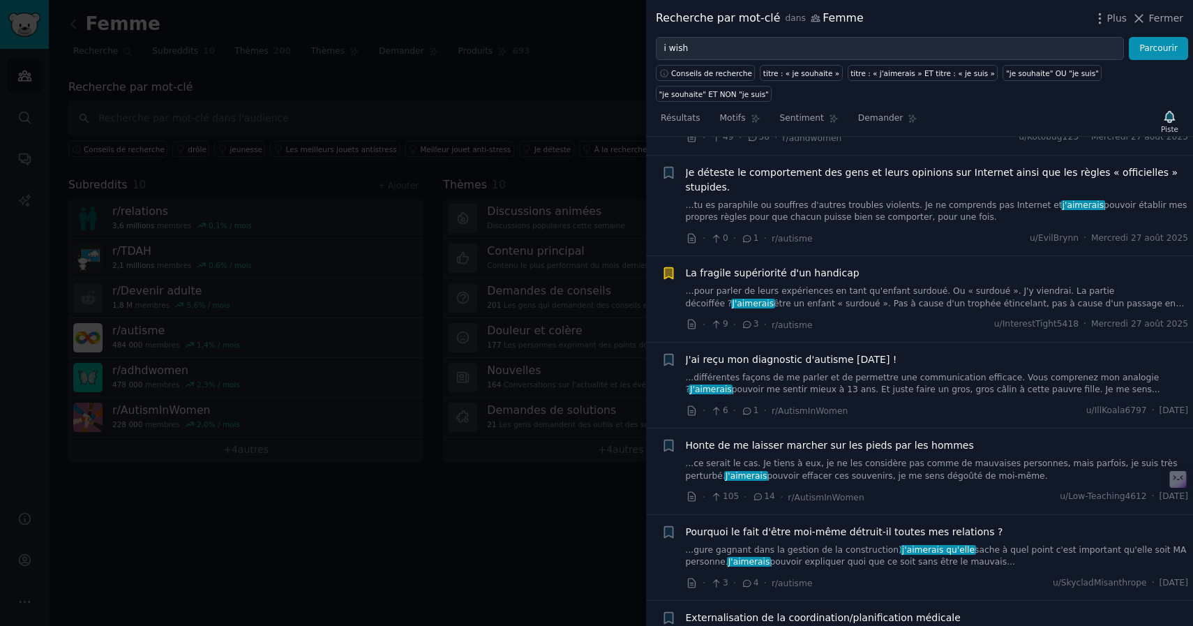
scroll to position [6055, 0]
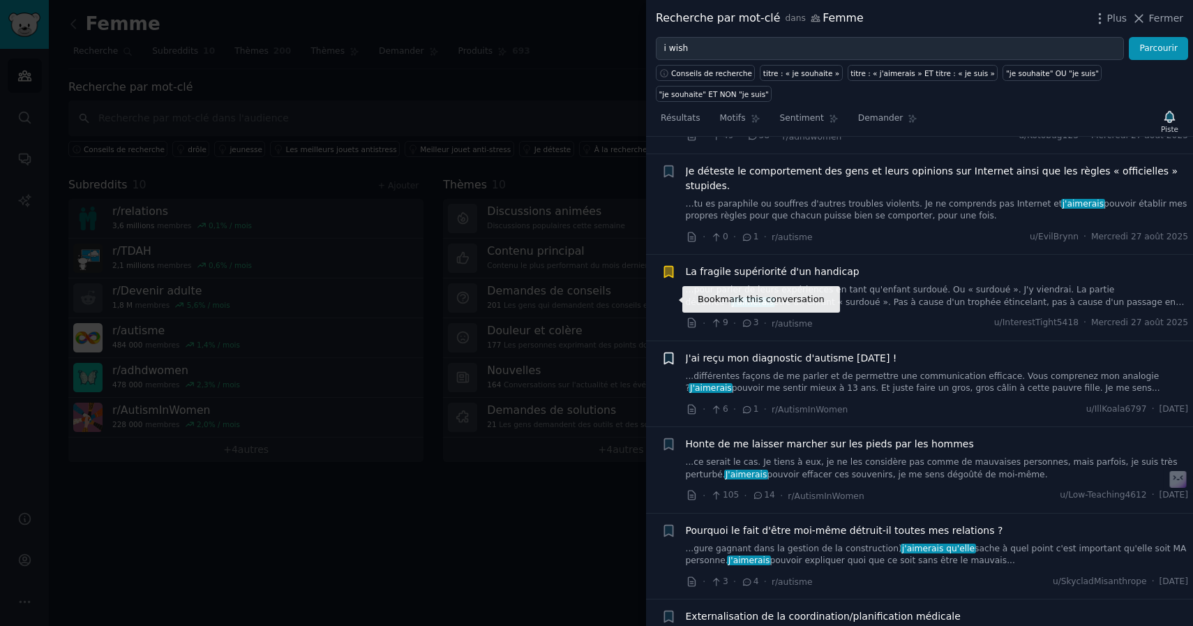
click at [672, 352] on icon "button" at bounding box center [668, 357] width 8 height 11
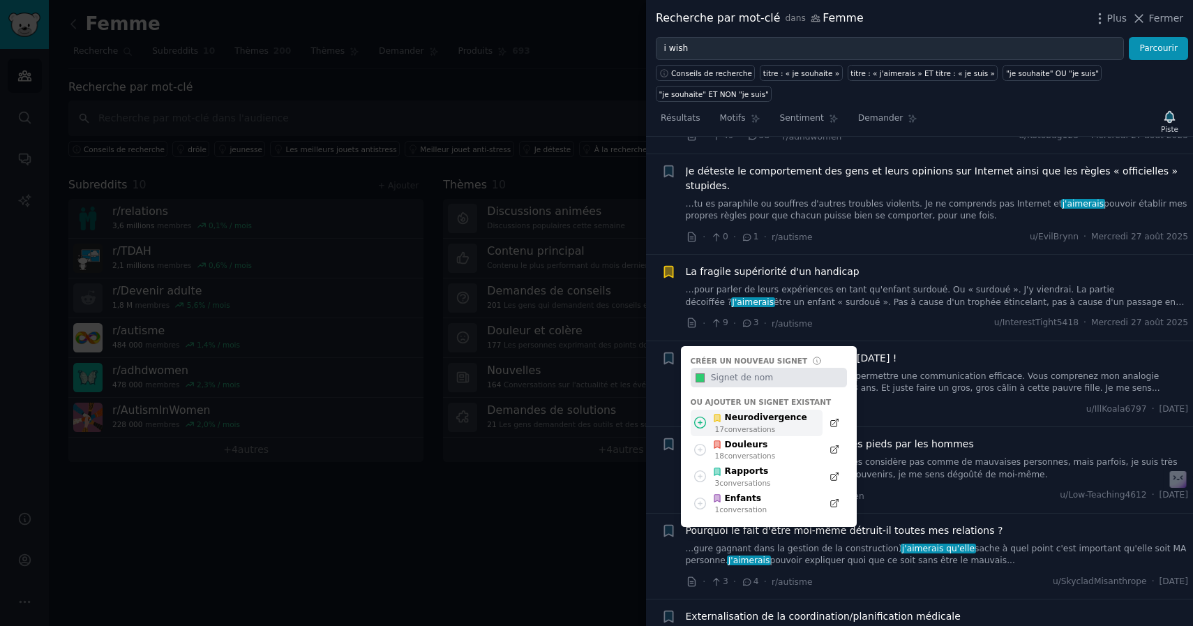
click at [734, 425] on font "conversations" at bounding box center [749, 429] width 51 height 8
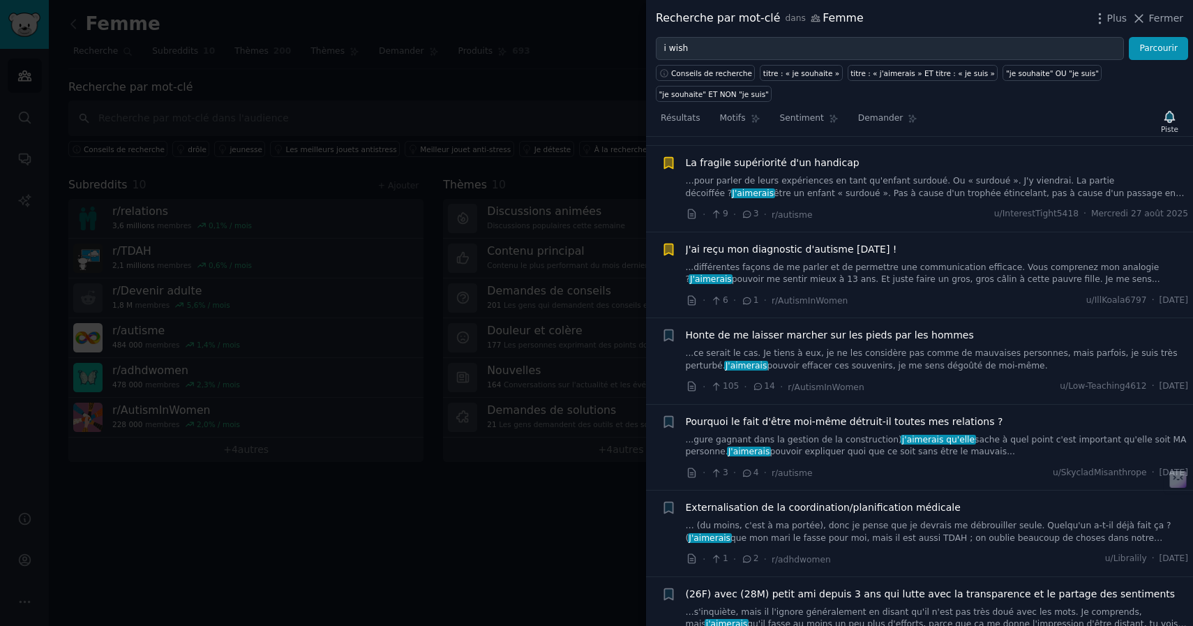
scroll to position [6163, 0]
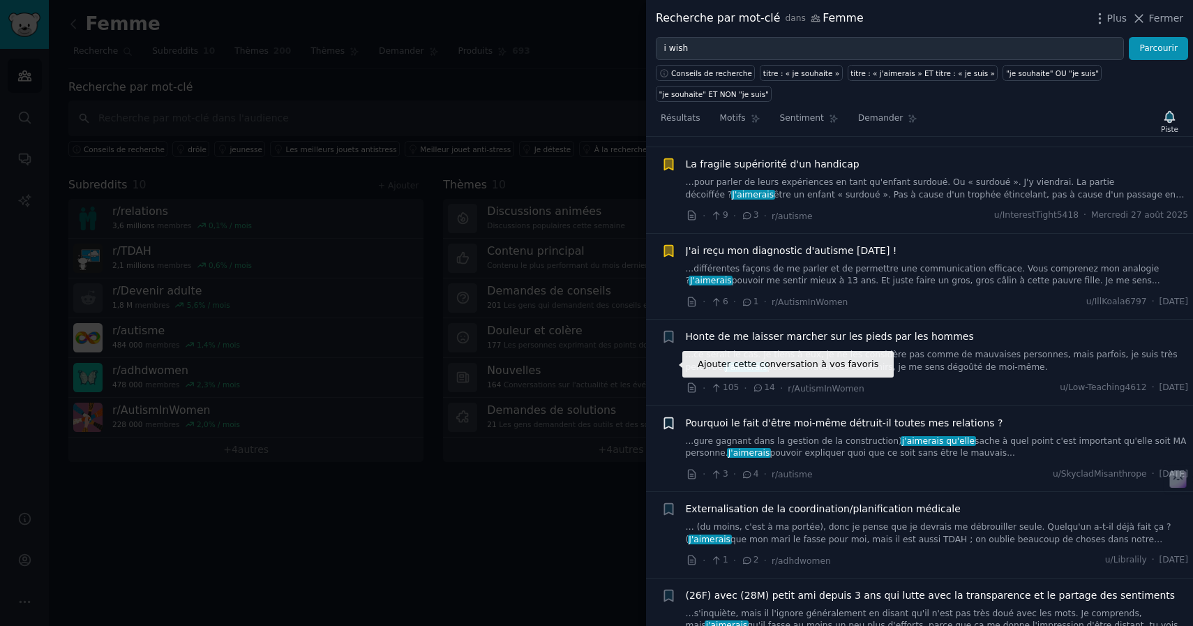
click at [669, 417] on icon "button" at bounding box center [668, 422] width 8 height 11
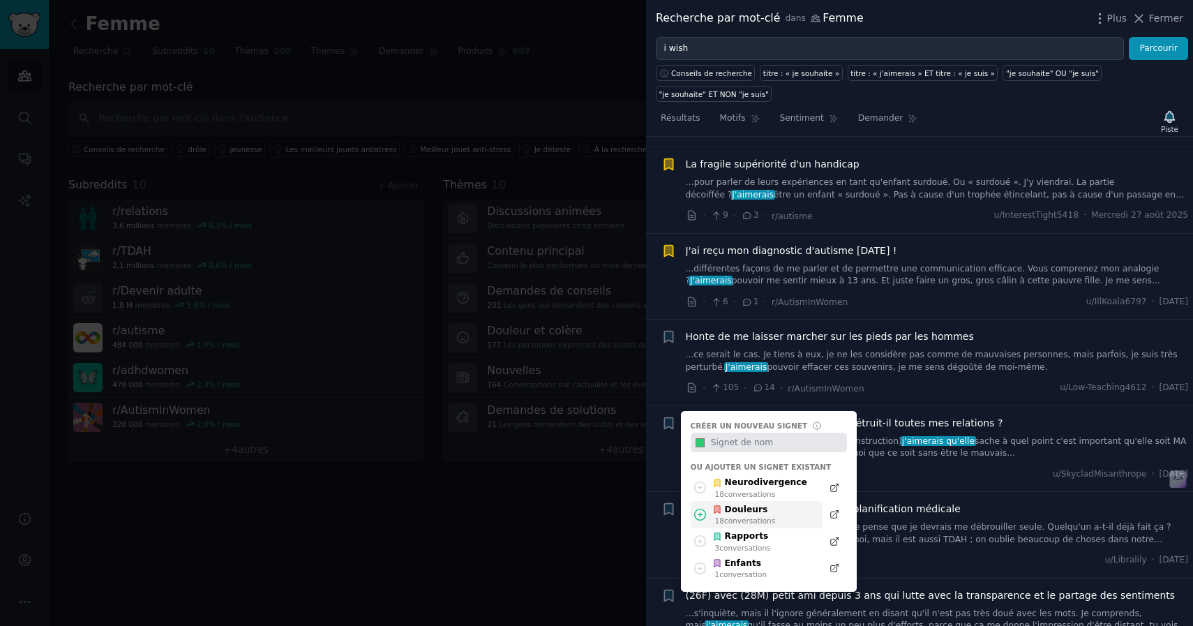
click at [752, 504] on font "Douleurs" at bounding box center [746, 509] width 43 height 10
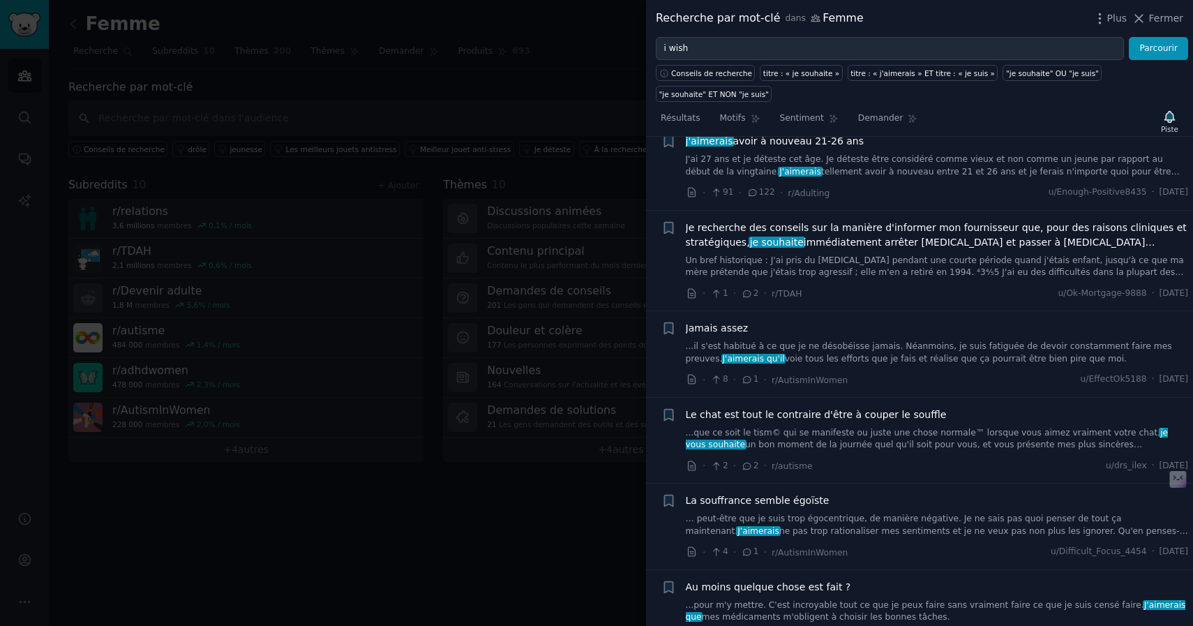
scroll to position [6895, 0]
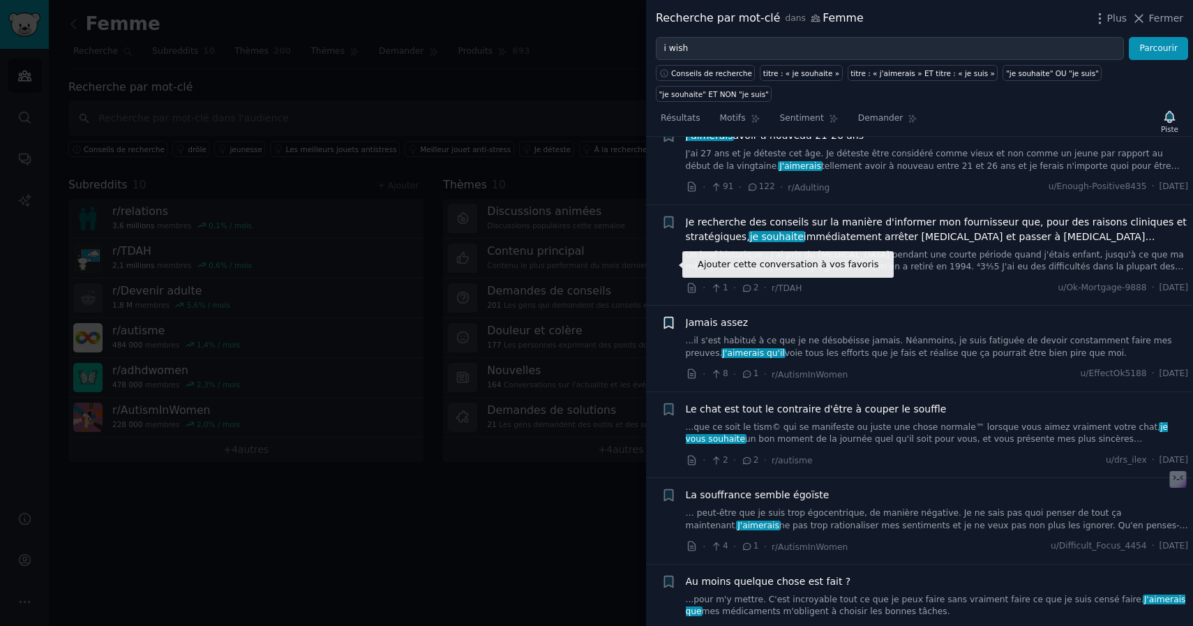
click at [668, 317] on icon "button" at bounding box center [668, 322] width 8 height 11
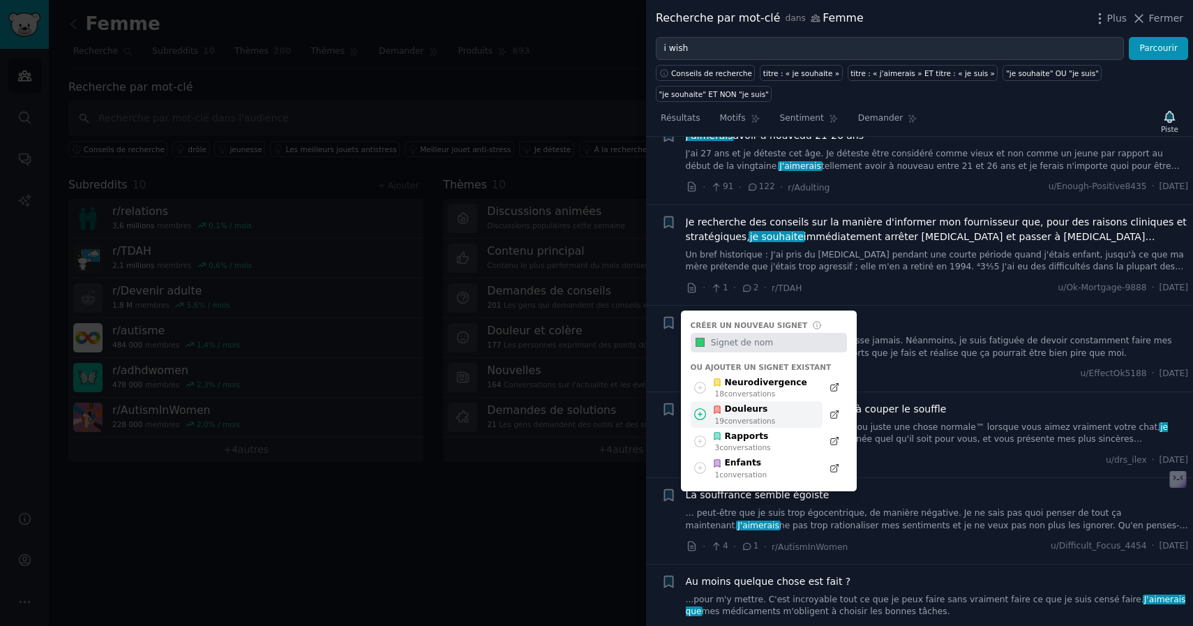
click at [762, 404] on font "Douleurs" at bounding box center [746, 409] width 43 height 10
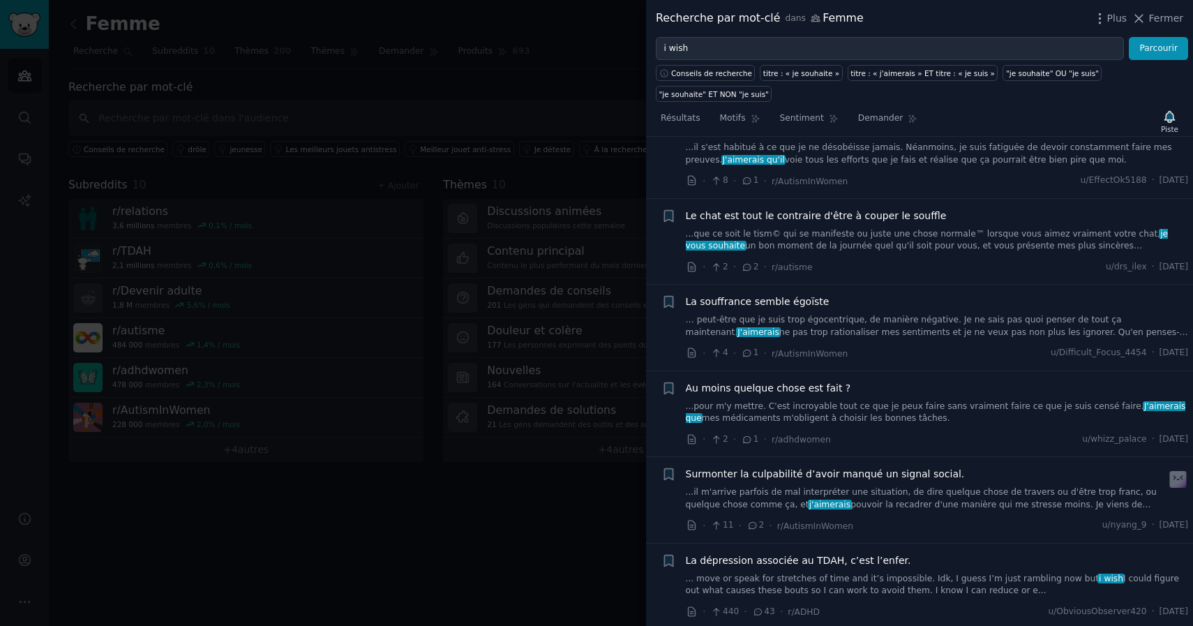
scroll to position [7105, 0]
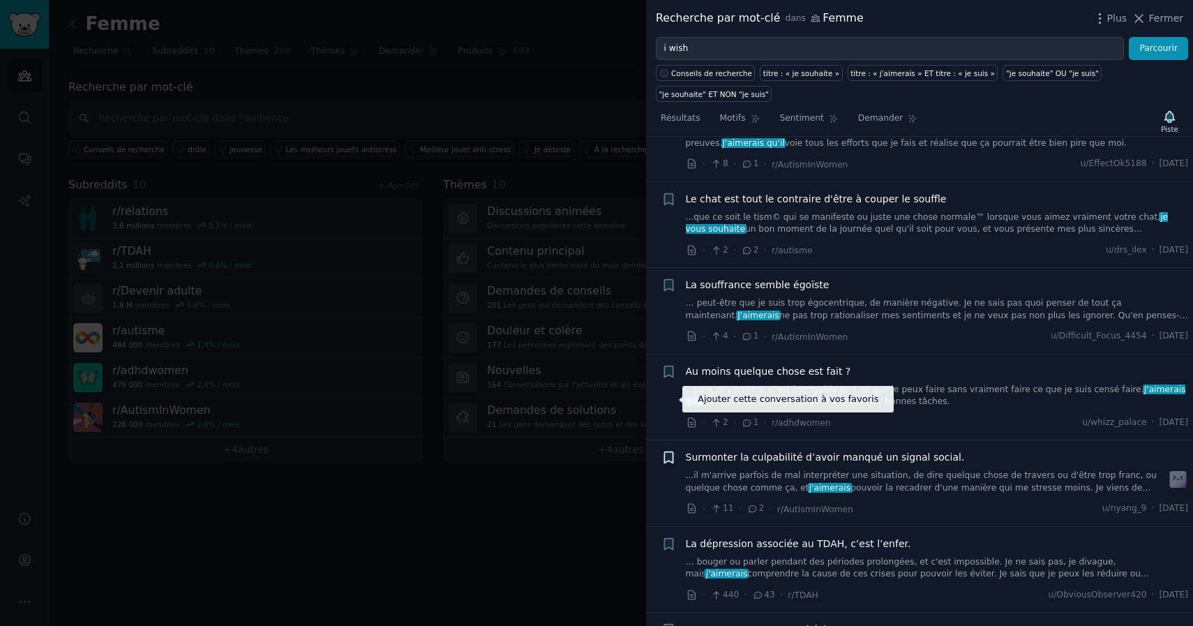
click at [668, 452] on icon "button" at bounding box center [668, 457] width 8 height 11
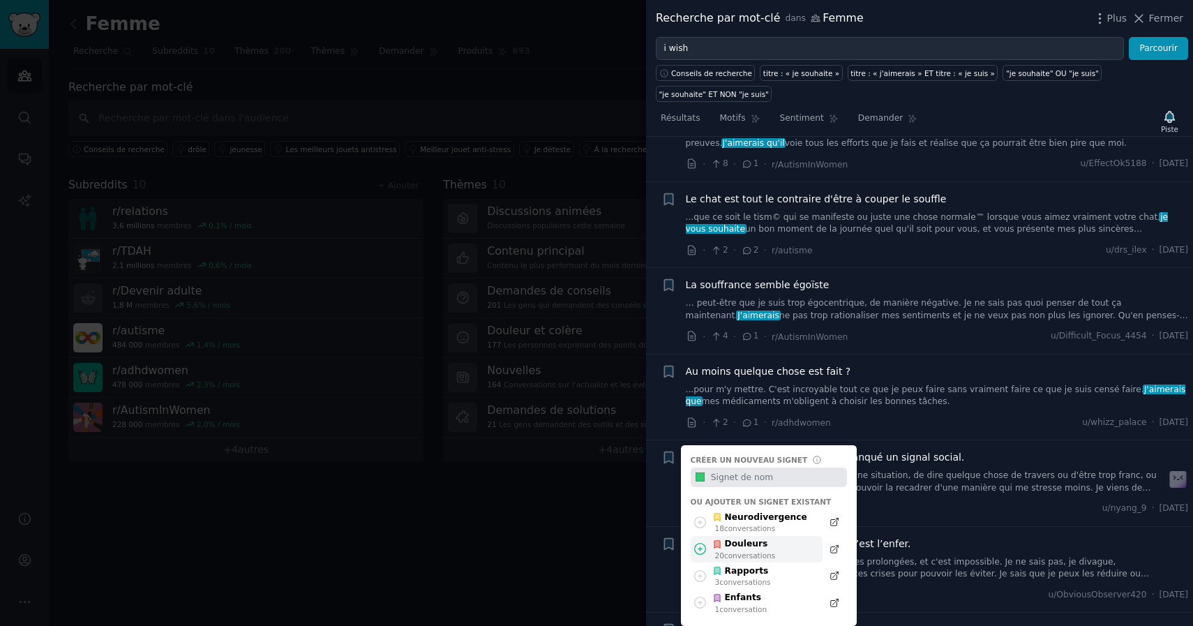
click at [755, 539] on font "Douleurs" at bounding box center [746, 544] width 43 height 10
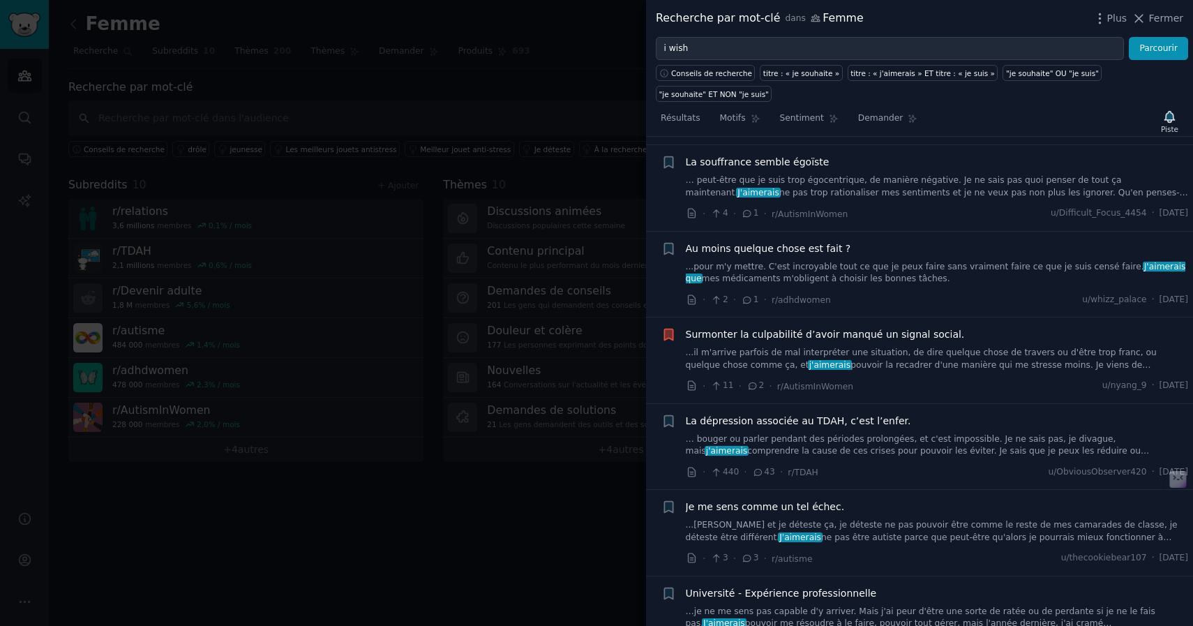
scroll to position [7265, 0]
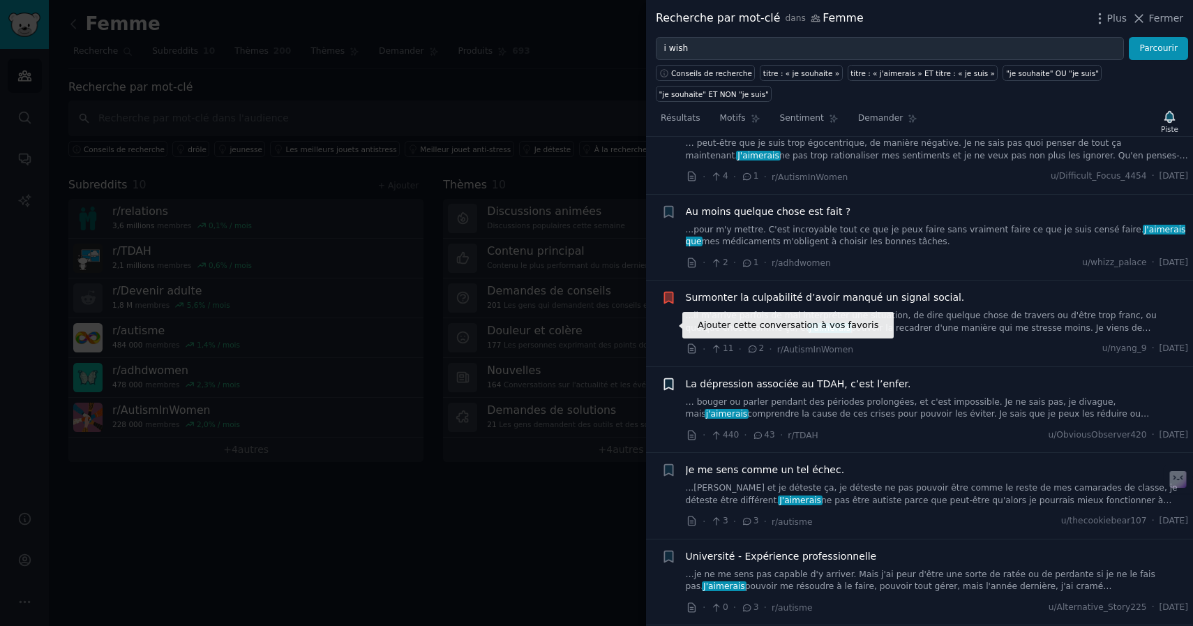
click at [668, 378] on icon "button" at bounding box center [668, 383] width 8 height 11
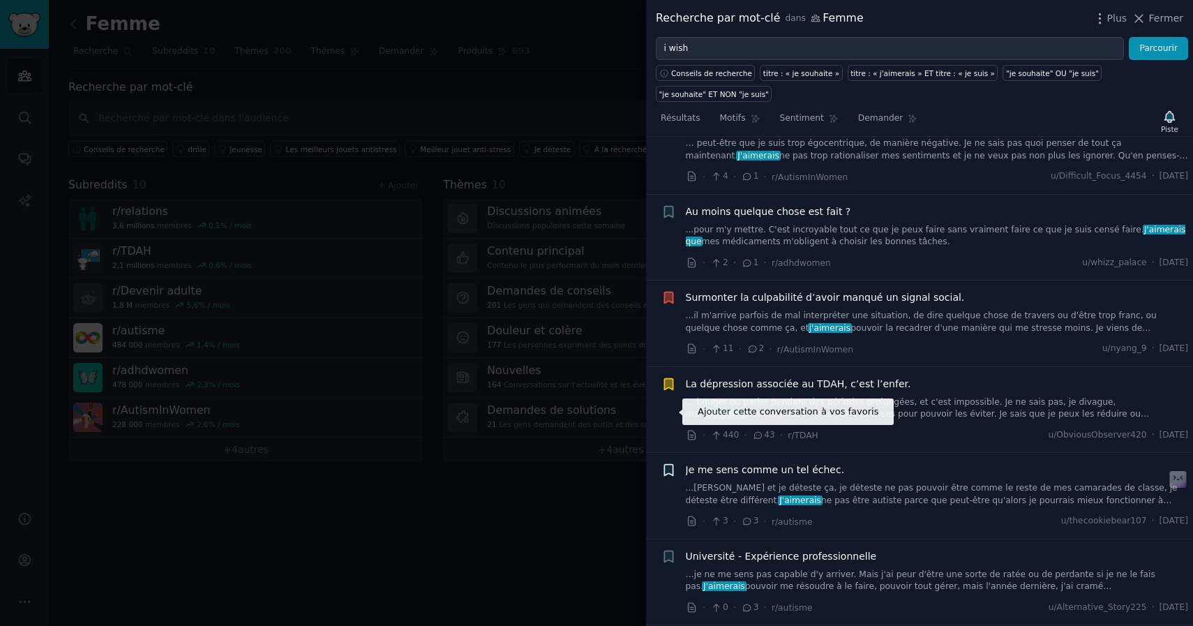
click at [668, 465] on icon "button" at bounding box center [668, 470] width 8 height 11
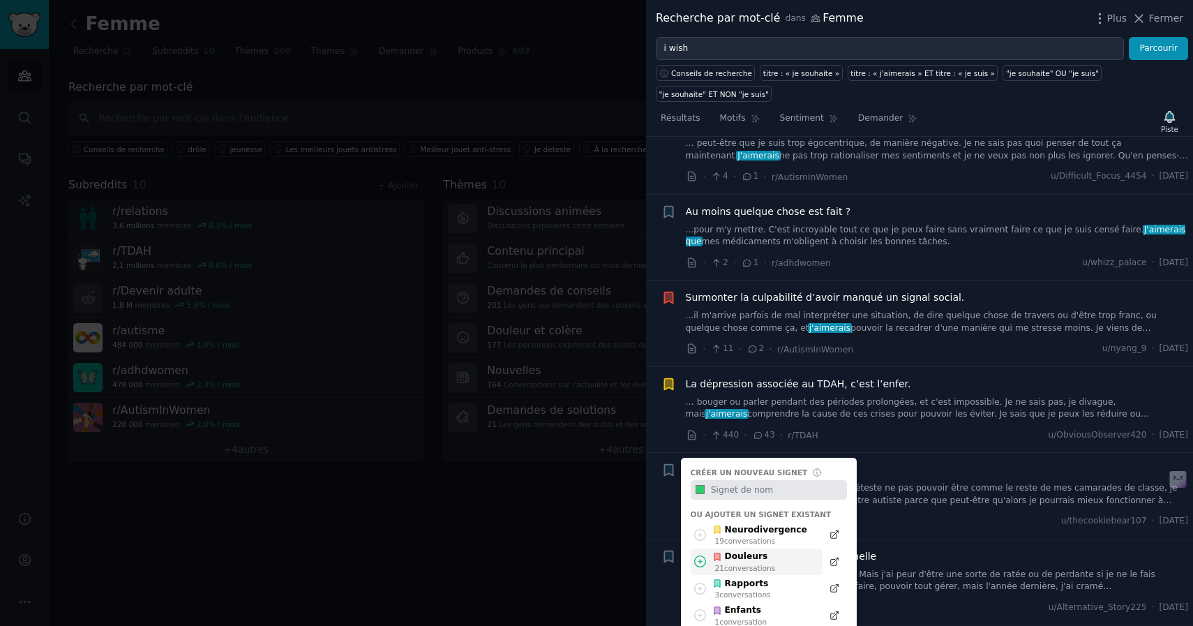
click at [751, 551] on font "Douleurs" at bounding box center [746, 556] width 43 height 10
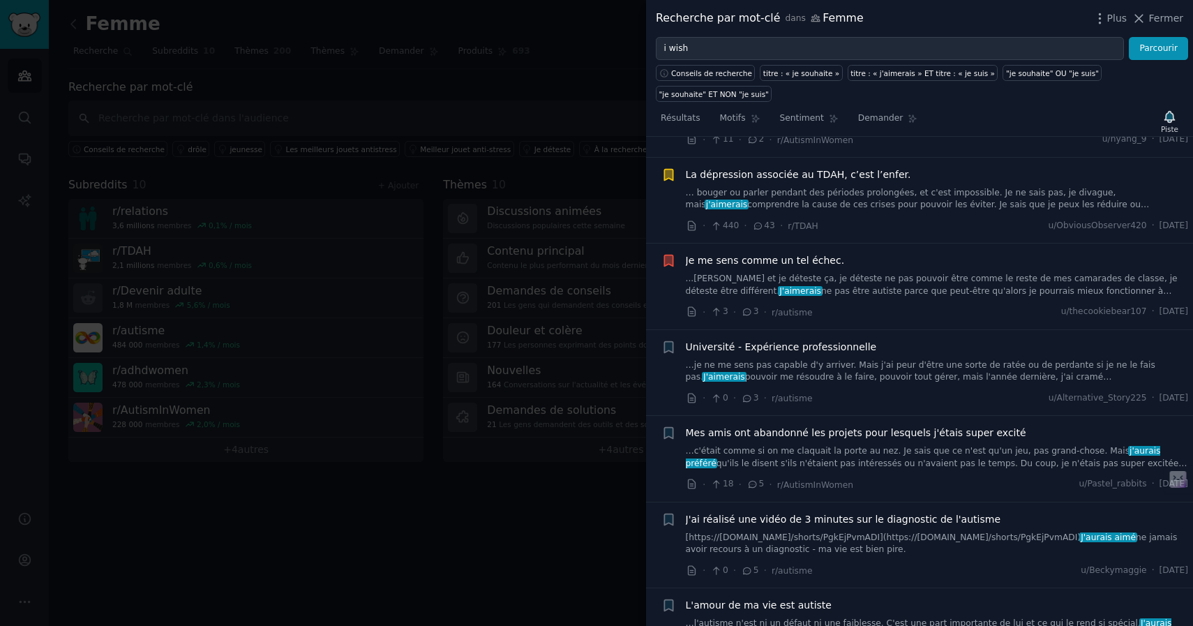
scroll to position [7475, 0]
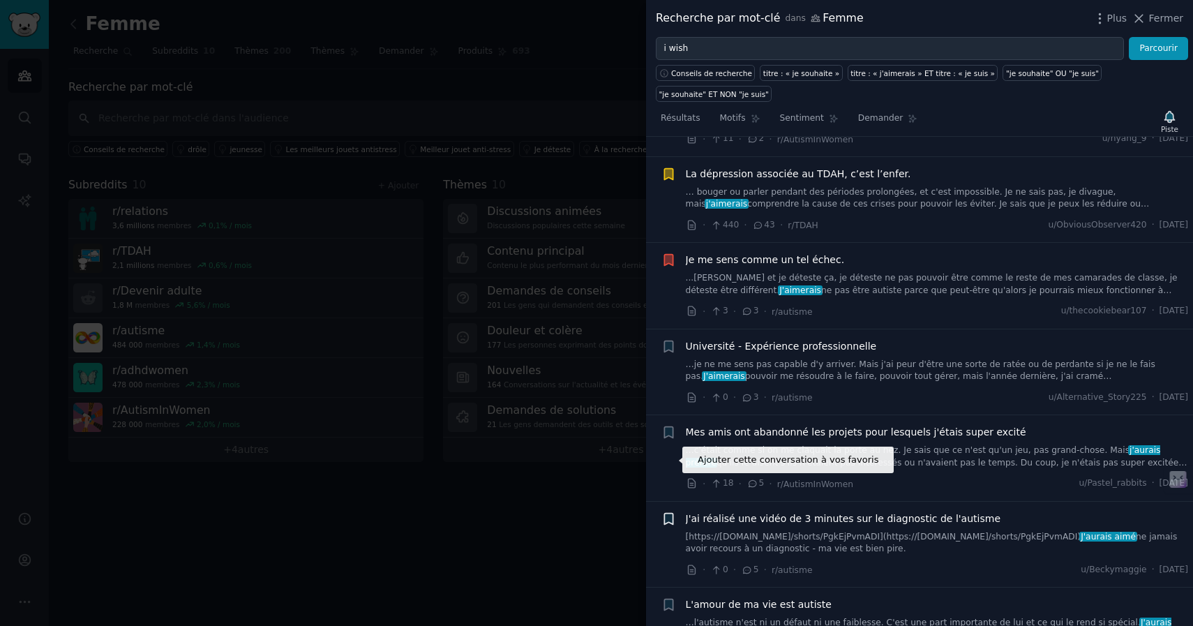
click at [668, 513] on icon "button" at bounding box center [668, 518] width 8 height 11
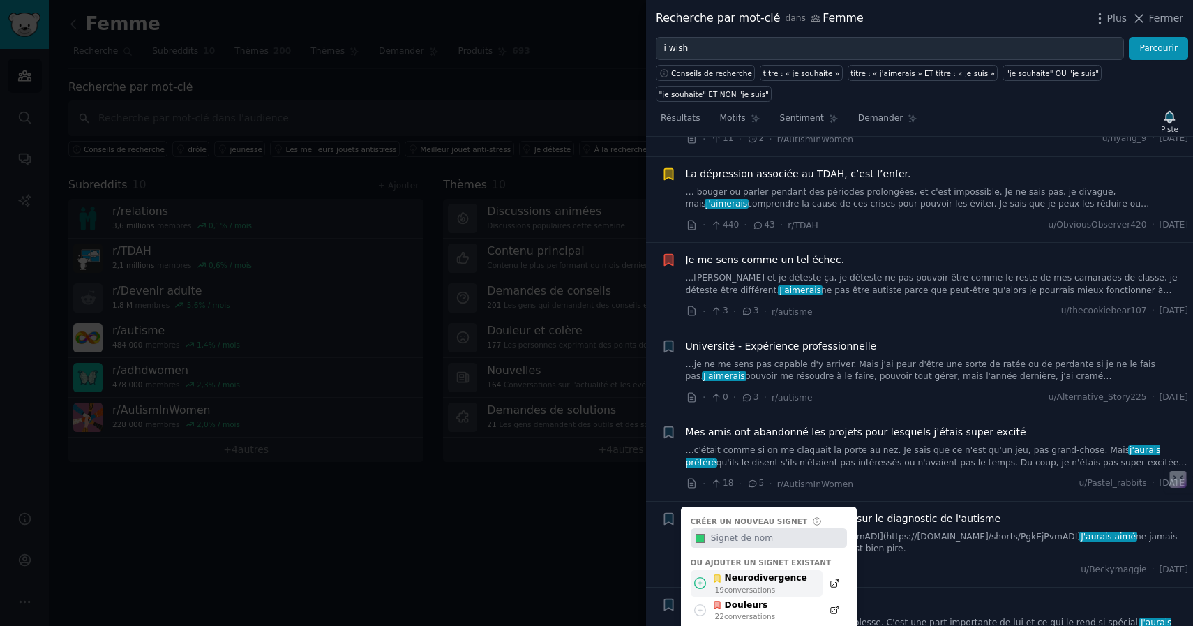
click at [742, 585] on font "conversations" at bounding box center [749, 589] width 51 height 8
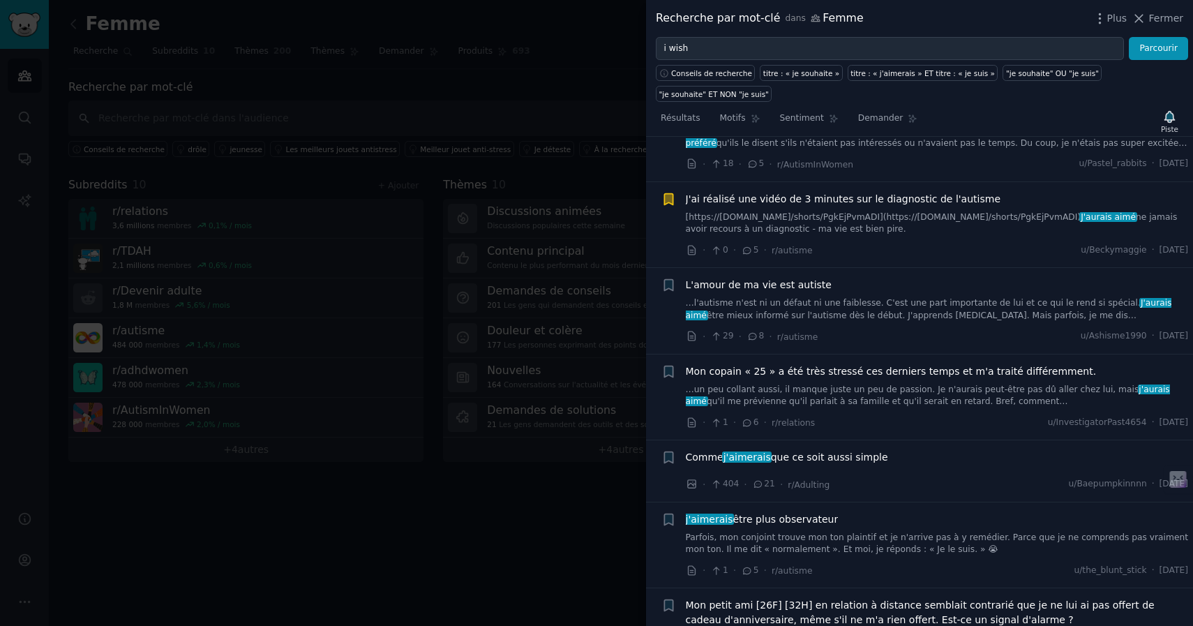
scroll to position [7798, 0]
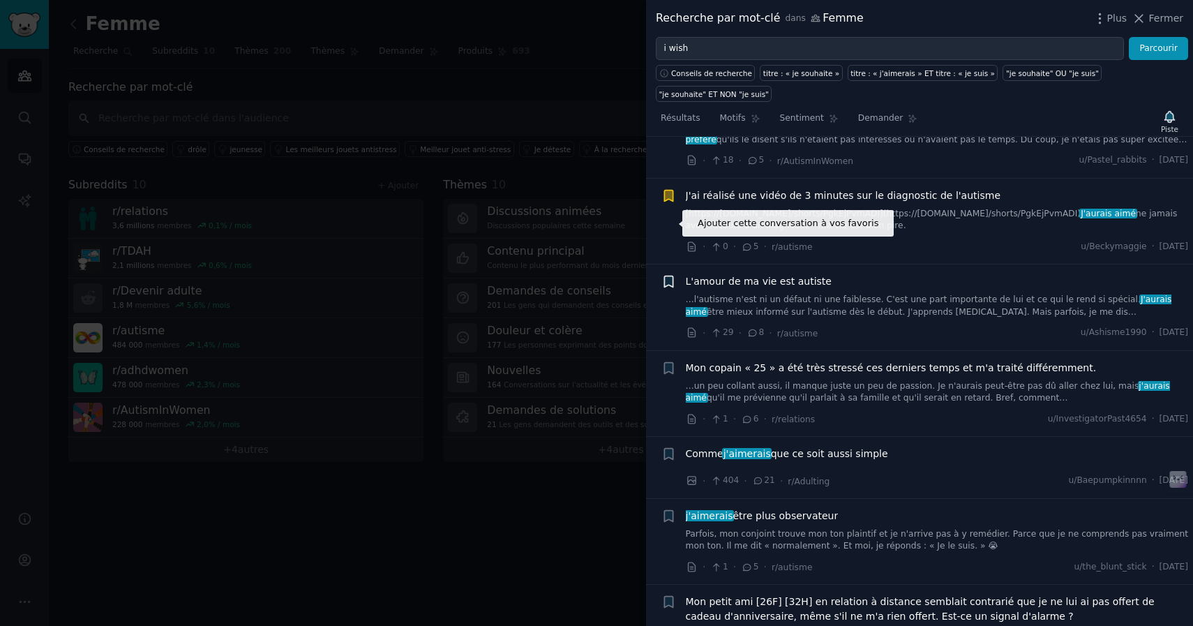
click at [668, 276] on icon "button" at bounding box center [668, 281] width 8 height 11
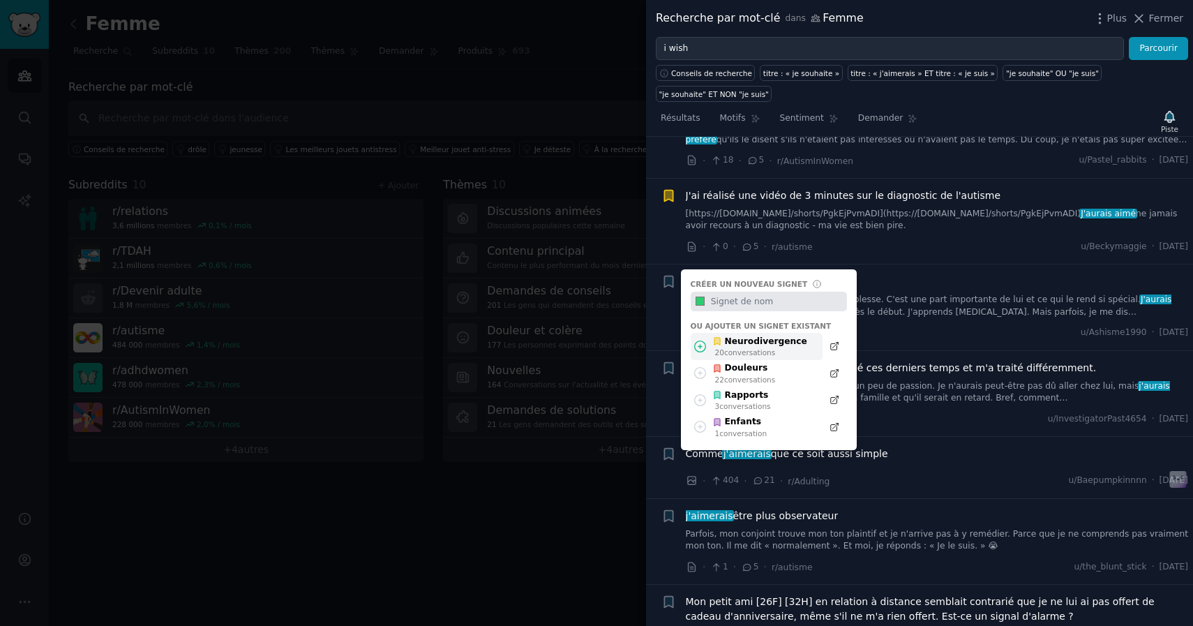
click at [748, 336] on font "Neurodivergence" at bounding box center [766, 342] width 82 height 13
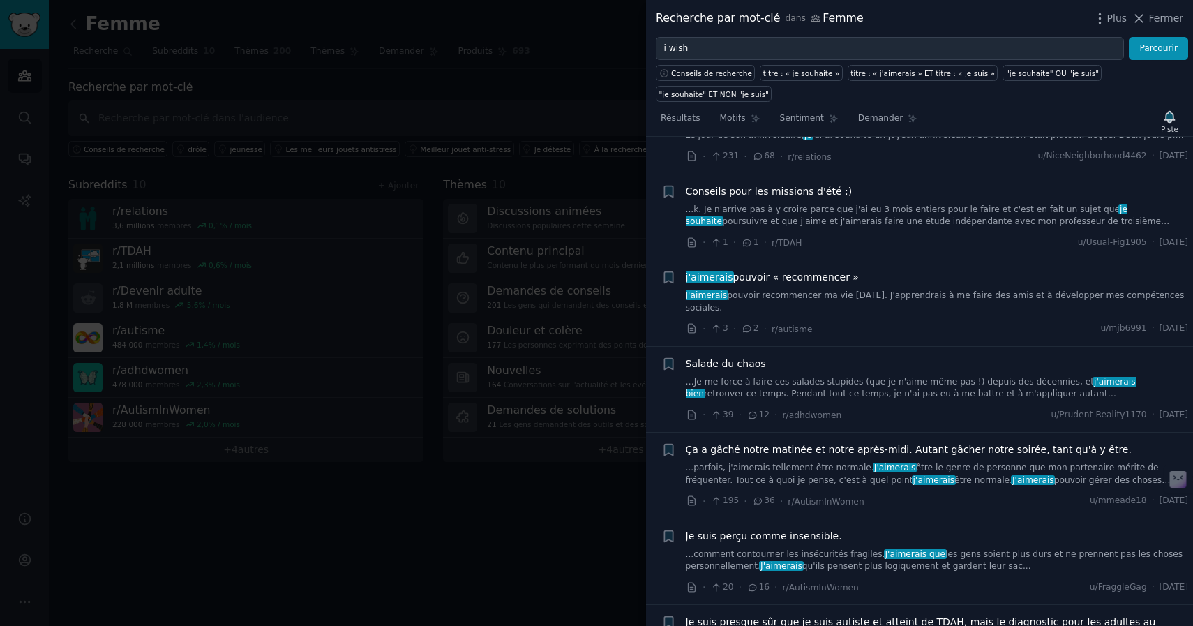
scroll to position [8330, 0]
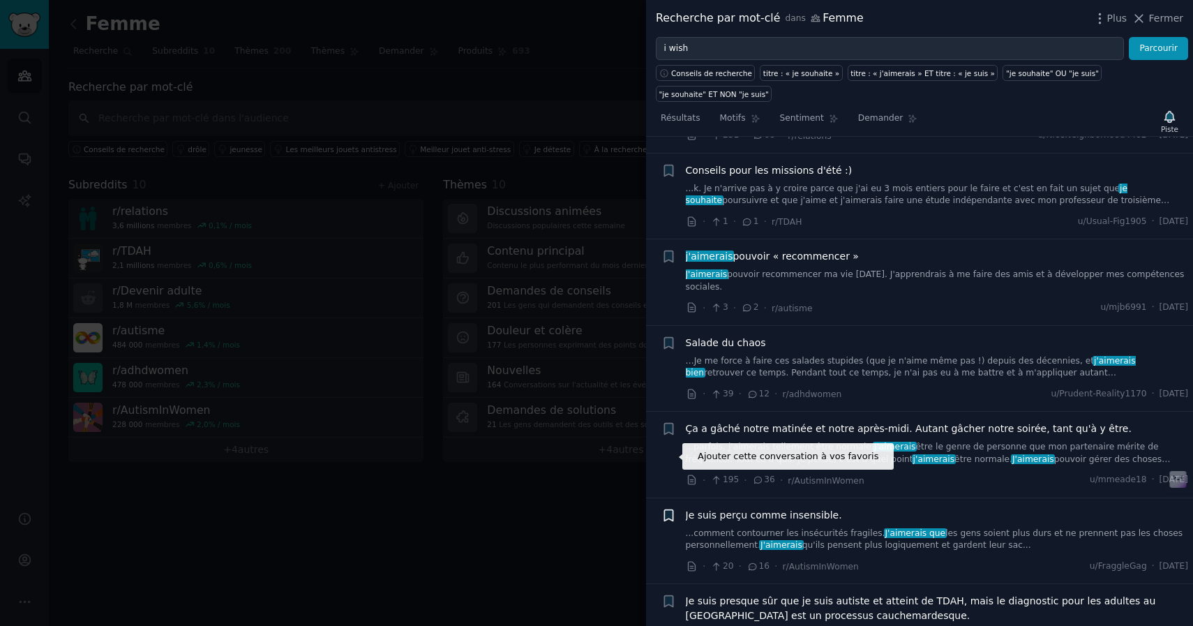
click at [668, 509] on icon "button" at bounding box center [668, 514] width 8 height 11
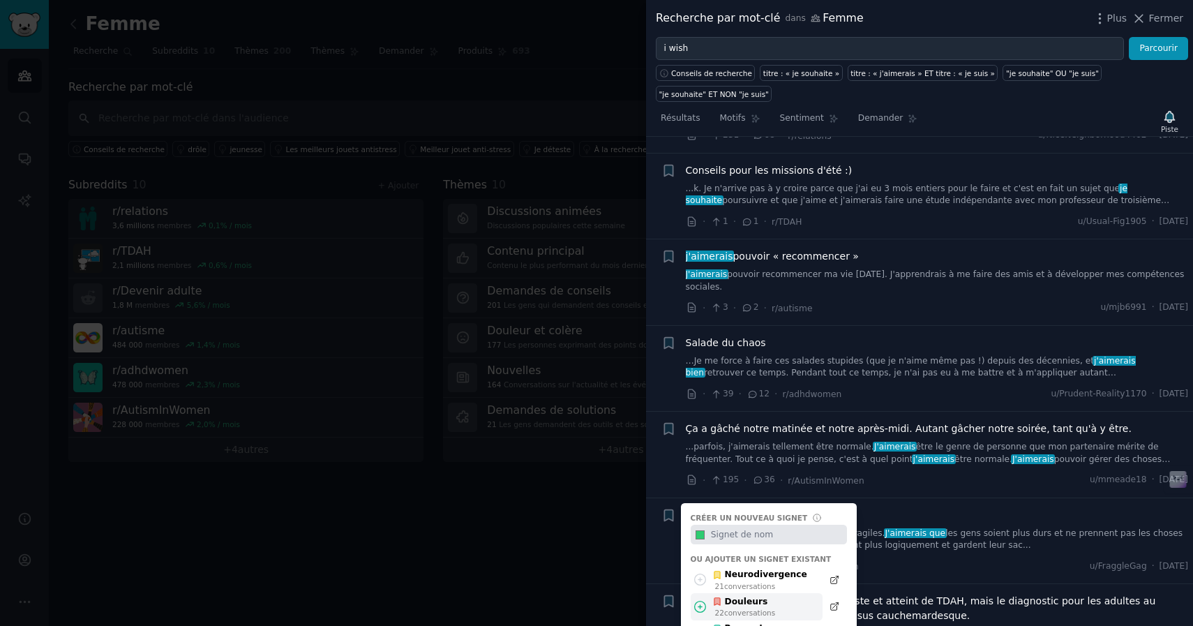
click at [759, 608] on div "22 conversations ​" at bounding box center [745, 613] width 61 height 10
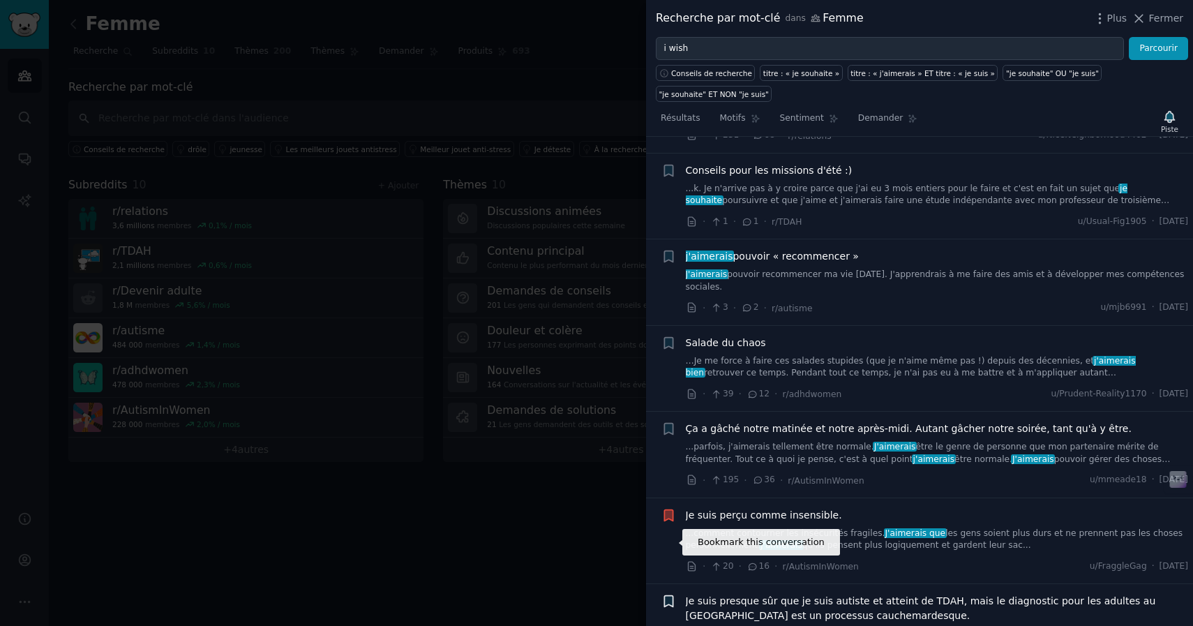
click at [673, 594] on icon "button" at bounding box center [668, 601] width 15 height 15
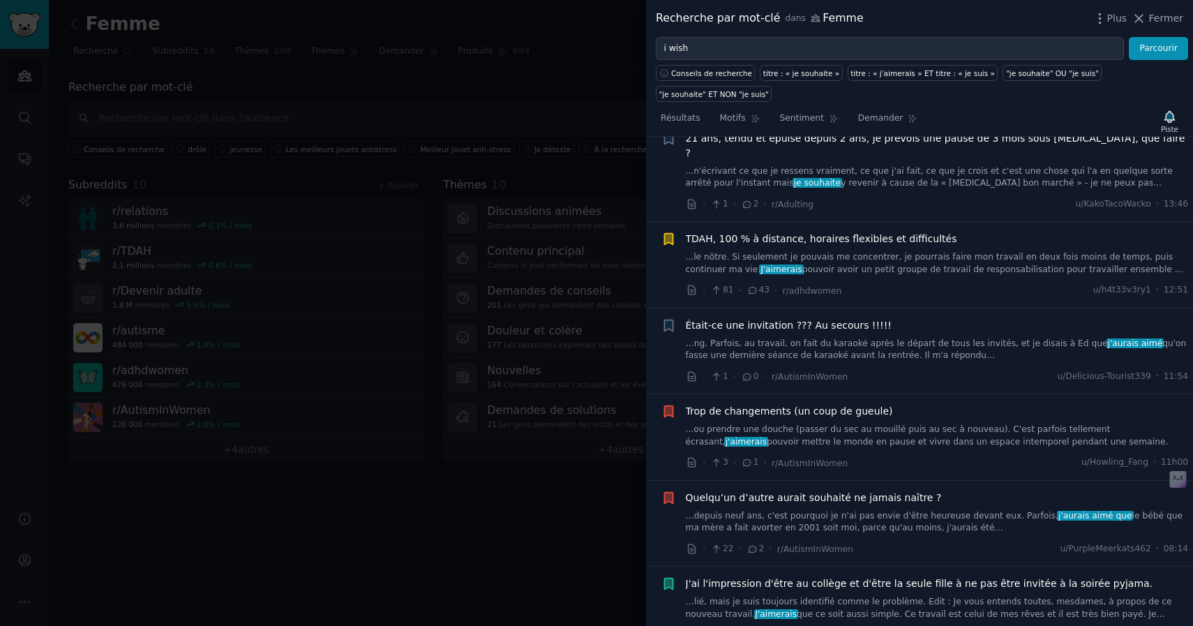
scroll to position [0, 0]
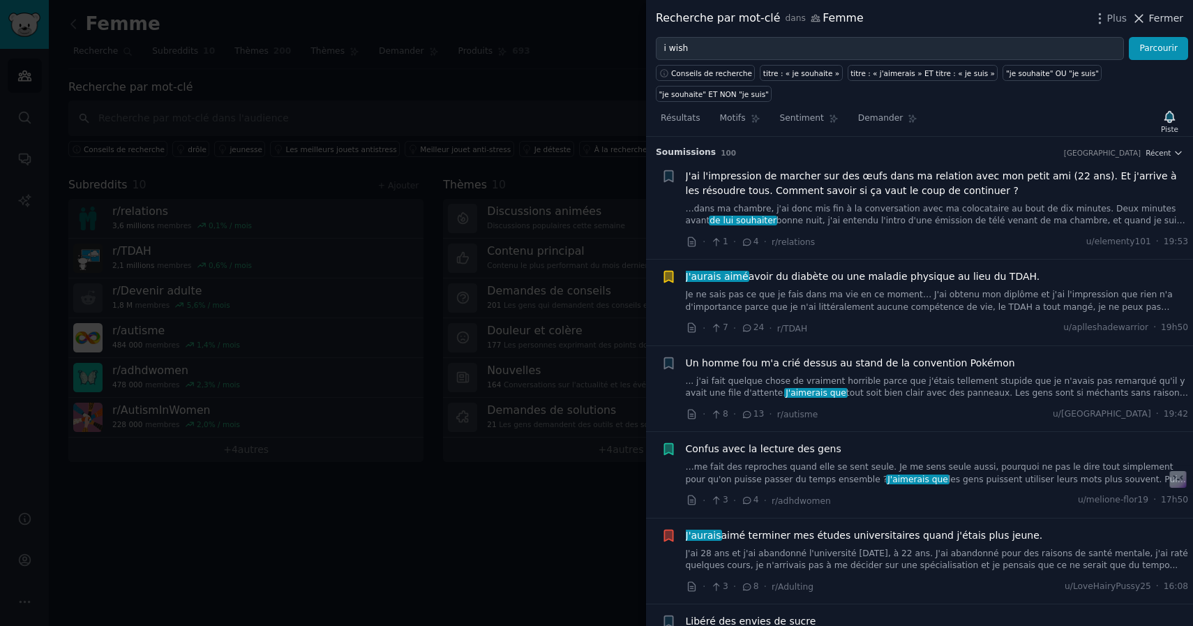
click at [1165, 20] on font "Fermer" at bounding box center [1166, 18] width 34 height 11
